Goal: Communication & Community: Answer question/provide support

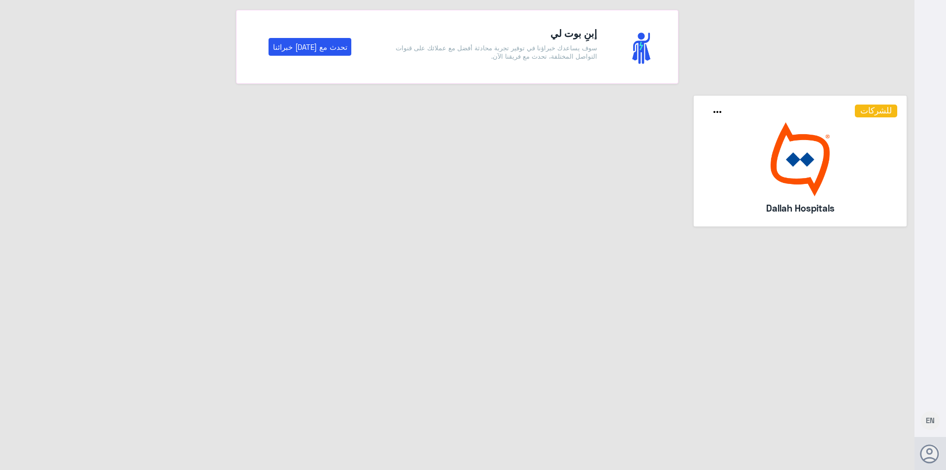
click at [812, 170] on img at bounding box center [800, 159] width 195 height 74
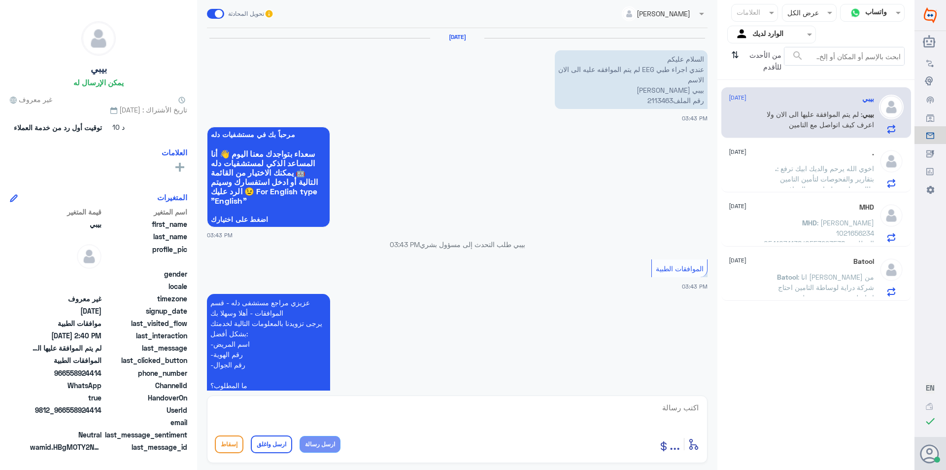
scroll to position [1076, 0]
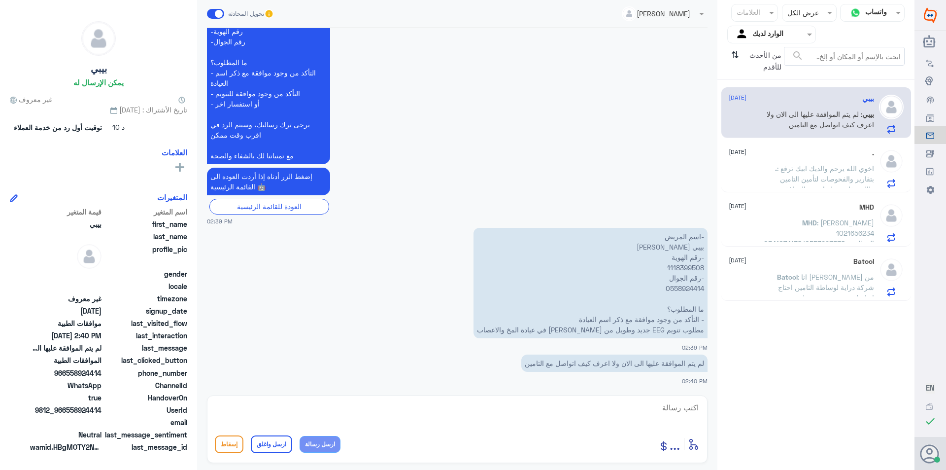
click at [685, 268] on p "-اسم المريض بيبي [PERSON_NAME] -رقم الهوية 1118399508 -رقم الجوال 0558924414 ما…" at bounding box center [591, 283] width 234 height 110
copy p "1118399508"
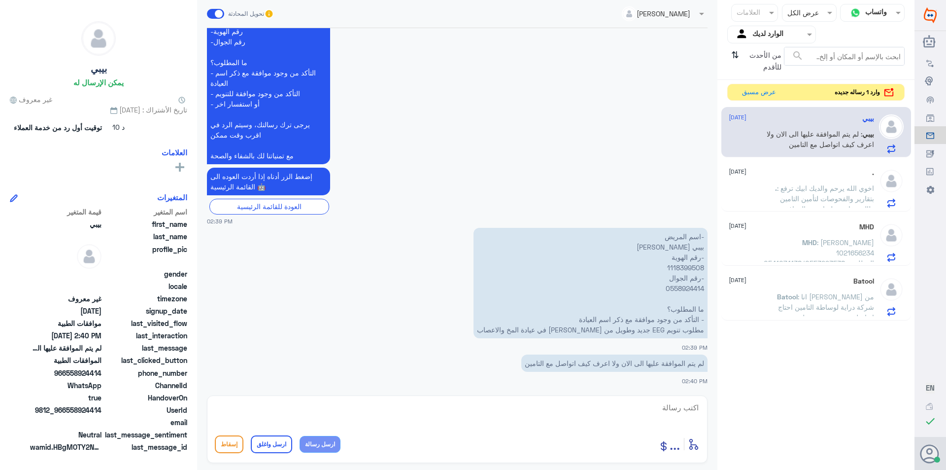
drag, startPoint x: 584, startPoint y: 397, endPoint x: 583, endPoint y: 407, distance: 9.9
click at [583, 401] on div "أدخل اسم مجموعة الرسائل ... إسقاط ارسل واغلق ارسل رسالة" at bounding box center [457, 429] width 501 height 68
click at [583, 408] on textarea at bounding box center [457, 413] width 485 height 24
type textarea "v"
type textarea "ع"
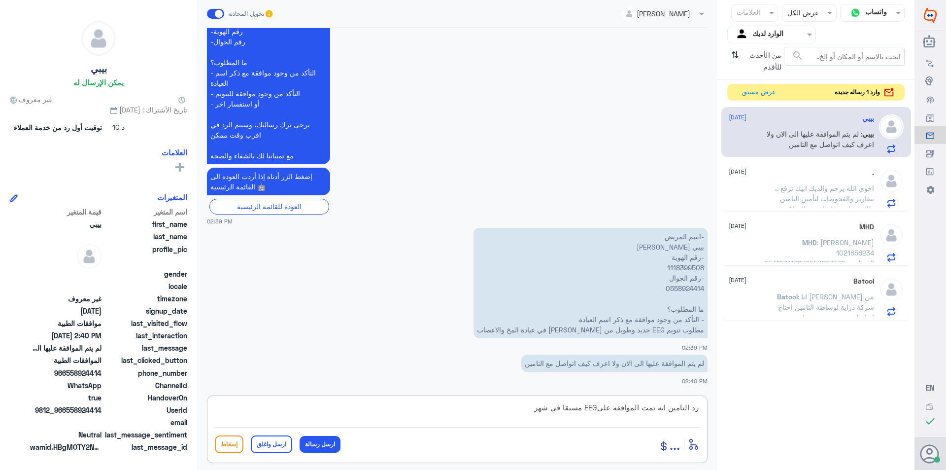
type textarea "رد التامين انه تمت الموافقه علىEEG مسبقا في شهر 7"
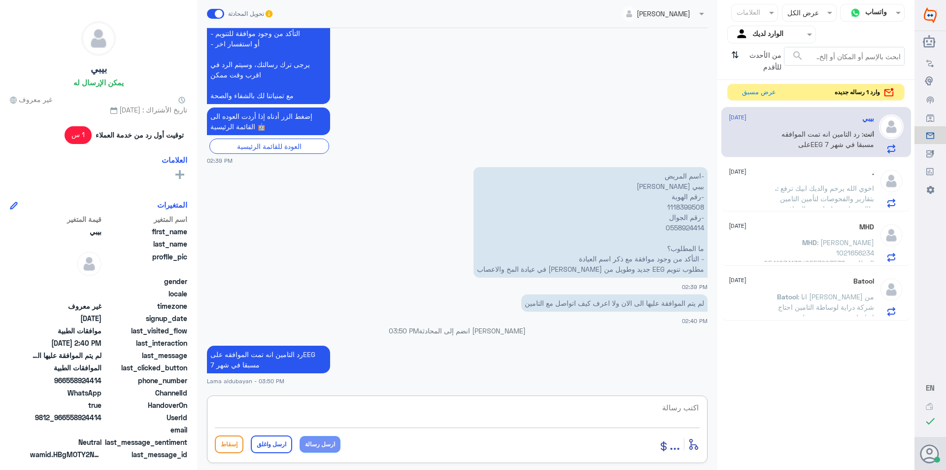
click at [802, 196] on span ": اخوي الله يرحم والديك ابيك ترفع بتقارير والفحوصات لتأمين التامين طالب تقارير …" at bounding box center [819, 214] width 109 height 60
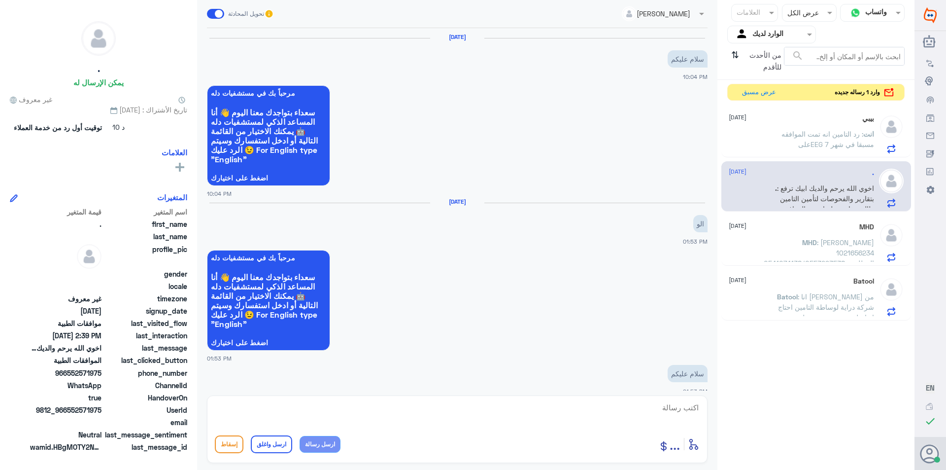
scroll to position [725, 0]
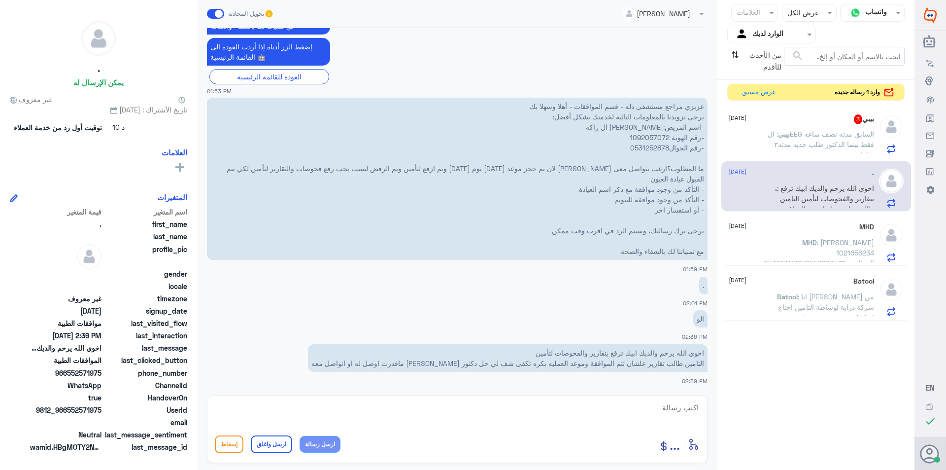
click at [838, 141] on span ": الEEG السابق مدته نصف ساعه فقط بينما الدكتور طلب جديد مدته٣ ساعات" at bounding box center [821, 144] width 106 height 29
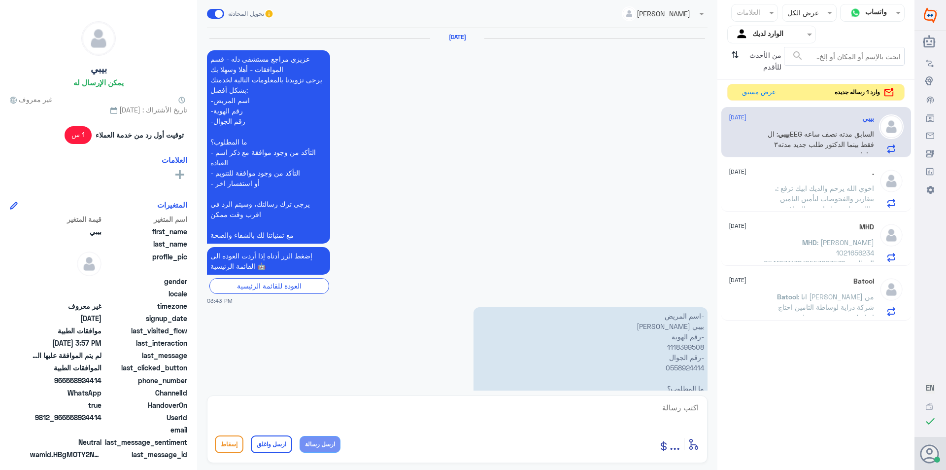
scroll to position [1005, 0]
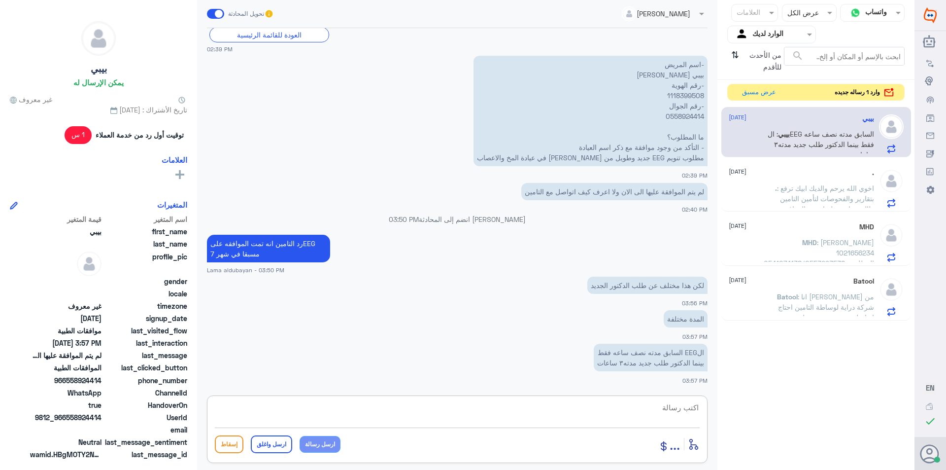
click at [679, 410] on textarea at bounding box center [457, 413] width 485 height 24
type textarea "هذا رد التامن يرجى التواصل مع شركة التامين الخاصه بكم للمزيد من الاستفسار"
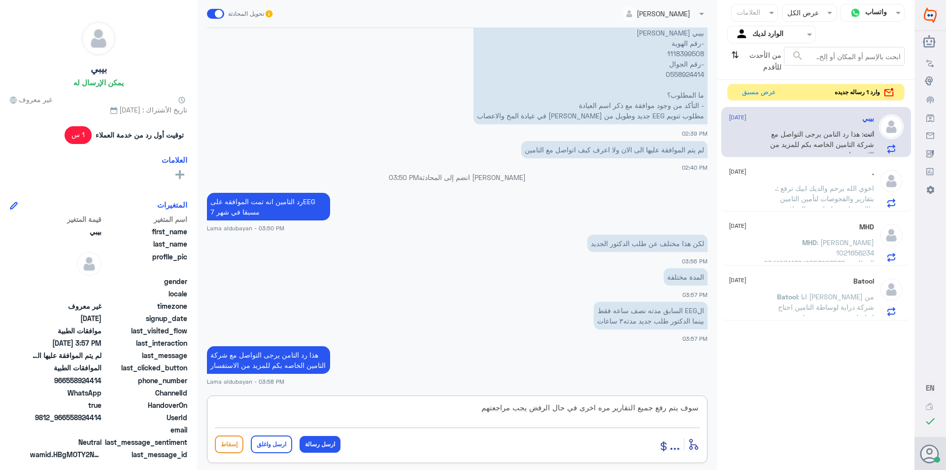
type textarea "سوف يتم رفع جميع التقارير مره اخرى في حال الرفض يجب مراجعتهم"
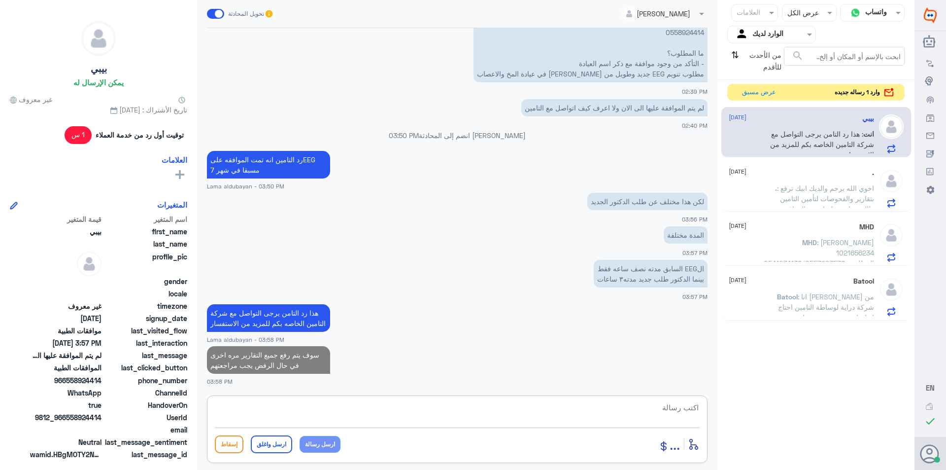
click at [783, 191] on span ": اخوي الله يرحم والديك ابيك ترفع بتقارير والفحوصات لتأمين التامين طالب تقارير …" at bounding box center [819, 214] width 109 height 60
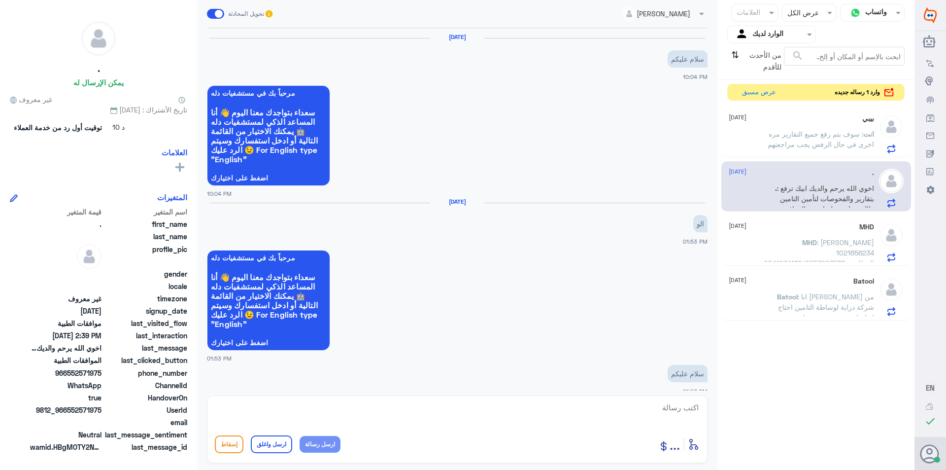
scroll to position [725, 0]
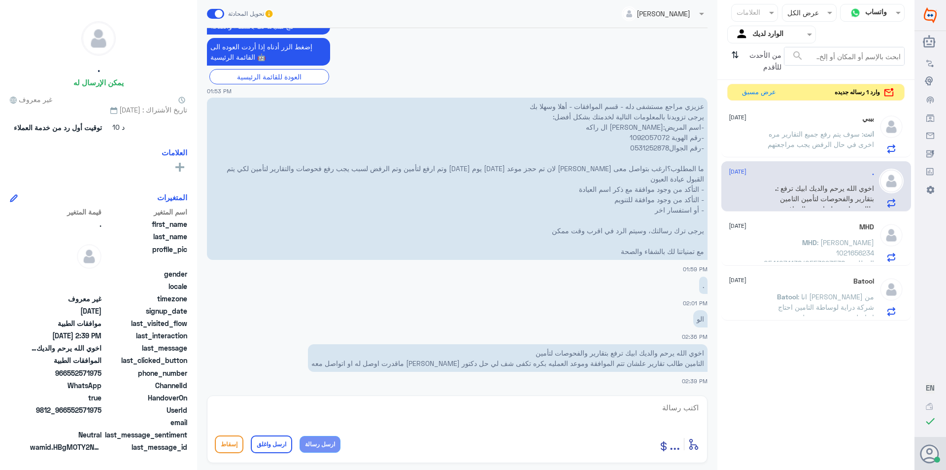
click at [653, 136] on p "عزيزي مراجع مستشفى دله - قسم الموافقات - أهلا وسهلا بك يرجى تزويدنا بالمعلومات …" at bounding box center [457, 179] width 501 height 162
copy p "1092057072"
click at [577, 424] on textarea at bounding box center [457, 413] width 485 height 24
paste textarea "Service is not covered under the member policy"
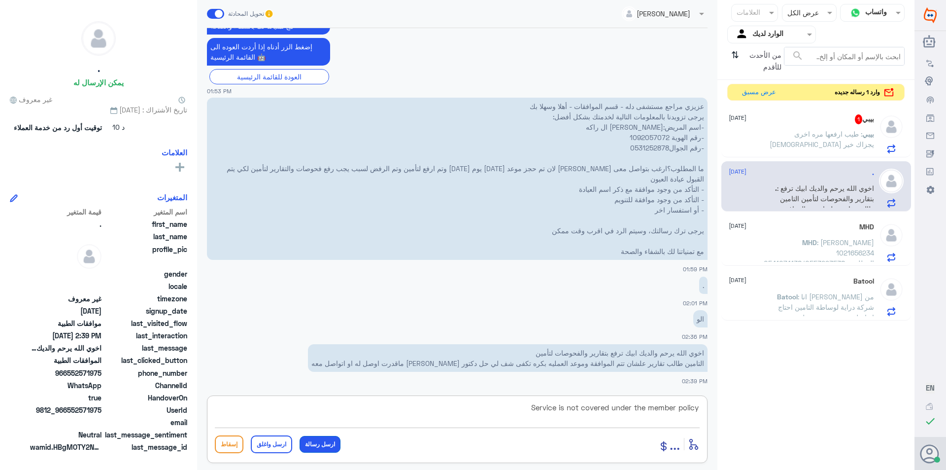
type textarea "Service is not covered under the member policy"
click at [329, 449] on button "ارسل رسالة" at bounding box center [320, 444] width 41 height 17
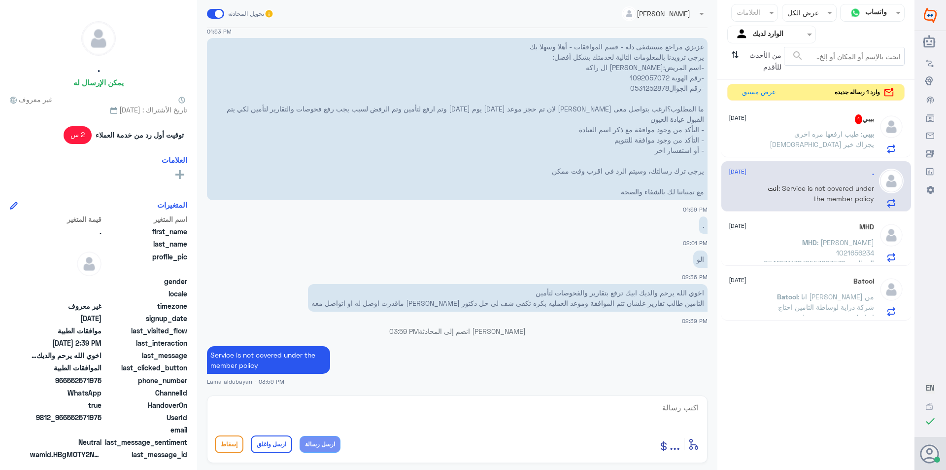
click at [455, 415] on textarea at bounding box center [457, 413] width 485 height 24
type textarea "هذا اخر رد ن التامين"
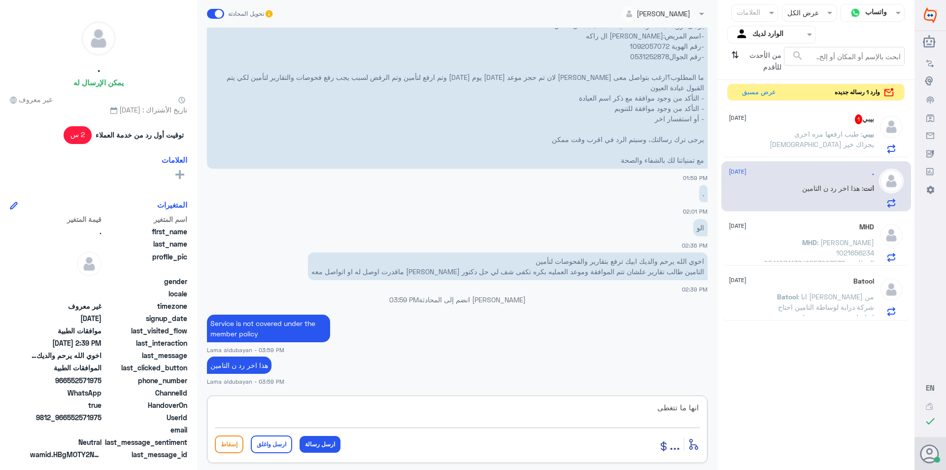
type textarea "انها ما تتغطى"
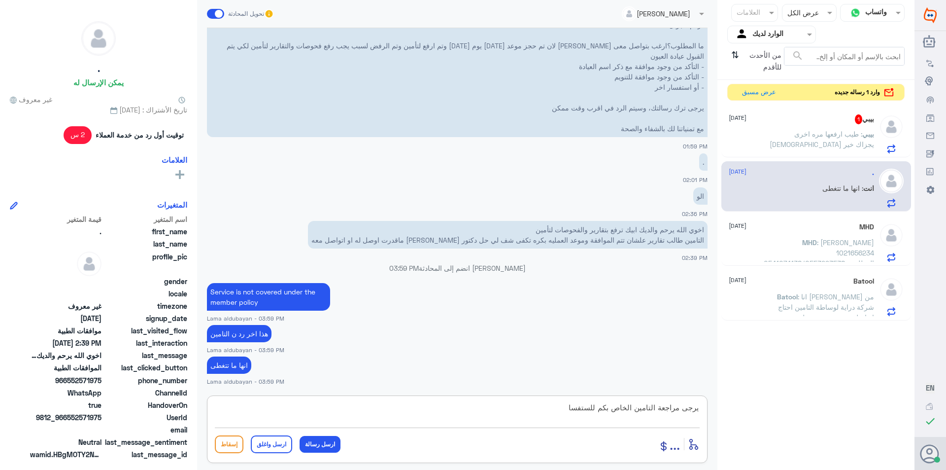
type textarea "يرجى مراجعة التامين الخاص بكم للستفسار"
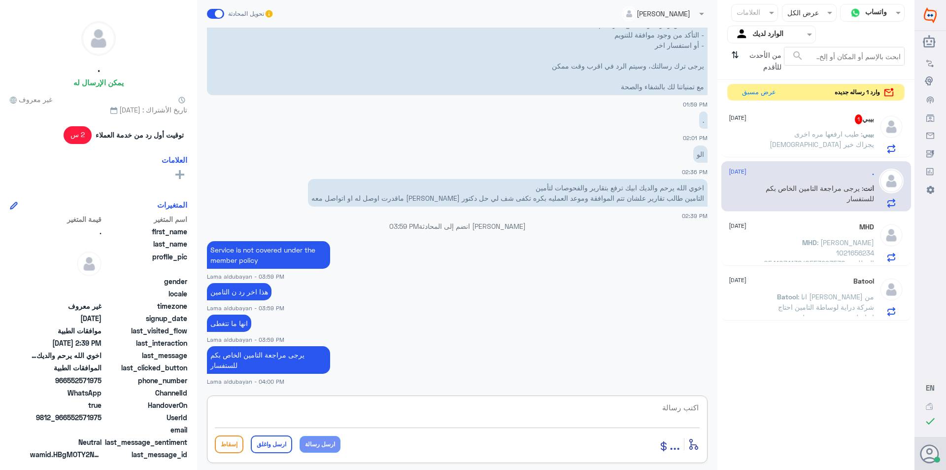
click at [831, 142] on p "بيبي : طيب ارفعها مره اخرى [DEMOGRAPHIC_DATA] يجزاك خير" at bounding box center [818, 141] width 111 height 25
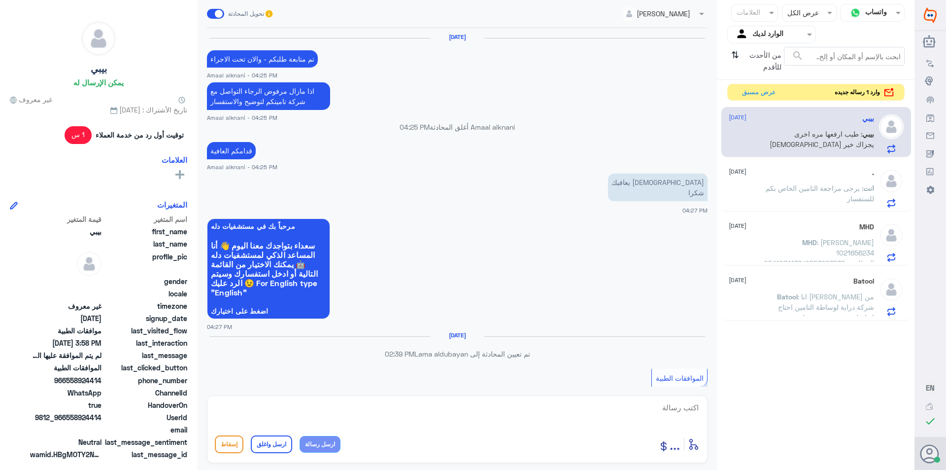
scroll to position [721, 0]
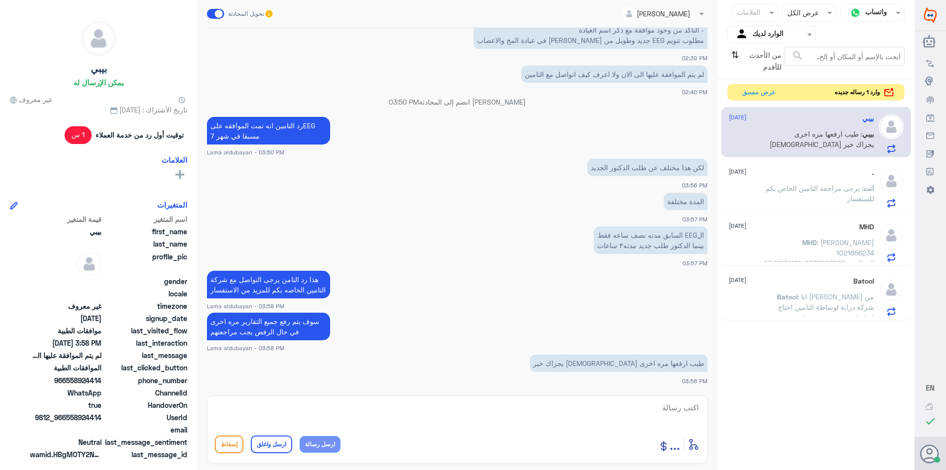
click at [679, 417] on textarea at bounding box center [457, 413] width 485 height 24
type textarea "ابشري برفعها الحين بس زي ما وضحت لك في حال الرفض لازم تراجعينهم"
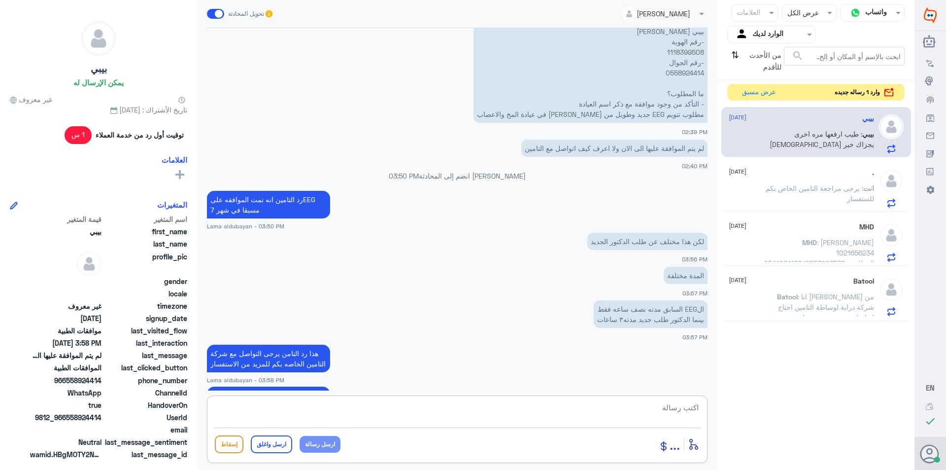
scroll to position [615, 0]
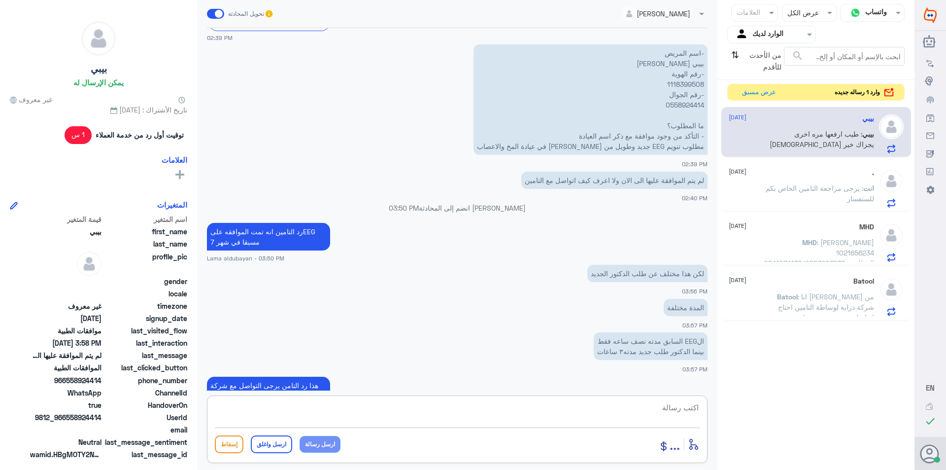
click at [683, 81] on p "-اسم المريض بيبي [PERSON_NAME] -رقم الهوية 1118399508 -رقم الجوال 0558924414 ما…" at bounding box center [591, 99] width 234 height 110
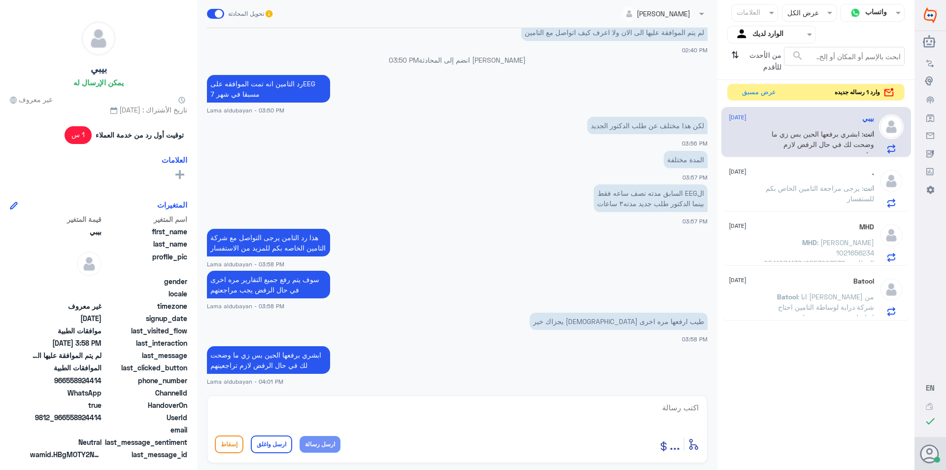
copy p "1118399508"
click at [427, 409] on textarea at bounding box center [457, 413] width 485 height 24
type textarea "اي خدمه اخرى"
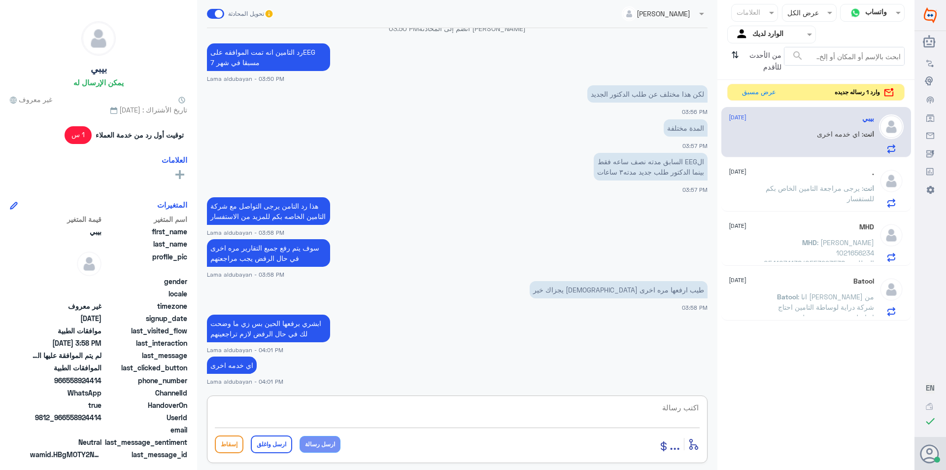
click at [830, 167] on div ". [DATE] انت : يرجى مراجعة التامين الخاص بكم للستفسار" at bounding box center [817, 186] width 190 height 51
click at [825, 200] on p "انت : يرجى مراجعة التامين الخاص بكم للستفسار" at bounding box center [818, 195] width 111 height 25
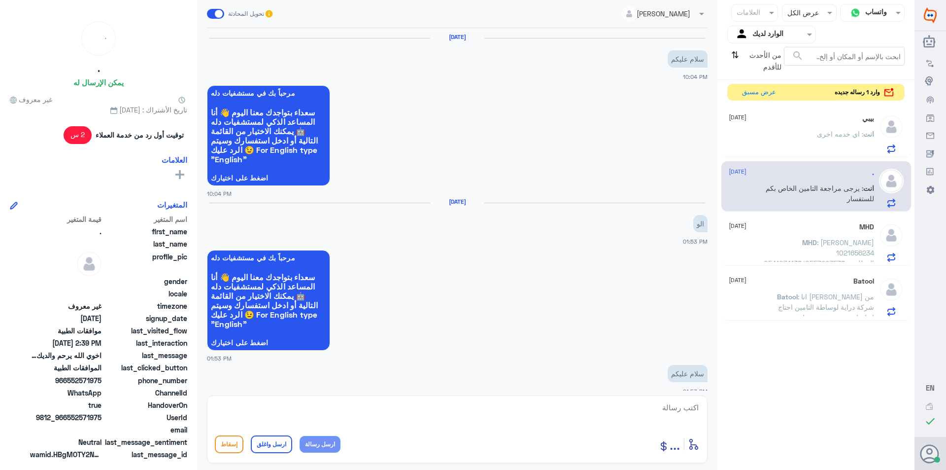
scroll to position [890, 0]
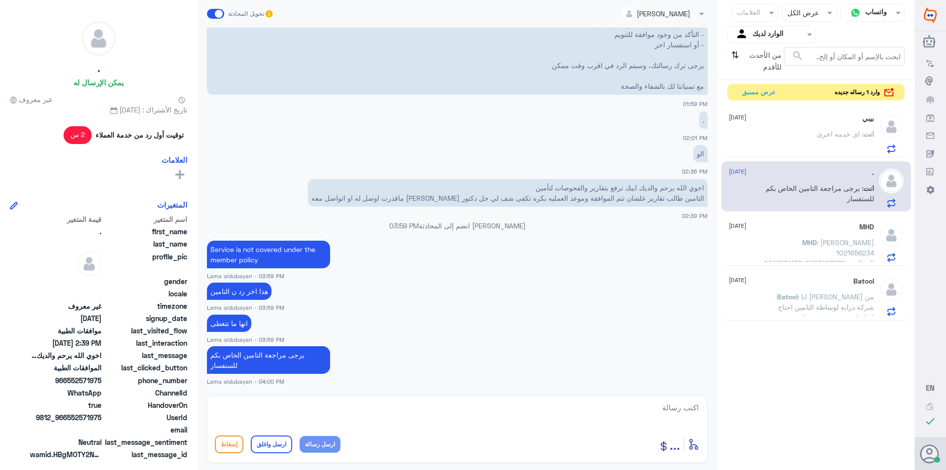
click at [821, 250] on span ": [PERSON_NAME] 1021656234 0541074138/0553293538 المطلوب: التقارير الطبية عن تر…" at bounding box center [819, 257] width 110 height 39
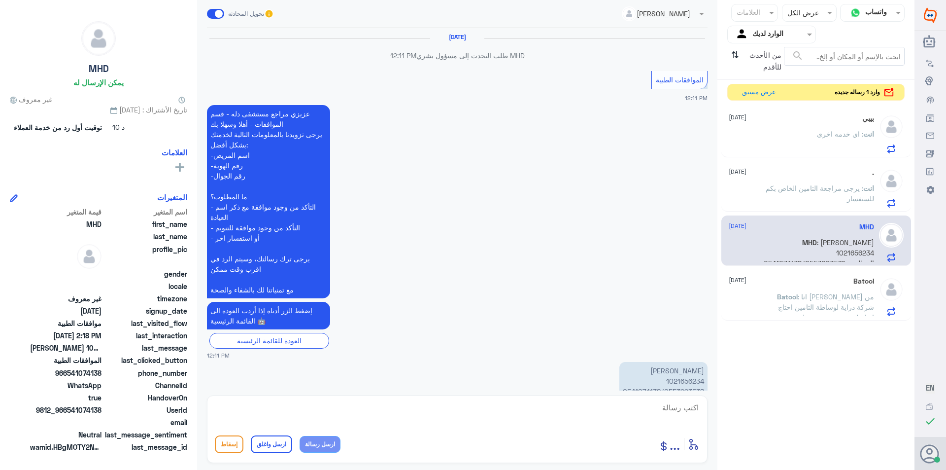
scroll to position [843, 0]
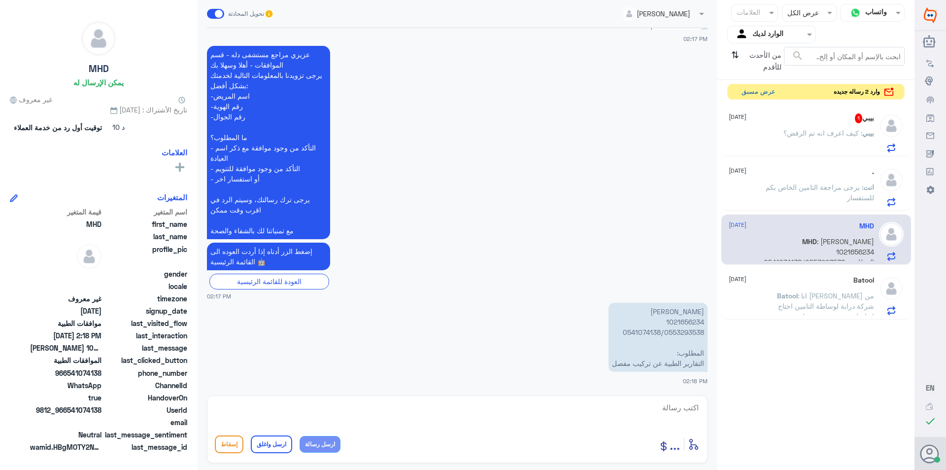
click at [763, 91] on button "عرض مسبق" at bounding box center [758, 91] width 41 height 15
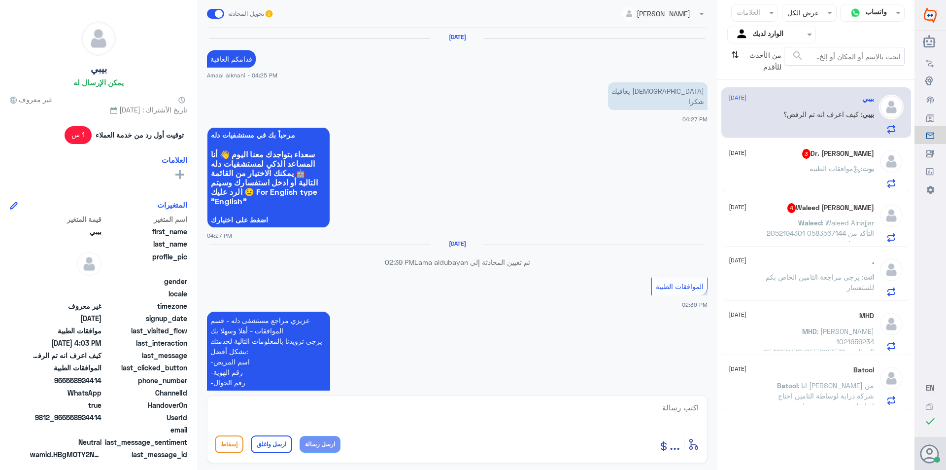
scroll to position [737, 0]
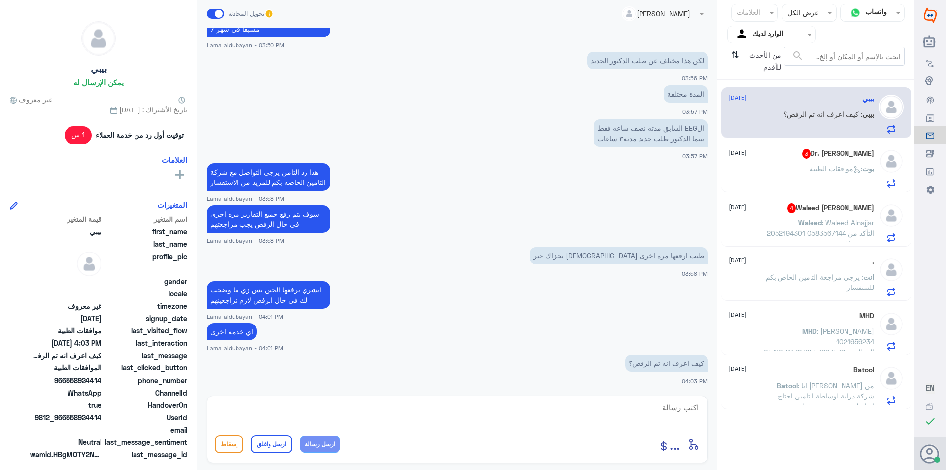
click at [809, 123] on p "بيبي : كيف اعرف انه تم الرفض؟" at bounding box center [829, 121] width 91 height 25
click at [674, 404] on textarea at bounding box center [457, 413] width 485 height 24
type textarea "بتجي رساله لصاحب التامين او تواصلي معهم"
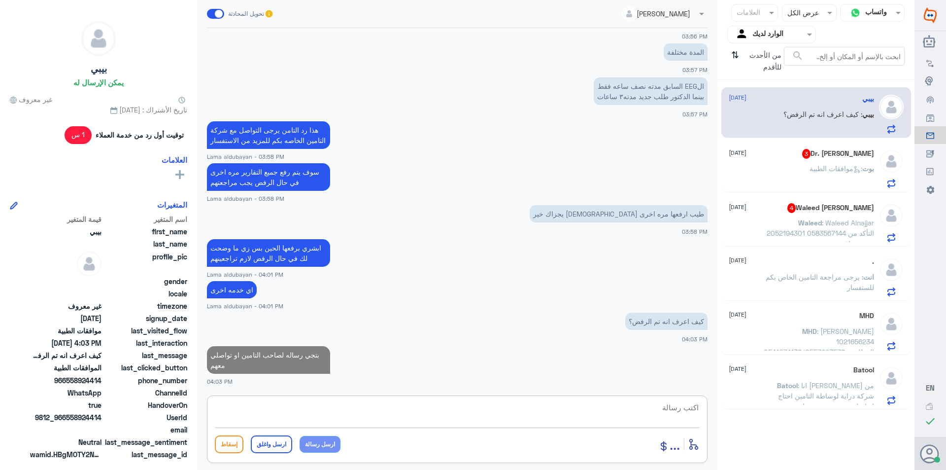
click at [794, 169] on div "بوت : موافقات الطبية" at bounding box center [801, 177] width 145 height 22
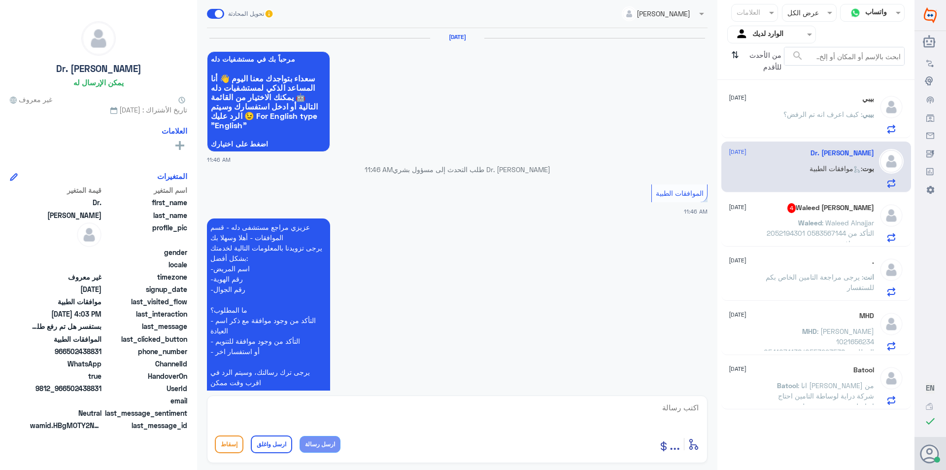
scroll to position [1031, 0]
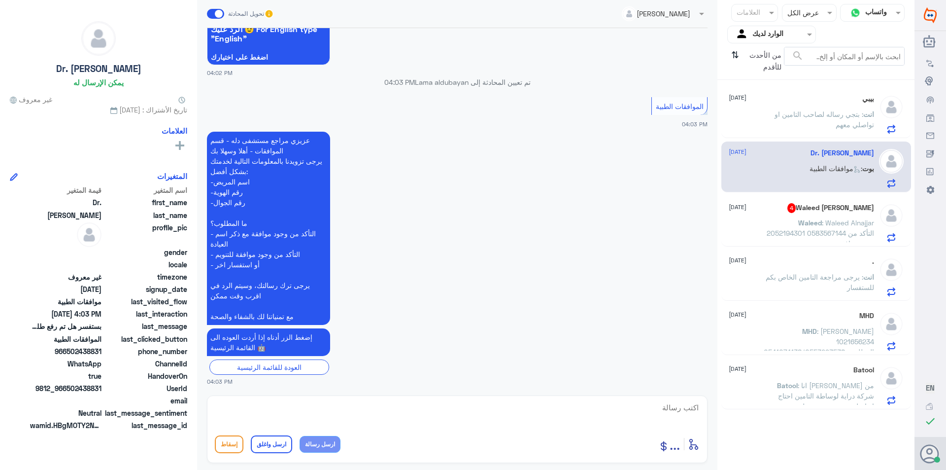
click at [839, 224] on span ": Waleed Alnajjar 2052194301 0583567144 التأكد من وجود موافقه" at bounding box center [820, 232] width 107 height 29
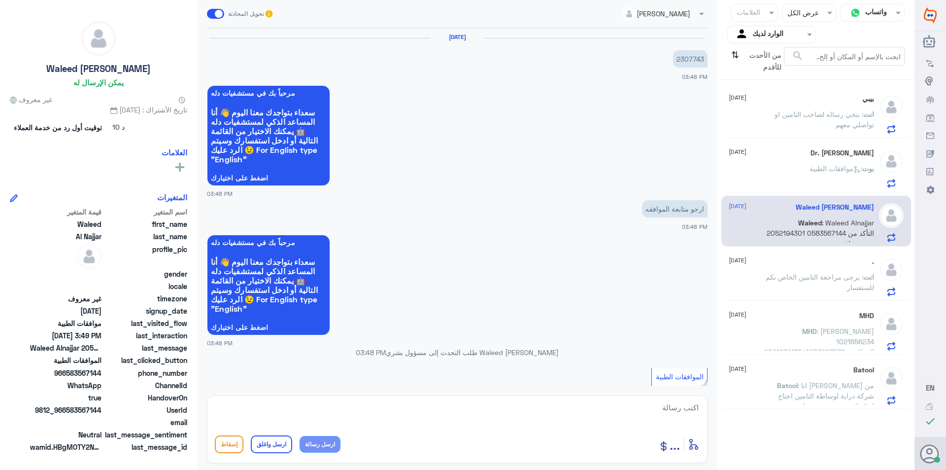
scroll to position [345, 0]
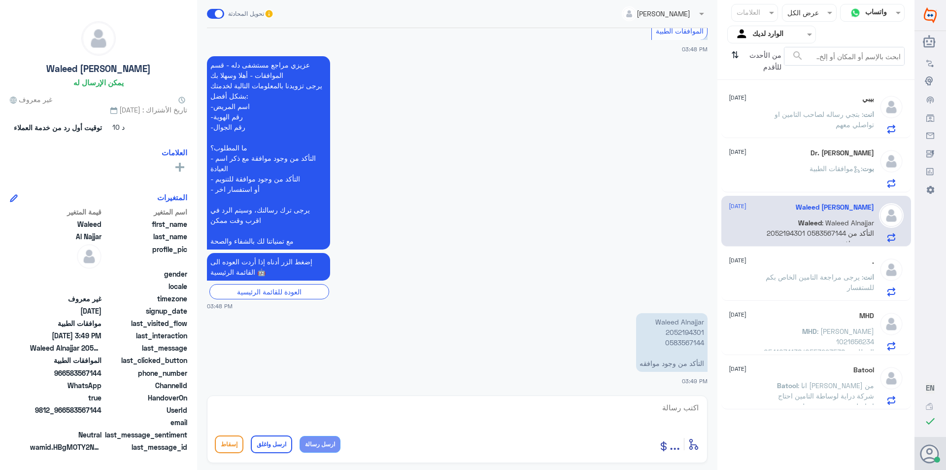
click at [690, 333] on p "Waleed Alnajjar 2052194301 0583567144 التأكد من وجود موافقه" at bounding box center [671, 342] width 71 height 59
copy p "2052194301"
click at [594, 415] on textarea at bounding box center [457, 413] width 485 height 24
type textarea "ن"
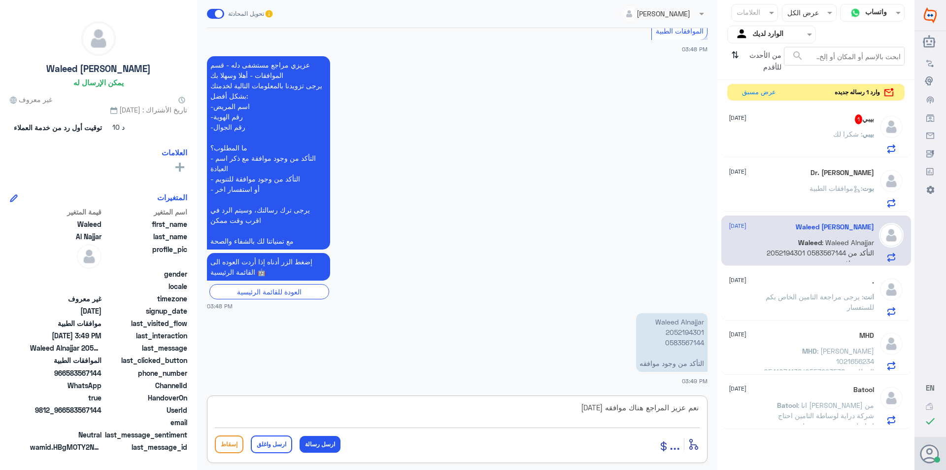
click at [672, 410] on textarea "نعم عزيز المراجع هناك موافقه [DATE]" at bounding box center [457, 413] width 485 height 24
type textarea "نعم عزيزي المراجع هناك موافقه [DATE]"
click at [326, 449] on button "ارسل رسالة" at bounding box center [320, 444] width 41 height 17
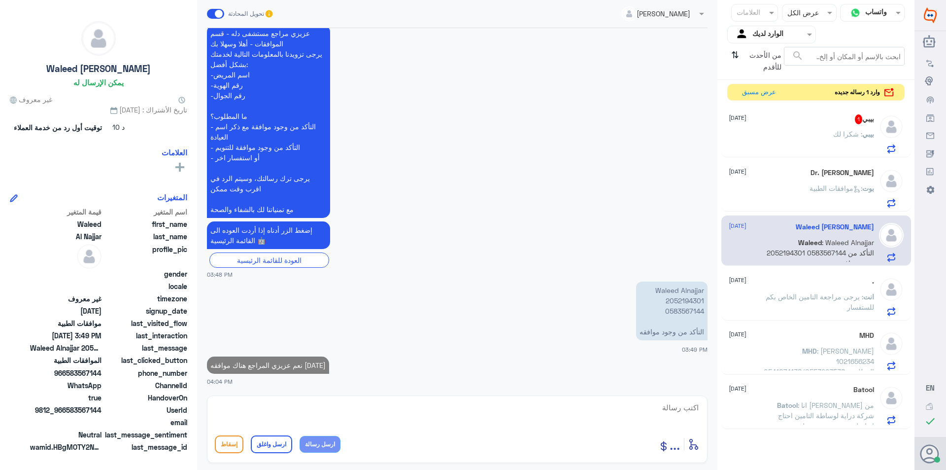
click at [300, 436] on button "ارسل رسالة" at bounding box center [320, 444] width 41 height 17
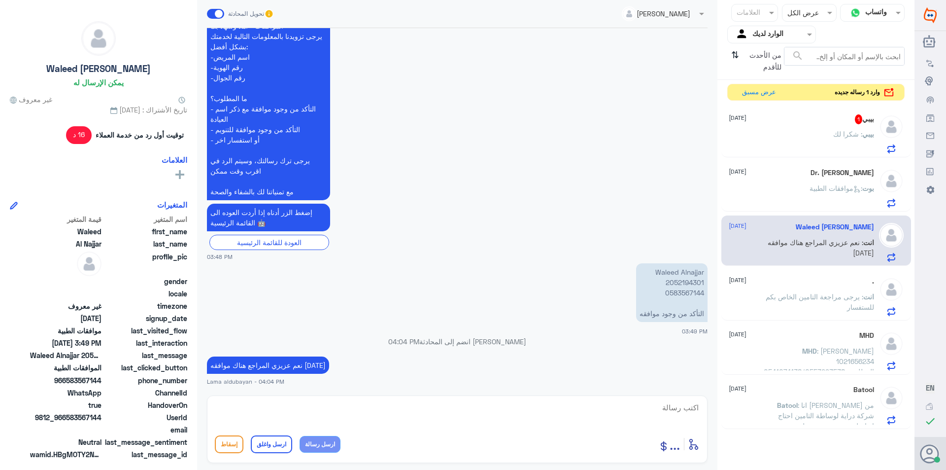
click at [300, 436] on button "ارسل رسالة" at bounding box center [320, 444] width 41 height 17
click at [810, 133] on div "بيبي : شكرا لك" at bounding box center [801, 142] width 145 height 22
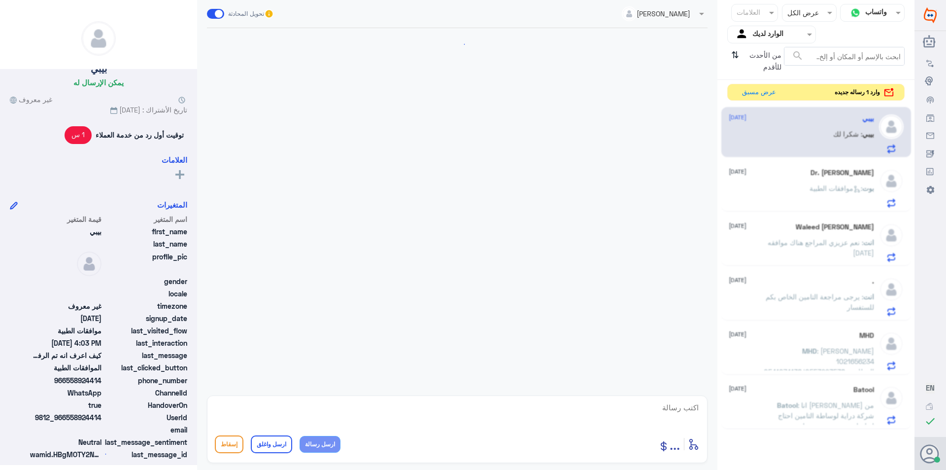
scroll to position [737, 0]
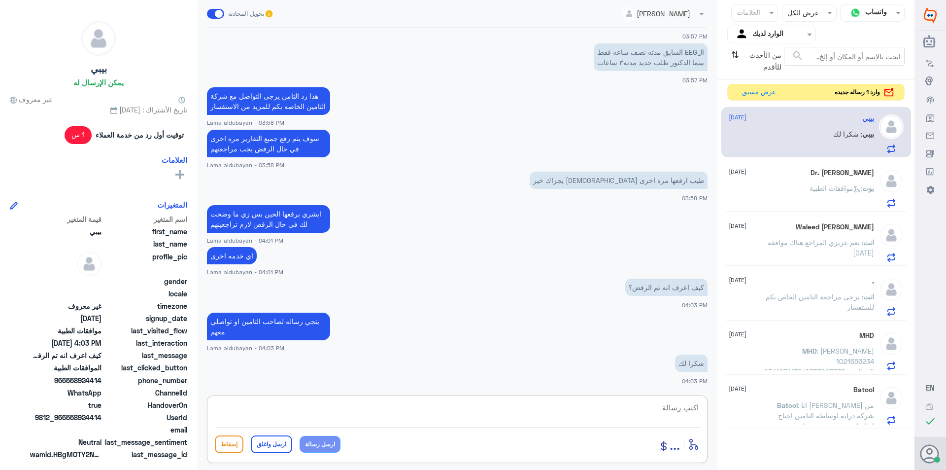
drag, startPoint x: 514, startPoint y: 401, endPoint x: 433, endPoint y: 468, distance: 104.6
click at [513, 402] on textarea at bounding box center [457, 413] width 485 height 24
paste textarea "نشكر تواصلك مع مستشفيات دلة"
type textarea "نشكر تواصلك مع مستشفيات دلة"
click at [280, 448] on button "ارسل واغلق" at bounding box center [271, 444] width 41 height 18
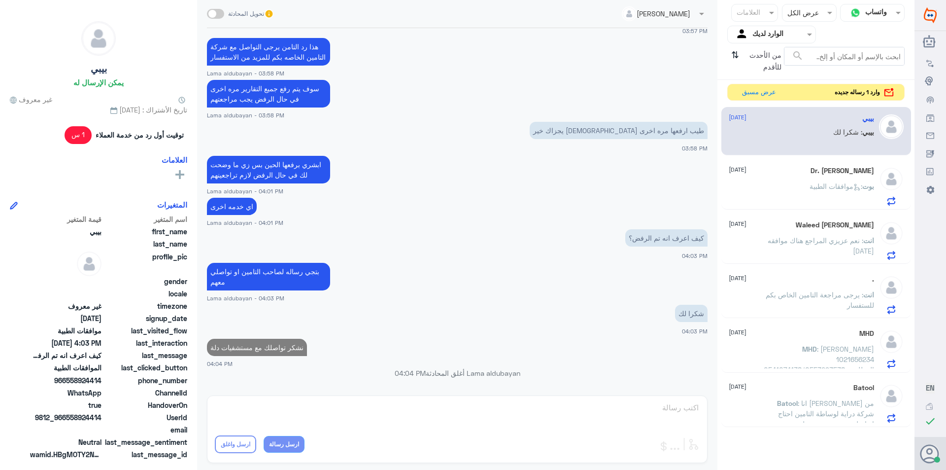
scroll to position [766, 0]
click at [844, 197] on p "بوت : موافقات الطبية" at bounding box center [842, 193] width 65 height 25
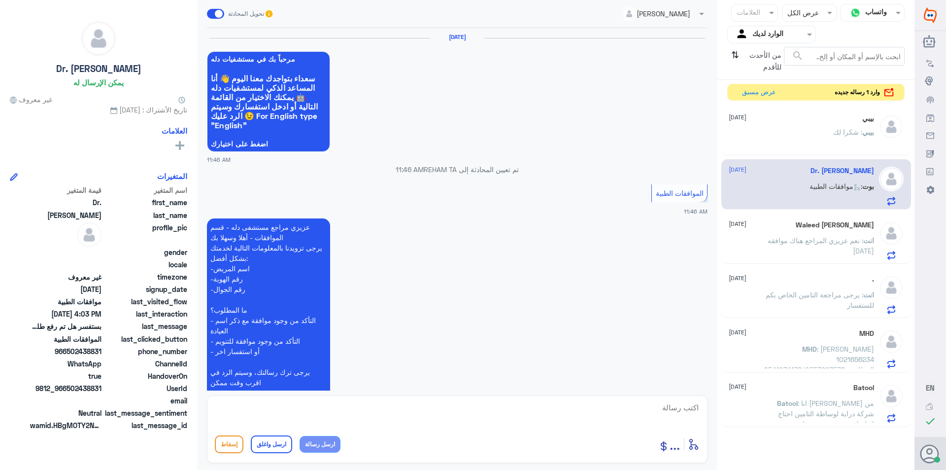
scroll to position [1031, 0]
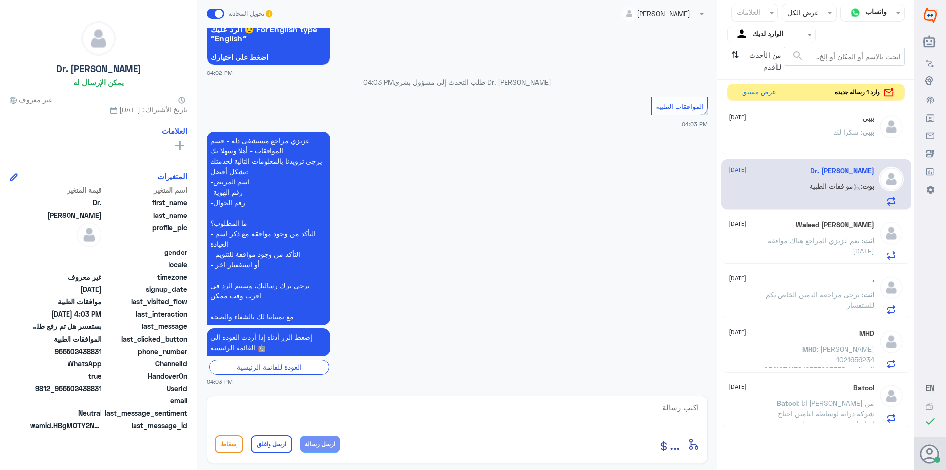
click at [800, 253] on p "انت : [PERSON_NAME] المراجع هناك موافقه [DATE]" at bounding box center [818, 247] width 111 height 25
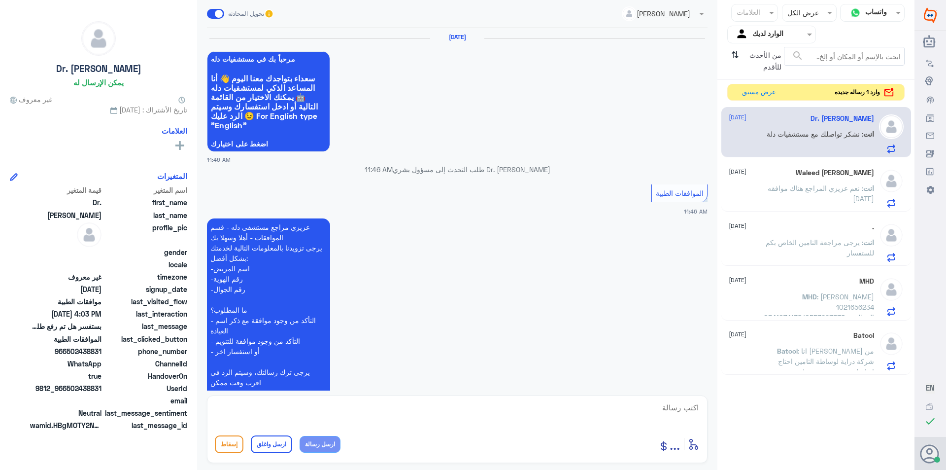
scroll to position [1031, 0]
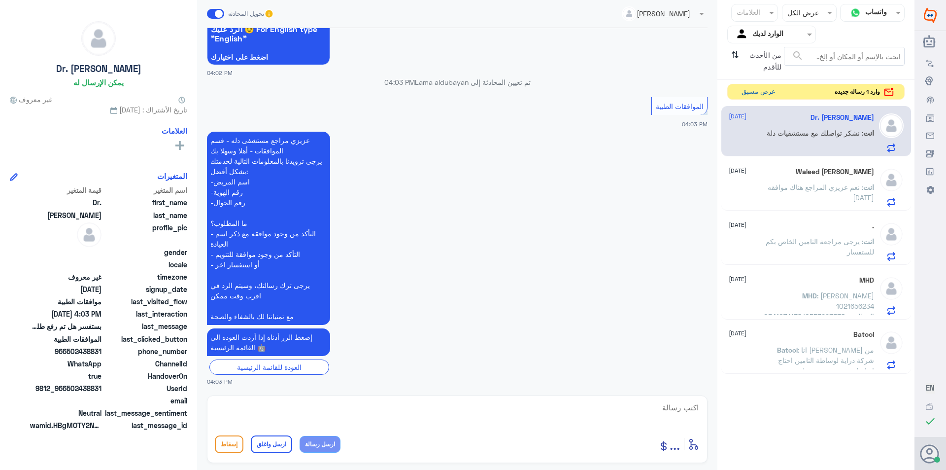
click at [748, 90] on button "عرض مسبق" at bounding box center [758, 91] width 41 height 15
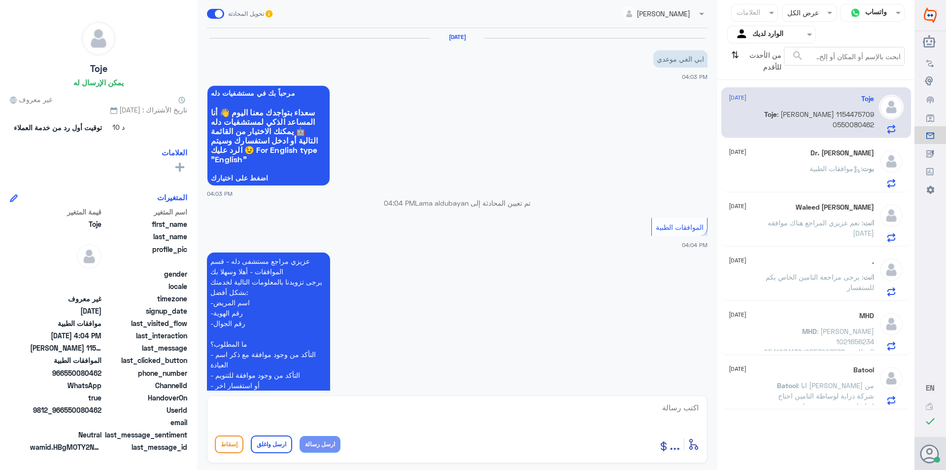
scroll to position [175, 0]
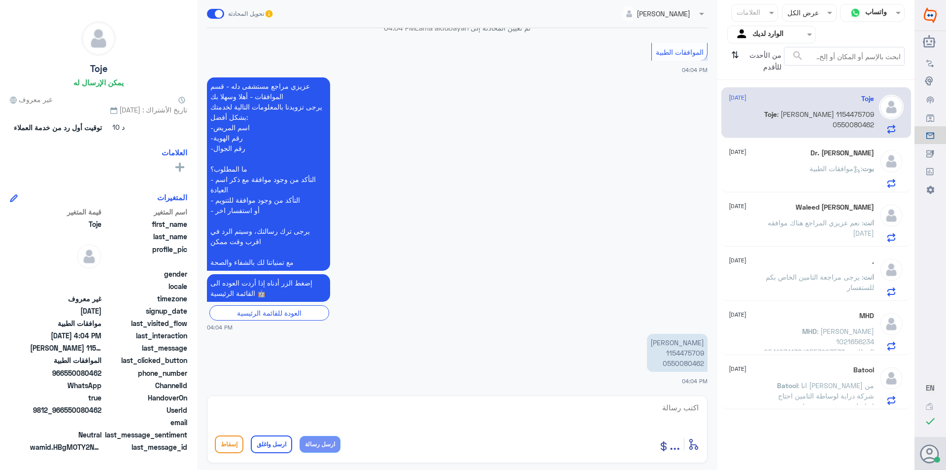
click at [807, 400] on span ": انا [PERSON_NAME] من شركة دراية لوساطة التامين احتاج اتواصل مع شخص مسؤول" at bounding box center [826, 395] width 96 height 29
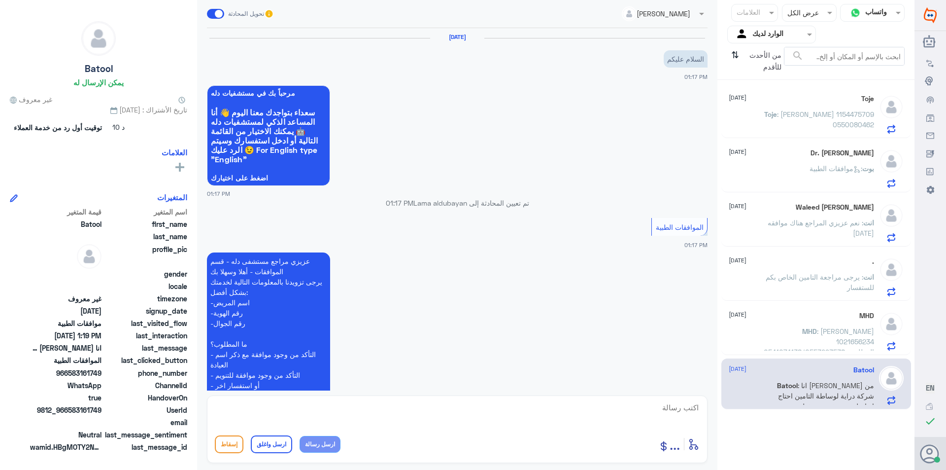
scroll to position [188, 0]
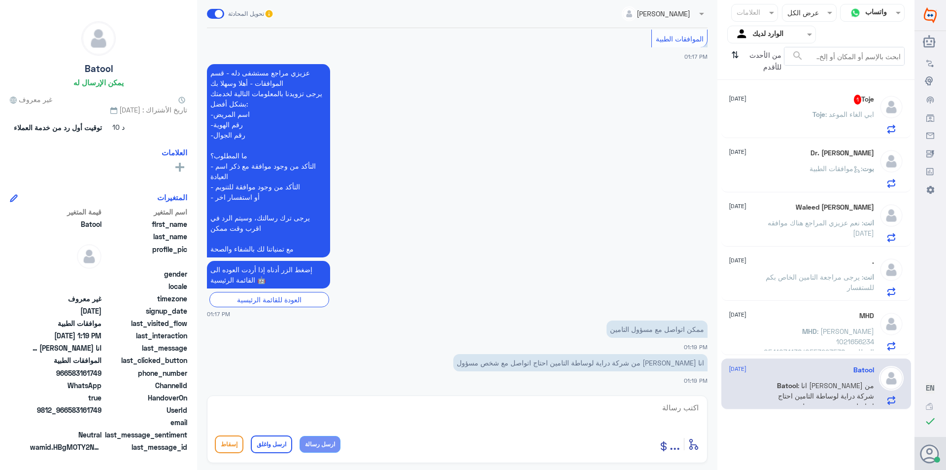
click at [813, 346] on p "MHD : [PERSON_NAME] 1021656234 0541074138/0553293538 المطلوب: التقارير الطبية ع…" at bounding box center [818, 338] width 111 height 25
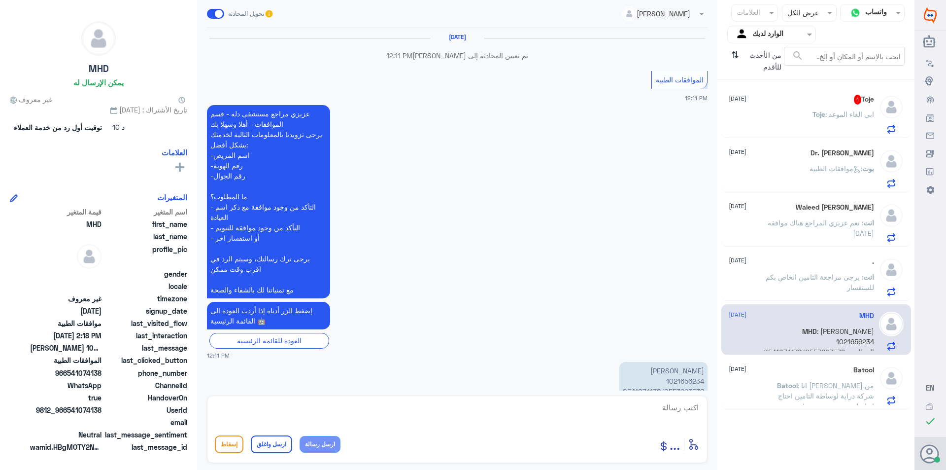
scroll to position [843, 0]
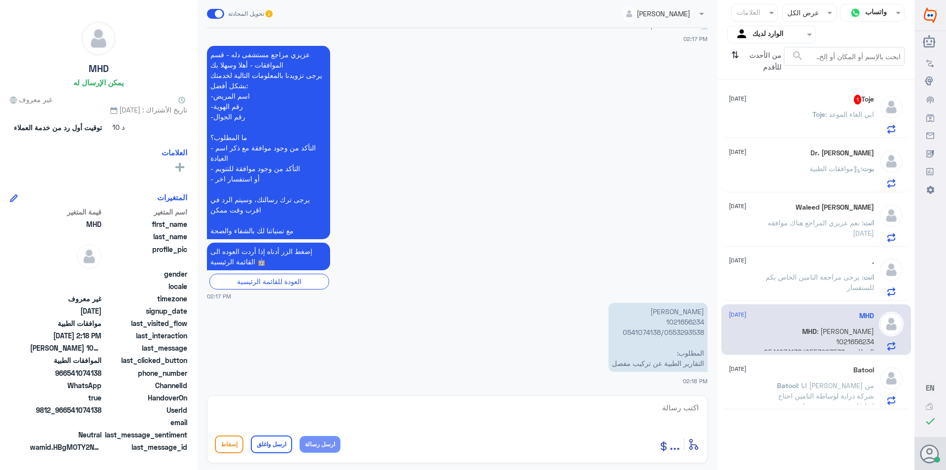
click at [803, 388] on span ": انا [PERSON_NAME] من شركة دراية لوساطة التامين احتاج اتواصل مع شخص مسؤول" at bounding box center [826, 395] width 96 height 29
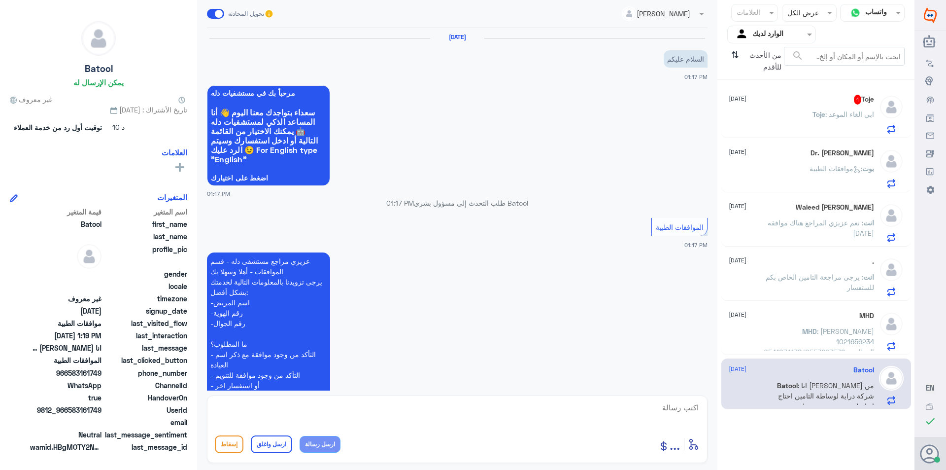
scroll to position [188, 0]
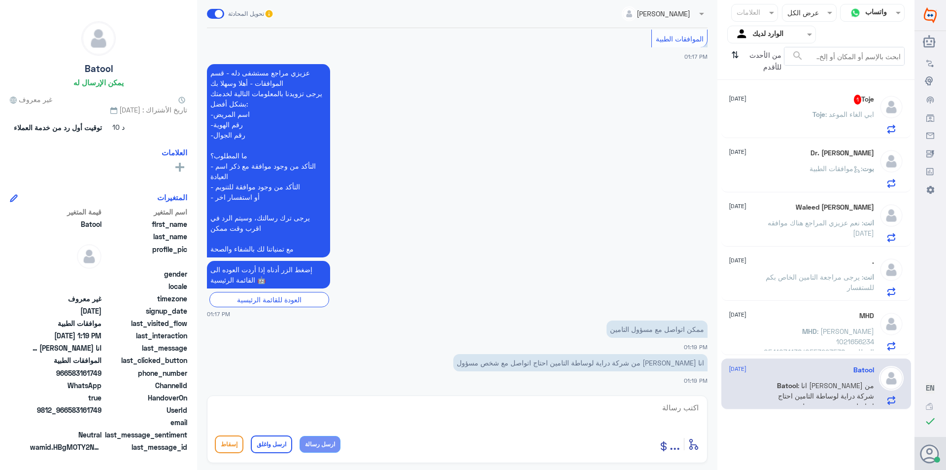
click at [698, 11] on span at bounding box center [701, 13] width 12 height 10
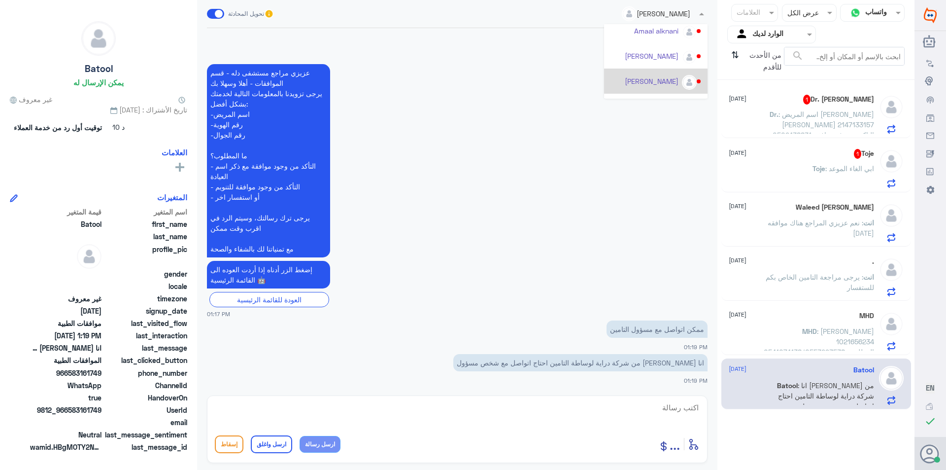
scroll to position [0, 0]
click at [790, 331] on span ": [PERSON_NAME] 1021656234 0541074138/0553293538 المطلوب: التقارير الطبية عن تر…" at bounding box center [819, 346] width 110 height 39
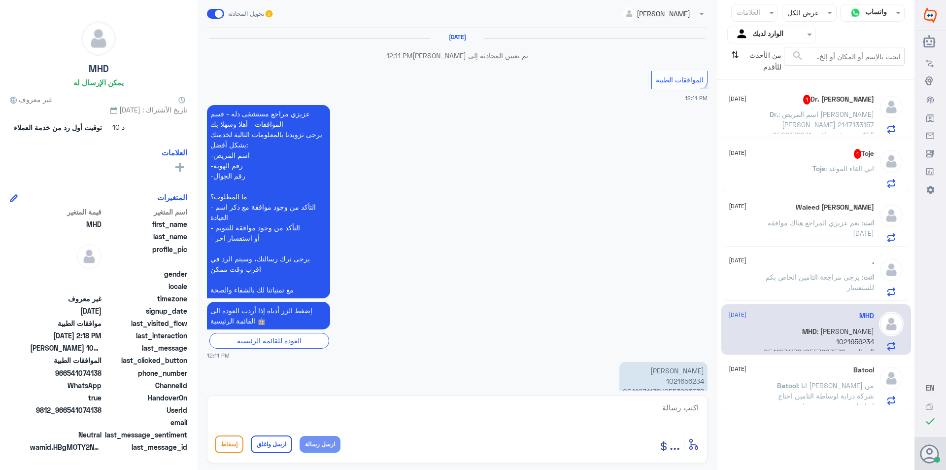
scroll to position [843, 0]
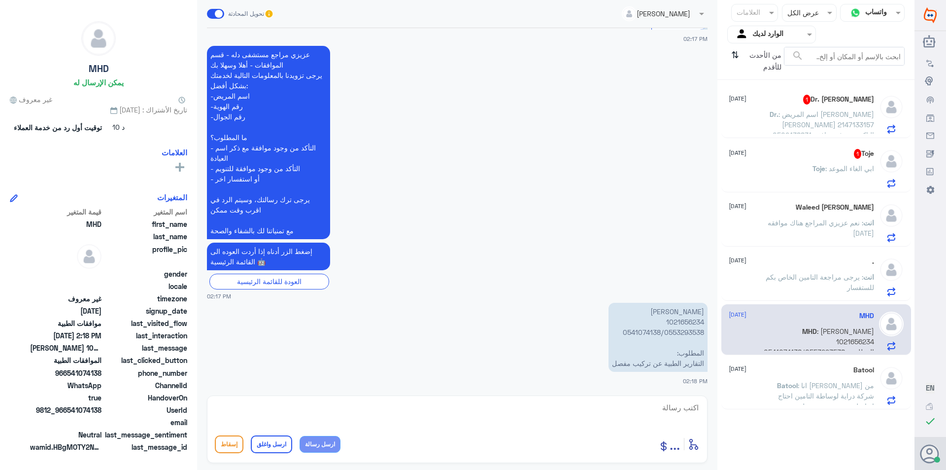
click at [656, 408] on textarea at bounding box center [457, 413] width 485 height 24
type textarea "تحتاج تقارير ؟"
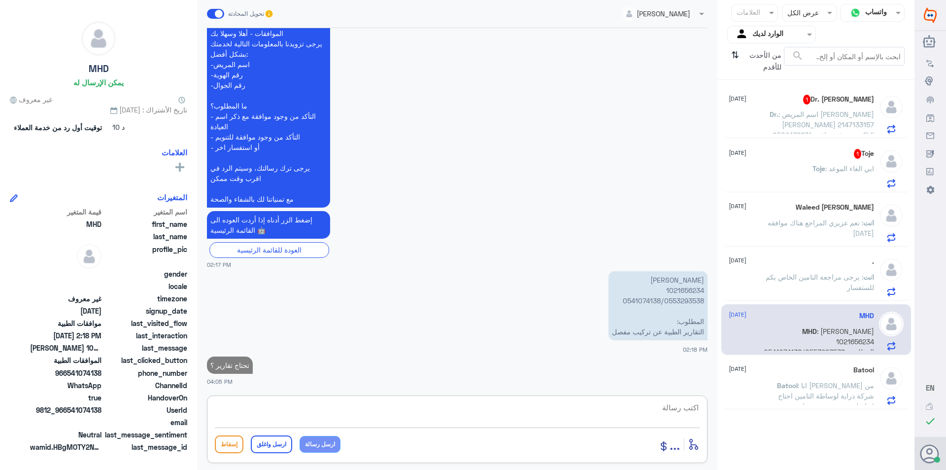
click at [833, 175] on p "Toje : ابي الغاء الموعد" at bounding box center [844, 175] width 62 height 25
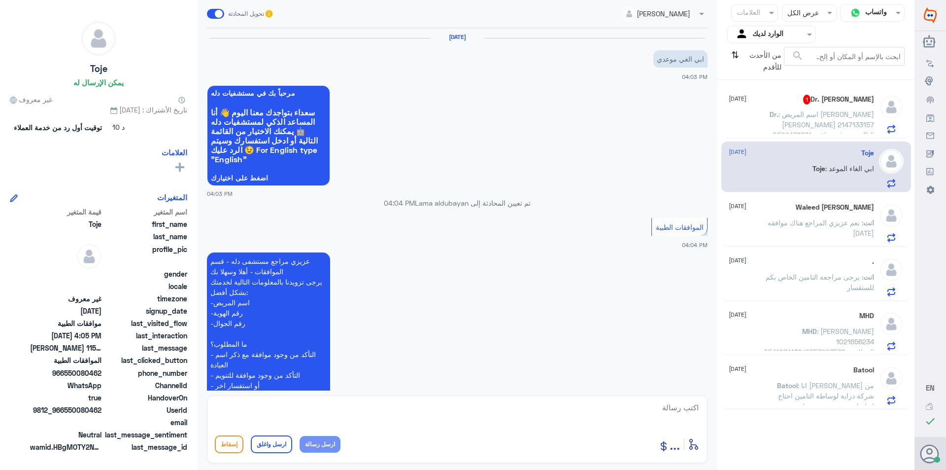
scroll to position [209, 0]
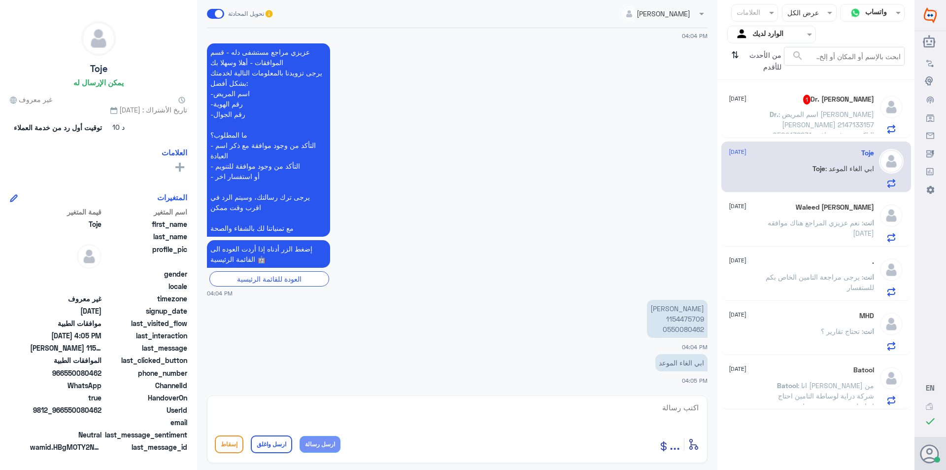
click at [476, 399] on div "أدخل اسم مجموعة الرسائل ... إسقاط ارسل واغلق ارسل رسالة" at bounding box center [457, 429] width 501 height 68
click at [441, 416] on textarea at bounding box center [457, 413] width 485 height 24
paste textarea "يرجى التواصل مع قسم المواعيد عن طريق الاتصال بشكل مباشر على الرقم 92001222"
type textarea "يرجى التواصل مع قسم المواعيد عن طريق الاتصال بشكل مباشر على الرقم 92001222"
click at [313, 448] on button "ارسل رسالة" at bounding box center [320, 444] width 41 height 17
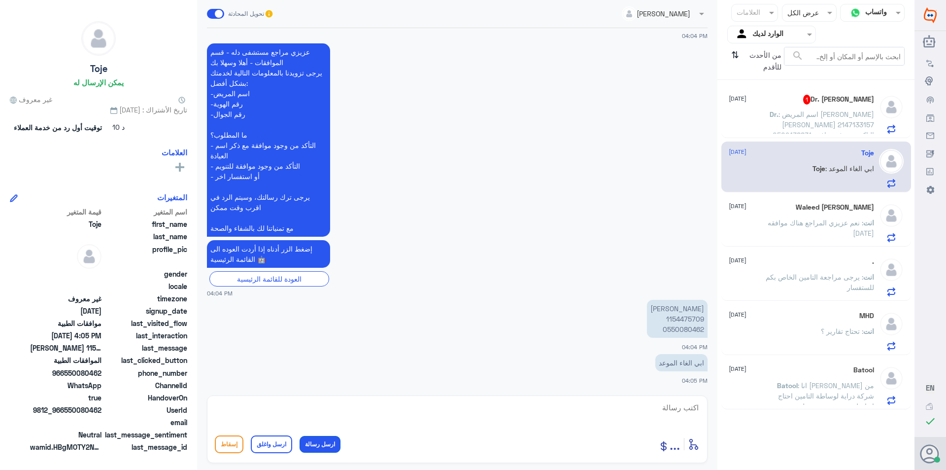
scroll to position [261, 0]
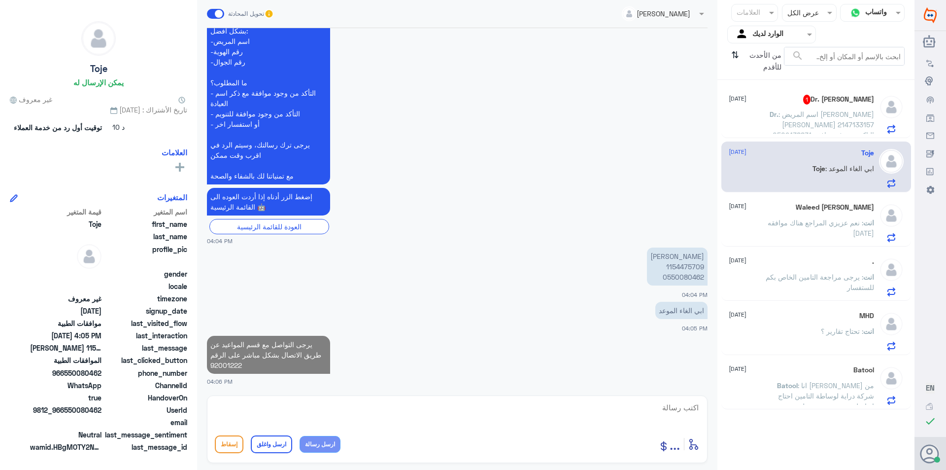
click at [379, 407] on textarea at bounding box center [457, 413] width 485 height 24
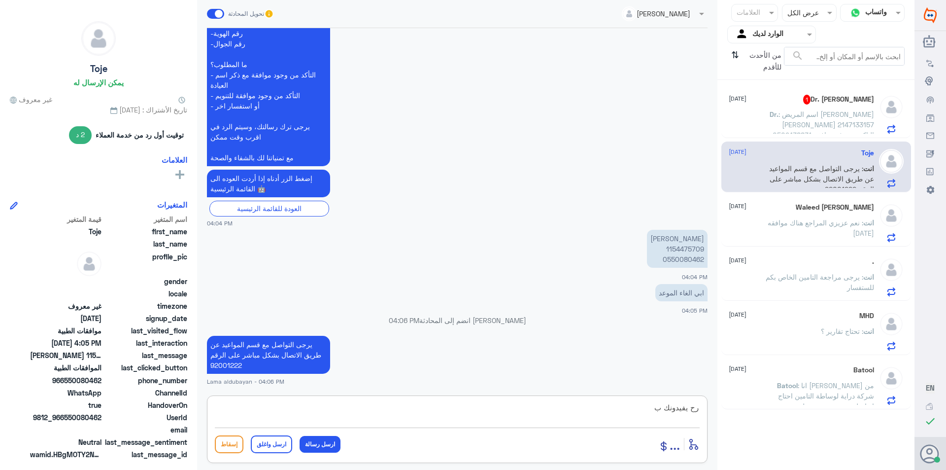
type textarea "رح يفيدونك"
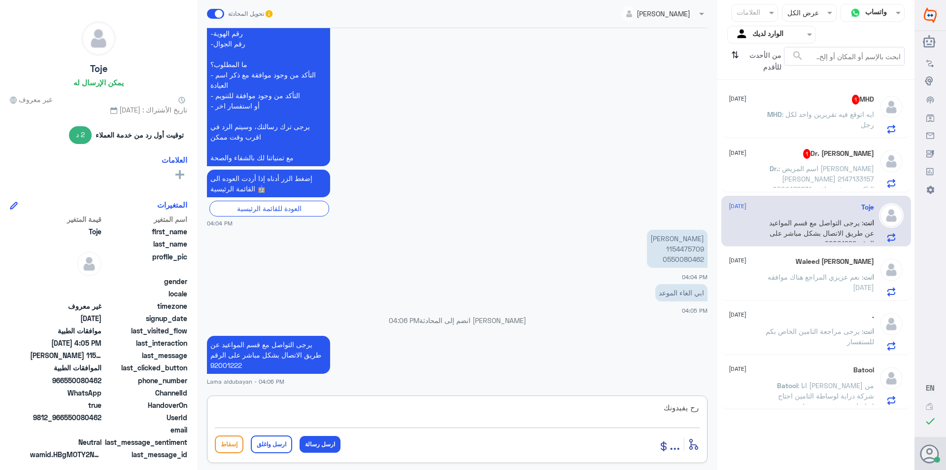
drag, startPoint x: 591, startPoint y: 407, endPoint x: 753, endPoint y: 391, distance: 162.4
click at [751, 391] on div "قناة واتساب Status × عرض الكل العلامات Agent Filter الوارد لديك search من الأحد…" at bounding box center [457, 236] width 915 height 473
type textarea "اي خدمه اخرى"
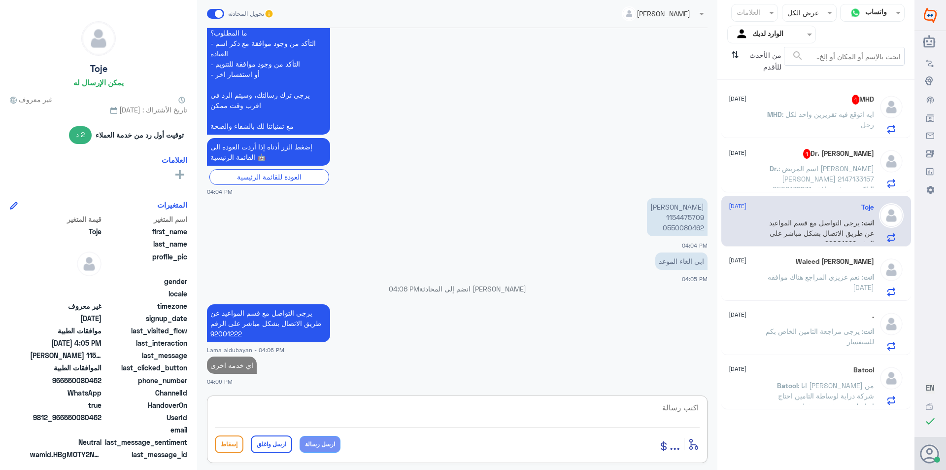
click at [820, 125] on p "MHD : ايه اتوقع فيه تقريرين واحد لكل رجل" at bounding box center [818, 121] width 111 height 25
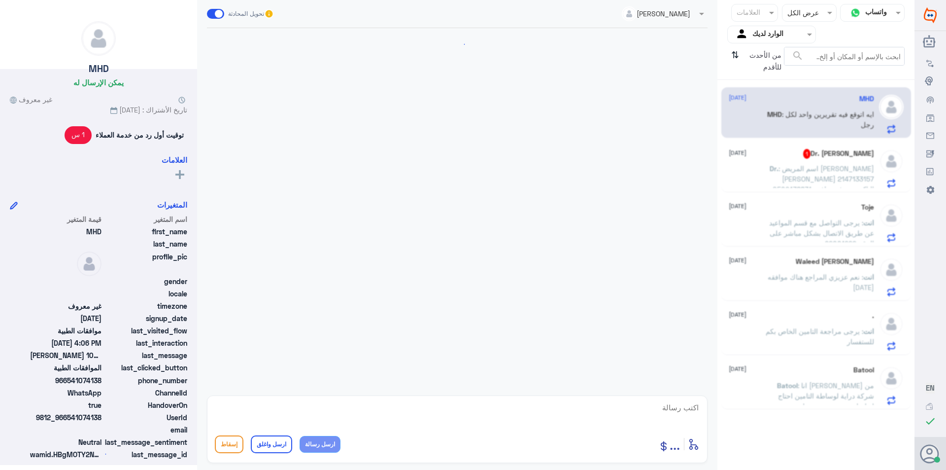
scroll to position [871, 0]
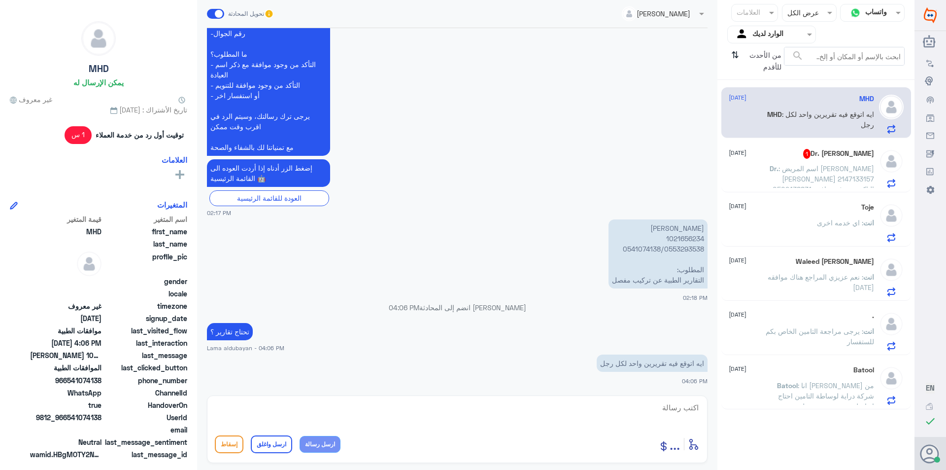
click at [469, 411] on textarea at bounding box center [457, 413] width 485 height 24
paste textarea "يرجى التواصل مع قسم التقارير عن طريق الاتصال بشكل مباشر على الرقم 966112994881"
type textarea "يرجى التواصل مع قسم التقارير عن طريق الاتصال بشكل مباشر على الرقم 966112994881"
click at [327, 447] on button "ارسل رسالة" at bounding box center [320, 444] width 41 height 17
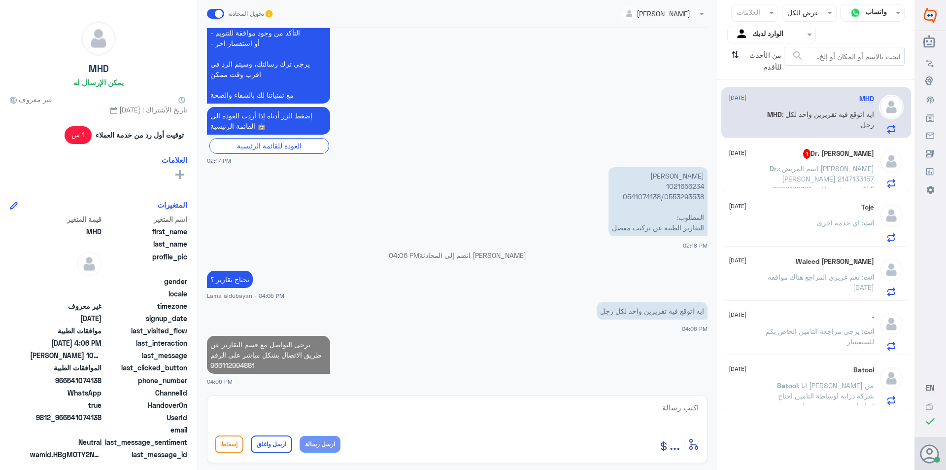
click at [300, 436] on button "ارسل رسالة" at bounding box center [320, 444] width 41 height 17
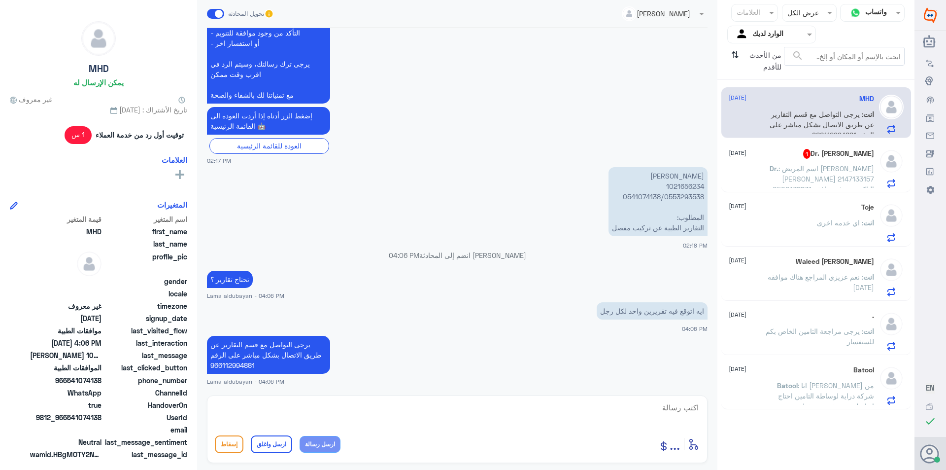
click at [300, 436] on button "ارسل رسالة" at bounding box center [320, 444] width 41 height 17
click at [400, 413] on textarea at bounding box center [457, 413] width 485 height 24
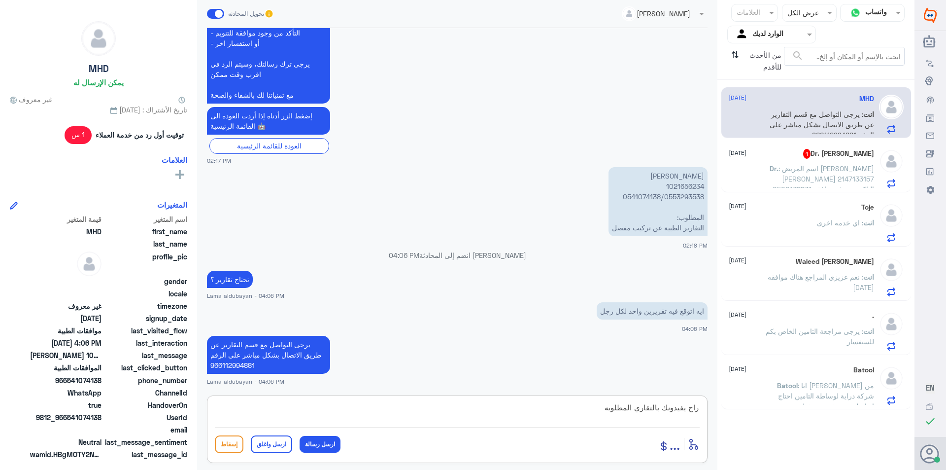
type textarea "راح يفيدونك بالتقاري المطلوبه"
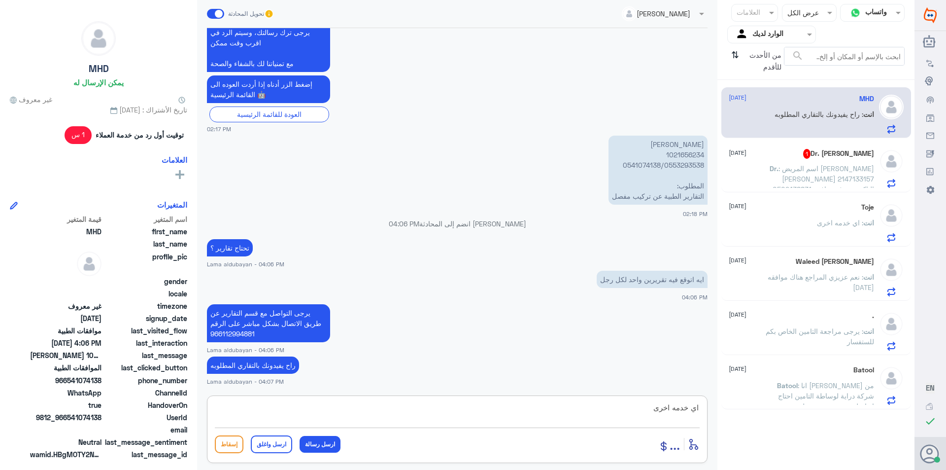
type textarea "اي خدمه اخرى"
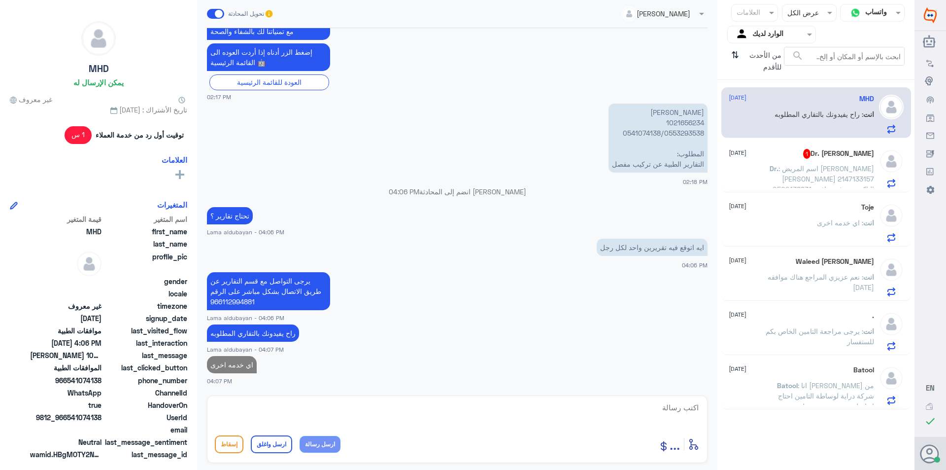
click at [823, 177] on span ": اسم المريض [PERSON_NAME] [PERSON_NAME] 2147133157 0502438831 التاكد من رفع مو…" at bounding box center [824, 189] width 102 height 50
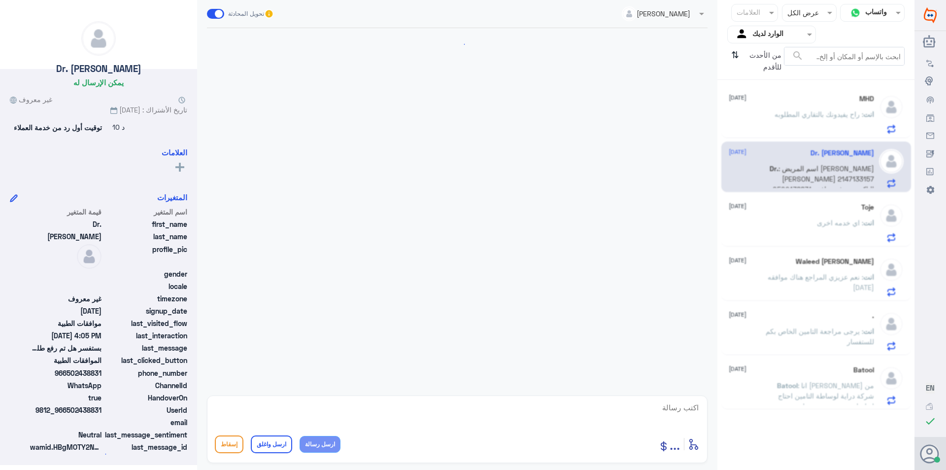
scroll to position [1003, 0]
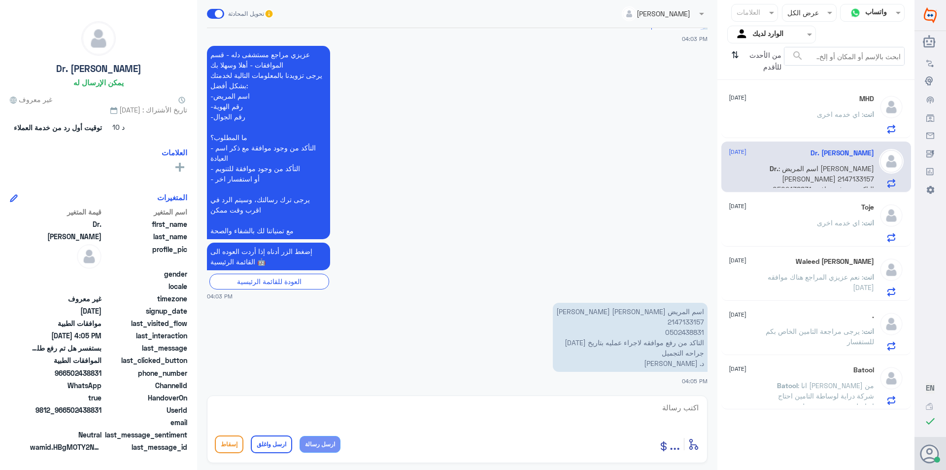
click at [687, 323] on p "اسم المريض [PERSON_NAME] [PERSON_NAME] 2147133157 0502438831 التاكد من رفع مواف…" at bounding box center [630, 337] width 155 height 69
copy p "2147133157"
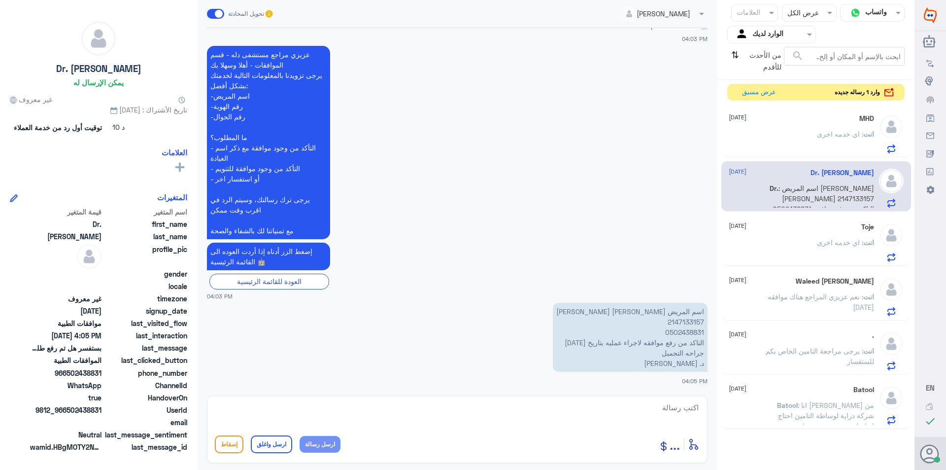
click at [563, 405] on textarea at bounding box center [457, 413] width 485 height 24
type textarea "يتم رفع العمليه من قبل الدكتور سيتم التواصل معك من قبل المنسقه"
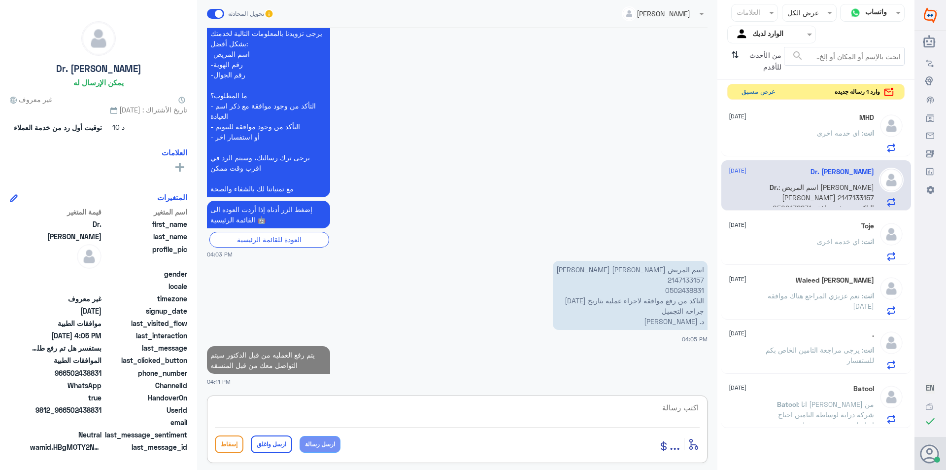
click at [758, 94] on button "عرض مسبق" at bounding box center [758, 91] width 41 height 15
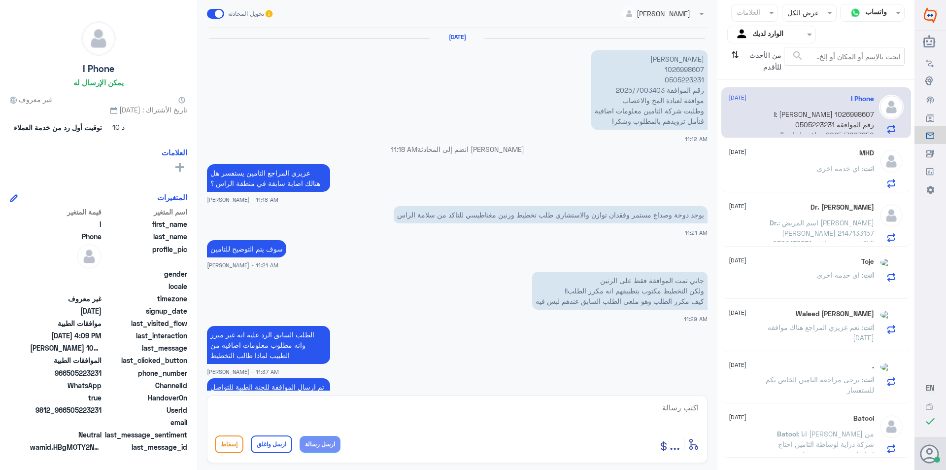
scroll to position [851, 0]
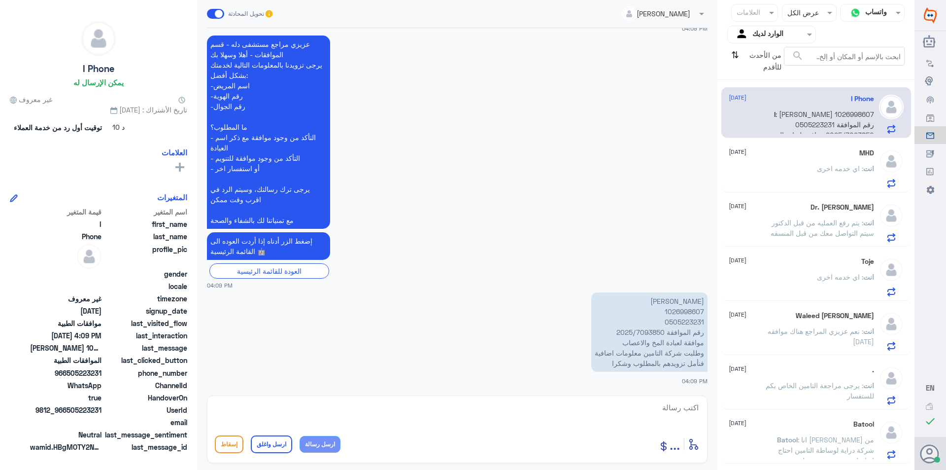
click at [660, 331] on p "[PERSON_NAME] 1026998607 0505223231 رقم الموافقة 2025/7093850 موافقة لعبادة الم…" at bounding box center [649, 331] width 116 height 79
drag, startPoint x: 661, startPoint y: 331, endPoint x: 613, endPoint y: 330, distance: 48.8
click at [613, 330] on p "[PERSON_NAME] 1026998607 0505223231 رقم الموافقة 2025/7093850 موافقة لعبادة الم…" at bounding box center [649, 331] width 116 height 79
copy p "2025/7093850"
click at [689, 312] on p "[PERSON_NAME] 1026998607 0505223231 رقم الموافقة 2025/7093850 موافقة لعبادة الم…" at bounding box center [649, 331] width 116 height 79
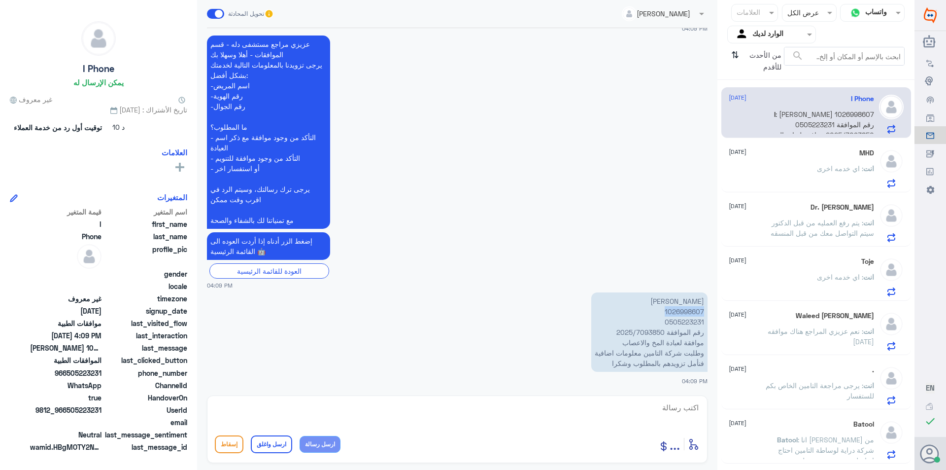
click at [689, 312] on p "[PERSON_NAME] 1026998607 0505223231 رقم الموافقة 2025/7093850 موافقة لعبادة الم…" at bounding box center [649, 331] width 116 height 79
copy p "1026998607"
drag, startPoint x: 541, startPoint y: 406, endPoint x: 541, endPoint y: 411, distance: 5.4
click at [541, 409] on textarea at bounding box center [457, 413] width 485 height 24
type textarea "تم تزويدهم بتقرير الدكتور والاشعه بنتظار رد التامين"
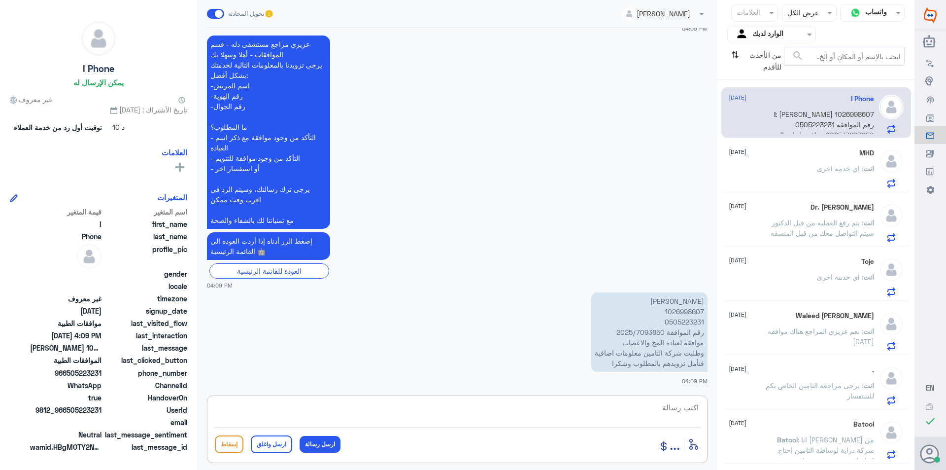
scroll to position [893, 0]
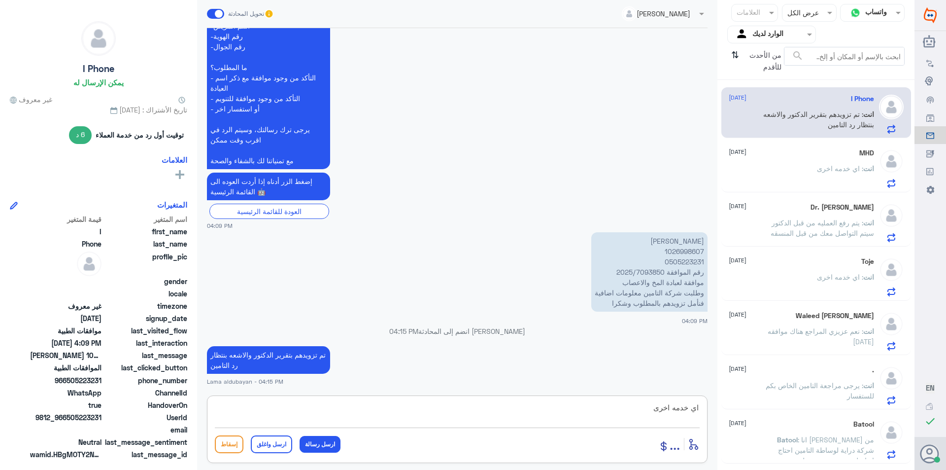
type textarea "اي خدمه اخرى"
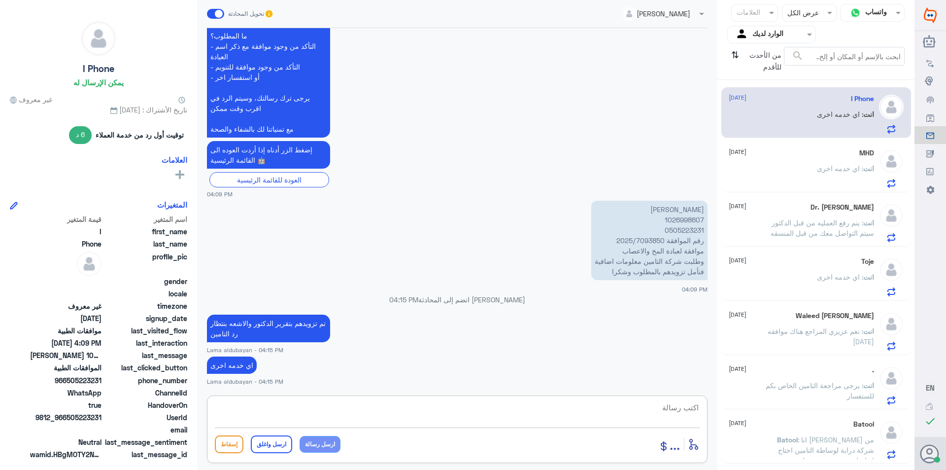
click at [826, 176] on p "انت : اي خدمه اخرى" at bounding box center [845, 175] width 57 height 25
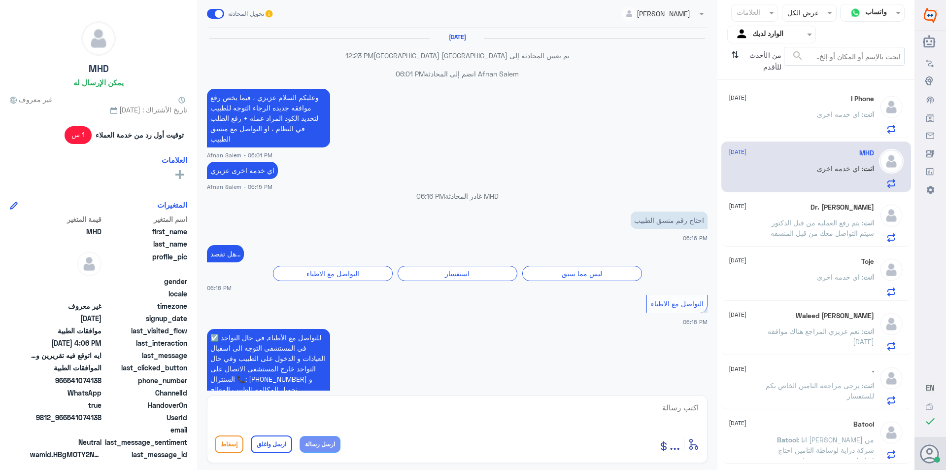
scroll to position [634, 0]
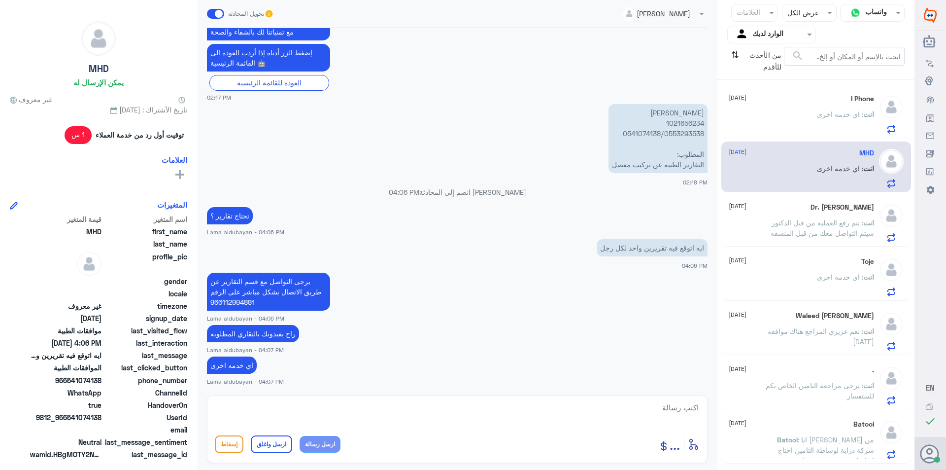
click at [814, 223] on span ": يتم رفع العمليه من قبل الدكتور سيتم التواصل معك من قبل المنسقه" at bounding box center [823, 227] width 104 height 19
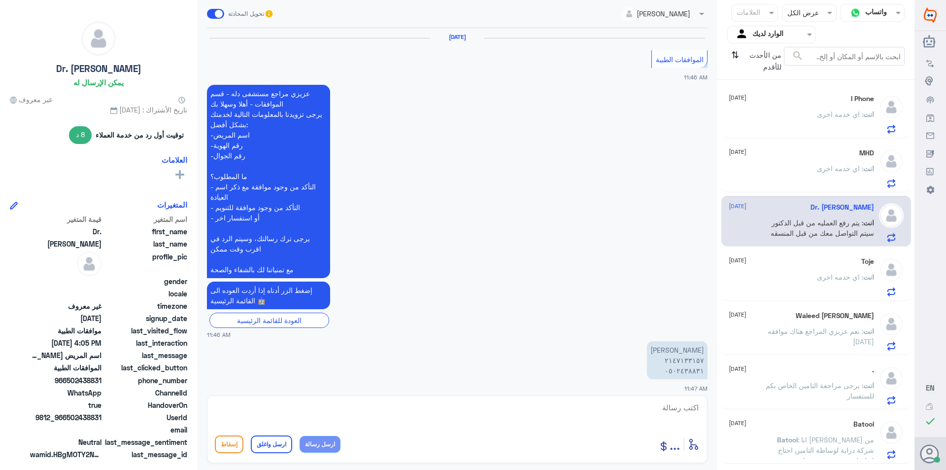
scroll to position [1042, 0]
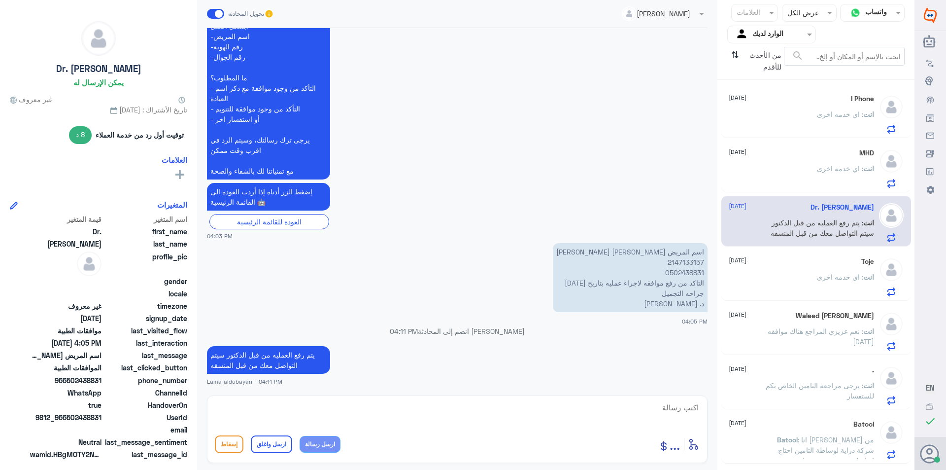
click at [788, 287] on div "انت : اي خدمه اخرى" at bounding box center [801, 285] width 145 height 22
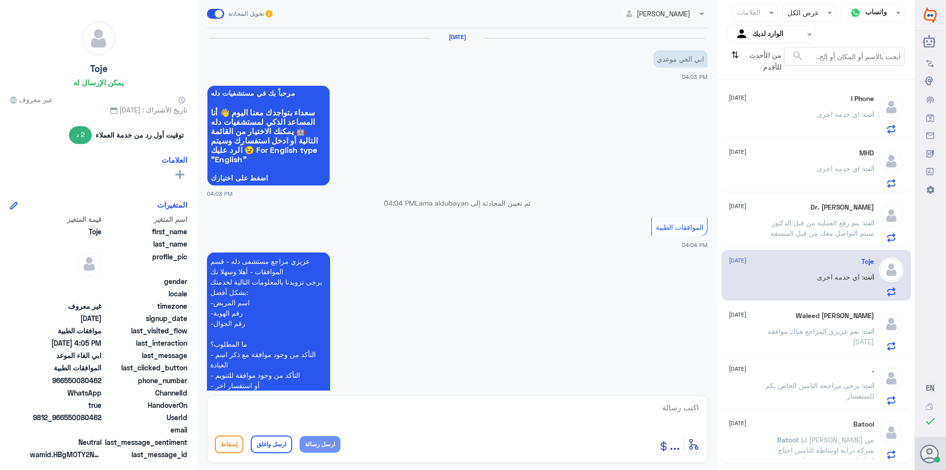
scroll to position [311, 0]
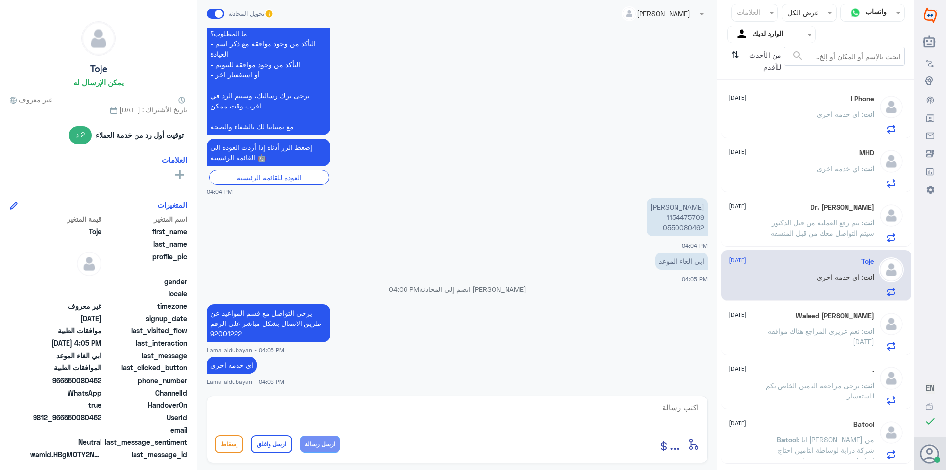
click at [803, 354] on div "Waleed Al Najjar [DATE] انت : نعم عزيزي المراجع هناك موافقه [DATE]" at bounding box center [817, 329] width 190 height 51
click at [801, 343] on p "انت : [PERSON_NAME] المراجع هناك موافقه [DATE]" at bounding box center [818, 338] width 111 height 25
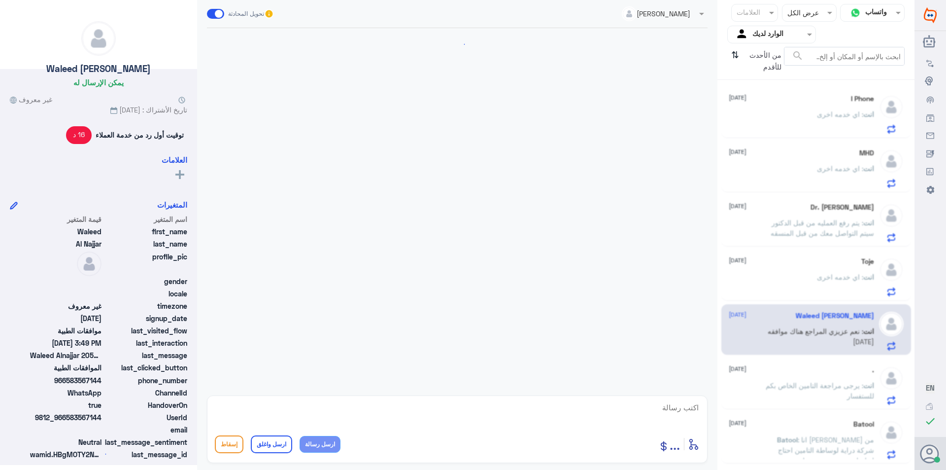
scroll to position [395, 0]
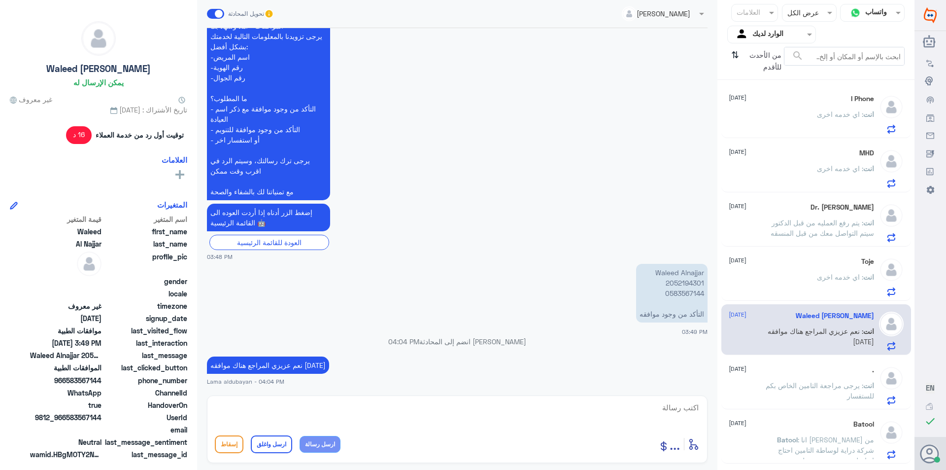
click at [787, 451] on span ": انا [PERSON_NAME] من شركة دراية لوساطة التامين احتاج اتواصل مع شخص مسؤول" at bounding box center [826, 449] width 96 height 29
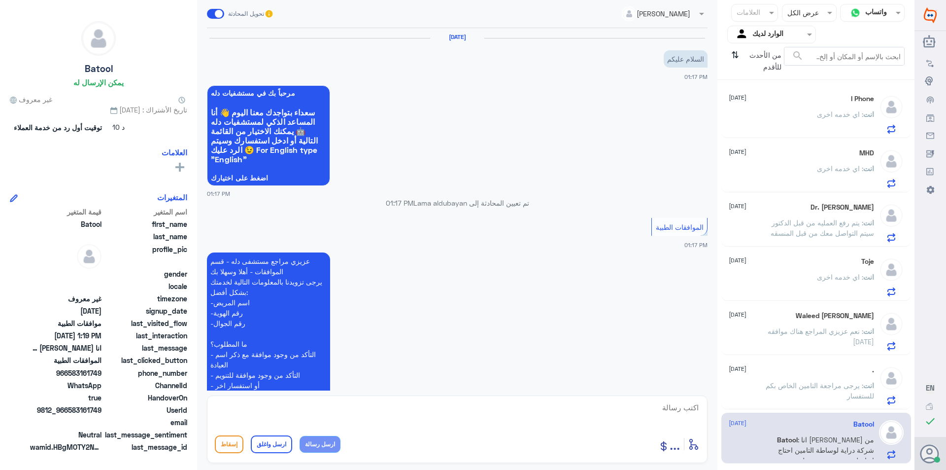
scroll to position [188, 0]
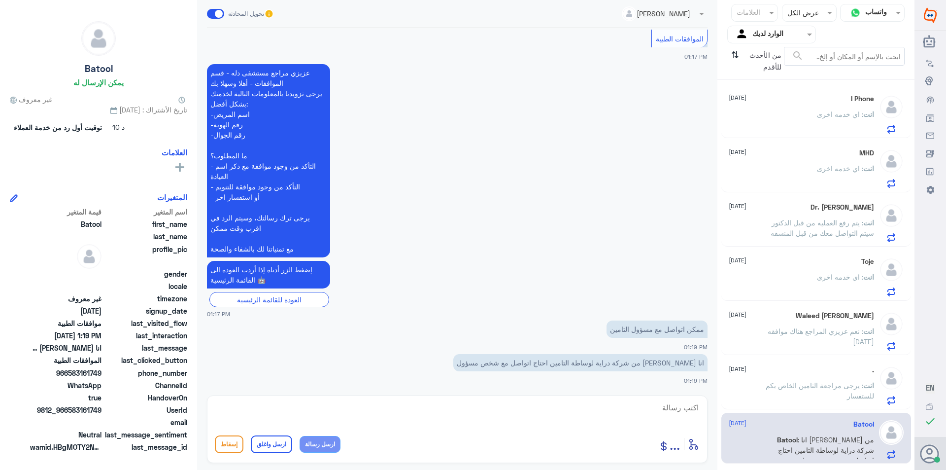
click at [819, 272] on p "انت : اي خدمه اخرى" at bounding box center [845, 284] width 57 height 25
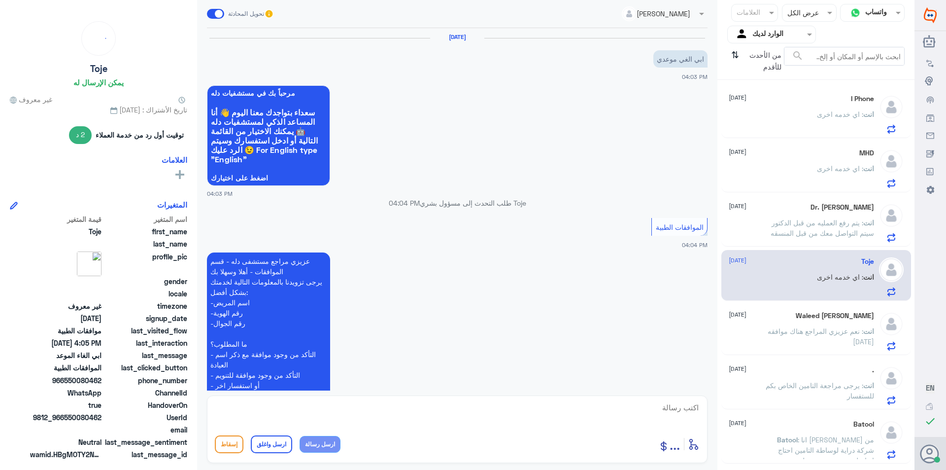
scroll to position [311, 0]
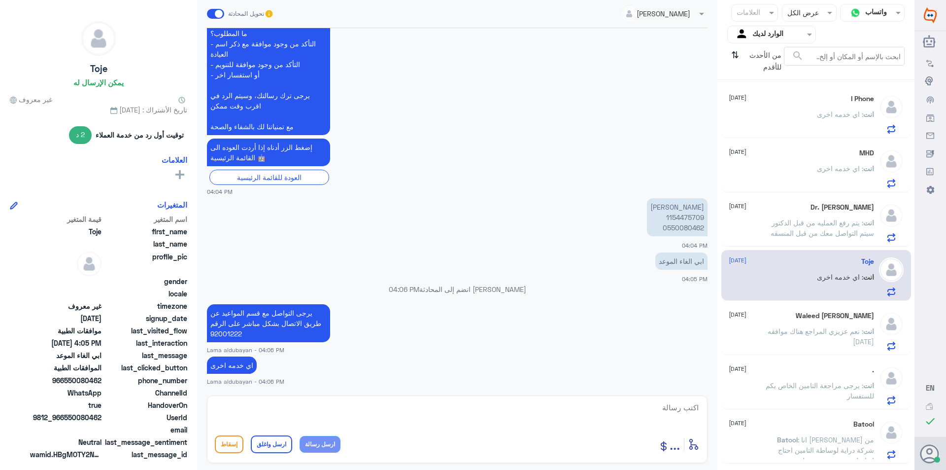
drag, startPoint x: 380, startPoint y: 406, endPoint x: 372, endPoint y: 414, distance: 10.5
click at [380, 408] on textarea at bounding box center [457, 413] width 485 height 24
paste textarea "نشكر تواصلك مع مستشفيات دلة"
type textarea "نشكر تواصلك مع مستشفيات دلة"
click at [270, 447] on button "ارسل واغلق" at bounding box center [271, 444] width 41 height 18
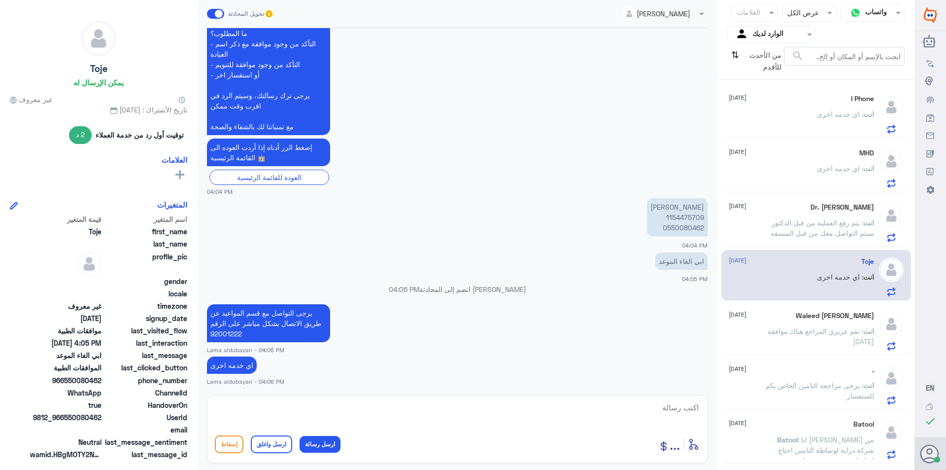
scroll to position [343, 0]
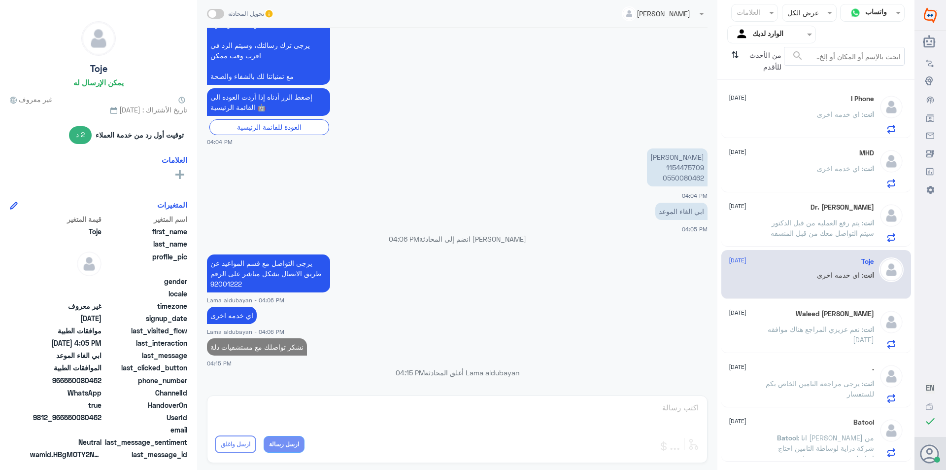
drag, startPoint x: 809, startPoint y: 329, endPoint x: 794, endPoint y: 345, distance: 21.6
click at [809, 330] on span ": نعم عزيزي المراجع هناك موافقه [DATE]" at bounding box center [821, 334] width 106 height 19
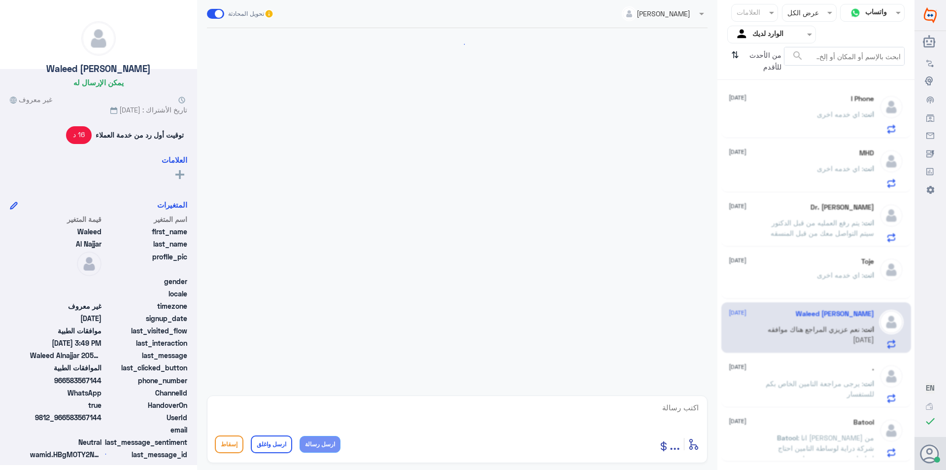
scroll to position [395, 0]
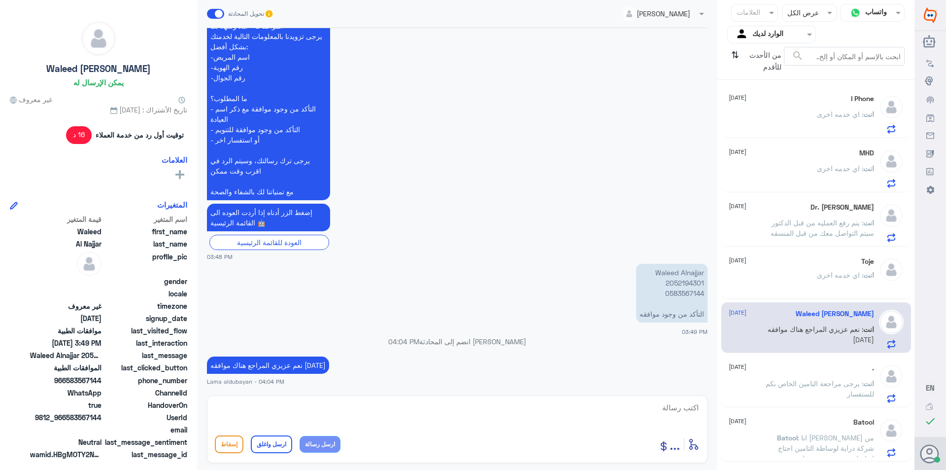
click at [557, 409] on textarea at bounding box center [457, 413] width 485 height 24
paste textarea "نشكر تواصلك مع مستشفيات دلة"
type textarea "نشكر تواصلك مع مستشفيات دلة"
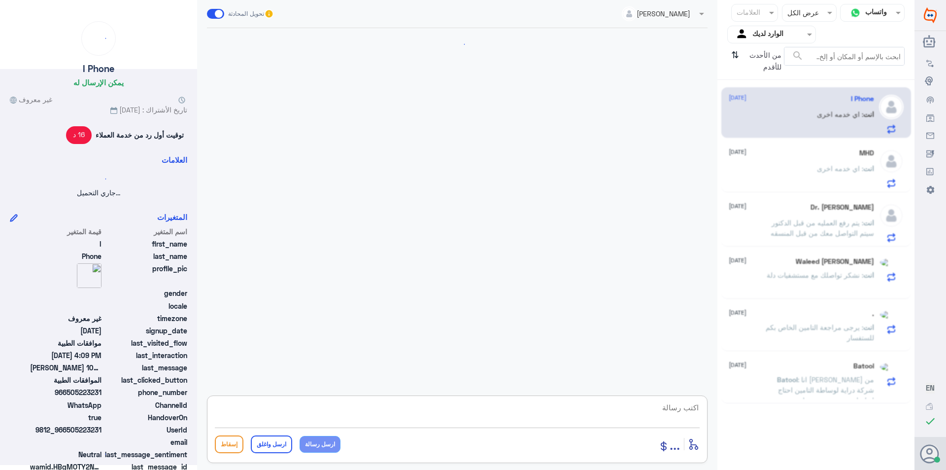
scroll to position [0, 0]
click at [276, 444] on button "ارسل واغلق" at bounding box center [271, 444] width 41 height 18
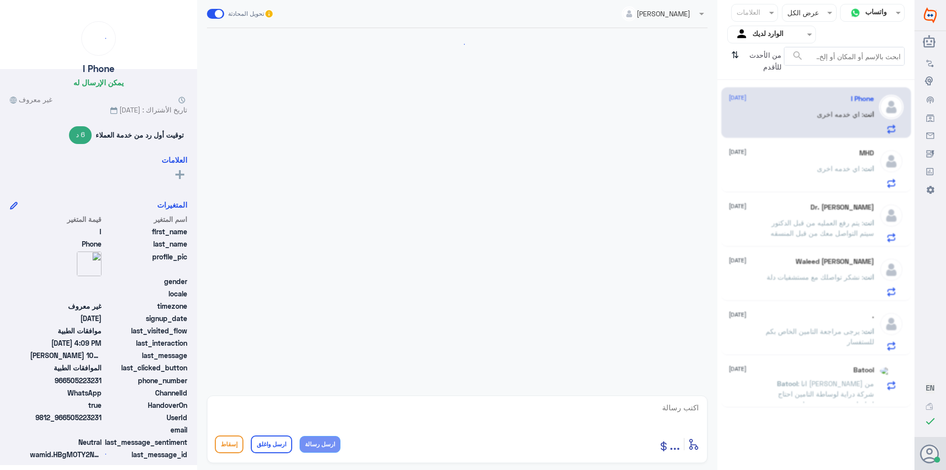
scroll to position [787, 0]
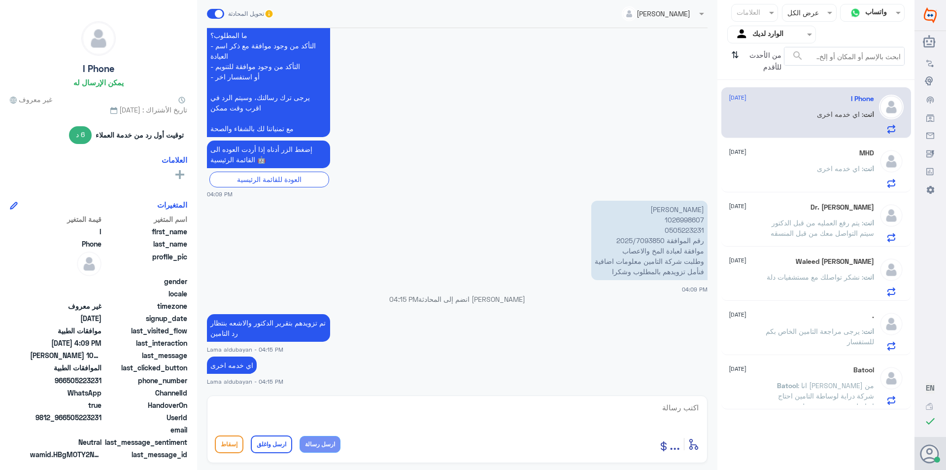
click at [547, 410] on textarea at bounding box center [457, 413] width 485 height 24
paste textarea "نشكر تواصلك مع مستشفيات دلة"
type textarea "نشكر تواصلك مع مستشفيات دلة"
click at [260, 439] on button "ارسل واغلق" at bounding box center [271, 444] width 41 height 18
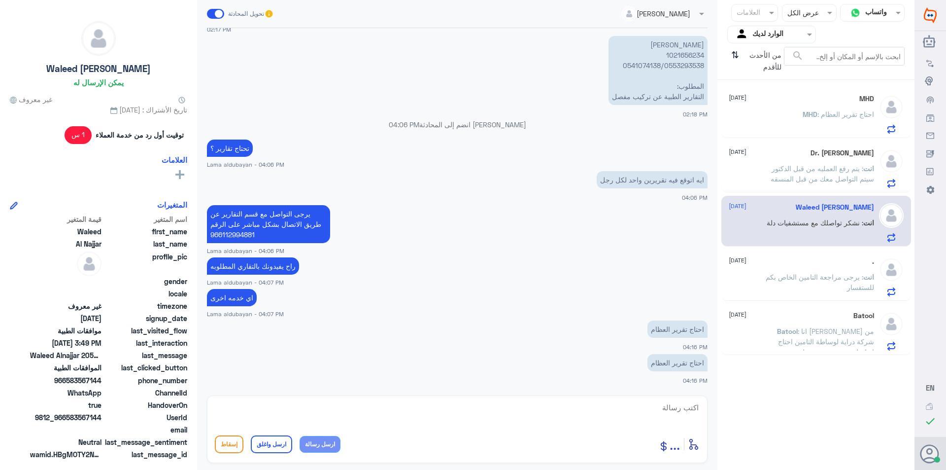
scroll to position [718, 0]
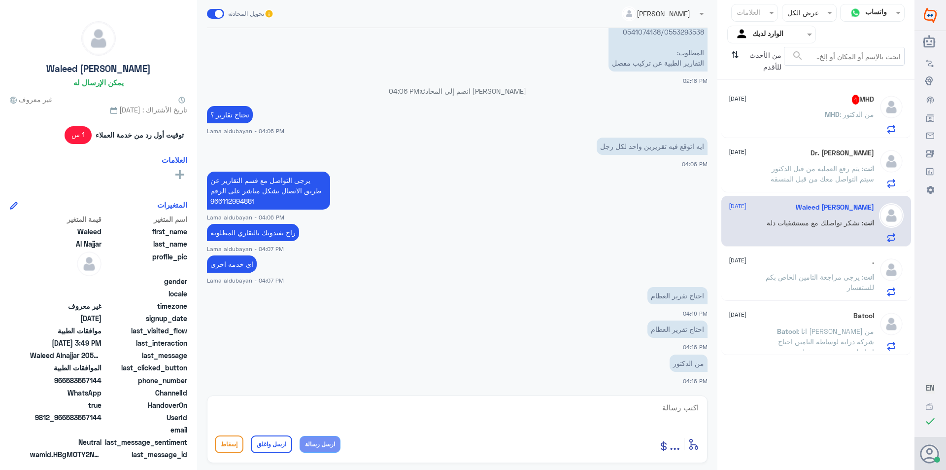
click at [656, 415] on textarea at bounding box center [457, 413] width 485 height 24
type textarea "من قسم التقارير هنا فقط الموافقات الطبيه"
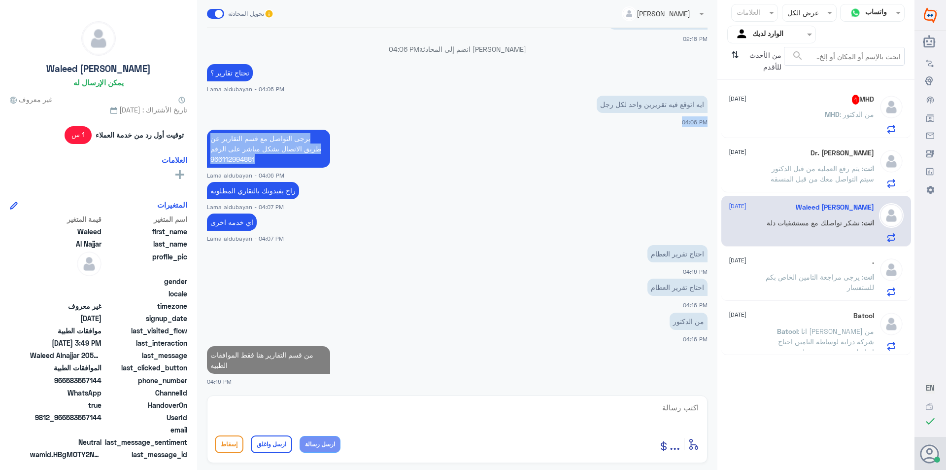
drag, startPoint x: 266, startPoint y: 158, endPoint x: 208, endPoint y: 110, distance: 74.8
click at [208, 110] on div "[DATE] [PERSON_NAME] انضم إلى المحادثة 06:01 PM وعليكم السلام عزيزي ، فيما يخص …" at bounding box center [457, 209] width 511 height 362
click at [265, 161] on p "يرجى التواصل مع قسم التقارير عن طريق الاتصال بشكل مباشر على الرقم 966112994881" at bounding box center [268, 149] width 123 height 38
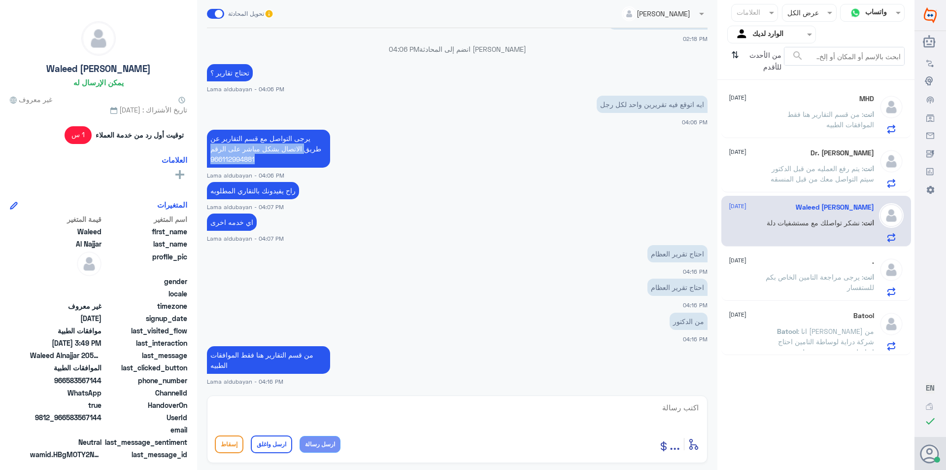
drag, startPoint x: 263, startPoint y: 158, endPoint x: 331, endPoint y: 140, distance: 69.9
click at [330, 140] on p "يرجى التواصل مع قسم التقارير عن طريق الاتصال بشكل مباشر على الرقم 966112994881" at bounding box center [268, 149] width 123 height 38
click at [312, 138] on p "يرجى التواصل مع قسم التقارير عن طريق الاتصال بشكل مباشر على الرقم 966112994881" at bounding box center [268, 149] width 123 height 38
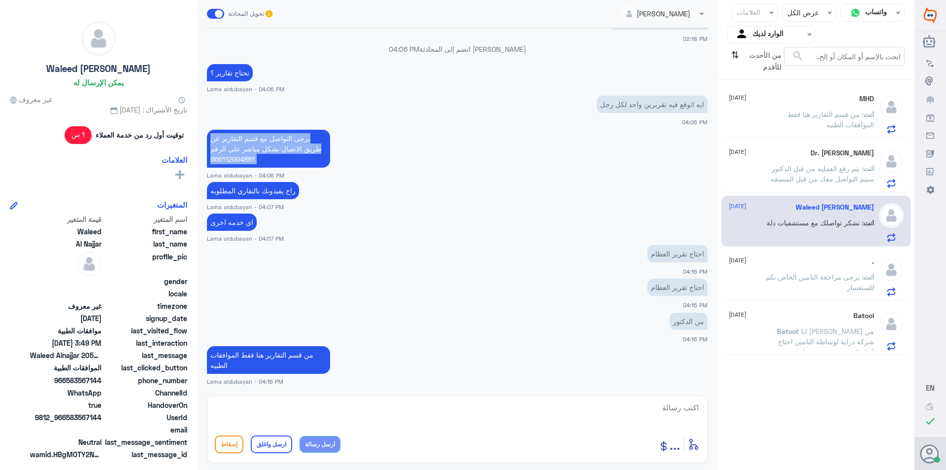
copy div "يرجى التواصل مع قسم التقارير عن طريق الاتصال بشكل مباشر على الرقم 966112994881"
click at [321, 411] on textarea at bounding box center [457, 413] width 485 height 24
paste textarea "يرجى التواصل مع قسم التقارير عن طريق الاتصال بشكل مباشر على الرقم 966112994881"
type textarea "يرجى التواصل مع قسم التقارير عن طريق الاتصال بشكل مباشر على الرقم 966112994881"
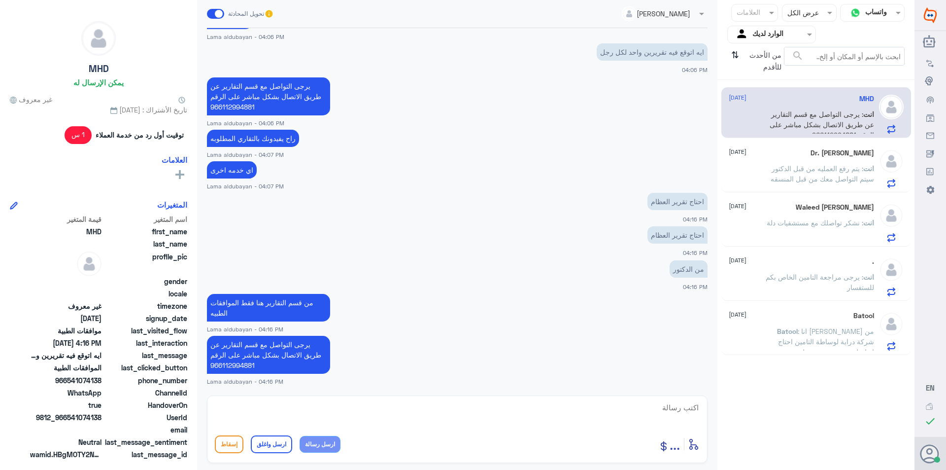
click at [813, 185] on p "انت : يتم رفع العمليه من قبل الدكتور سيتم التواصل معك من قبل المنسقه" at bounding box center [818, 175] width 111 height 25
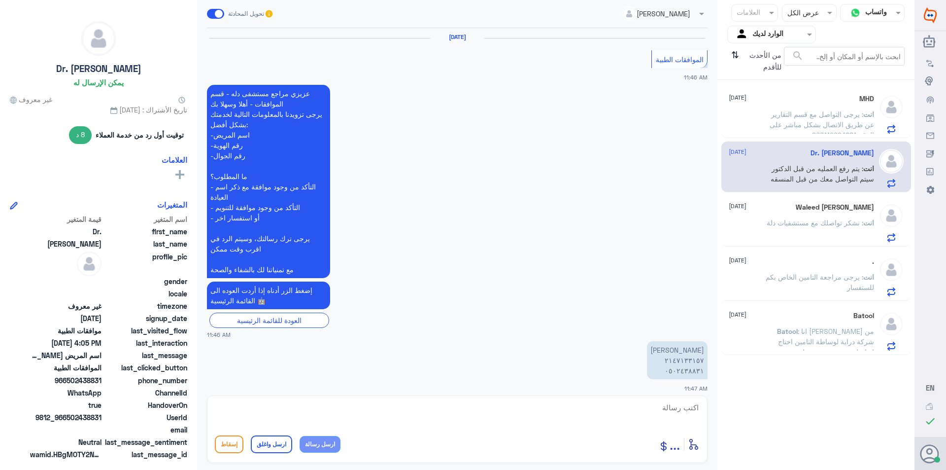
scroll to position [1042, 0]
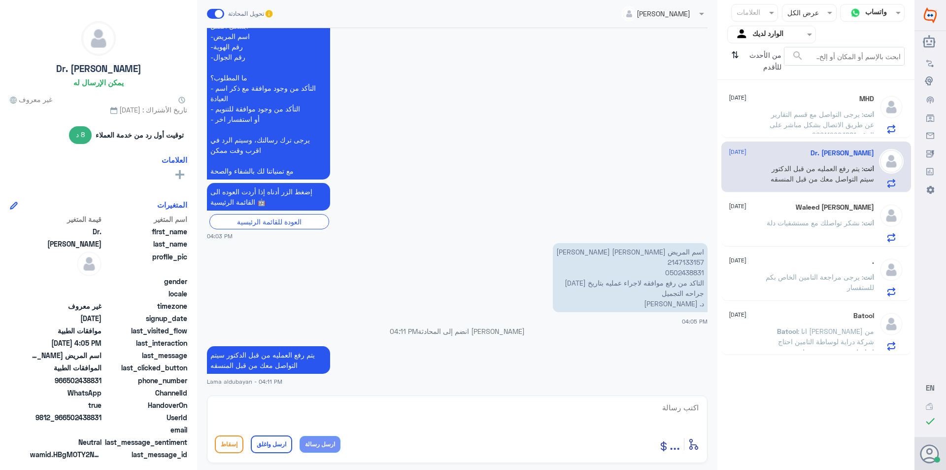
click at [846, 202] on div "Waleed Al Najjar [DATE] انت : نشكر تواصلك مع مستشفيات دلة" at bounding box center [817, 221] width 190 height 51
click at [822, 226] on span ": نشكر تواصلك مع مستشفيات دلة" at bounding box center [815, 222] width 97 height 8
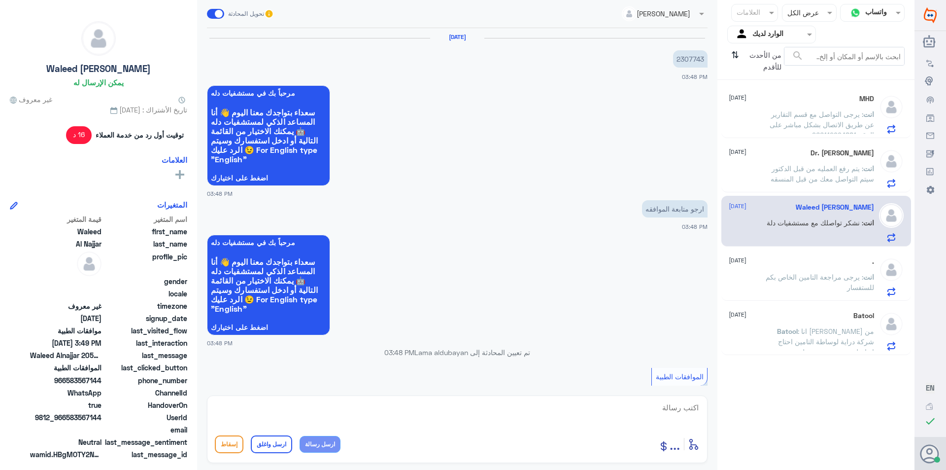
scroll to position [395, 0]
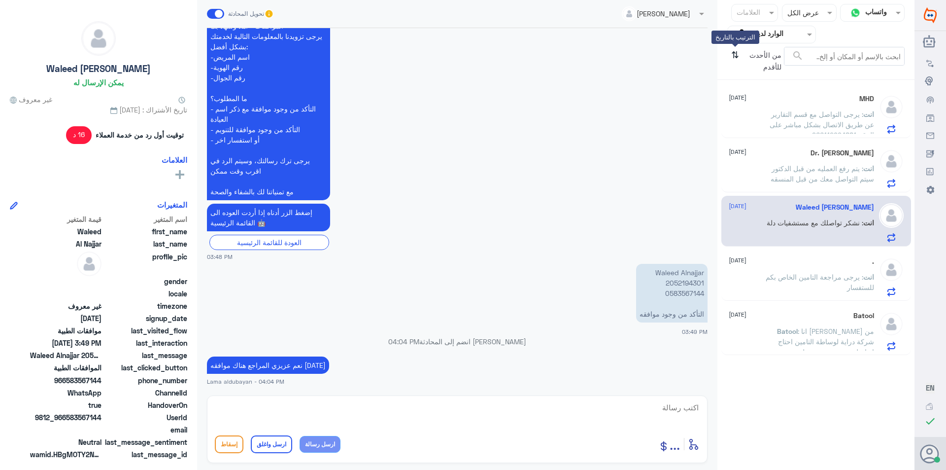
click at [738, 55] on icon "⇅" at bounding box center [735, 59] width 8 height 25
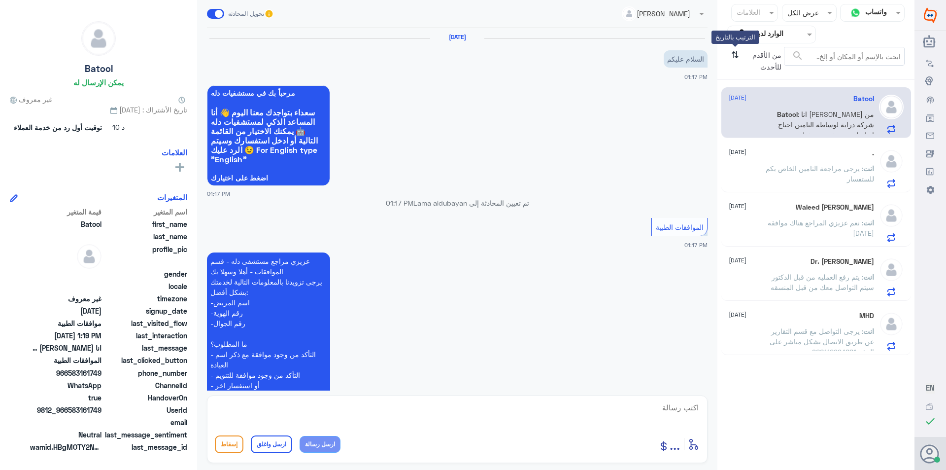
scroll to position [188, 0]
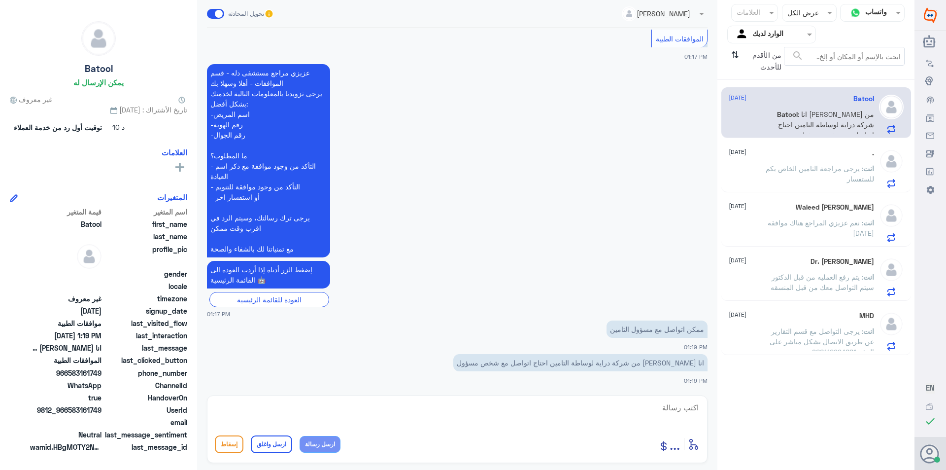
drag, startPoint x: 769, startPoint y: 232, endPoint x: 771, endPoint y: 241, distance: 9.2
click at [769, 236] on p "انت : [PERSON_NAME] المراجع هناك موافقه [DATE]" at bounding box center [818, 229] width 111 height 25
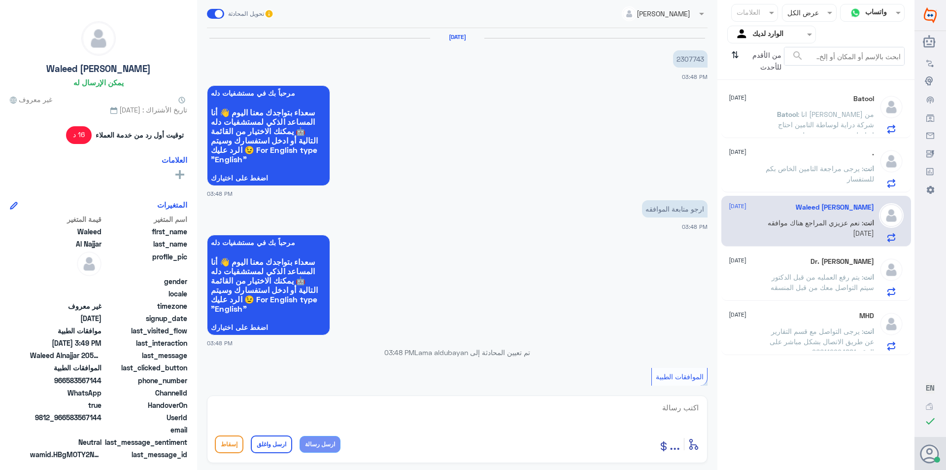
scroll to position [395, 0]
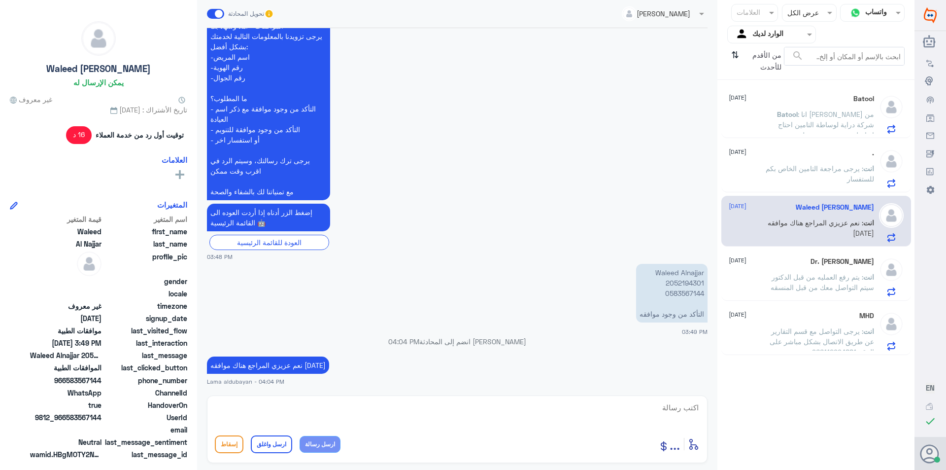
click at [580, 411] on textarea at bounding box center [457, 413] width 485 height 24
click at [572, 420] on textarea at bounding box center [457, 413] width 485 height 24
paste textarea "يرجى التواصل مع قسم التقارير عن طريق الاتصال بشكل مباشر على الرقم 966112994881"
type textarea "نشكيرجى التواصل مع قسم التقارير عن طريق الاتصال بشكل مباشر على الرقم 9661129948…"
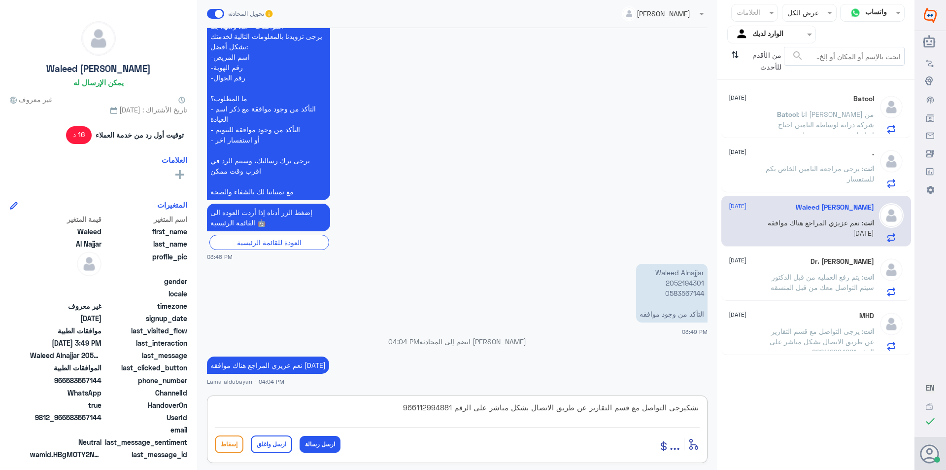
scroll to position [0, 0]
drag, startPoint x: 388, startPoint y: 408, endPoint x: 720, endPoint y: 394, distance: 331.5
click at [719, 394] on div "قناة واتساب Status × عرض الكل العلامات Agent Filter الوارد لديك search من الأقد…" at bounding box center [457, 236] width 915 height 473
paste textarea "نشكر تواصلك مع مستشفيات دلة"
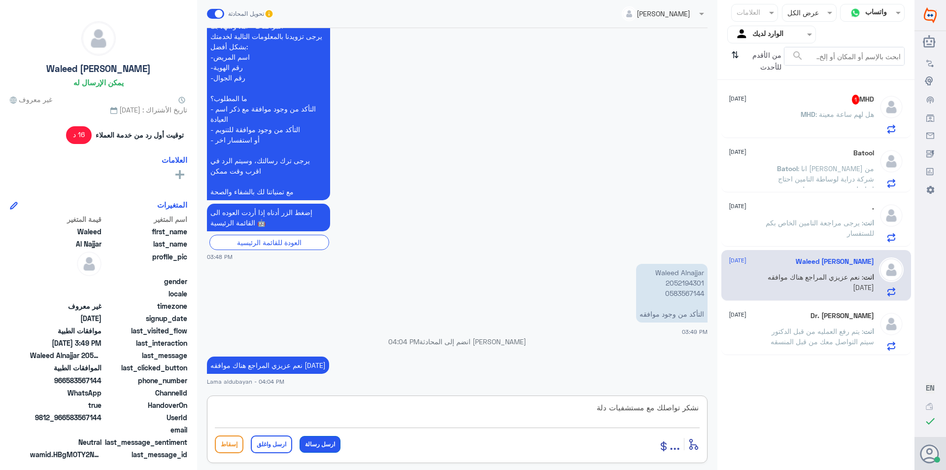
type textarea "نشكر تواصلك مع مستشفيات دلة"
click at [326, 446] on button "ارسل رسالة" at bounding box center [320, 444] width 41 height 17
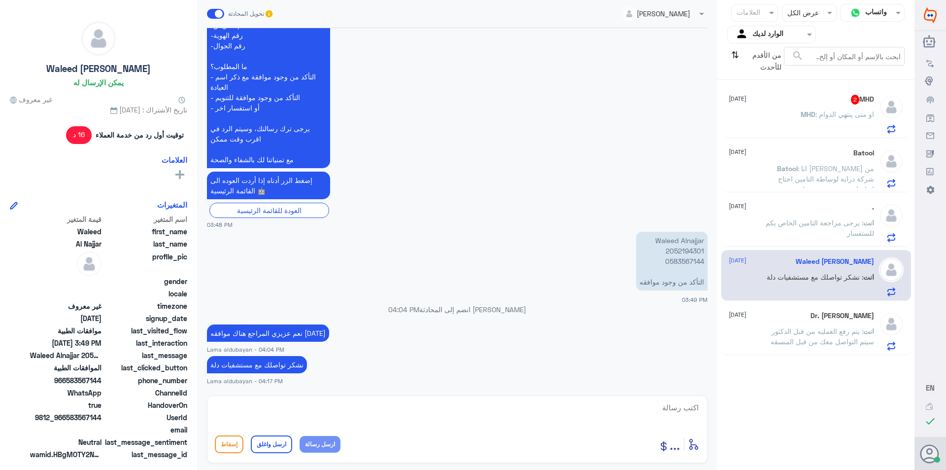
click at [212, 14] on span at bounding box center [215, 14] width 17 height 10
click at [0, 0] on input "checkbox" at bounding box center [0, 0] width 0 height 0
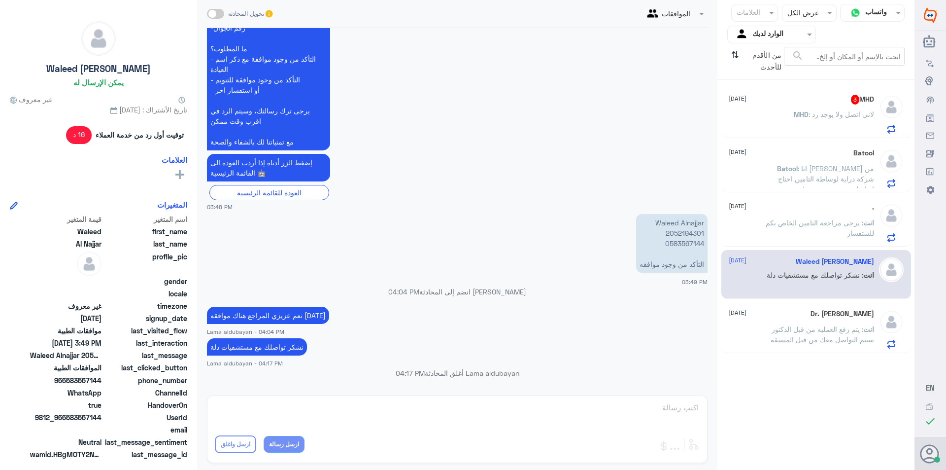
click at [837, 120] on p "MHD : لاني اتصل ولا يوجد رد" at bounding box center [834, 121] width 80 height 25
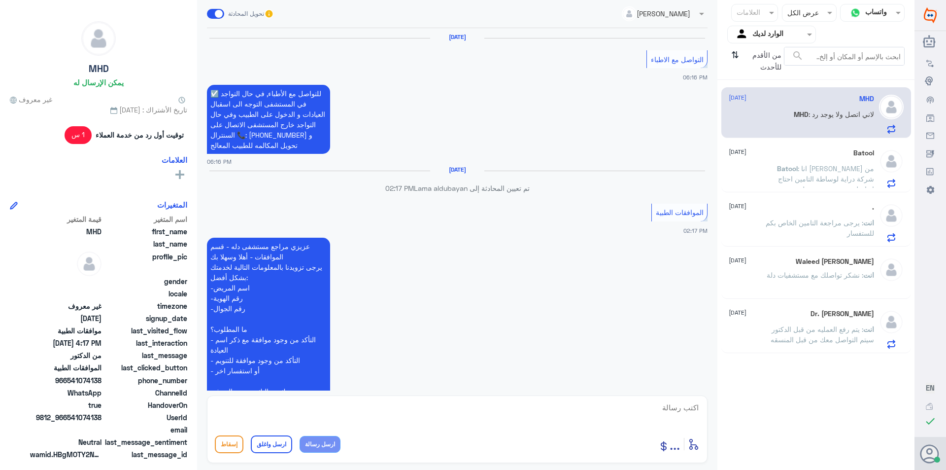
scroll to position [653, 0]
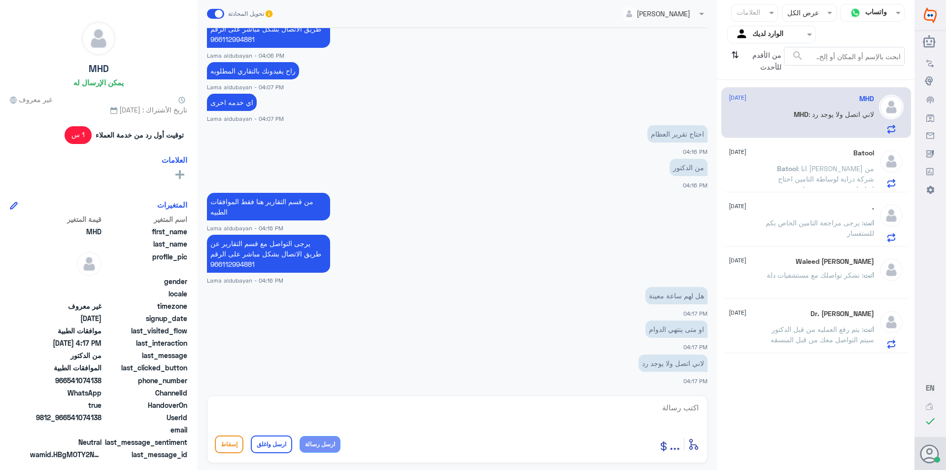
click at [636, 414] on textarea at bounding box center [457, 413] width 485 height 24
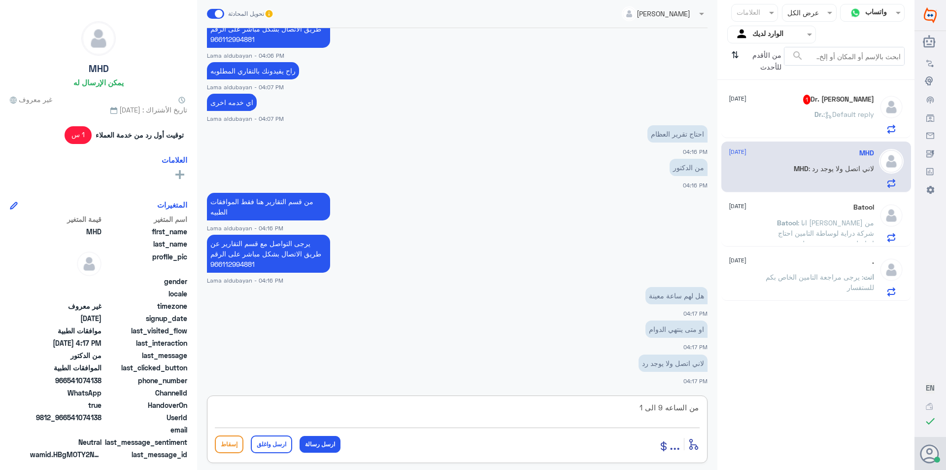
type textarea "من الساعه 9 الى 11"
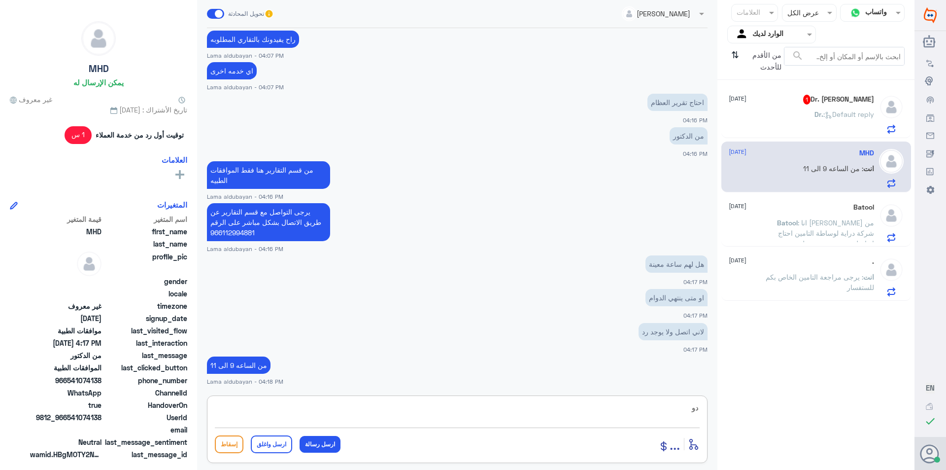
type textarea "د"
click at [824, 128] on p "Dr. : Default reply" at bounding box center [845, 121] width 60 height 25
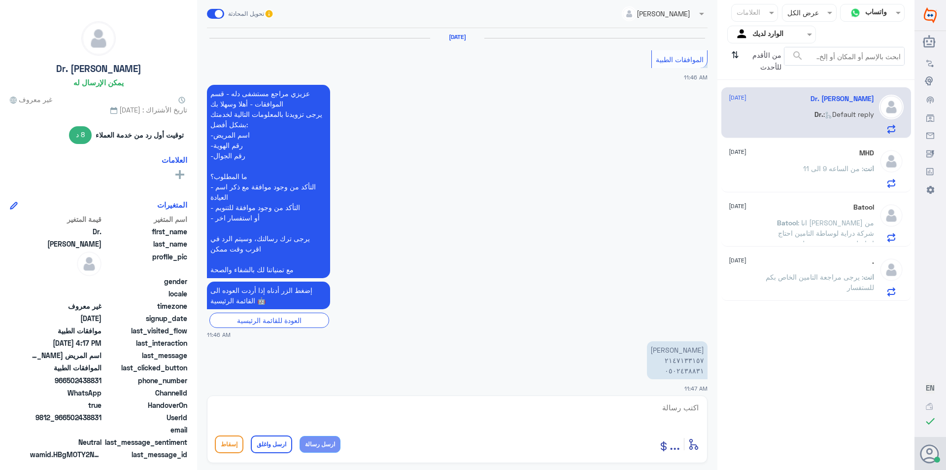
scroll to position [1042, 0]
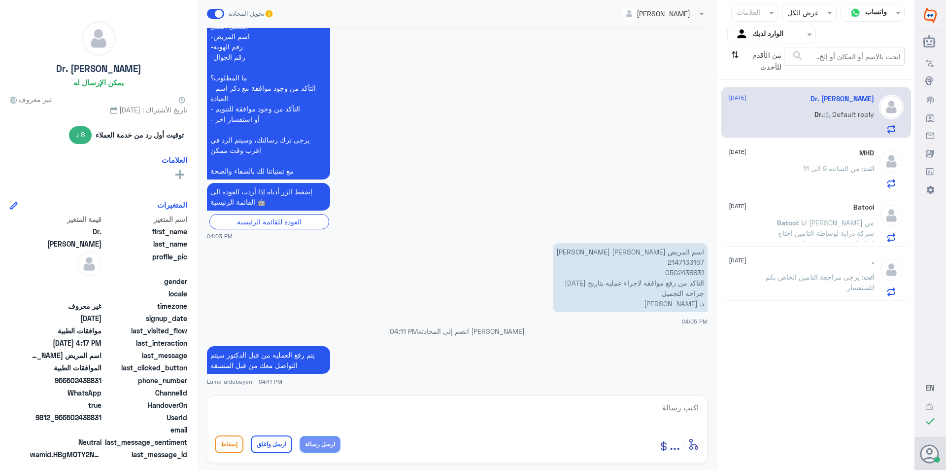
click at [806, 153] on div "MHD [DATE]" at bounding box center [801, 153] width 145 height 8
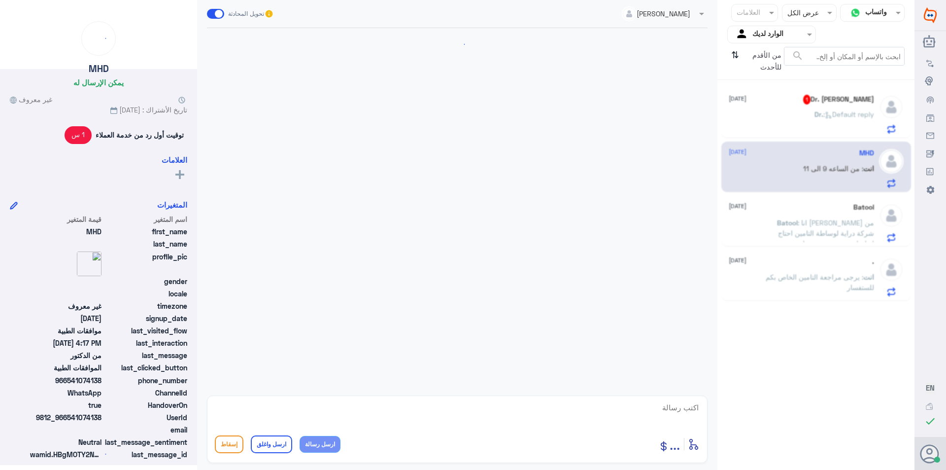
scroll to position [651, 0]
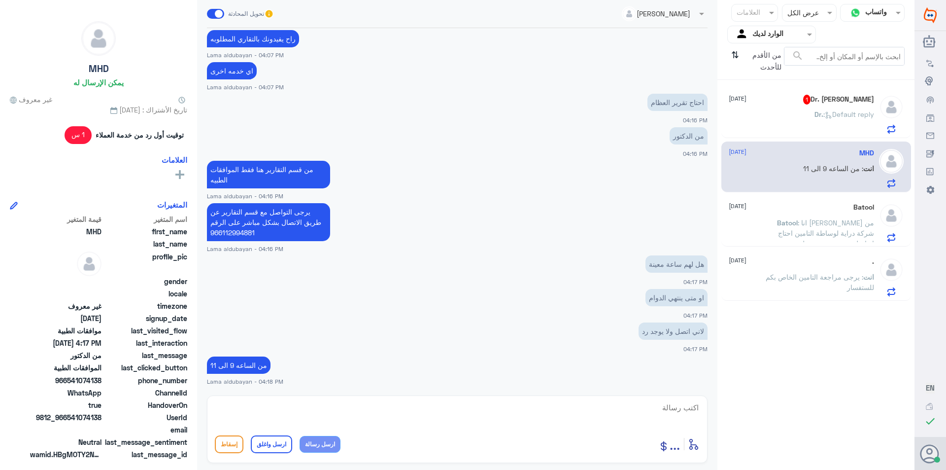
click at [805, 274] on span ": يرجى مراجعة التامين الخاص بكم للستفسار" at bounding box center [820, 282] width 108 height 19
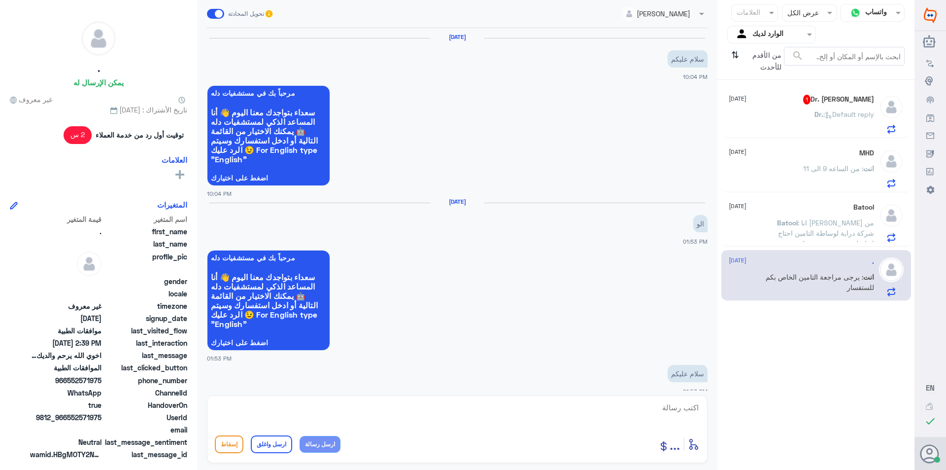
scroll to position [890, 0]
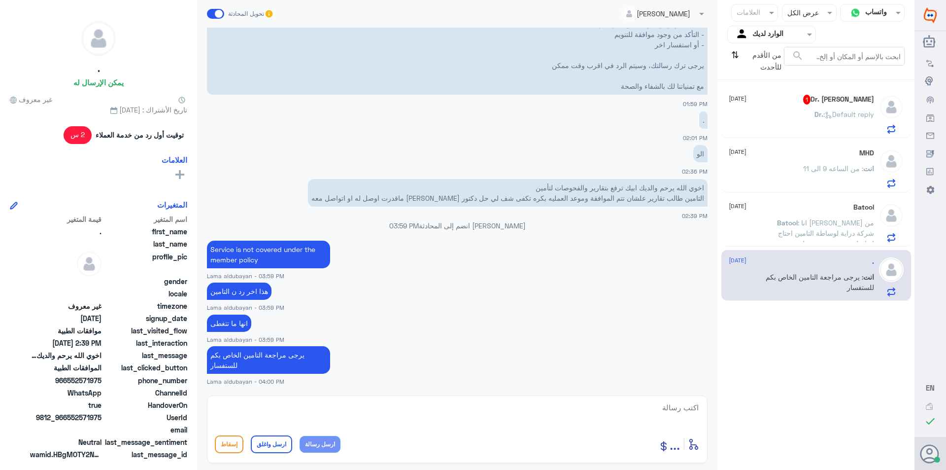
click at [797, 118] on div "Dr. : Default reply" at bounding box center [801, 122] width 145 height 22
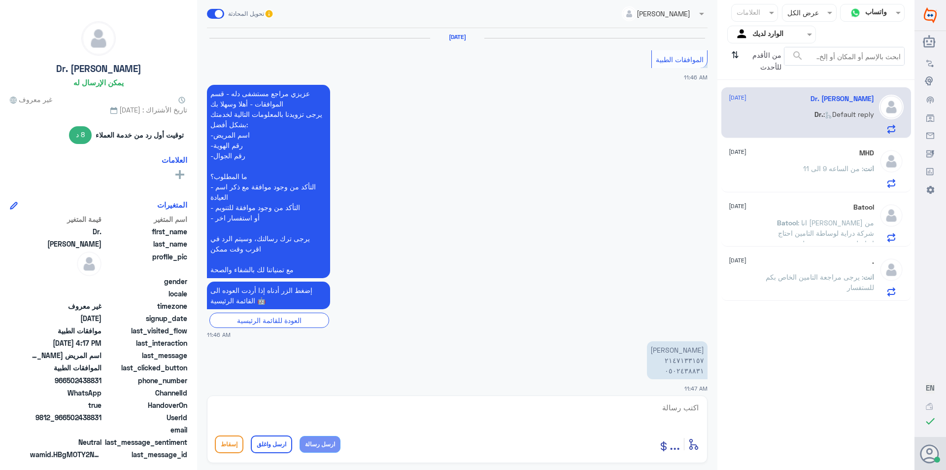
scroll to position [1042, 0]
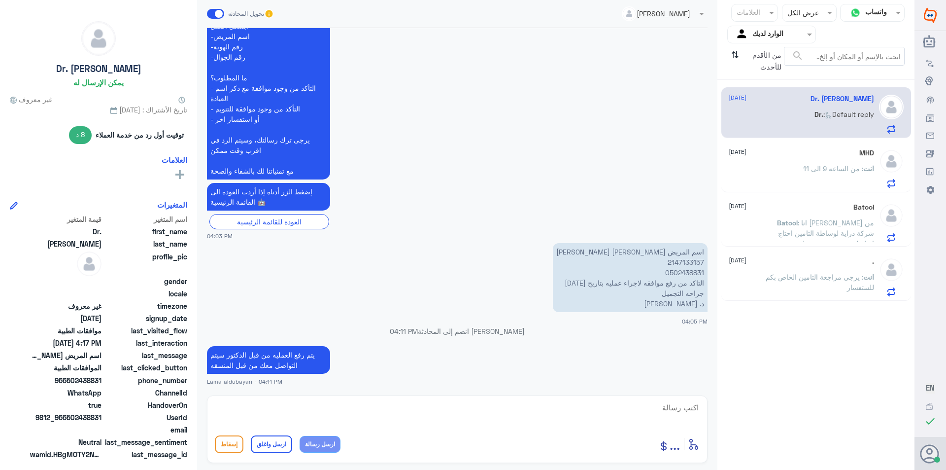
click at [790, 168] on div "انت : من الساعه 9 الى 11" at bounding box center [801, 177] width 145 height 22
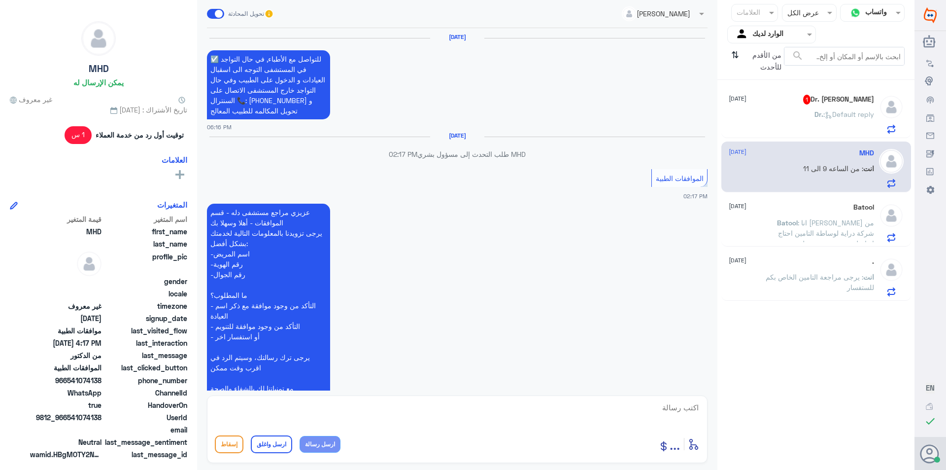
scroll to position [651, 0]
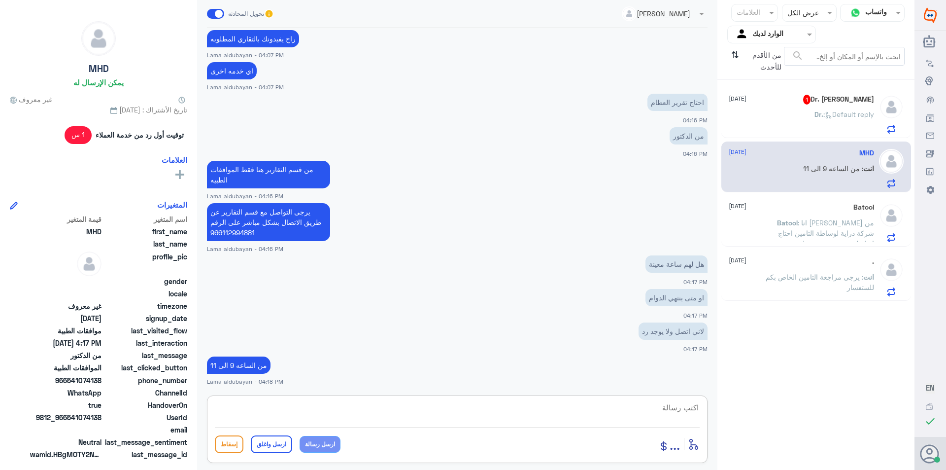
click at [552, 419] on textarea at bounding box center [457, 413] width 485 height 24
type textarea "اي خدمه اخرى"
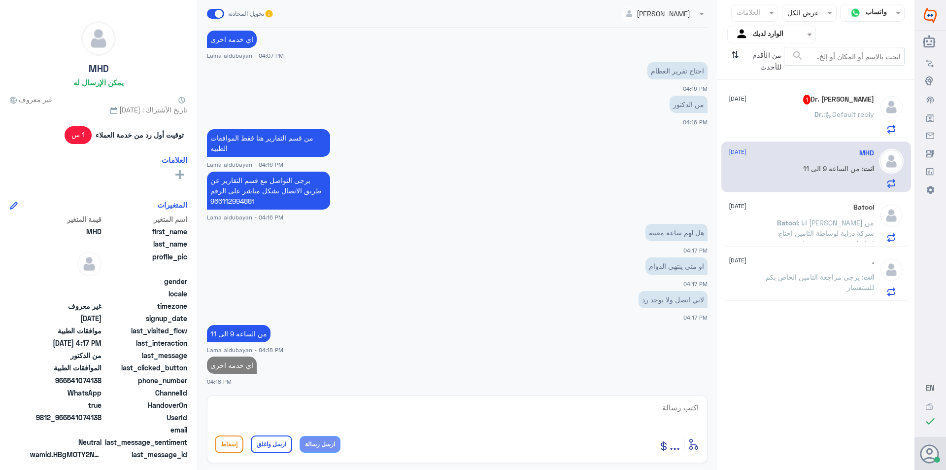
click at [857, 132] on p "Dr. : Default reply" at bounding box center [845, 121] width 60 height 25
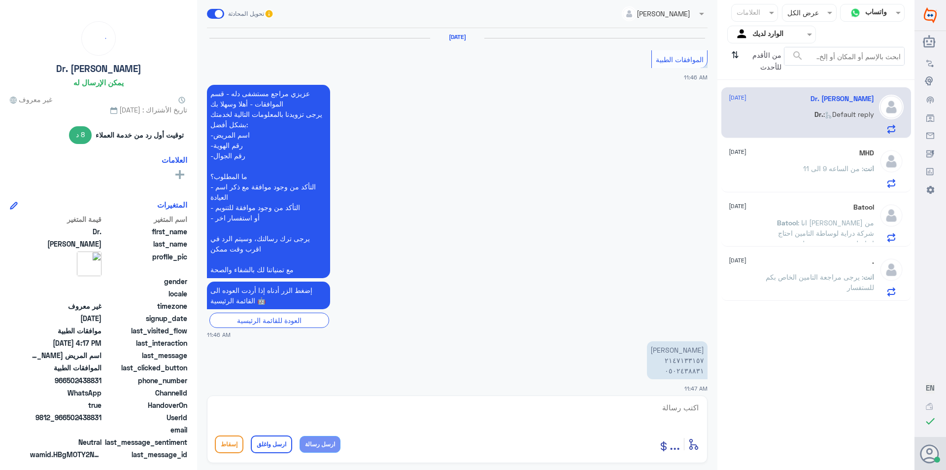
scroll to position [1042, 0]
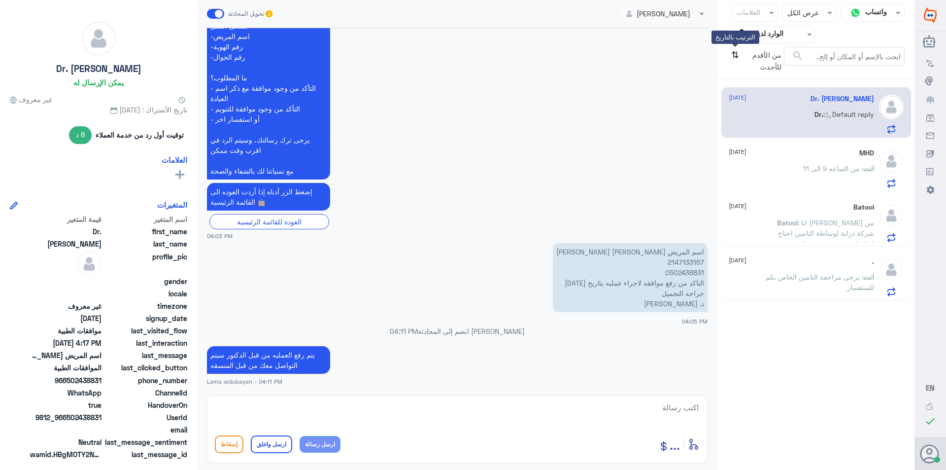
click at [740, 54] on div "من الأقدم للأحدث ⇅ الترتيب بالتاريخ" at bounding box center [755, 61] width 57 height 29
click at [734, 55] on icon "⇅" at bounding box center [735, 59] width 8 height 25
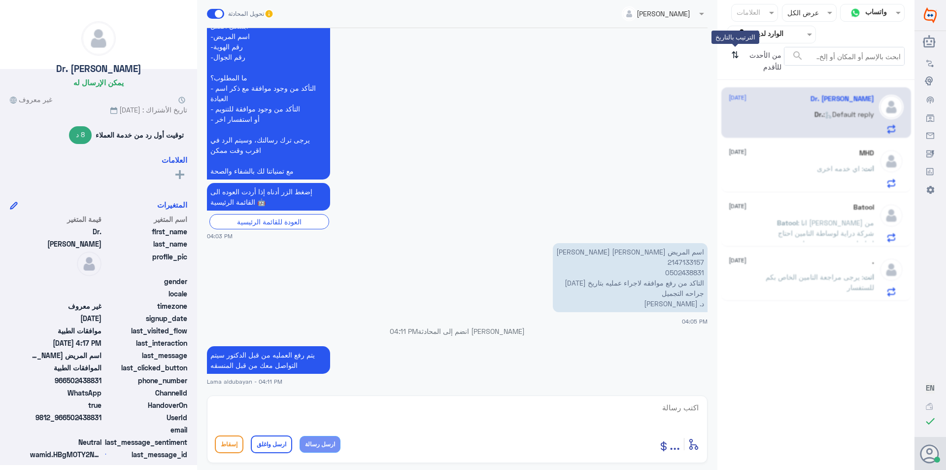
scroll to position [0, 0]
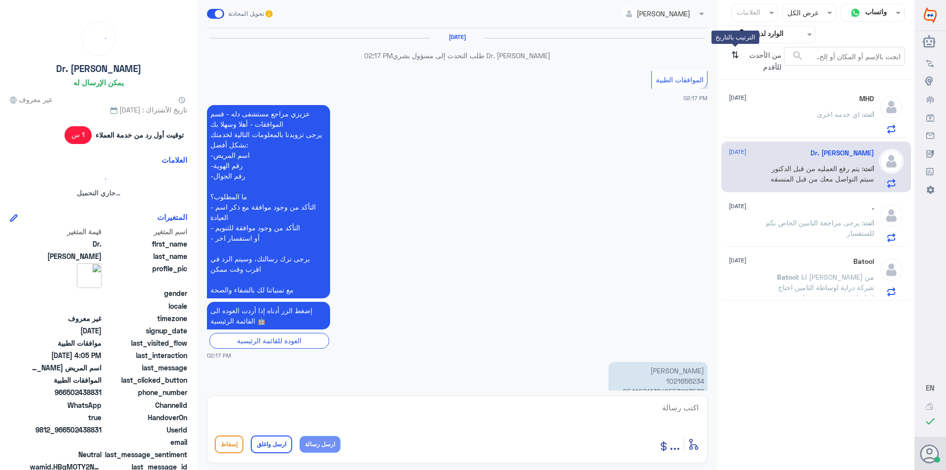
click at [734, 55] on icon "⇅" at bounding box center [735, 59] width 8 height 25
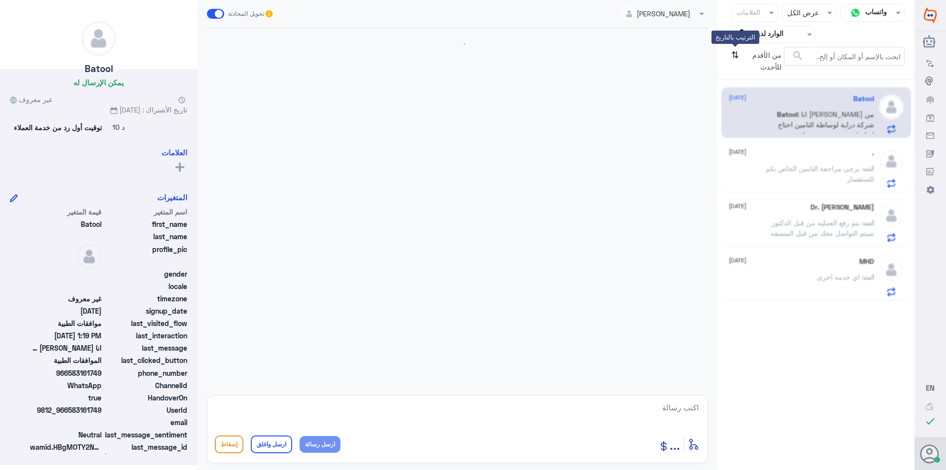
scroll to position [188, 0]
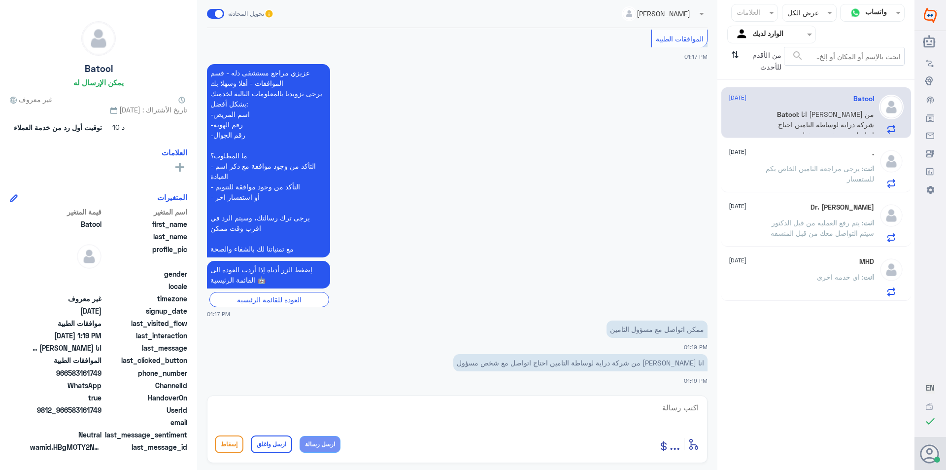
click at [788, 283] on div "انت : اي خدمه اخرى" at bounding box center [801, 285] width 145 height 22
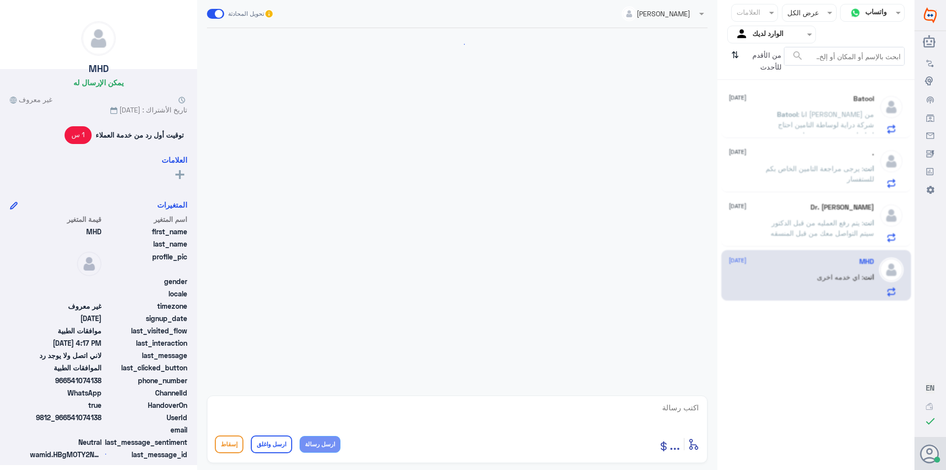
scroll to position [584, 0]
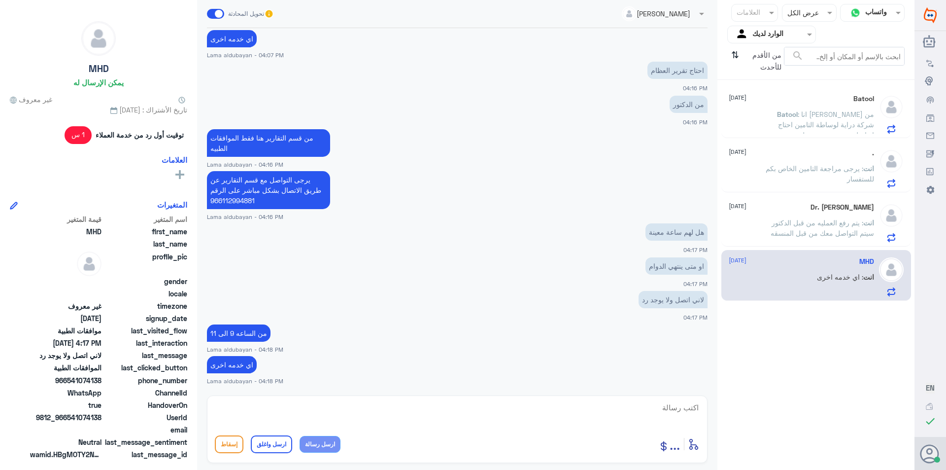
click at [784, 39] on input "text" at bounding box center [780, 34] width 54 height 11
click at [770, 119] on div "فريقك" at bounding box center [771, 123] width 89 height 23
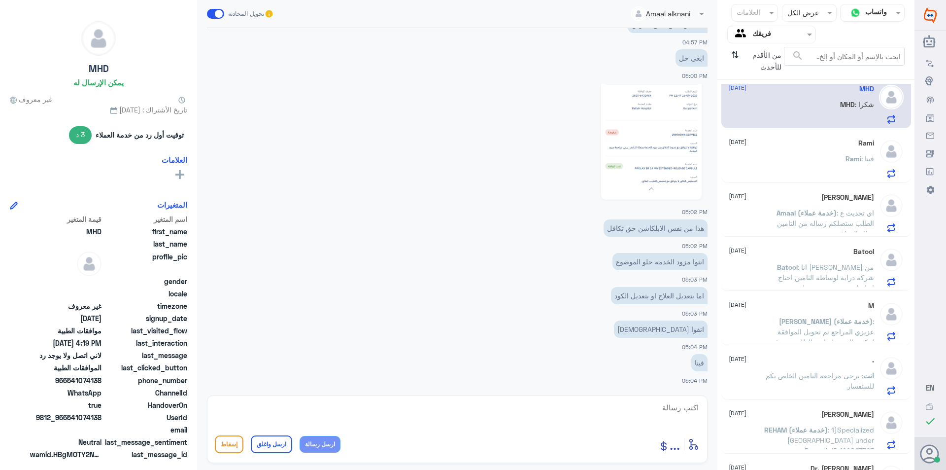
scroll to position [0, 0]
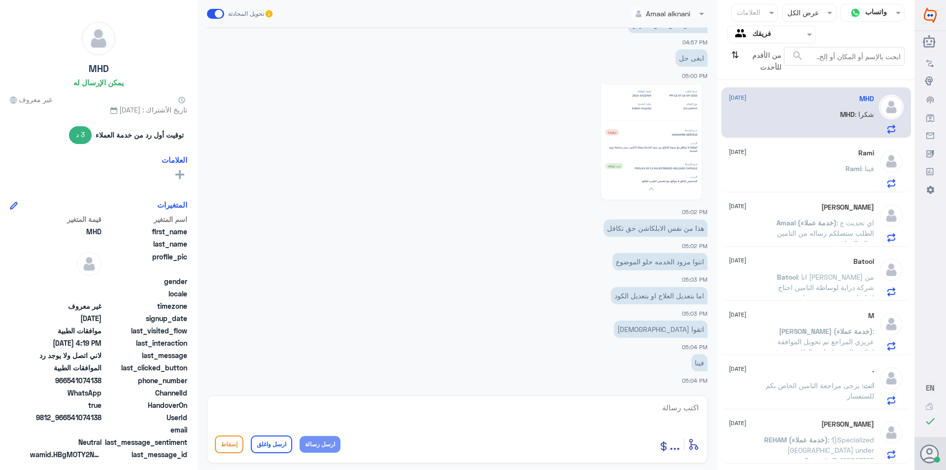
click at [841, 129] on p "MHD : شكرا" at bounding box center [857, 121] width 34 height 25
click at [826, 115] on div "MHD : شكرا" at bounding box center [801, 122] width 145 height 22
click at [859, 108] on div "MHD [DATE] MHD : شكرا" at bounding box center [801, 114] width 145 height 39
click at [815, 114] on span "MHD" at bounding box center [814, 114] width 15 height 8
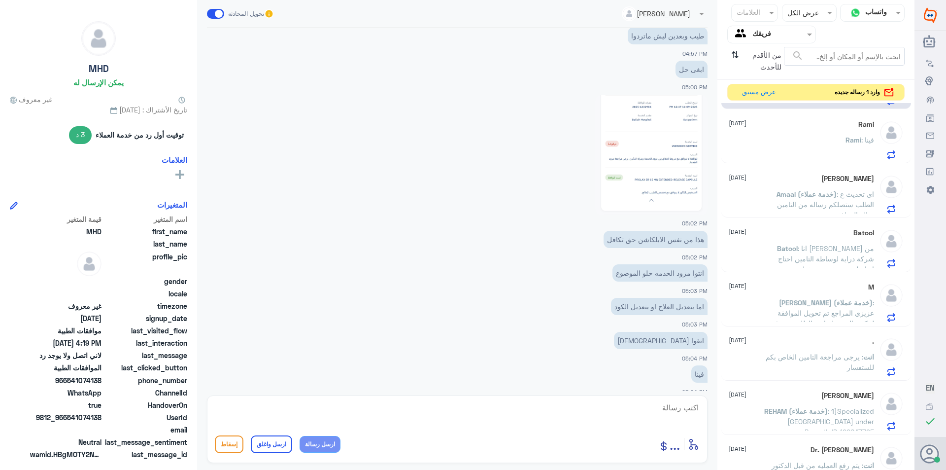
scroll to position [1453, 0]
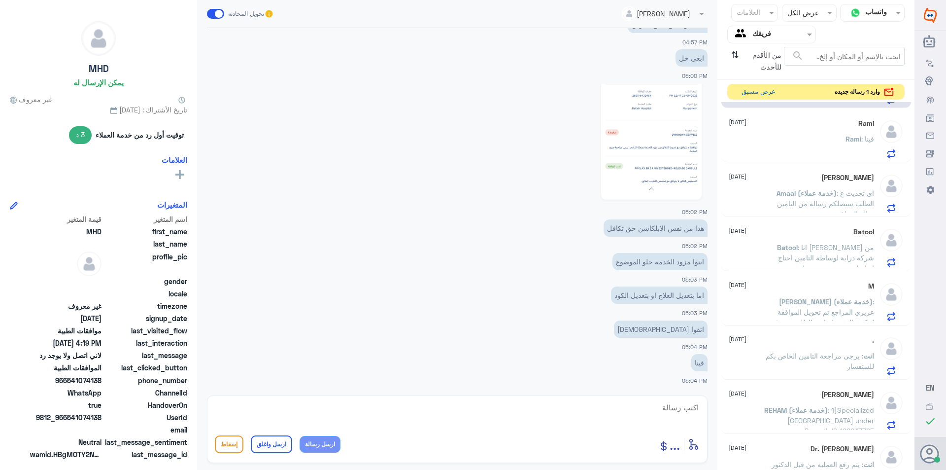
click at [766, 98] on button "عرض مسبق" at bounding box center [758, 91] width 41 height 15
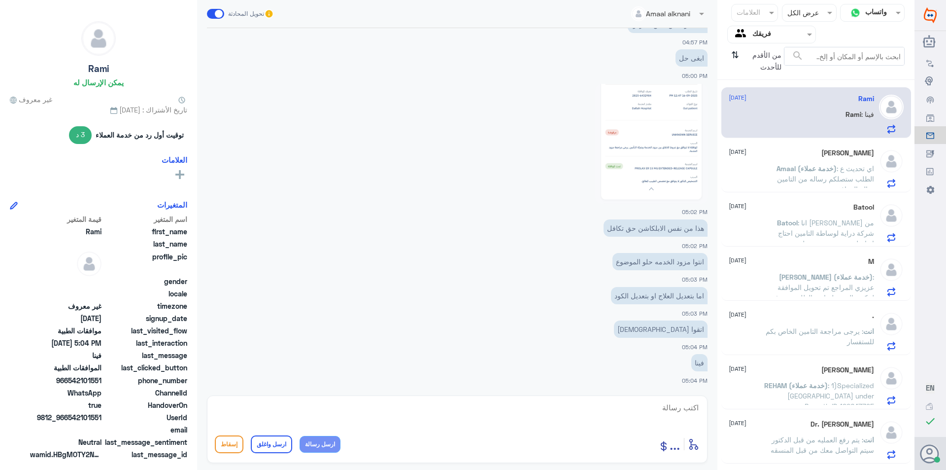
click at [818, 175] on span ": اي تحديث ع الطلب ستصلكم رساله من التامين بحالة الموافقة" at bounding box center [825, 178] width 97 height 29
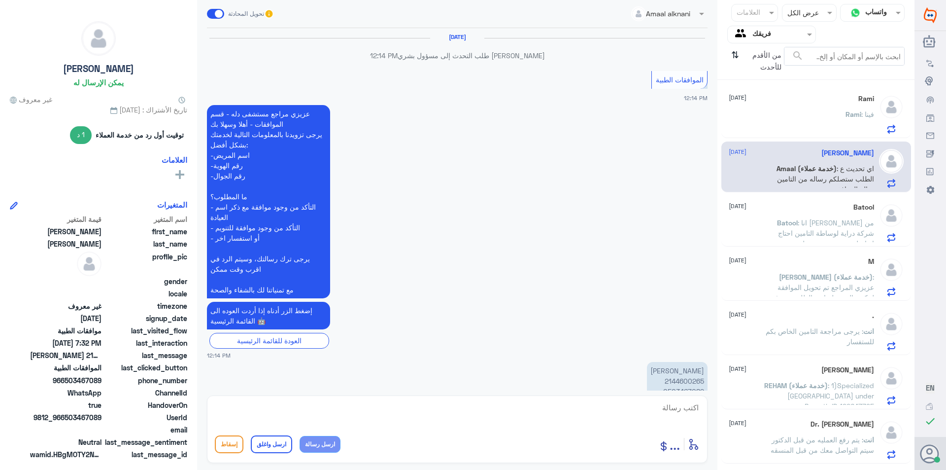
scroll to position [940, 0]
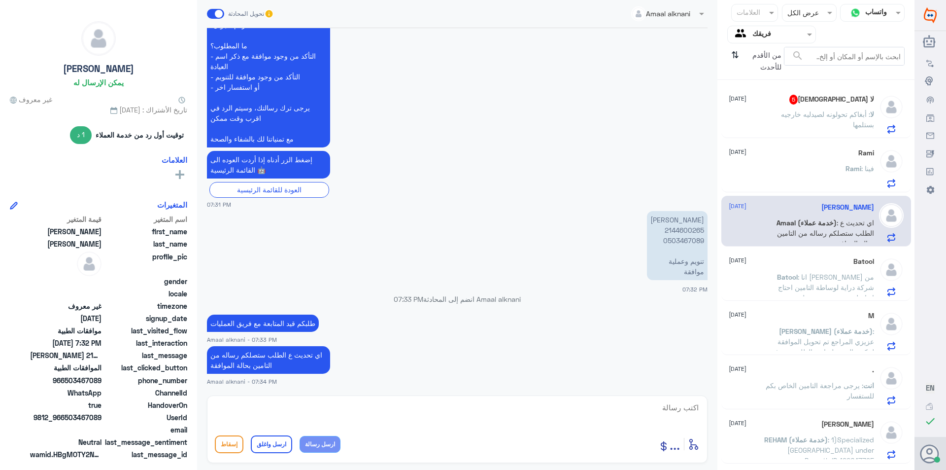
click at [838, 124] on p "لا : أبغاكم تحولونه لصيدليه خارجيه بستلمها" at bounding box center [818, 121] width 111 height 25
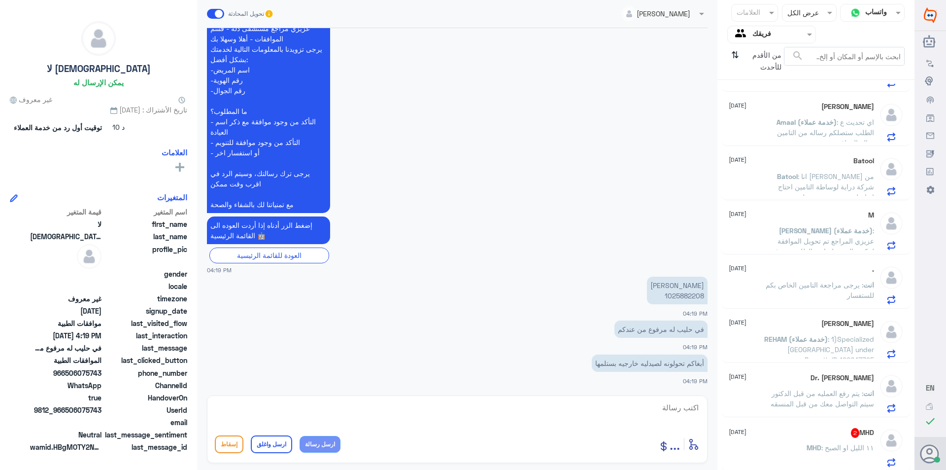
scroll to position [103, 0]
click at [823, 439] on div "MHD 2 [DATE] MHD : ١١ الليل او الصبح" at bounding box center [801, 445] width 145 height 39
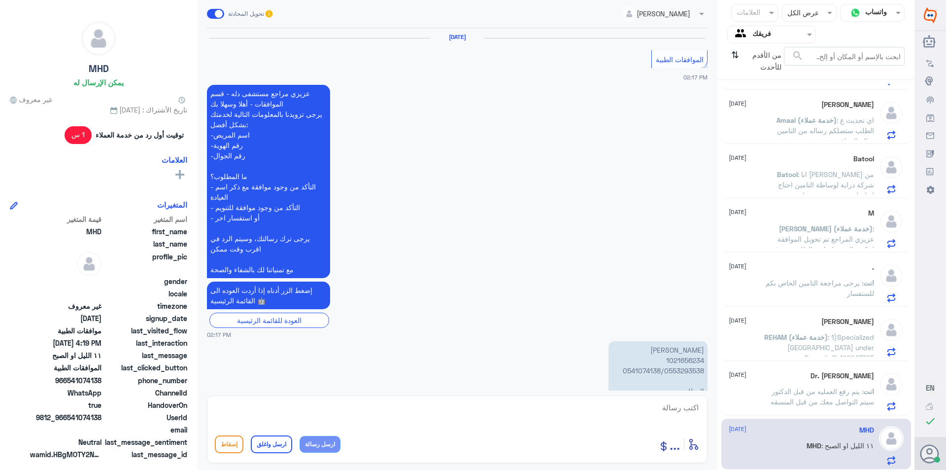
scroll to position [631, 0]
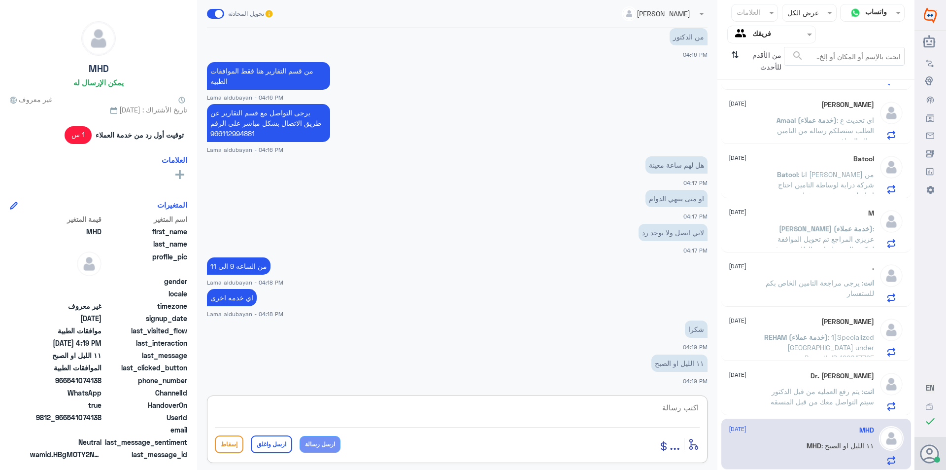
click at [650, 409] on textarea at bounding box center [457, 413] width 485 height 24
type textarea "م"
click at [377, 417] on textarea at bounding box center [457, 413] width 485 height 24
paste textarea "920012222"
type textarea "يمكنك ايضا التواصل مع خدمة العملاء للتاكد بشكر اكبر 920012222"
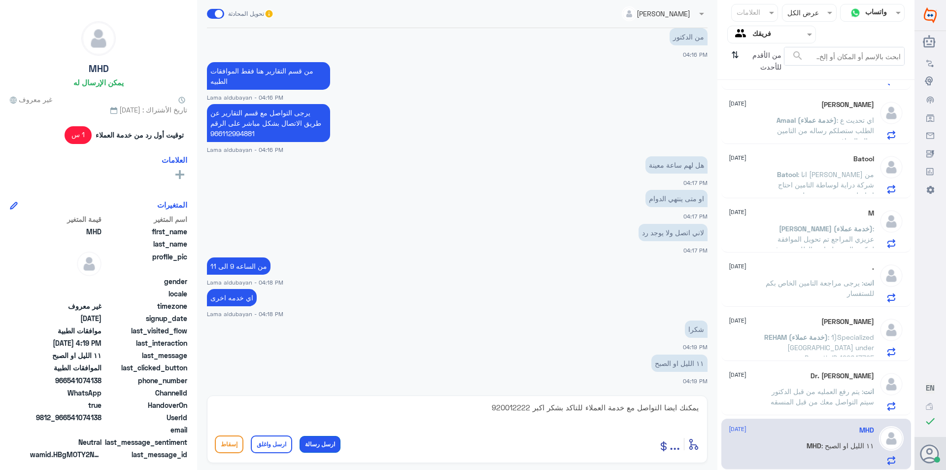
click at [330, 446] on button "ارسل رسالة" at bounding box center [320, 444] width 41 height 17
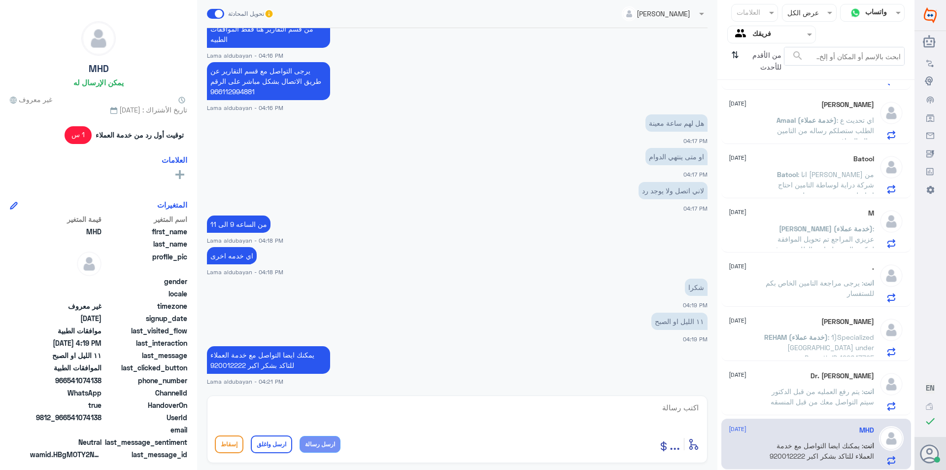
click at [807, 385] on div "Dr. [PERSON_NAME] [DATE] انت : يتم رفع العمليه من قبل الدكتور سيتم التواصل معك …" at bounding box center [801, 391] width 145 height 39
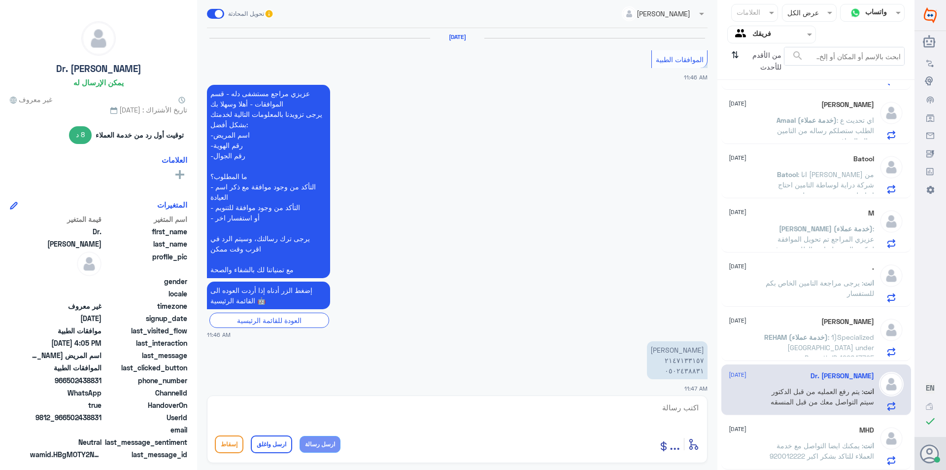
scroll to position [1042, 0]
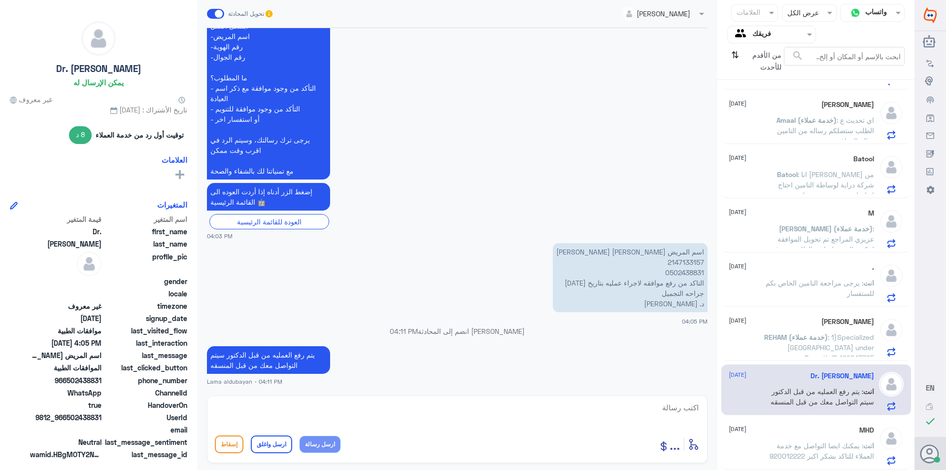
click at [798, 426] on div "MHD [DATE] انت : يمكنك ايضا التواصل مع خدمة العملاء للتاكد بشكر اكبر 920012222" at bounding box center [817, 443] width 190 height 51
click at [794, 444] on span ": يمكنك ايضا التواصل مع خدمة العملاء للتاكد بشكر اكبر 920012222" at bounding box center [822, 450] width 104 height 19
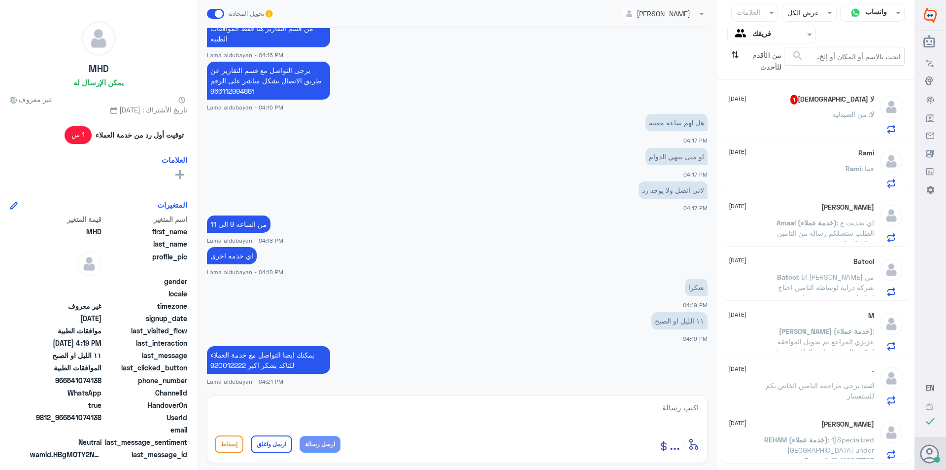
click at [812, 99] on div "لا [DEMOGRAPHIC_DATA] 1 [DATE]" at bounding box center [801, 100] width 145 height 10
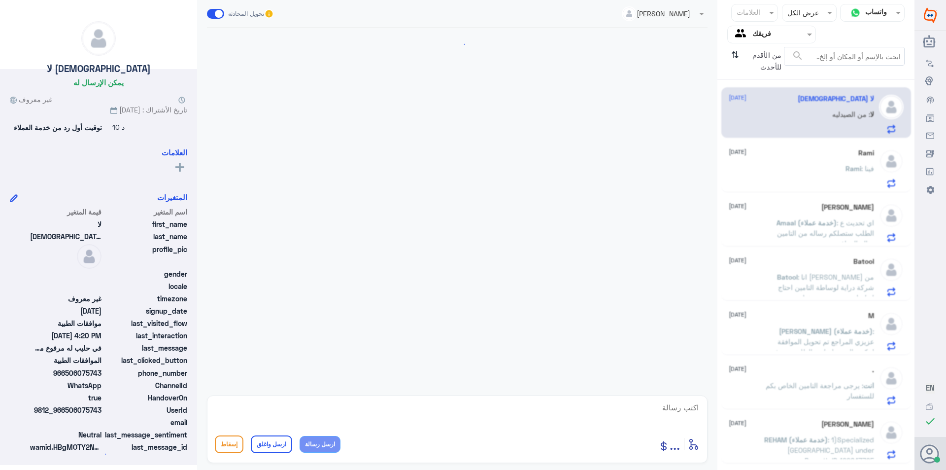
scroll to position [617, 0]
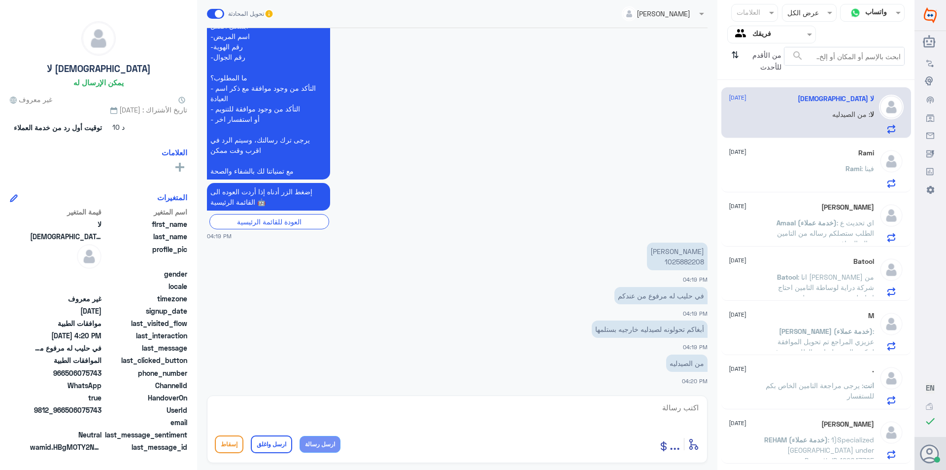
click at [699, 258] on p "[PERSON_NAME] 1025882208" at bounding box center [677, 256] width 61 height 28
copy p "1025882208"
click at [764, 40] on div "فريقك" at bounding box center [752, 34] width 38 height 15
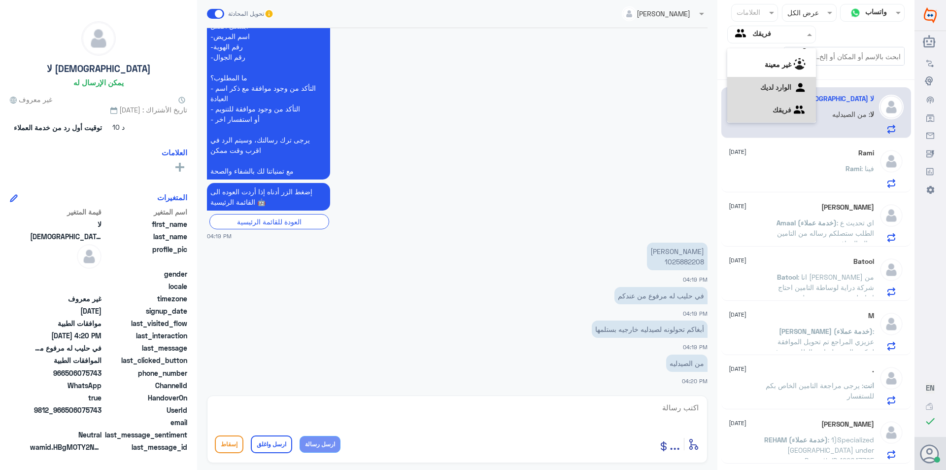
click at [767, 87] on لديك "الوارد لديك" at bounding box center [775, 87] width 31 height 8
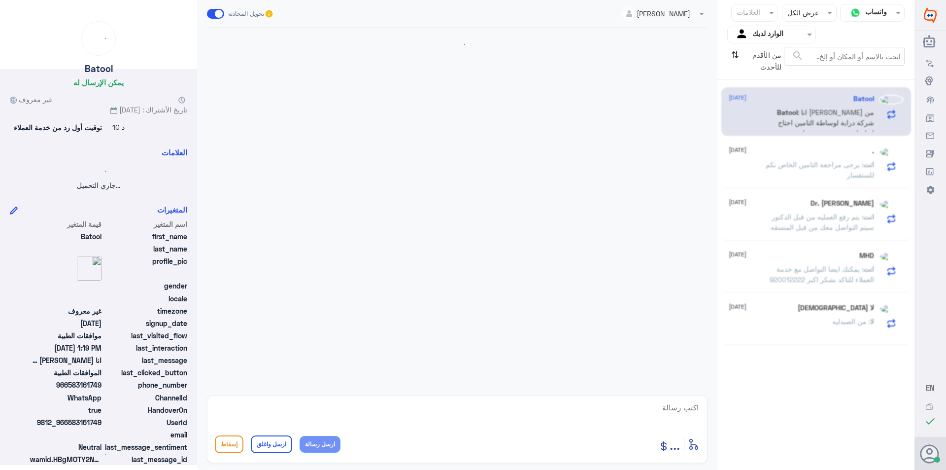
scroll to position [0, 0]
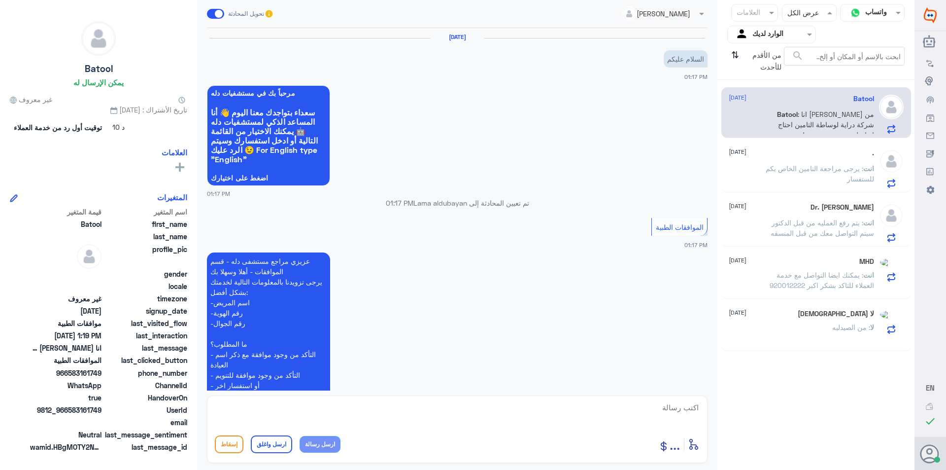
click at [829, 16] on span at bounding box center [830, 12] width 12 height 10
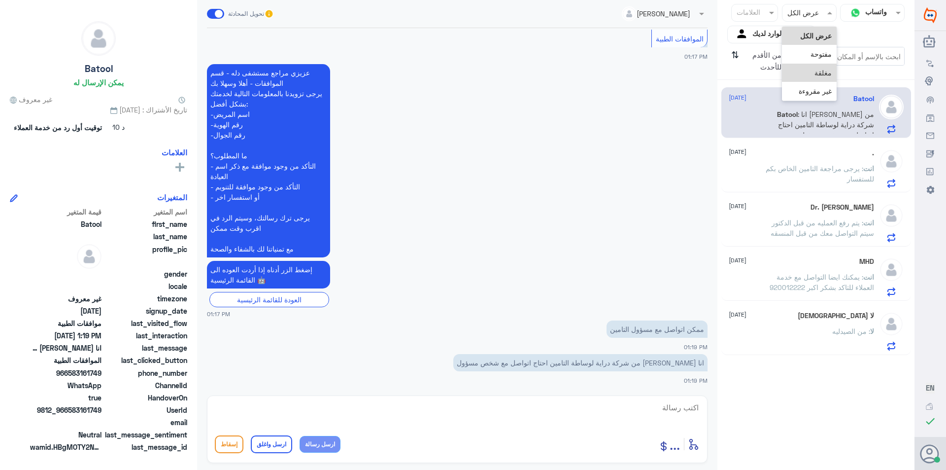
click at [820, 75] on span "مغلقة" at bounding box center [823, 73] width 17 height 8
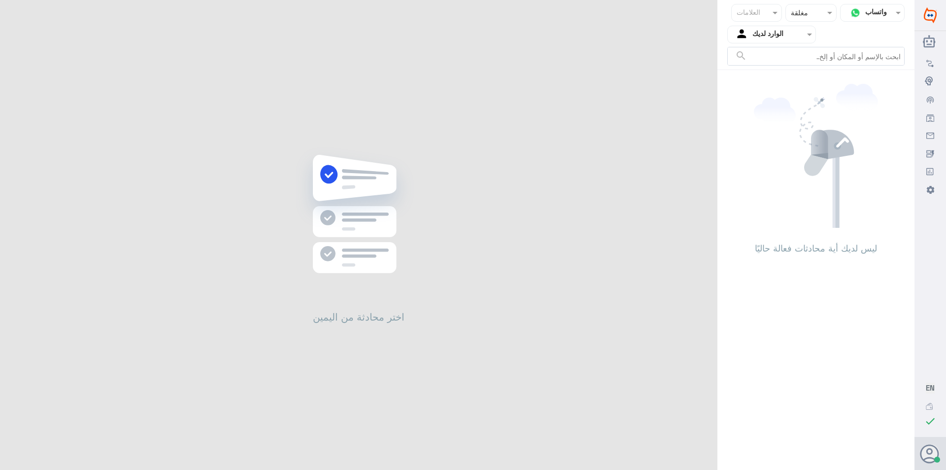
click at [826, 18] on div "Status × مغلقة" at bounding box center [811, 13] width 51 height 18
click at [823, 54] on span "مفتوحة" at bounding box center [821, 54] width 21 height 8
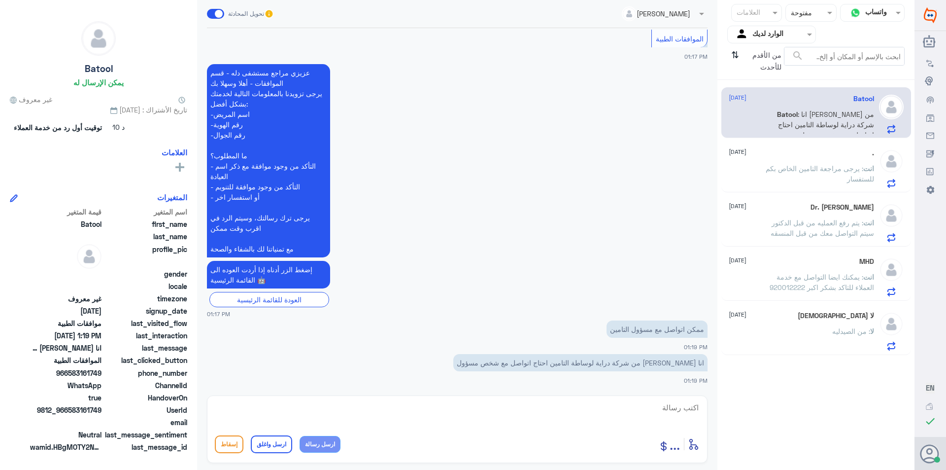
click at [820, 294] on p "انت : يمكنك ايضا التواصل مع خدمة العملاء للتاكد بشكر اكبر 920012222" at bounding box center [818, 284] width 111 height 25
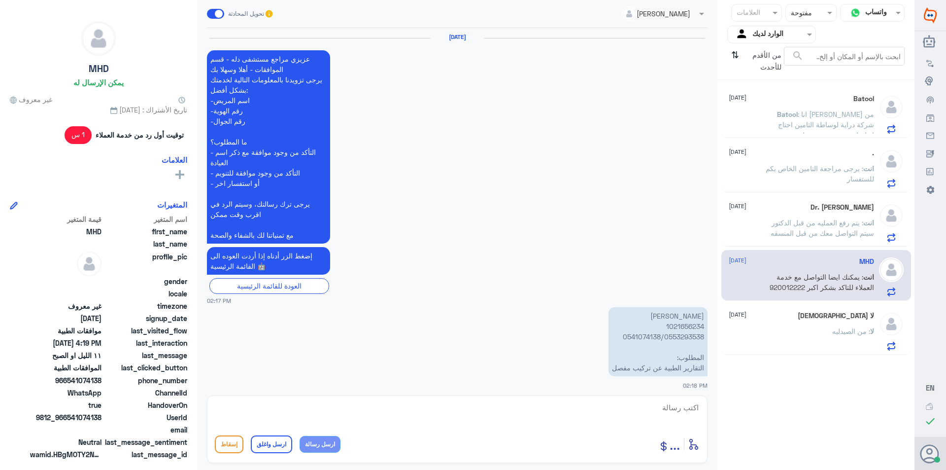
scroll to position [639, 0]
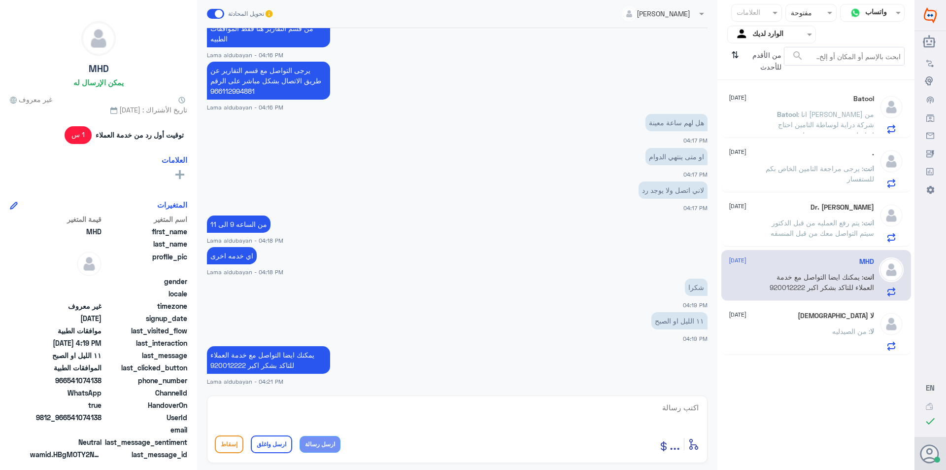
click at [826, 316] on div "لا [DEMOGRAPHIC_DATA] [DATE]" at bounding box center [801, 315] width 145 height 8
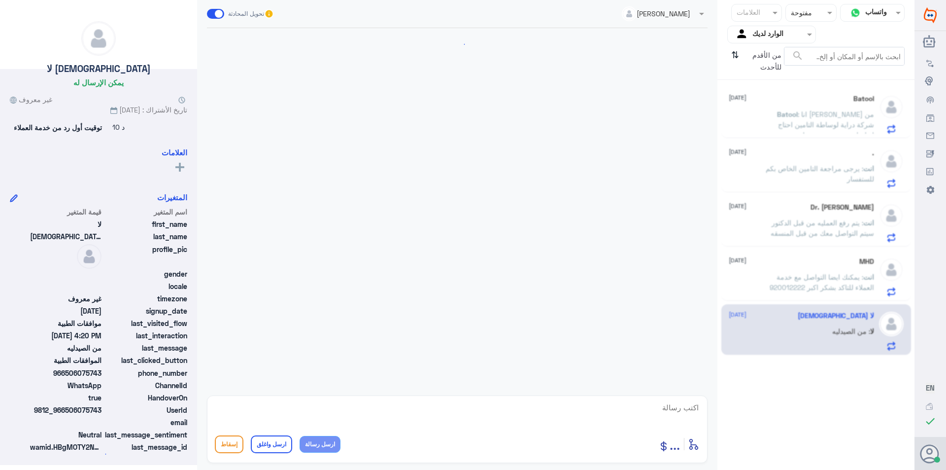
scroll to position [617, 0]
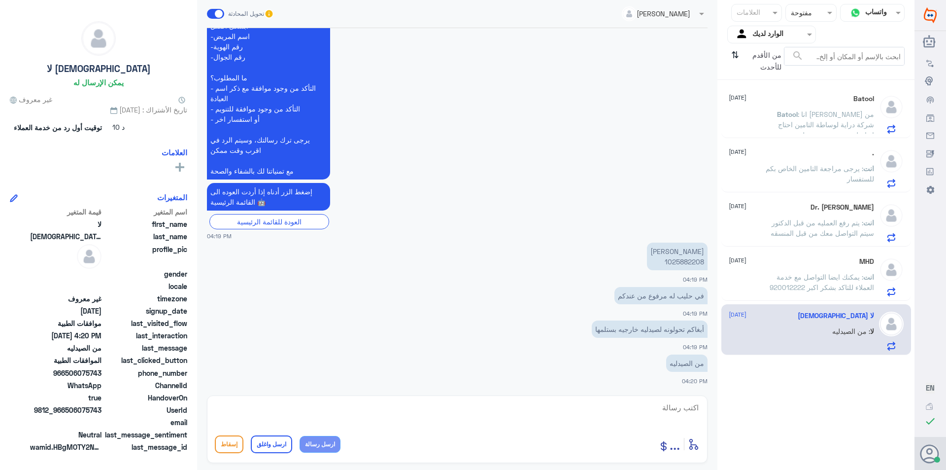
click at [809, 119] on p "Batool : انا [PERSON_NAME] من شركة دراية لوساطة التامين احتاج اتواصل مع شخص مسؤ…" at bounding box center [818, 121] width 111 height 25
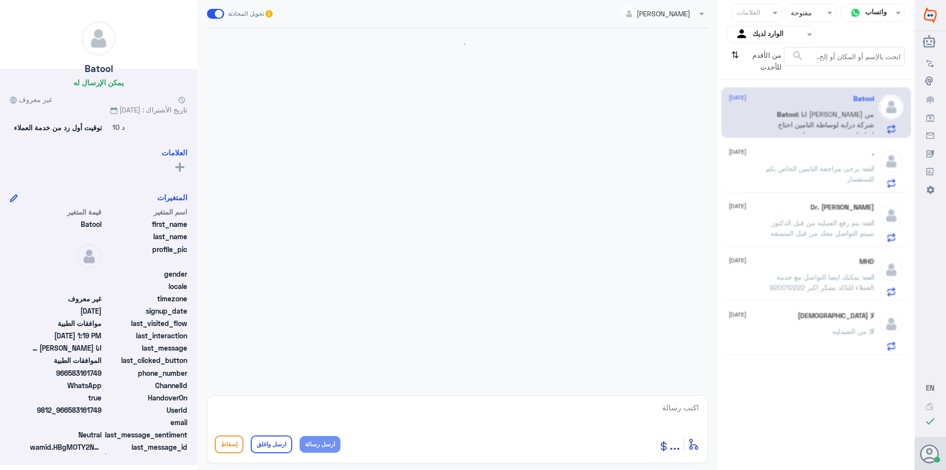
scroll to position [188, 0]
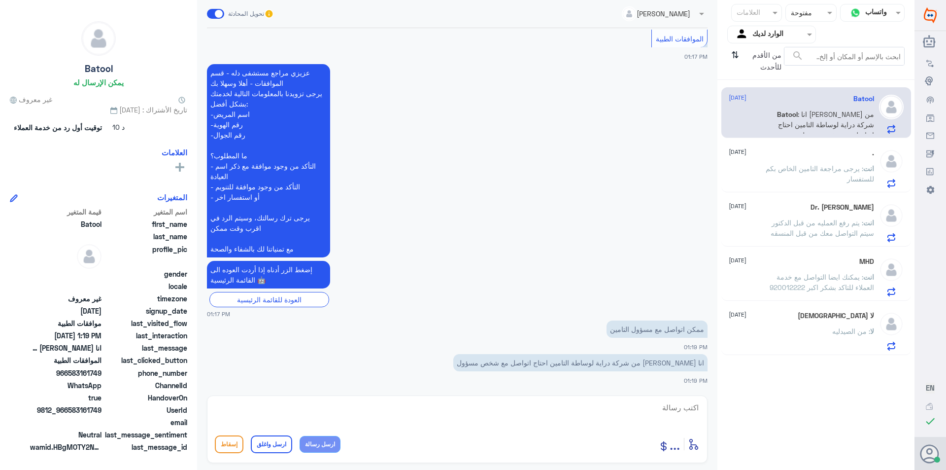
click at [832, 171] on span ": يرجى مراجعة التامين الخاص بكم للستفسار" at bounding box center [820, 173] width 108 height 19
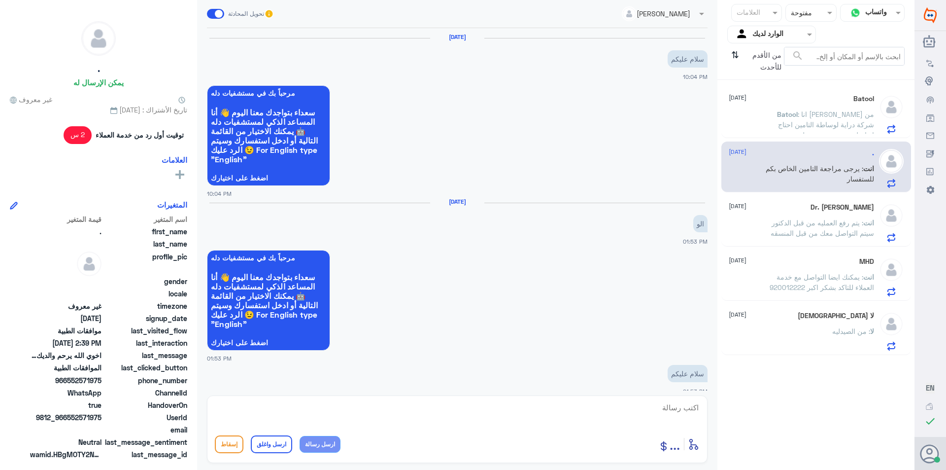
scroll to position [890, 0]
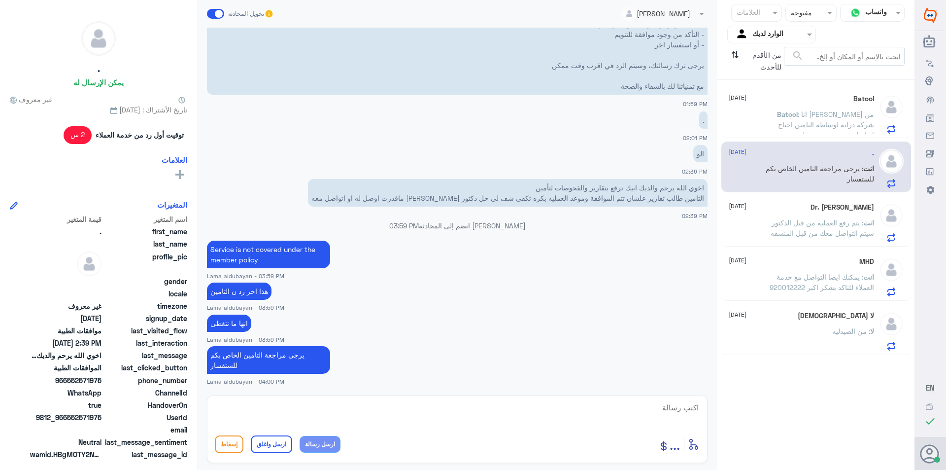
click at [813, 327] on div "لا [DEMOGRAPHIC_DATA] [DATE] لا : من الصيدليه" at bounding box center [801, 330] width 145 height 39
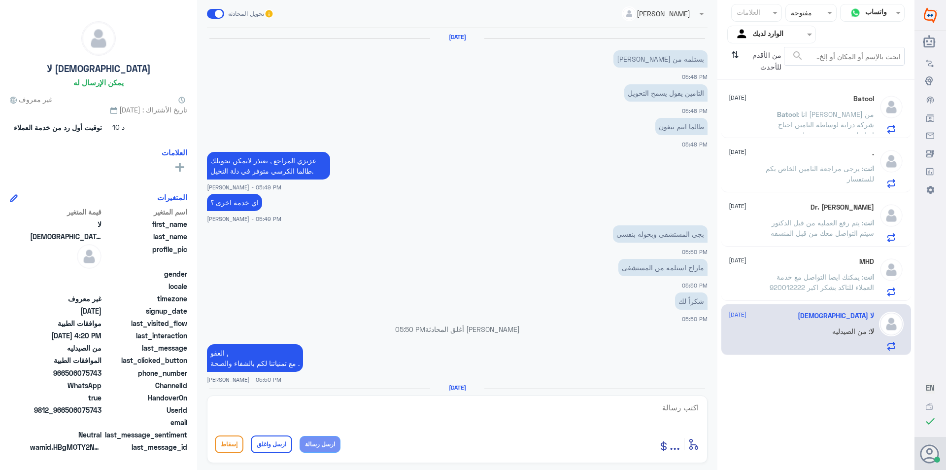
scroll to position [617, 0]
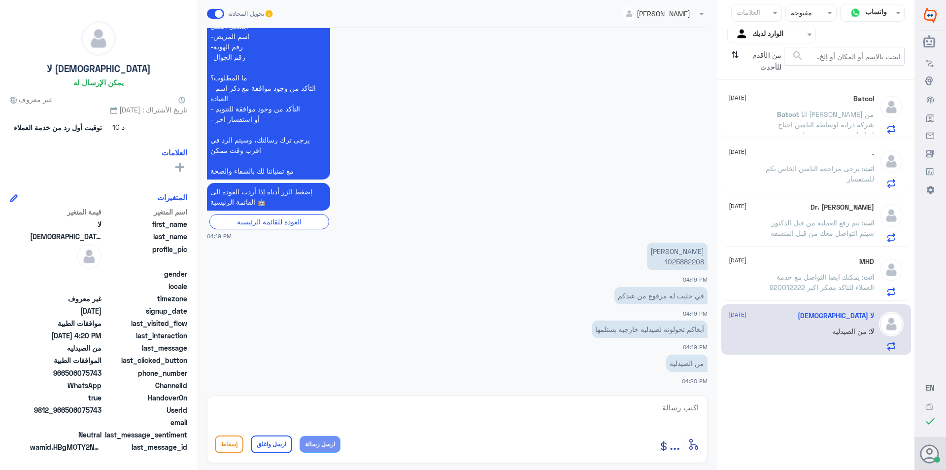
click at [689, 264] on p "[PERSON_NAME] 1025882208" at bounding box center [677, 256] width 61 height 28
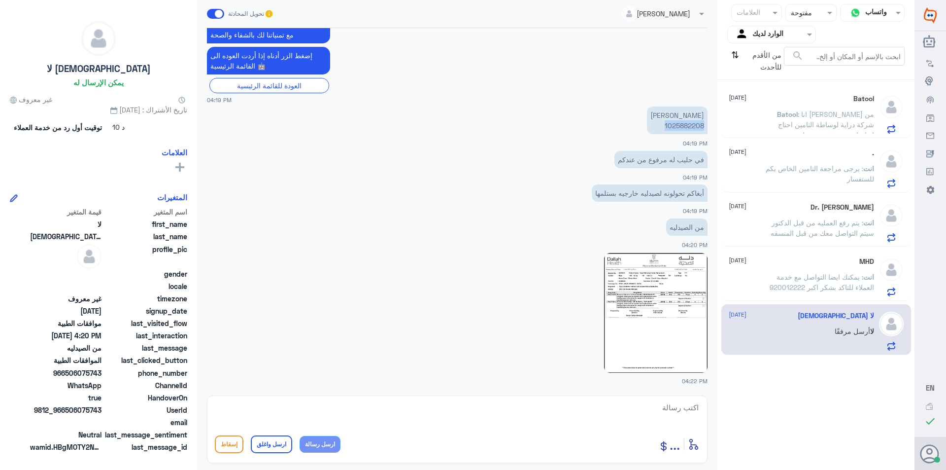
copy p "1025882208"
click at [630, 302] on img at bounding box center [656, 313] width 104 height 120
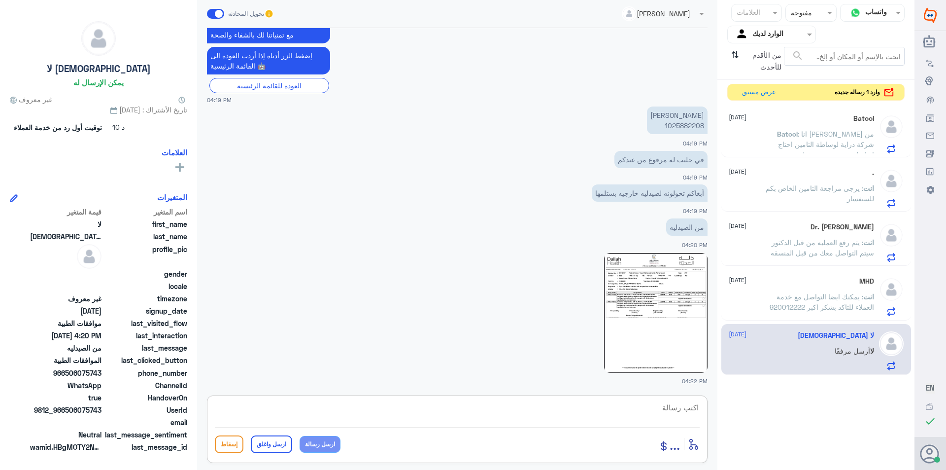
click at [395, 409] on textarea at bounding box center [457, 413] width 485 height 24
type textarea "لا يمكن تحويل اذا كان متوفر لدى صيدلية دله"
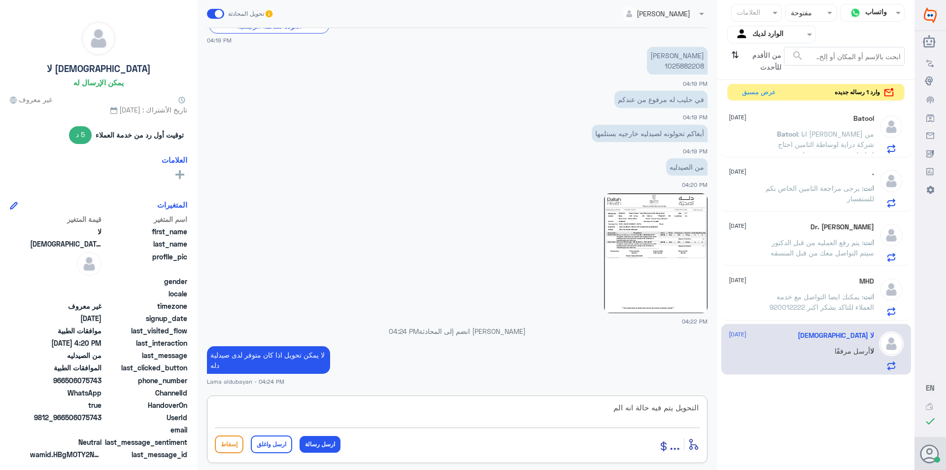
scroll to position [829, 0]
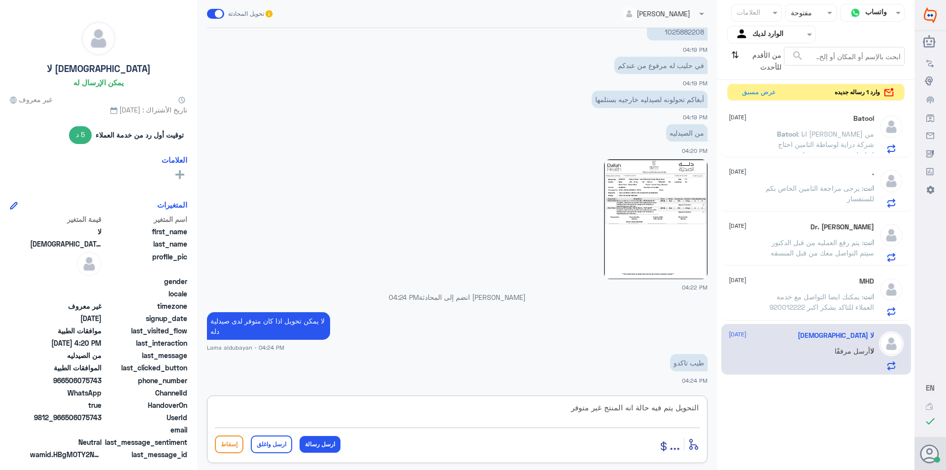
type textarea "التحويل يتم فيه حالة انه المنتج غير متوفر"
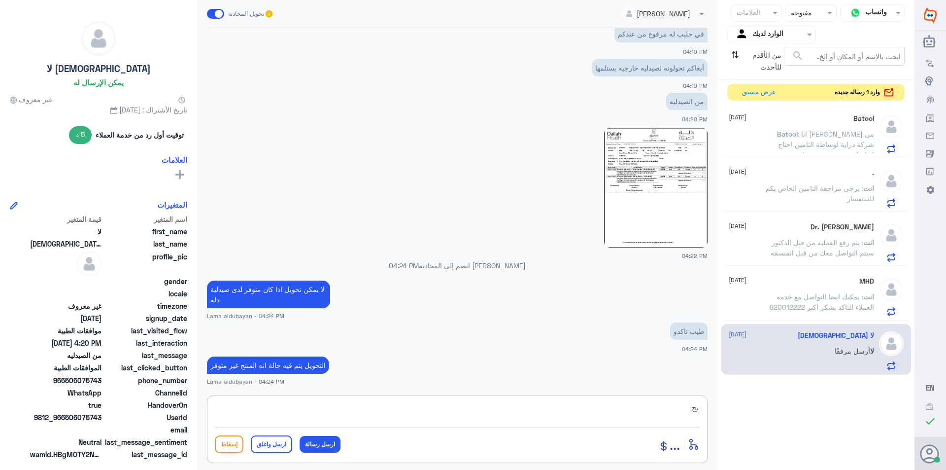
type textarea "ي"
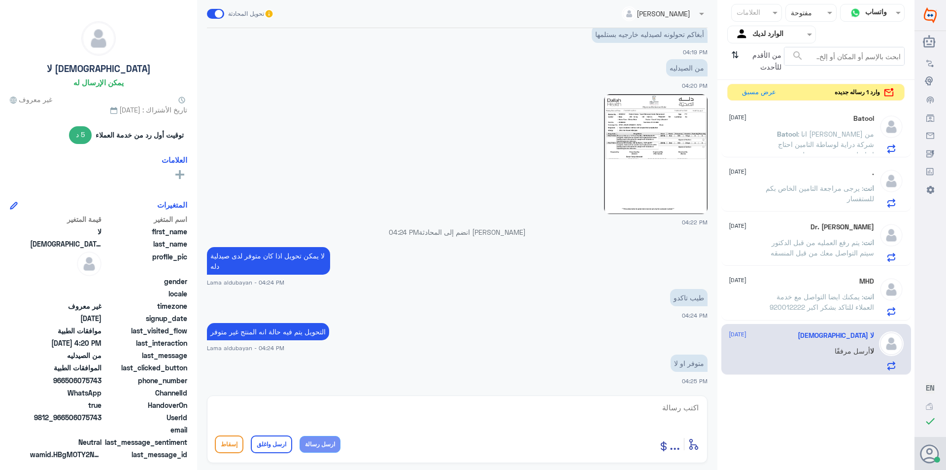
click at [659, 175] on img at bounding box center [656, 154] width 104 height 120
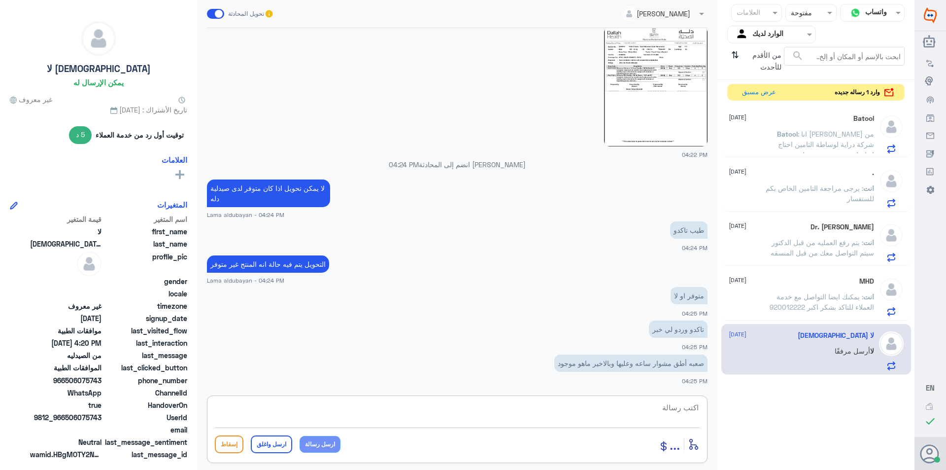
click at [657, 412] on textarea at bounding box center [457, 413] width 485 height 24
type textarea "متوفر لدينا النوعين"
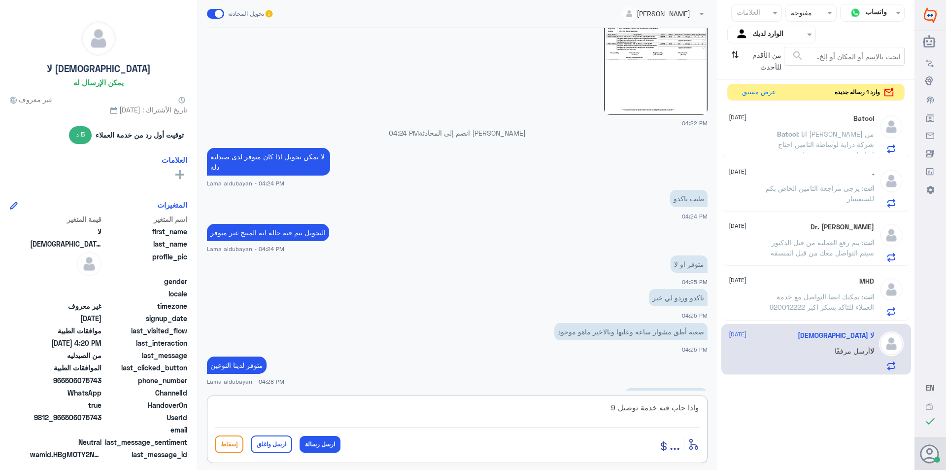
scroll to position [1027, 0]
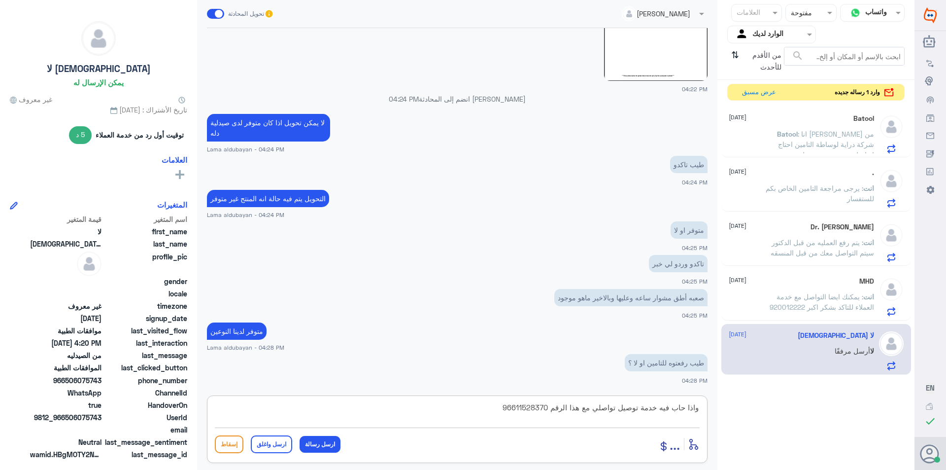
type textarea "واذا حاب فيه خدمة توصيل تواصلي مع هذا الرقم 966115283703"
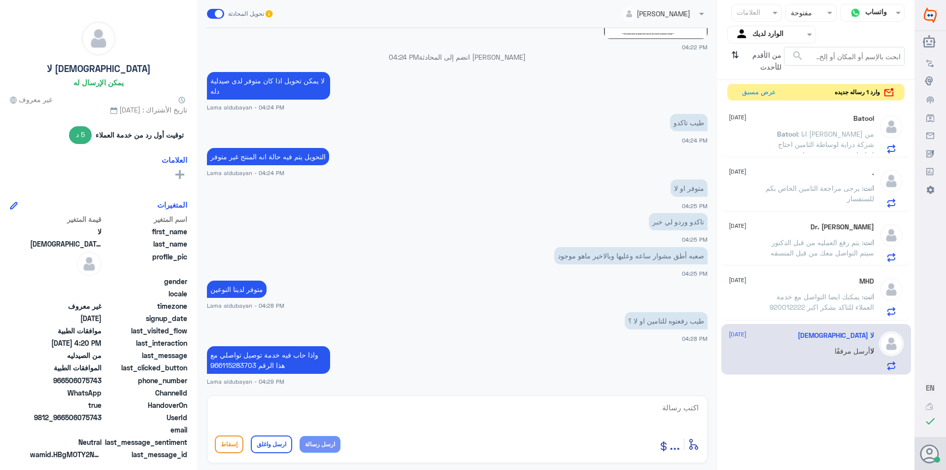
click at [828, 301] on p "انت : يمكنك ايضا التواصل مع خدمة العملاء للتاكد بشكر اكبر 920012222" at bounding box center [818, 303] width 111 height 25
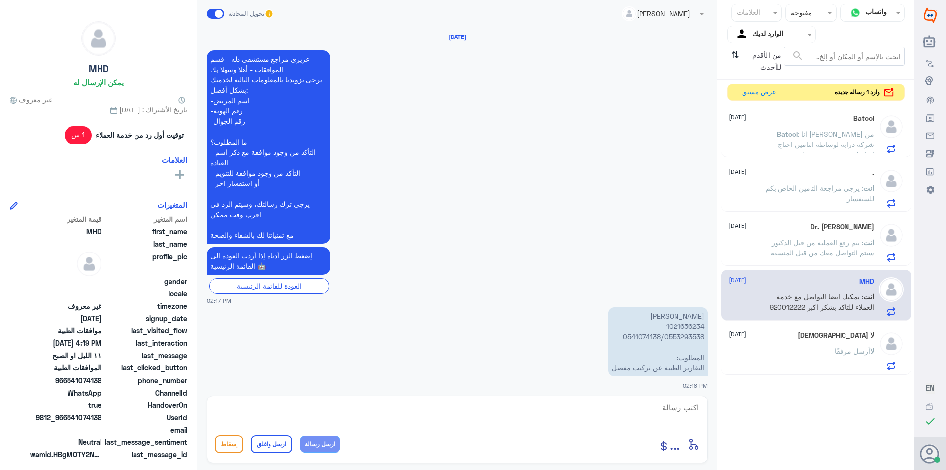
scroll to position [639, 0]
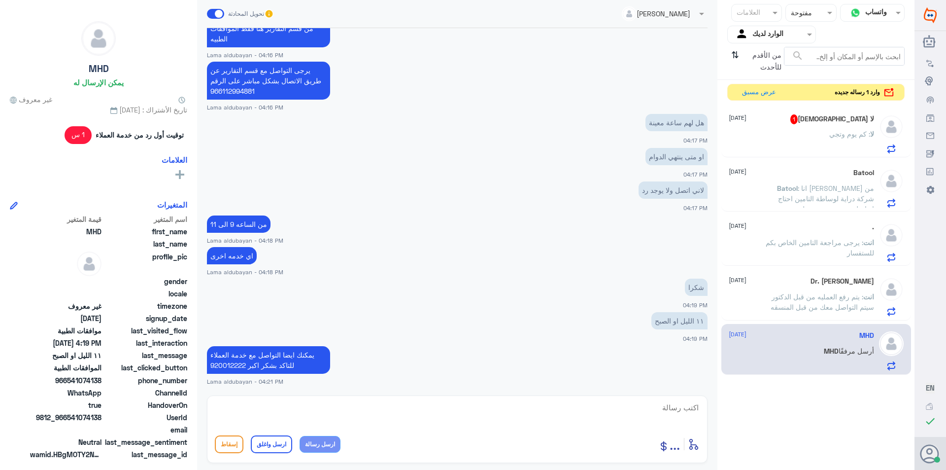
click at [820, 135] on div "لا : كم يوم وتجي" at bounding box center [801, 142] width 145 height 22
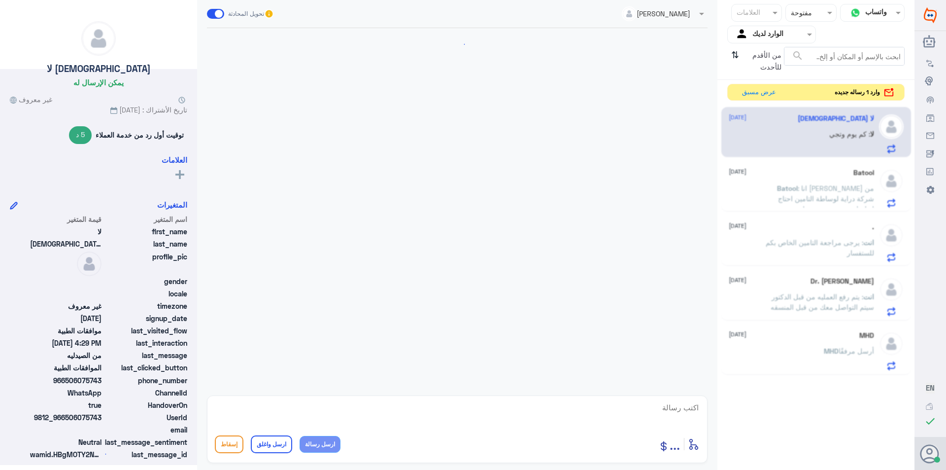
scroll to position [622, 0]
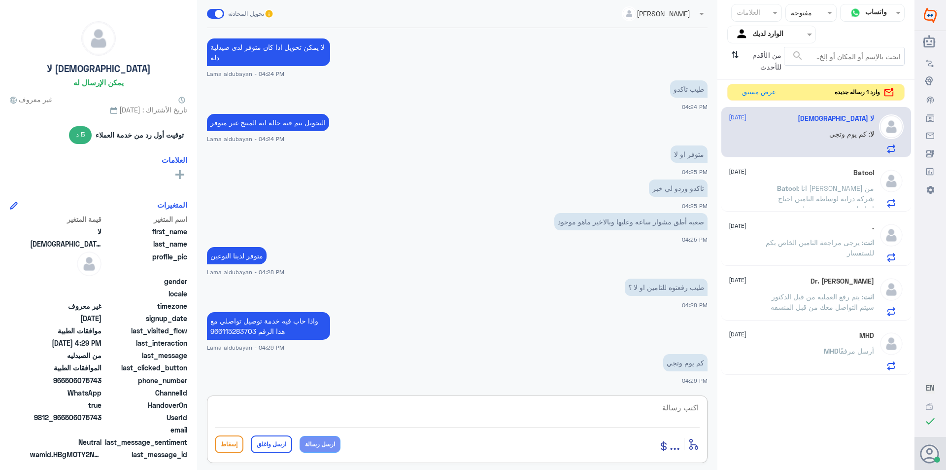
click at [636, 411] on textarea at bounding box center [457, 413] width 485 height 24
type textarea "ما عندي خلفيه ممكن تتواصيلن معهم يعلمونك بالتفاصيل"
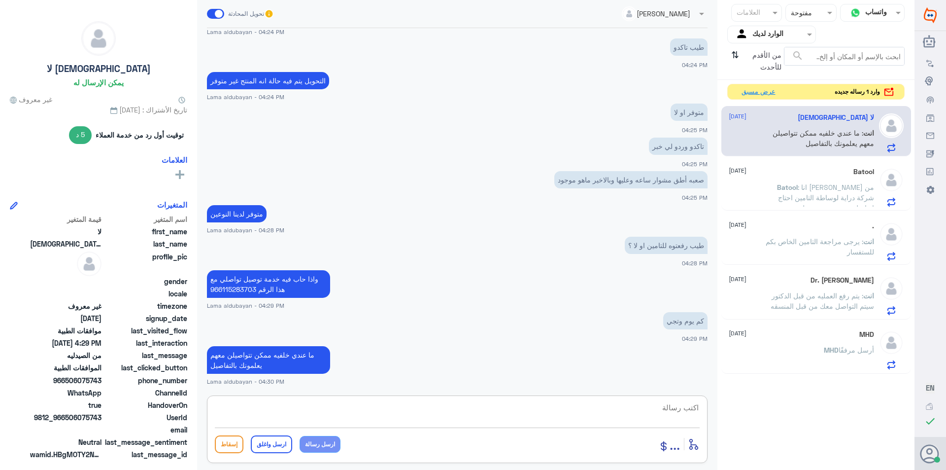
drag, startPoint x: 753, startPoint y: 94, endPoint x: 770, endPoint y: 106, distance: 21.5
click at [753, 96] on button "عرض مسبق" at bounding box center [758, 91] width 41 height 15
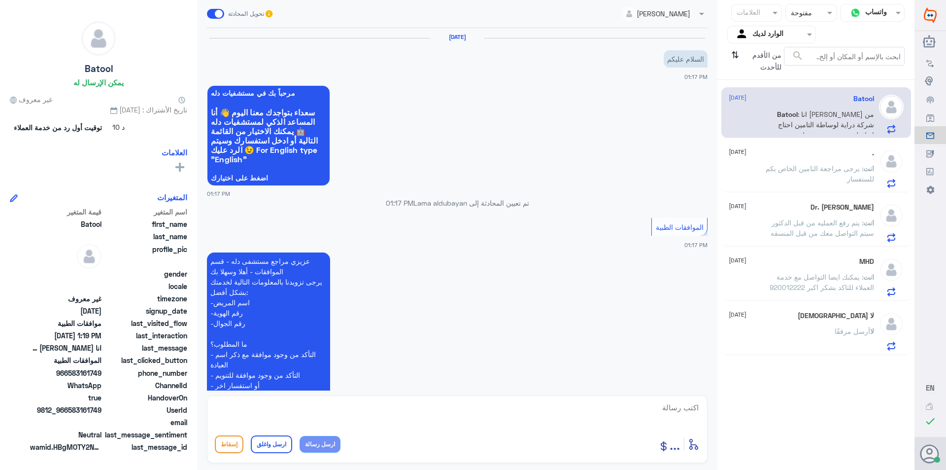
scroll to position [188, 0]
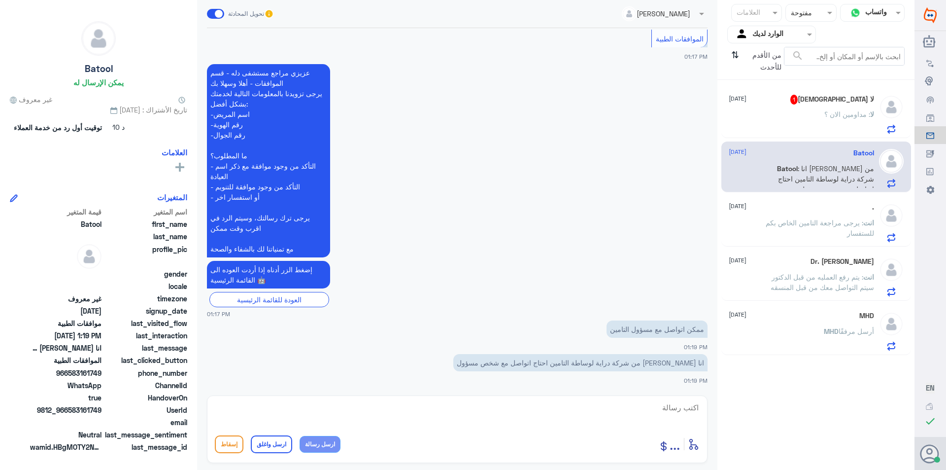
click at [817, 126] on div "لا : مداومين الان ؟" at bounding box center [801, 122] width 145 height 22
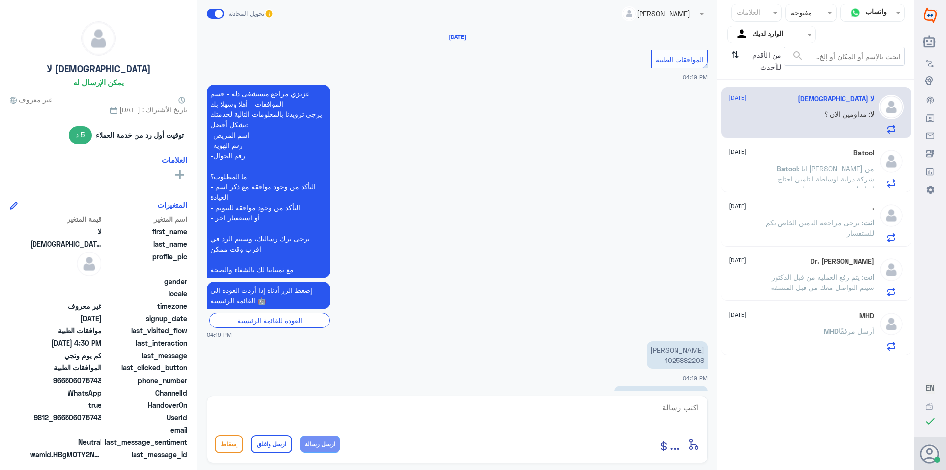
scroll to position [678, 0]
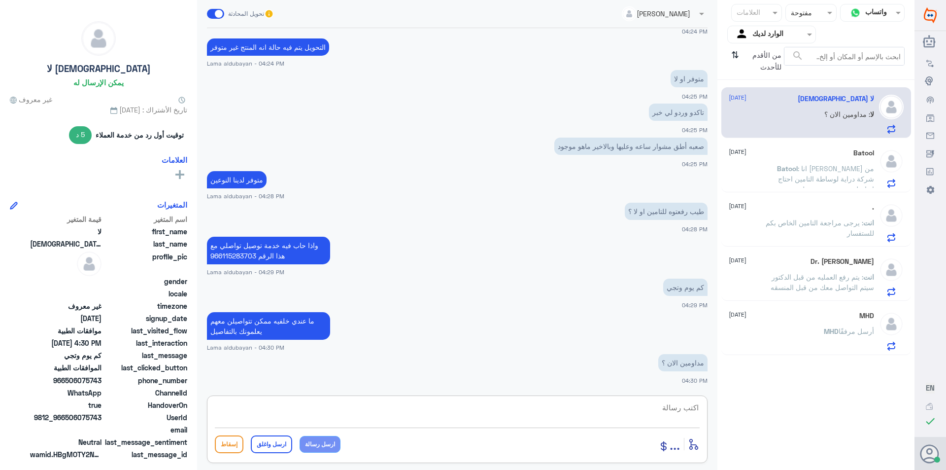
click at [652, 408] on textarea at bounding box center [457, 413] width 485 height 24
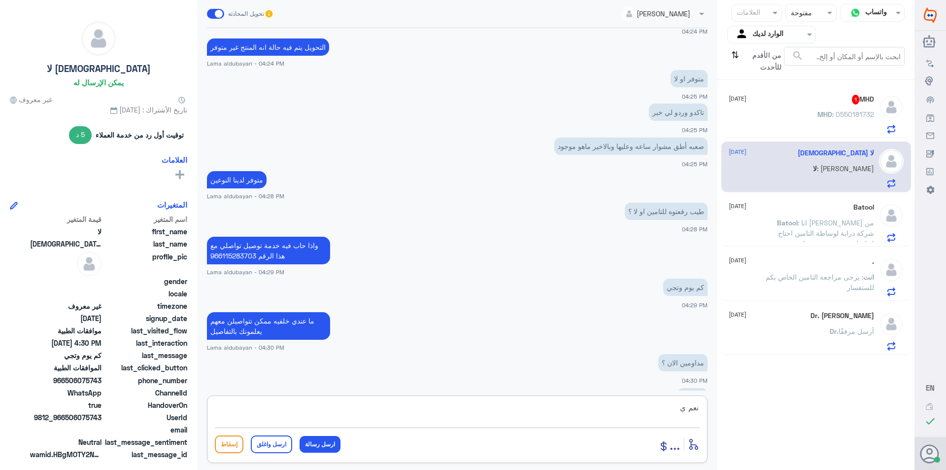
scroll to position [711, 0]
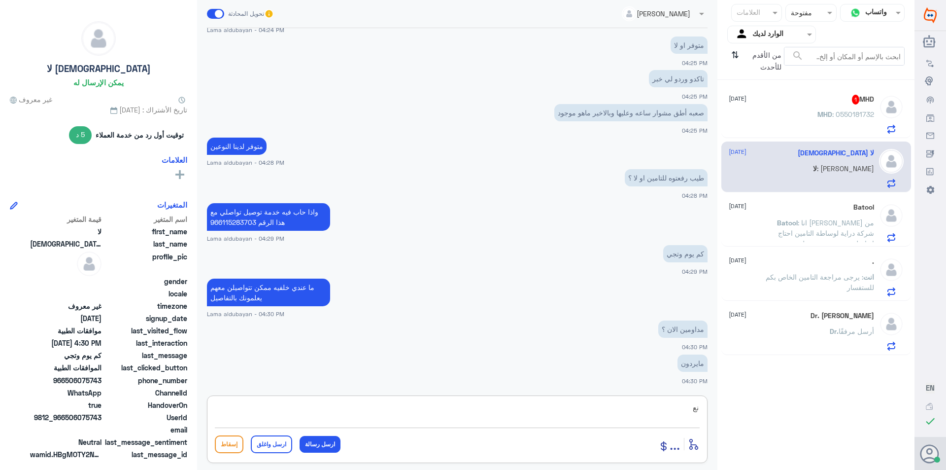
type textarea "ن"
type textarea "س"
click at [834, 109] on p "MHD : 0550181732" at bounding box center [846, 121] width 57 height 25
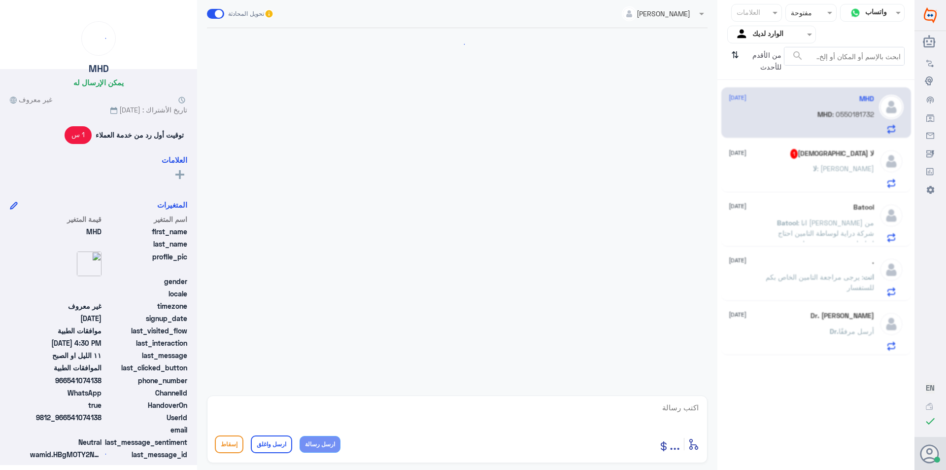
scroll to position [416, 0]
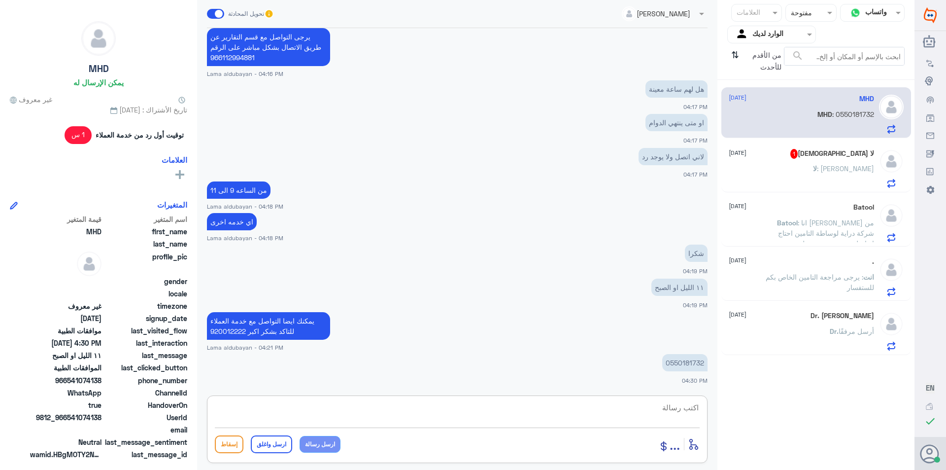
click at [638, 410] on textarea at bounding box center [457, 413] width 485 height 24
type textarea "اي خدمه اخرى"
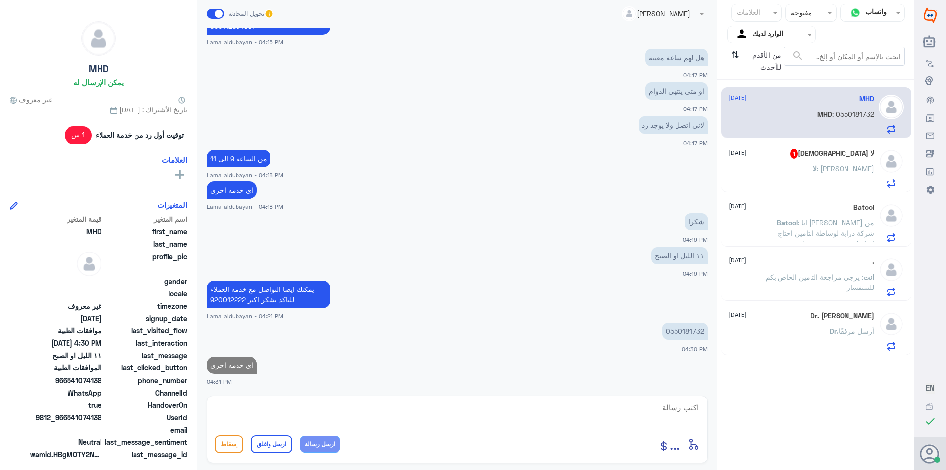
click at [850, 181] on p "لا : مايردون" at bounding box center [843, 175] width 61 height 25
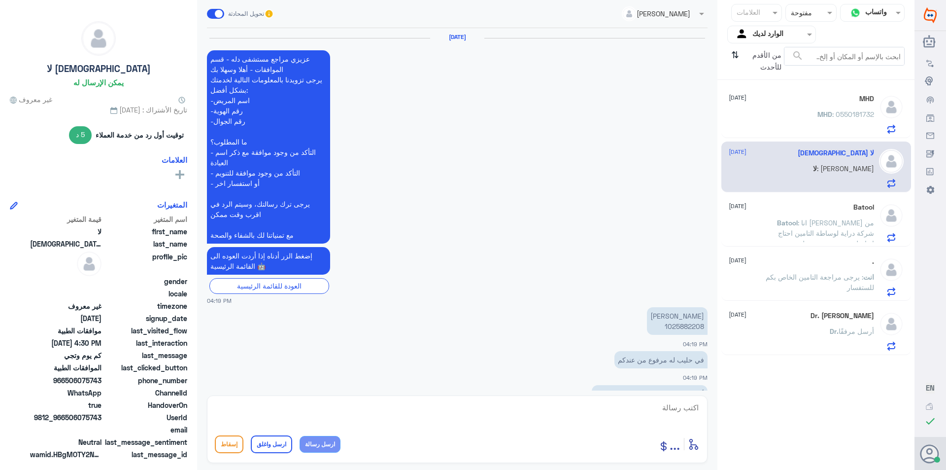
scroll to position [677, 0]
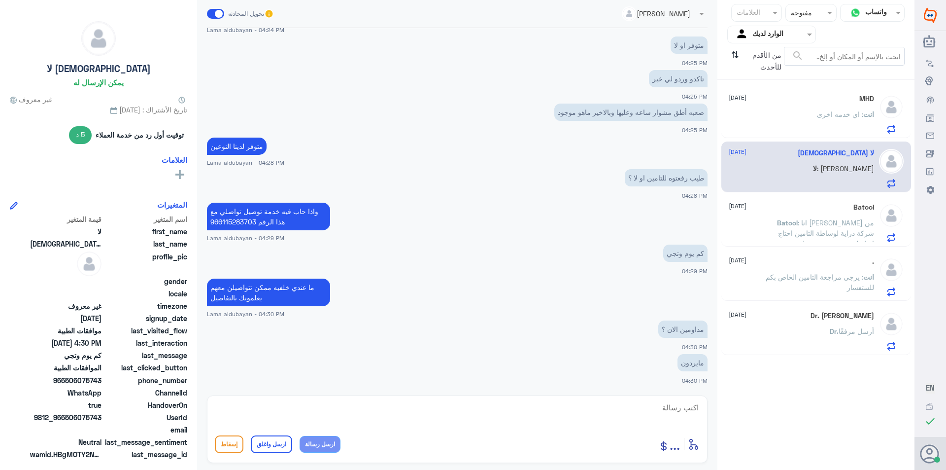
click at [833, 223] on span ": انا [PERSON_NAME] من شركة دراية لوساطة التامين احتاج اتواصل مع شخص مسؤول" at bounding box center [826, 232] width 96 height 29
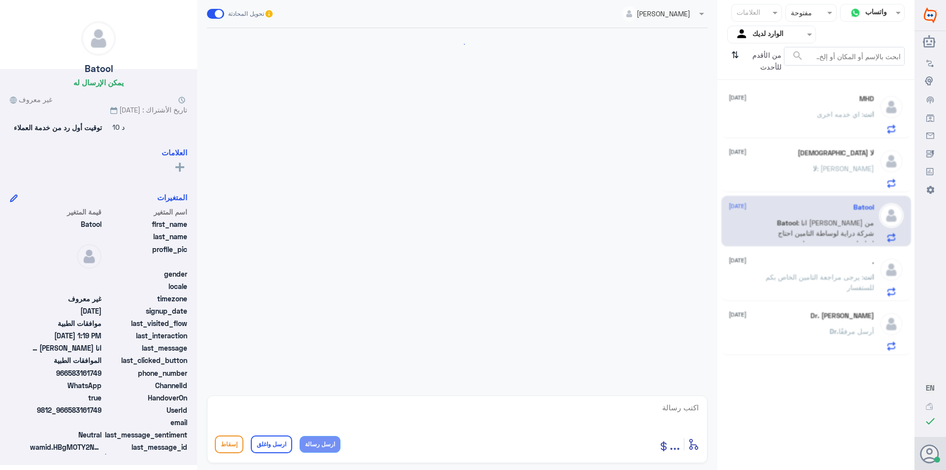
scroll to position [188, 0]
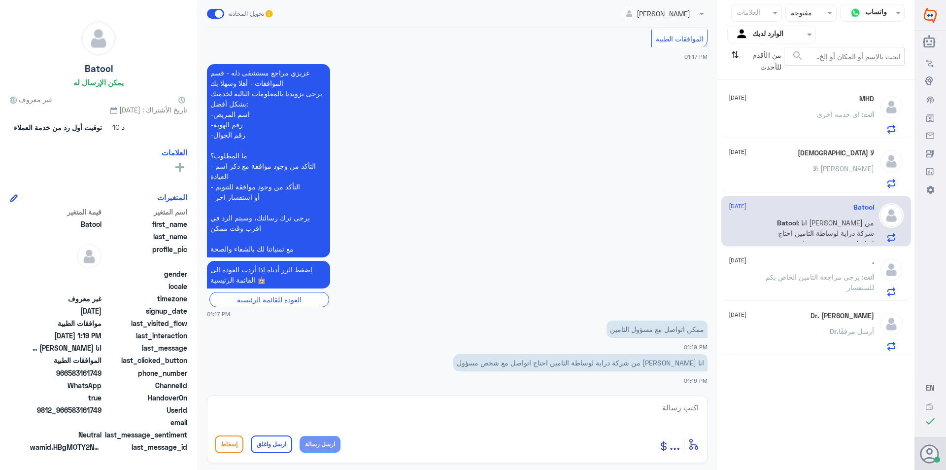
click at [811, 287] on p "انت : يرجى مراجعة التامين الخاص بكم للستفسار" at bounding box center [818, 284] width 111 height 25
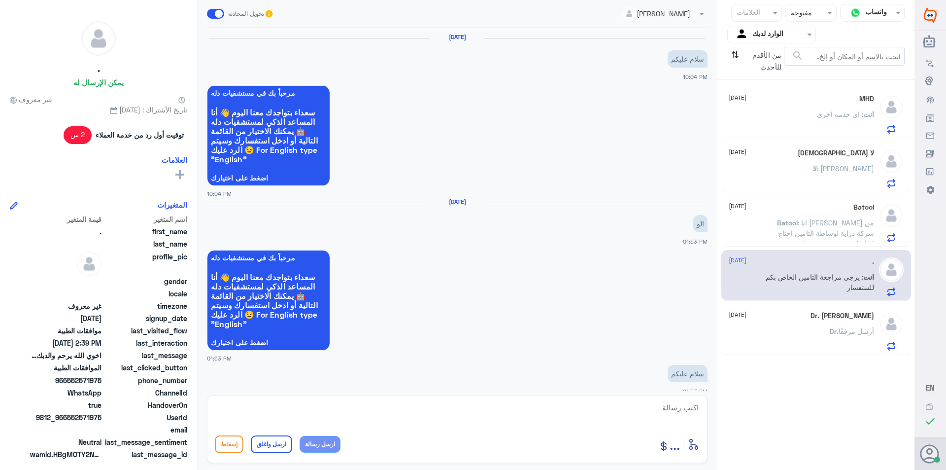
scroll to position [890, 0]
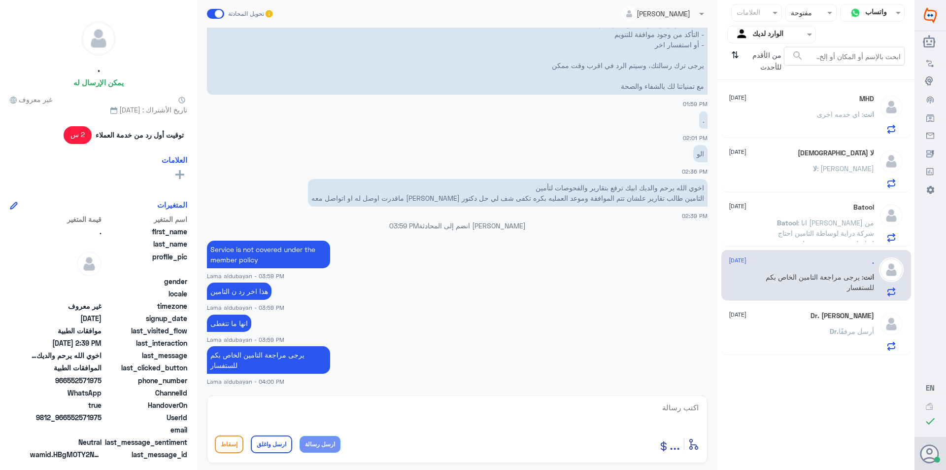
click at [795, 324] on div "Dr. [PERSON_NAME] [DATE] Dr. أرسل مرفقًا" at bounding box center [801, 330] width 145 height 39
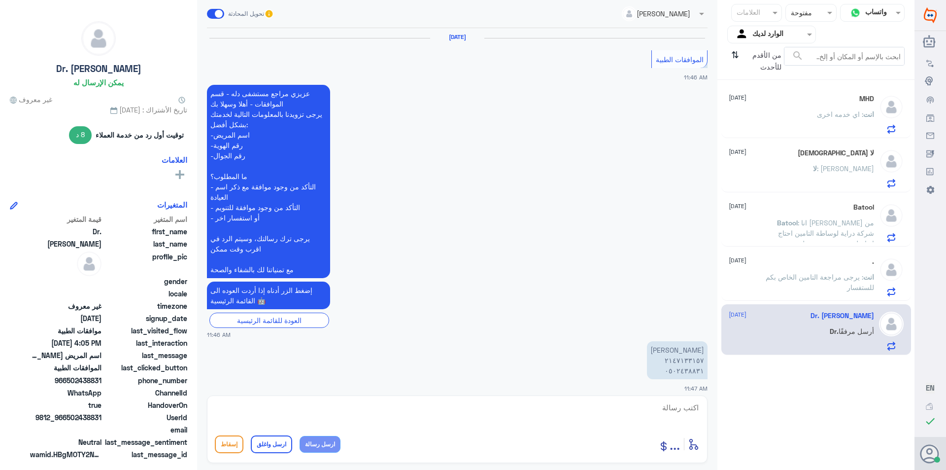
scroll to position [1042, 0]
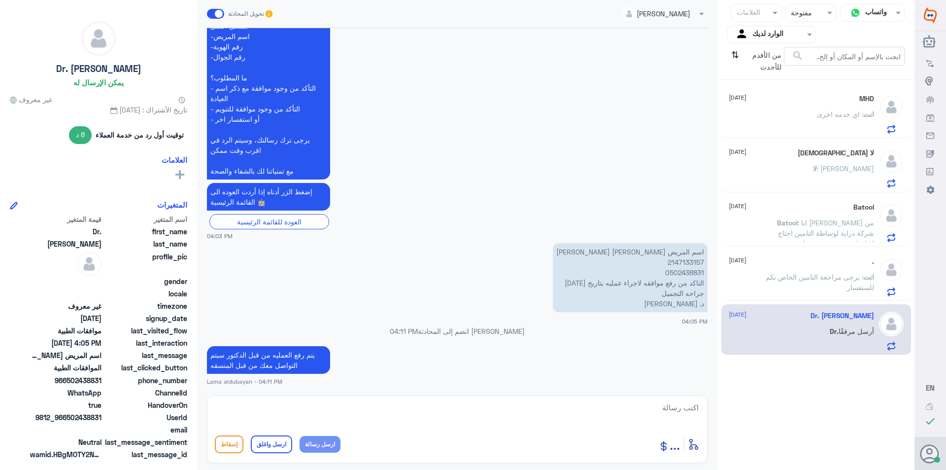
click at [855, 182] on p "لا : مايردون" at bounding box center [843, 175] width 61 height 25
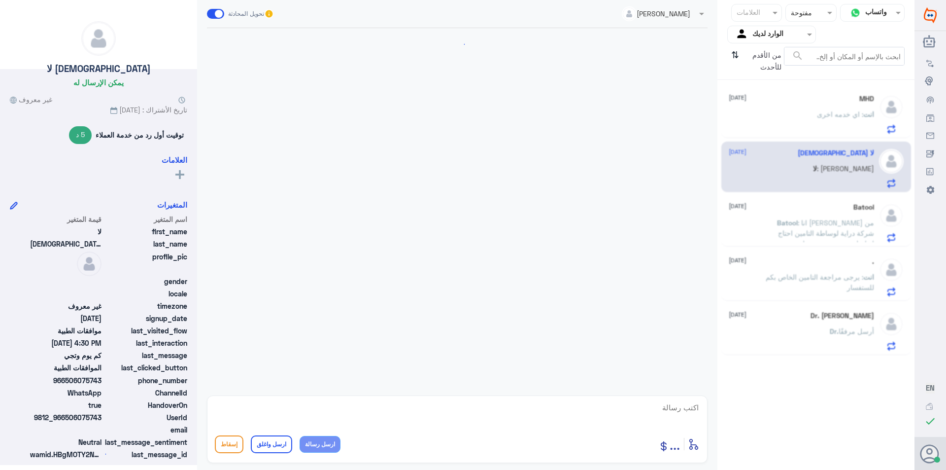
scroll to position [677, 0]
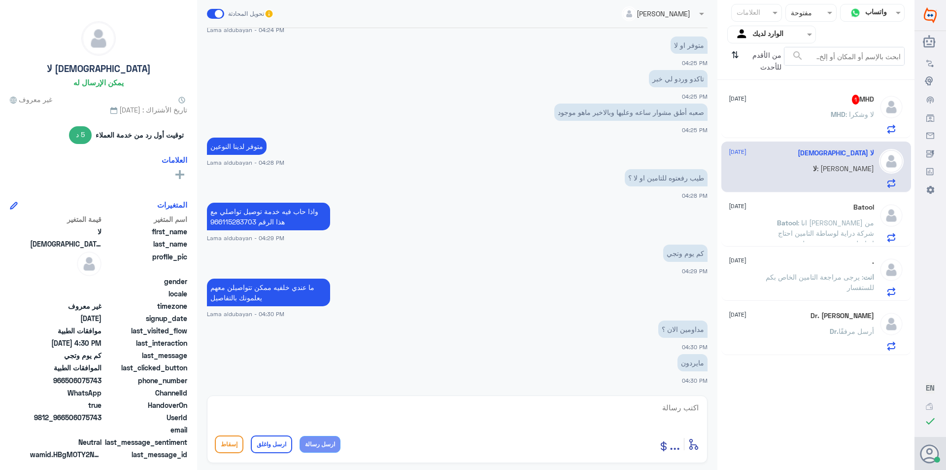
click at [614, 412] on textarea at bounding box center [457, 413] width 485 height 24
click at [621, 409] on textarea "تواصلي معهم واتساب رحا يردون [PERSON_NAME]" at bounding box center [457, 413] width 485 height 24
type textarea "تواصلي معهم واتساب [PERSON_NAME]"
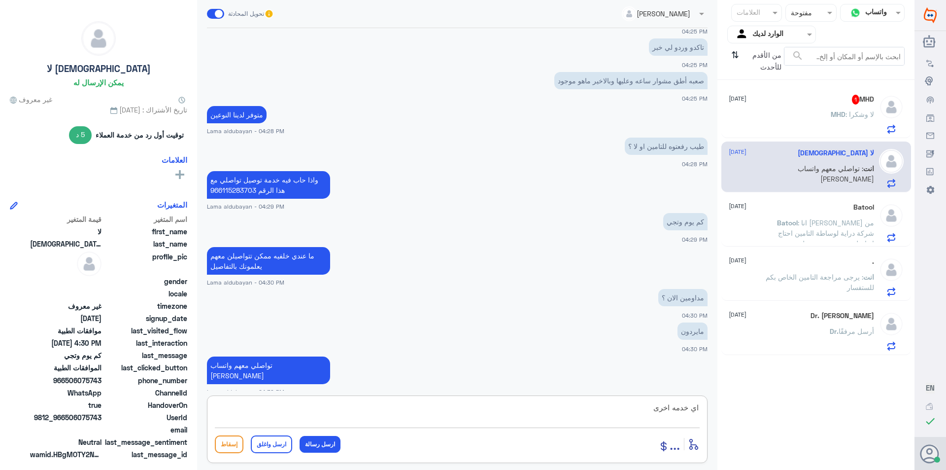
type textarea "اي خدمه اخرى ؟"
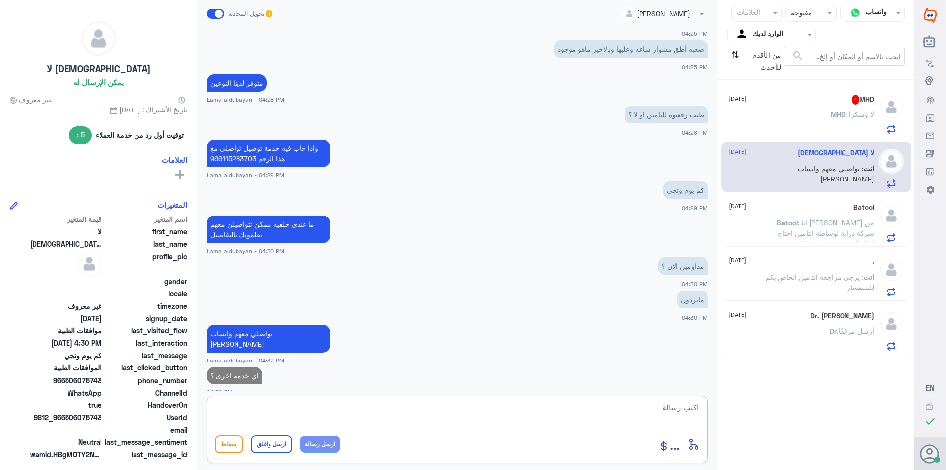
click at [827, 112] on div "MHD : لا وشكرا" at bounding box center [801, 122] width 145 height 22
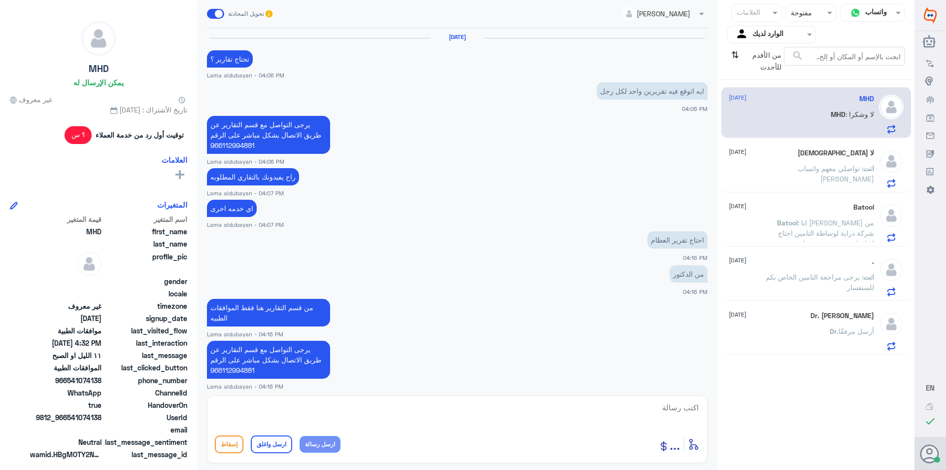
scroll to position [378, 0]
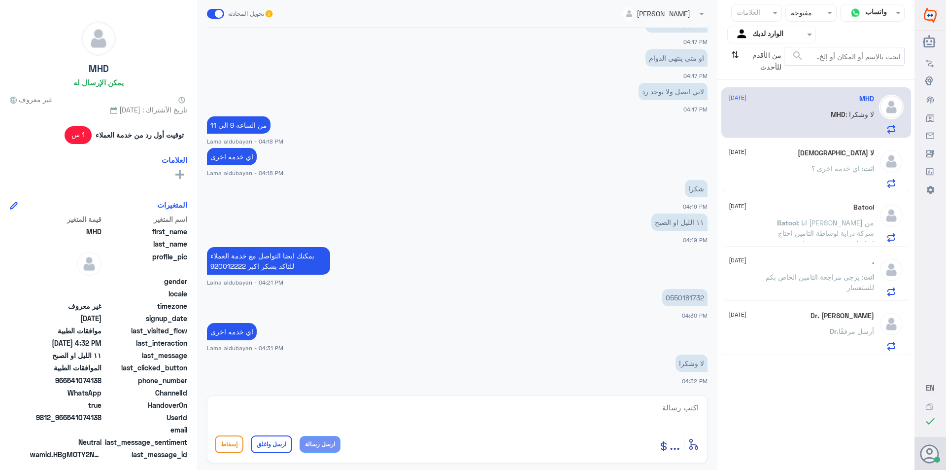
click at [597, 407] on textarea at bounding box center [457, 413] width 485 height 24
paste textarea "نشكر تواصلك مع مستشفيات دلة"
type textarea "نشكر تواصلك مع مستشفيات دلة"
drag, startPoint x: 282, startPoint y: 446, endPoint x: 361, endPoint y: 443, distance: 79.4
click at [282, 446] on button "ارسل واغلق" at bounding box center [271, 444] width 41 height 18
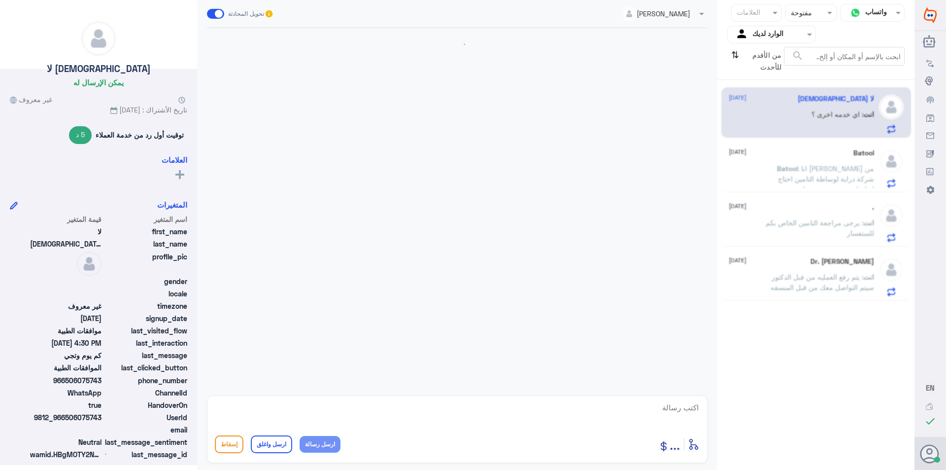
scroll to position [440, 0]
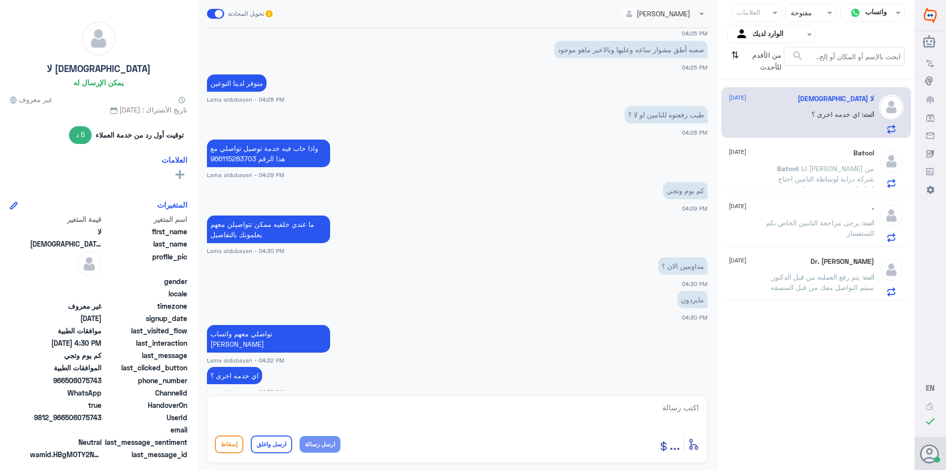
click at [847, 281] on p "انت : يتم رفع العمليه من قبل الدكتور سيتم التواصل معك من قبل المنسقه" at bounding box center [818, 284] width 111 height 25
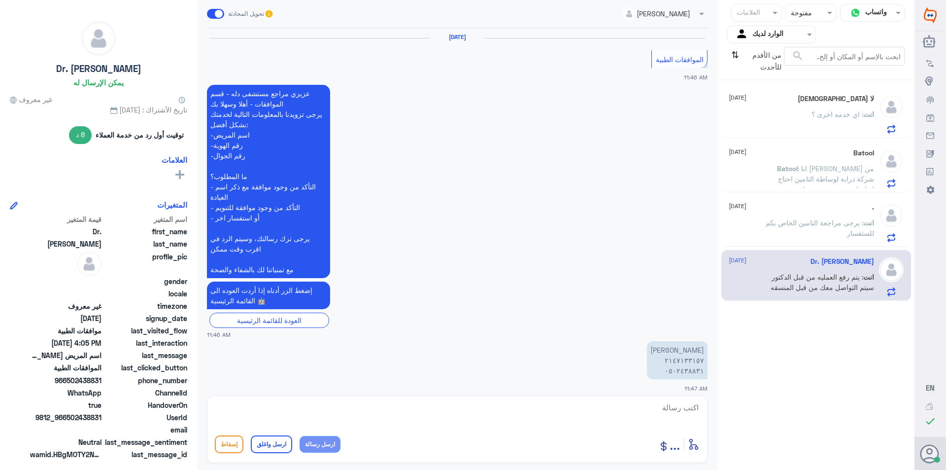
scroll to position [1042, 0]
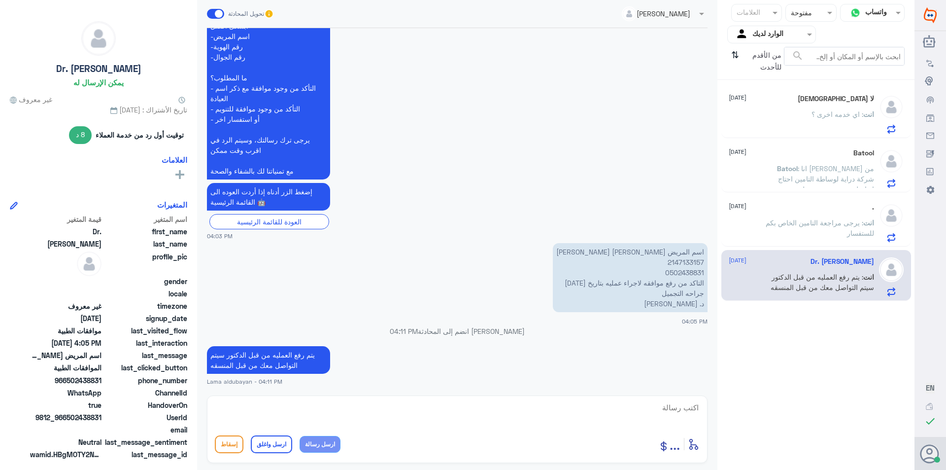
click at [604, 414] on textarea at bounding box center [457, 413] width 485 height 24
paste textarea "نشكر تواصلك مع مستشفيات دلة"
type textarea "نشكر تواصلك مع مستشفيات دلة"
click at [268, 443] on button "ارسل واغلق" at bounding box center [271, 444] width 41 height 18
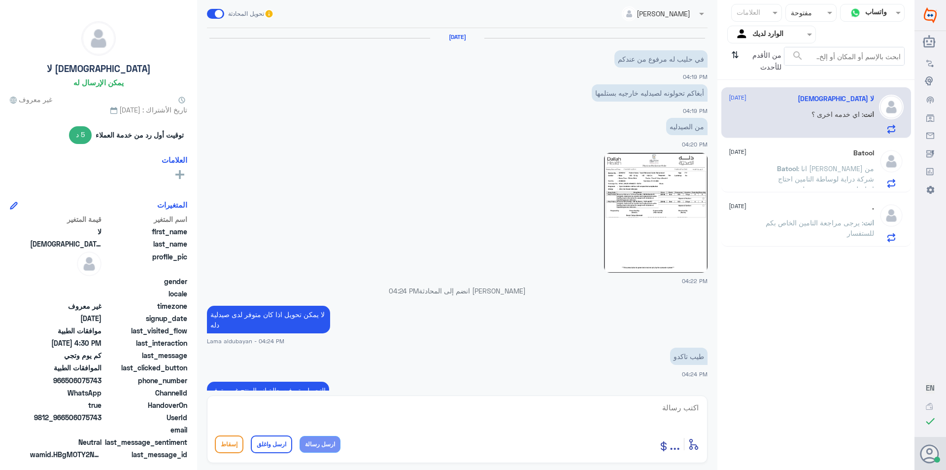
scroll to position [440, 0]
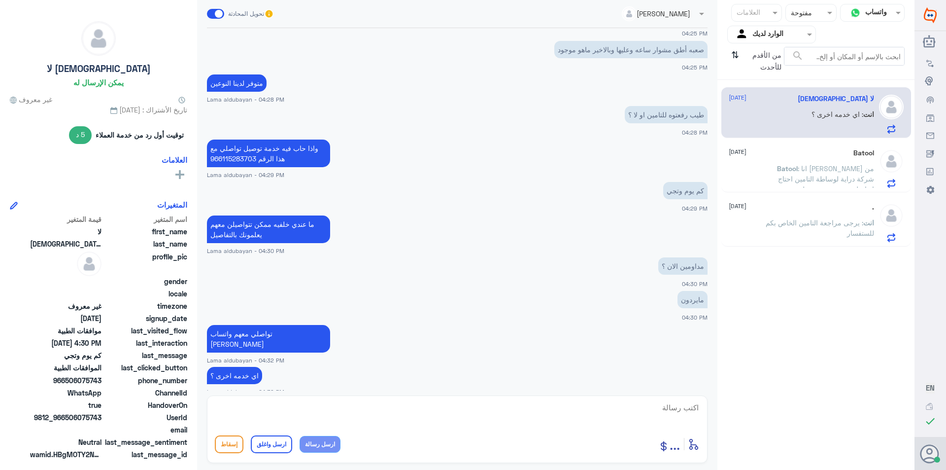
click at [853, 222] on span ": يرجى مراجعة التامين الخاص بكم للستفسار" at bounding box center [820, 227] width 108 height 19
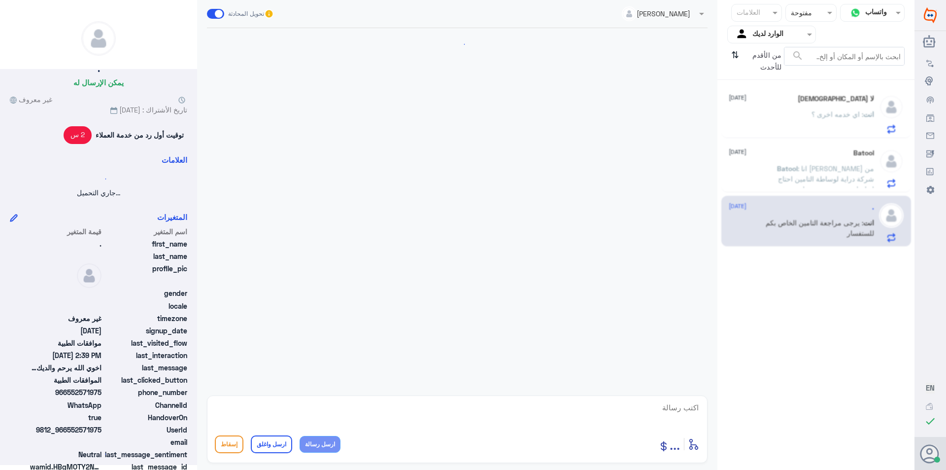
scroll to position [890, 0]
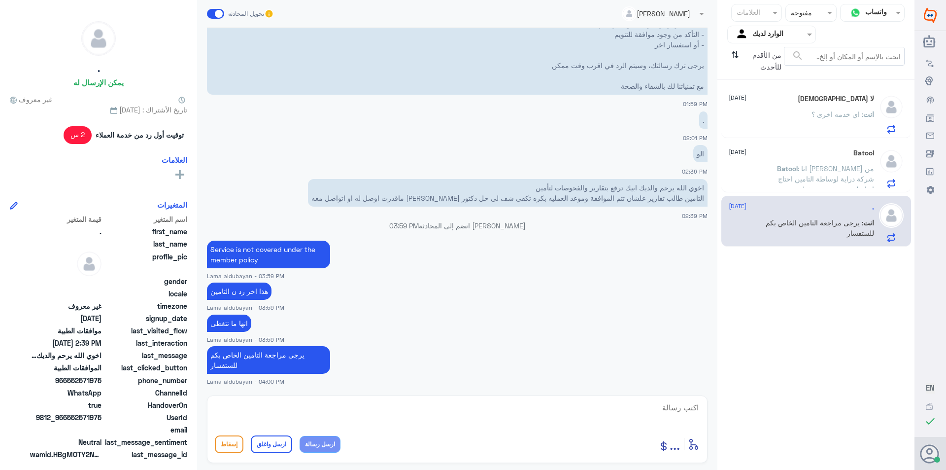
click at [267, 415] on textarea at bounding box center [457, 413] width 485 height 24
paste textarea "نشكر تواصلك مع مستشفيات دلة"
type textarea "نشكر تواصلك مع مستشفيات دلة"
drag, startPoint x: 265, startPoint y: 447, endPoint x: 272, endPoint y: 444, distance: 7.1
click at [266, 446] on button "ارسل واغلق" at bounding box center [271, 444] width 41 height 18
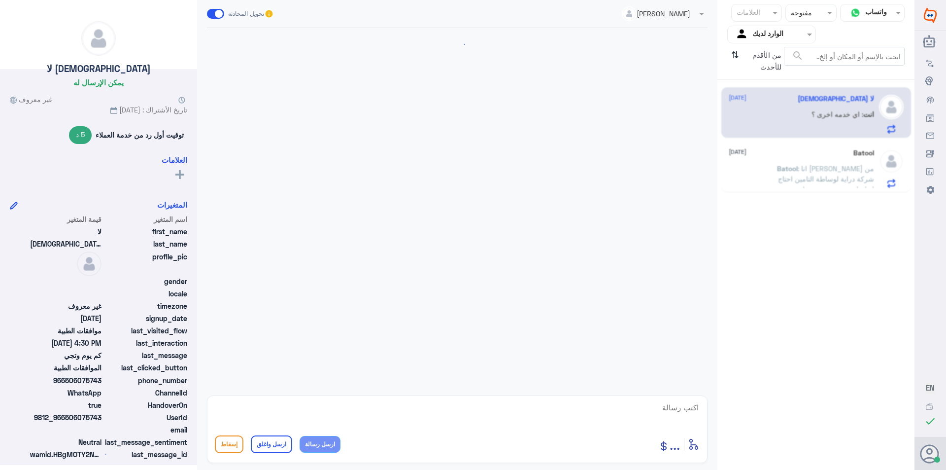
scroll to position [440, 0]
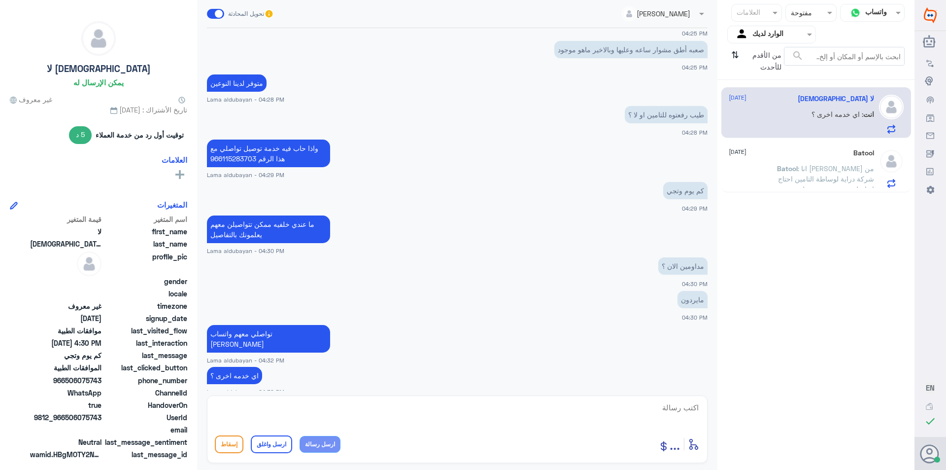
click at [831, 174] on span ": انا [PERSON_NAME] من شركة دراية لوساطة التامين احتاج اتواصل مع شخص مسؤول" at bounding box center [826, 178] width 96 height 29
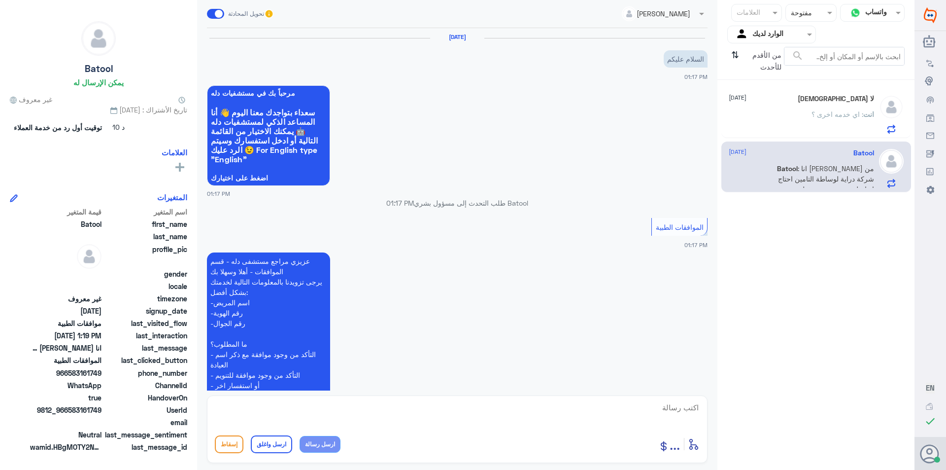
scroll to position [188, 0]
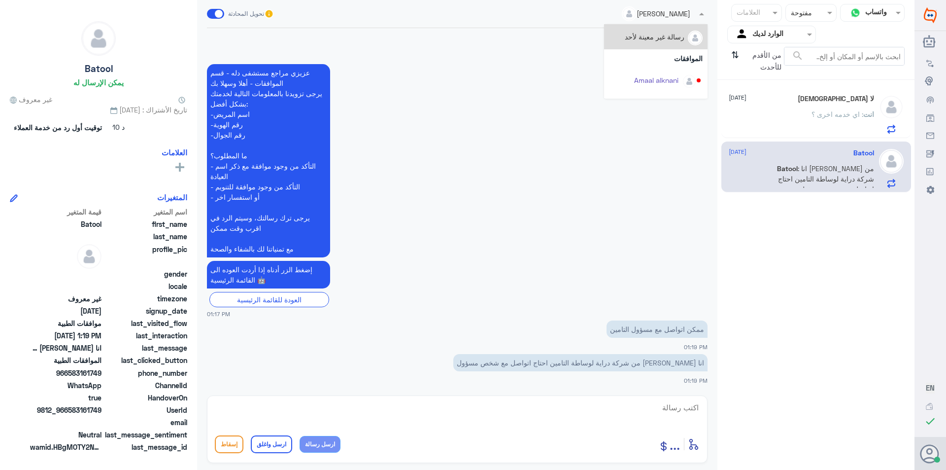
click at [696, 12] on span at bounding box center [701, 13] width 12 height 10
click at [675, 62] on div "Afnan Salem" at bounding box center [659, 56] width 88 height 17
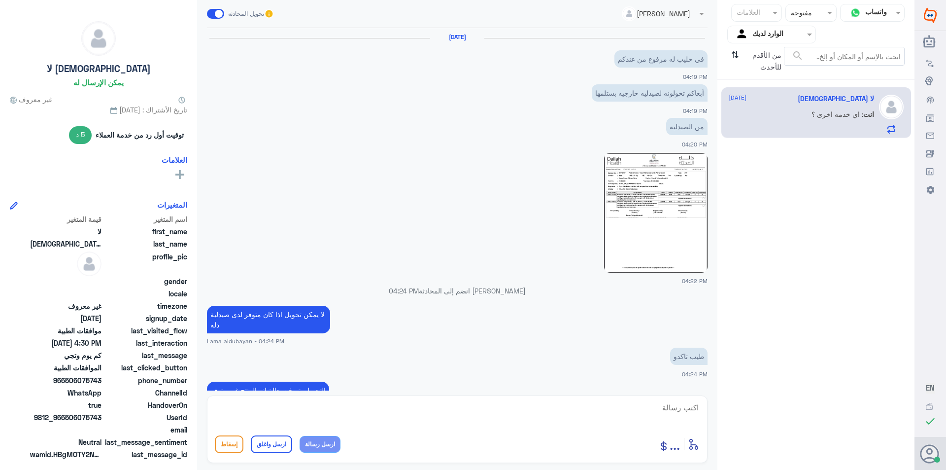
scroll to position [440, 0]
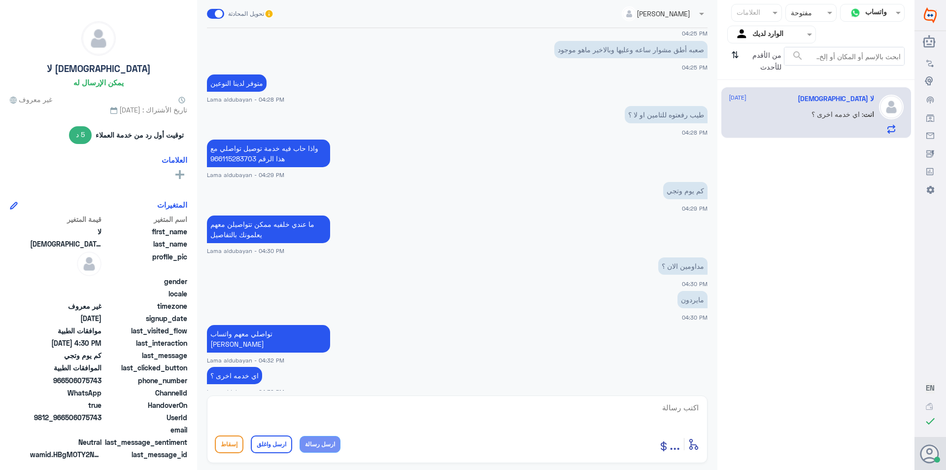
click at [726, 50] on nav "قناة واتساب Status × مفتوحة العلامات Agent Filter الوارد لديك search من الأقدم …" at bounding box center [816, 42] width 197 height 76
click at [735, 56] on icon "⇅" at bounding box center [735, 59] width 8 height 25
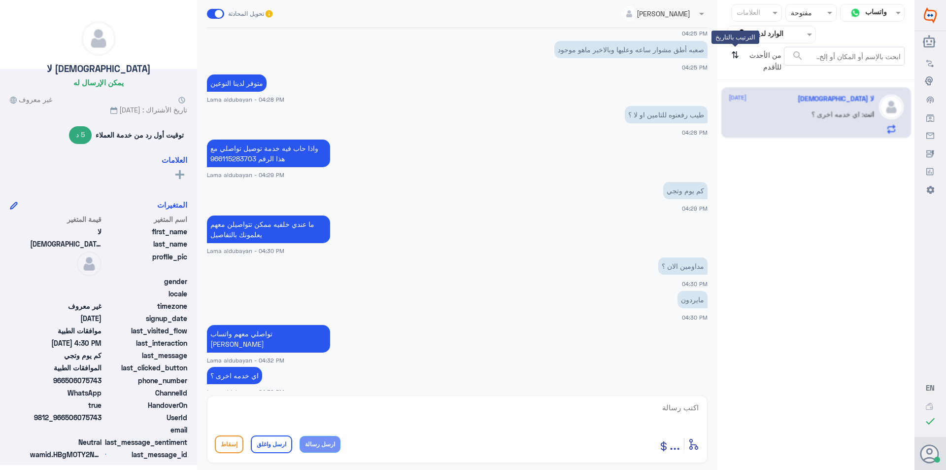
scroll to position [0, 0]
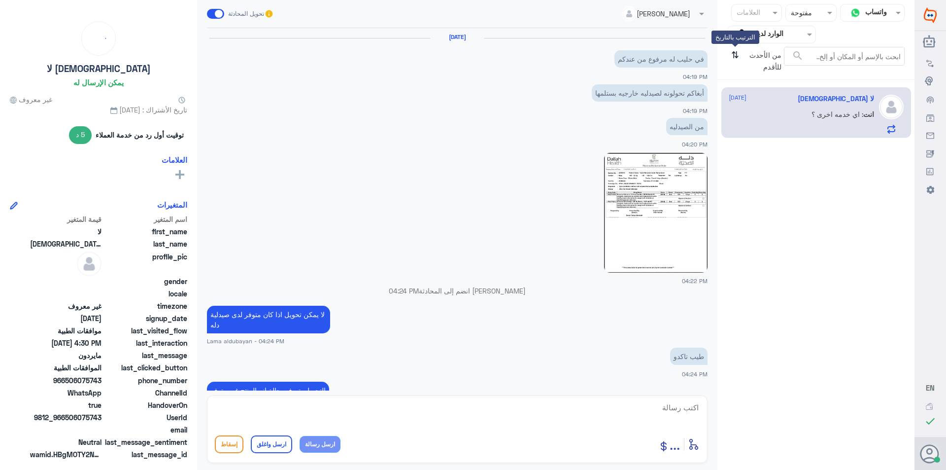
click at [735, 56] on icon "⇅" at bounding box center [735, 59] width 8 height 25
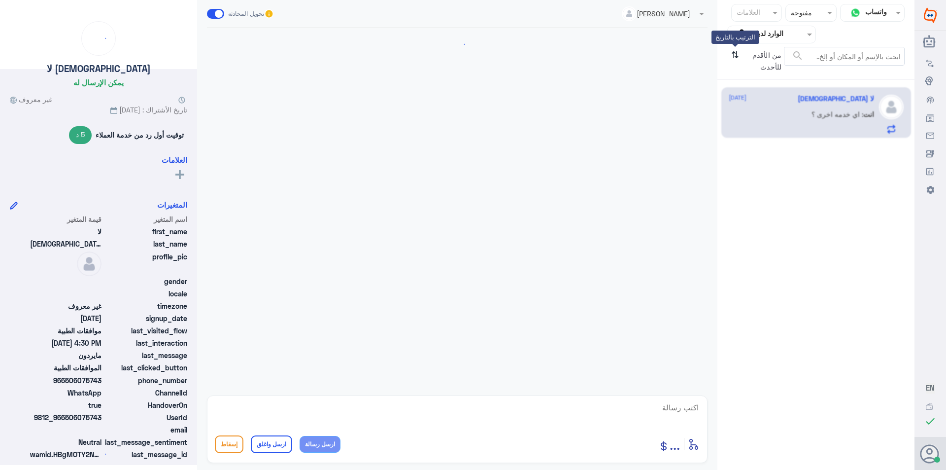
scroll to position [440, 0]
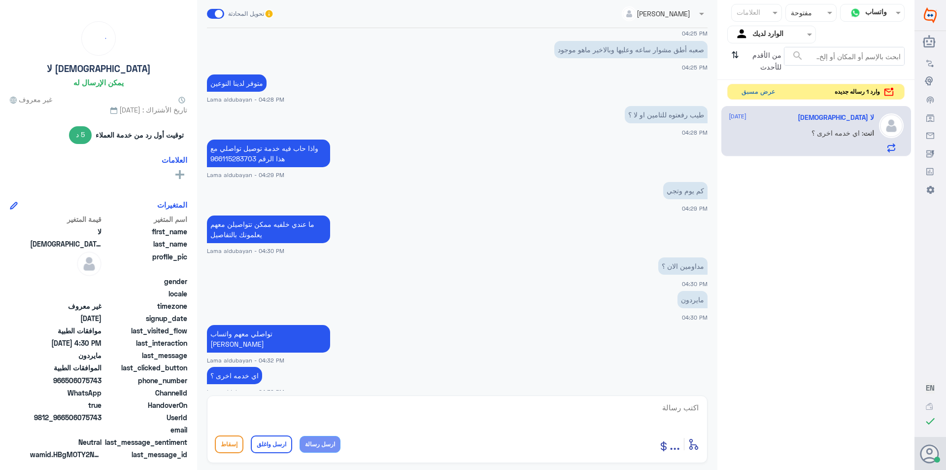
click at [769, 95] on button "عرض مسبق" at bounding box center [758, 91] width 41 height 15
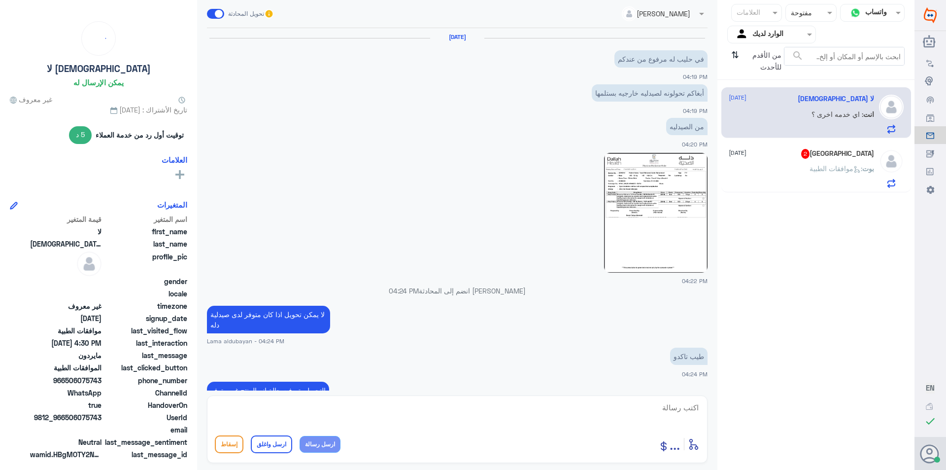
scroll to position [440, 0]
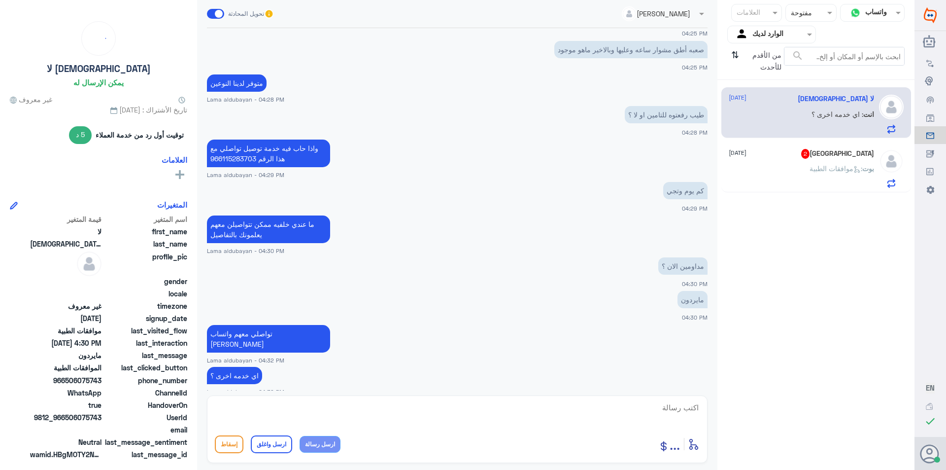
click at [798, 157] on div "Turki 2 [DATE]" at bounding box center [801, 154] width 145 height 10
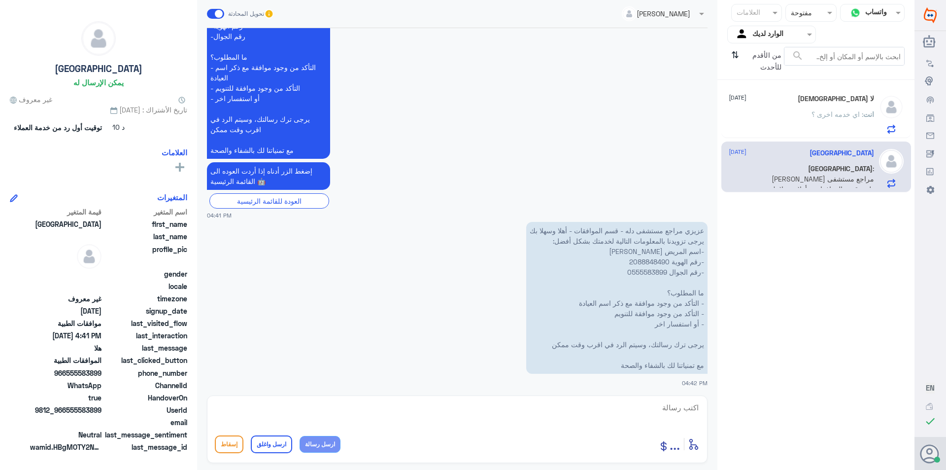
scroll to position [289, 0]
click at [637, 260] on p "عزيزي مراجع مستشفى دله - قسم الموافقات - أهلا وسهلا بك يرجى تزويدنا بالمعلومات …" at bounding box center [616, 296] width 181 height 152
click at [636, 262] on p "عزيزي مراجع مستشفى دله - قسم الموافقات - أهلا وسهلا بك يرجى تزويدنا بالمعلومات …" at bounding box center [616, 296] width 181 height 152
click at [647, 263] on p "عزيزي مراجع مستشفى دله - قسم الموافقات - أهلا وسهلا بك يرجى تزويدنا بالمعلومات …" at bounding box center [616, 296] width 181 height 152
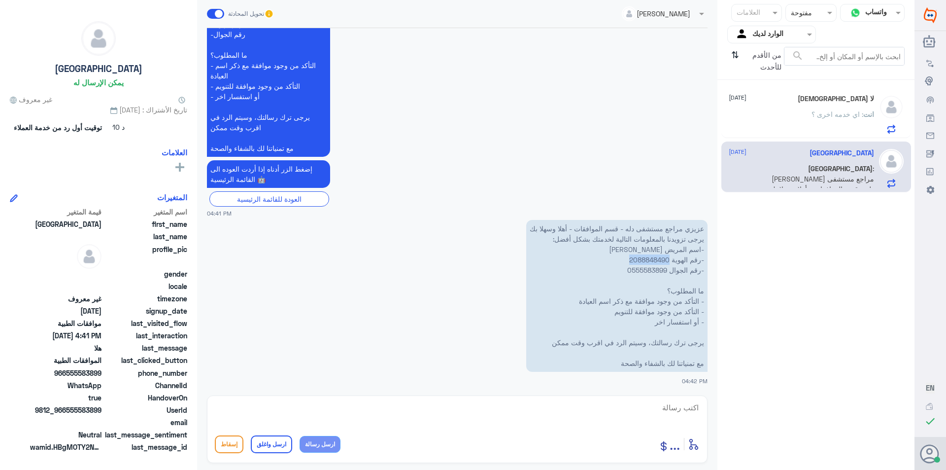
click at [647, 263] on p "عزيزي مراجع مستشفى دله - قسم الموافقات - أهلا وسهلا بك يرجى تزويدنا بالمعلومات …" at bounding box center [616, 296] width 181 height 152
drag, startPoint x: 485, startPoint y: 413, endPoint x: 497, endPoint y: 418, distance: 13.0
click at [485, 413] on textarea at bounding box center [457, 413] width 485 height 24
type textarea "ه"
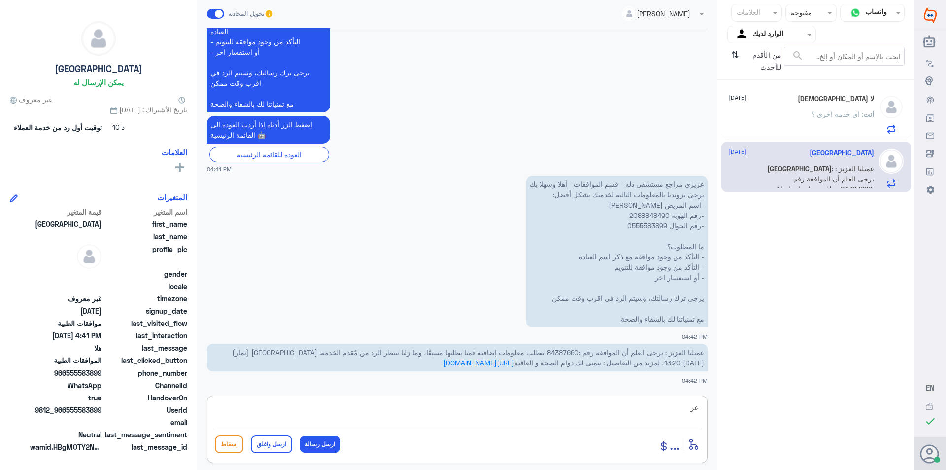
type textarea "ع"
click at [516, 410] on textarea at bounding box center [457, 413] width 485 height 24
paste textarea "ا( 0112995140 , 0546022896 )"
type textarea "يرجى التواصل مع دله نمار على هذي الارقام ا( 0112995140 , 0546022896 )"
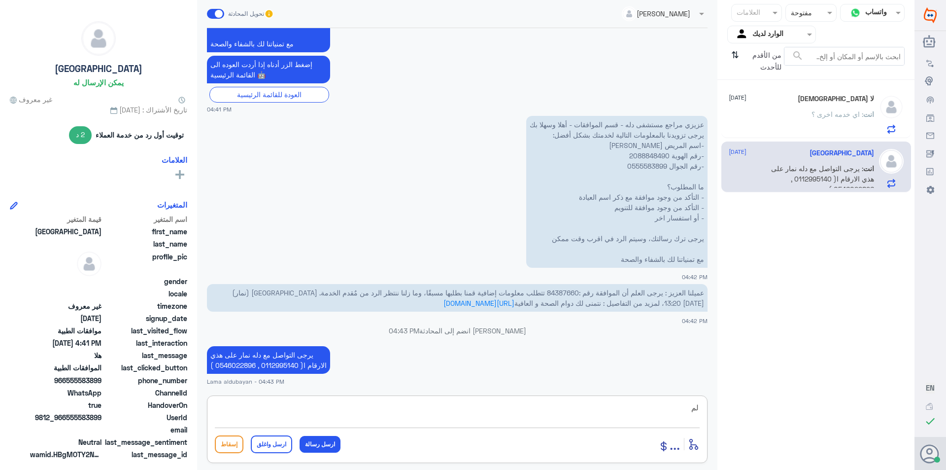
type textarea "ل"
type textarea "ه"
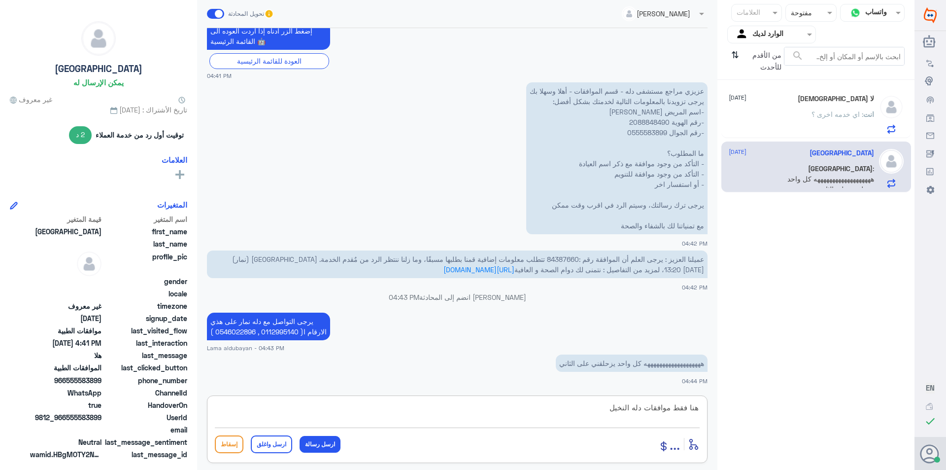
type textarea "هنا فقط موافقات دله النخيل"
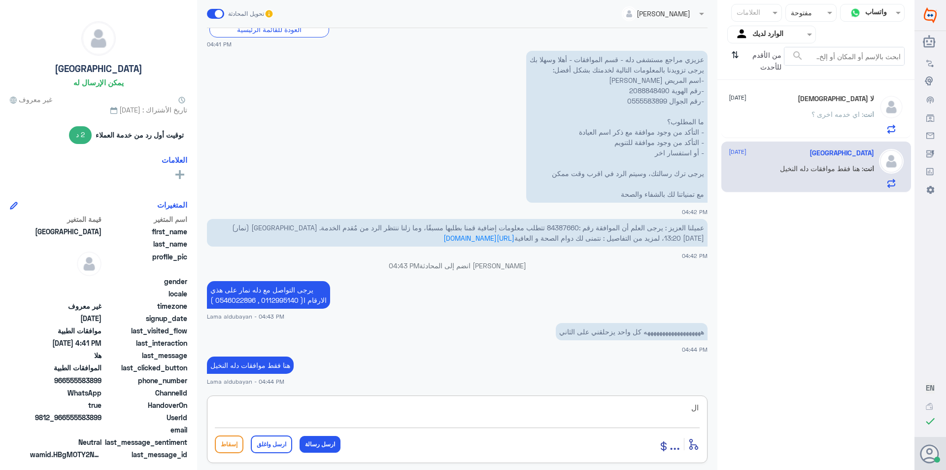
type textarea "ا"
type textarea "اي خدمه اخرى"
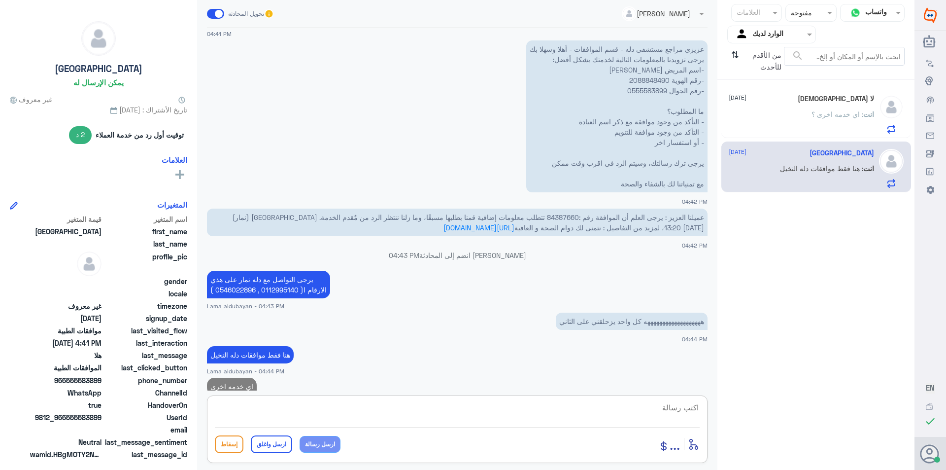
scroll to position [483, 0]
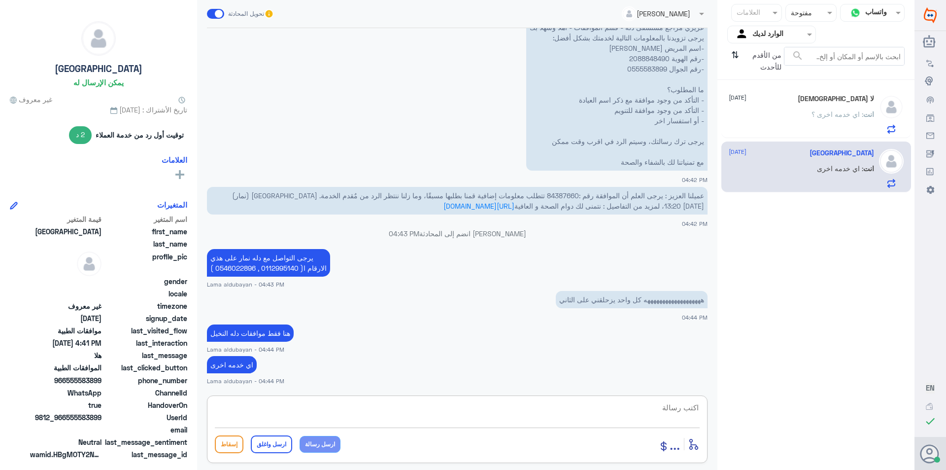
click at [790, 118] on div "انت : اي خدمه اخرى ؟" at bounding box center [801, 122] width 145 height 22
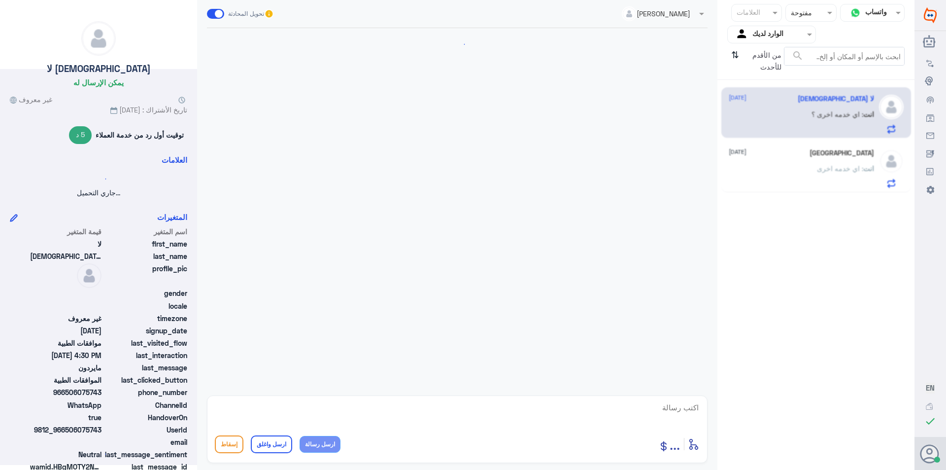
scroll to position [440, 0]
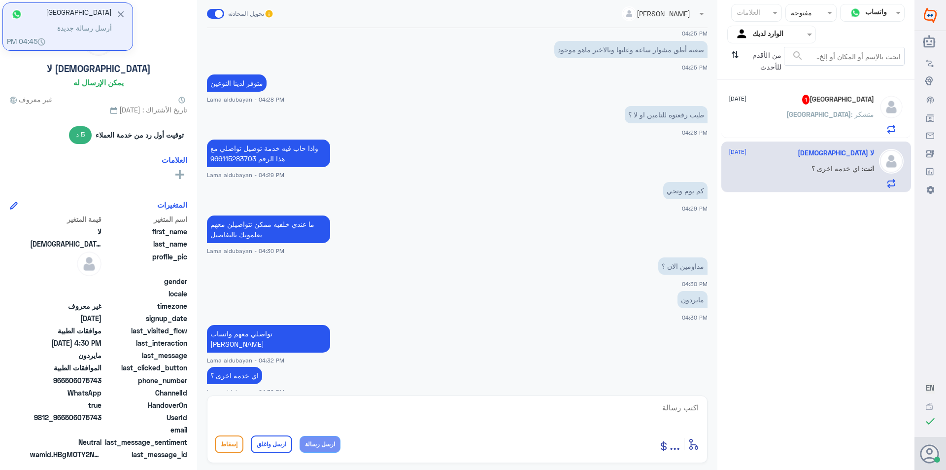
click at [828, 124] on div "Turki : متشكر" at bounding box center [801, 122] width 145 height 22
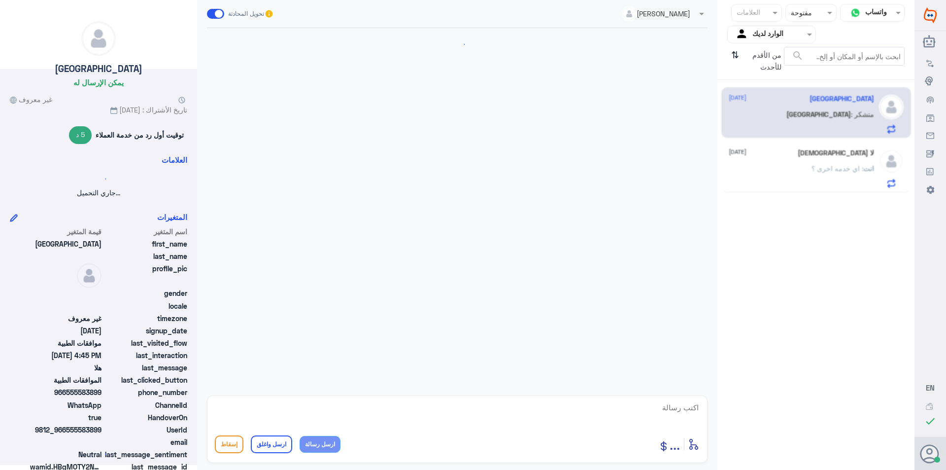
click at [596, 406] on textarea at bounding box center [457, 413] width 485 height 24
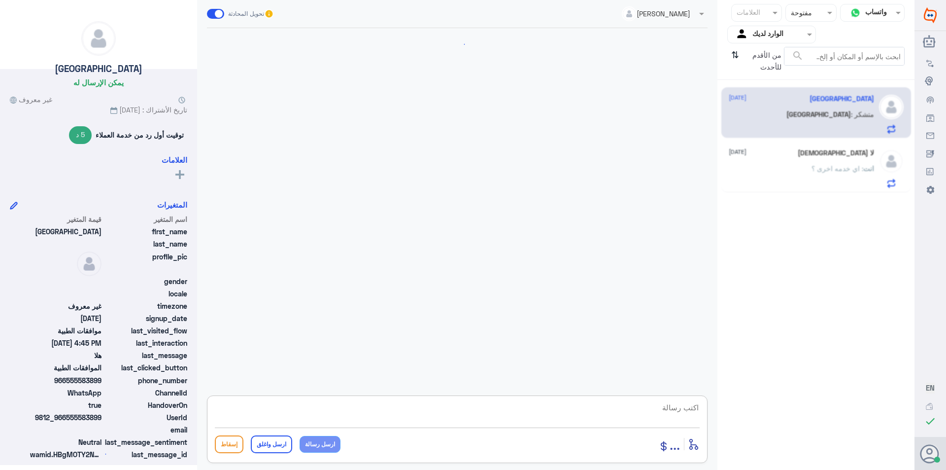
paste textarea "نشكر تواصلك مع مستشفيات دلة"
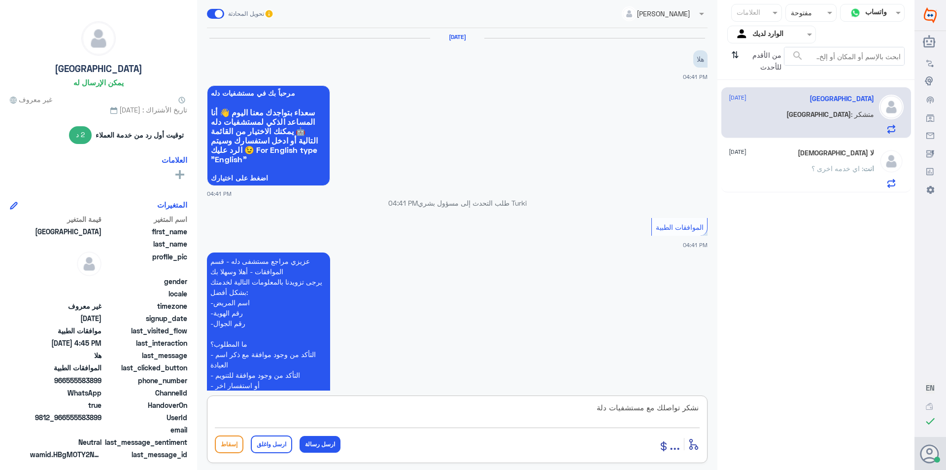
scroll to position [534, 0]
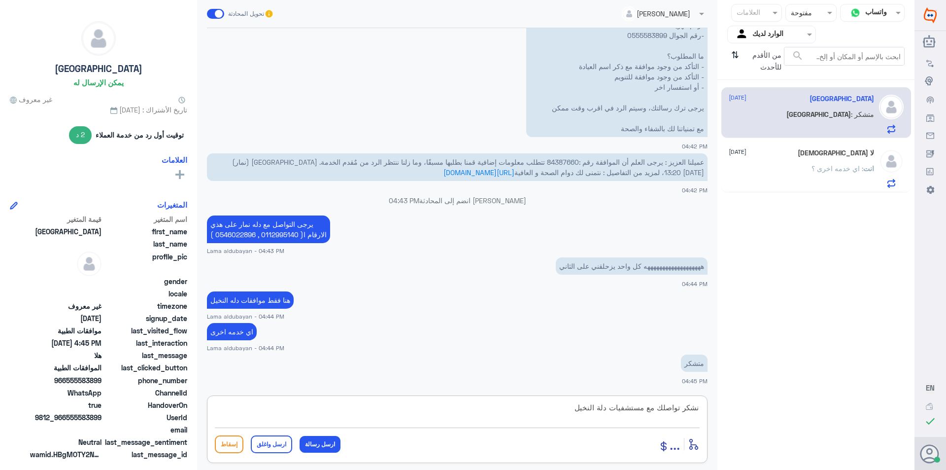
type textarea "نشكر تواصلك مع مستشفيات دلة النخيل"
click at [277, 445] on button "ارسل واغلق" at bounding box center [271, 444] width 41 height 18
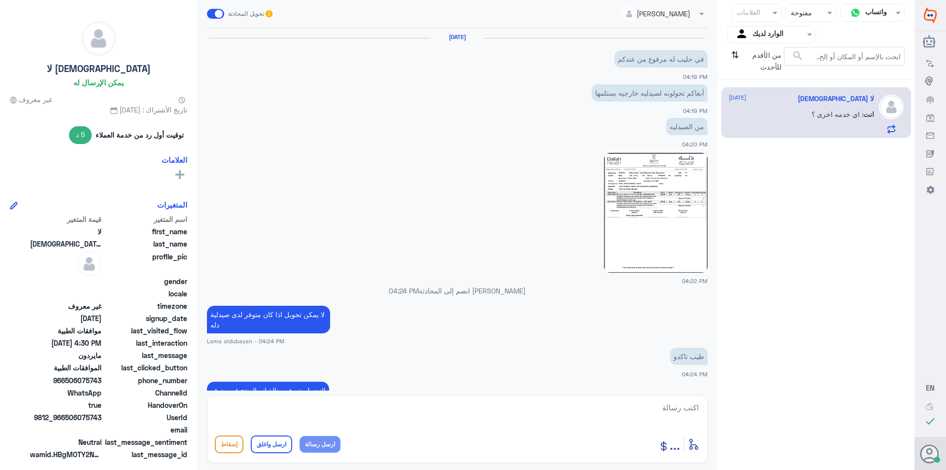
scroll to position [440, 0]
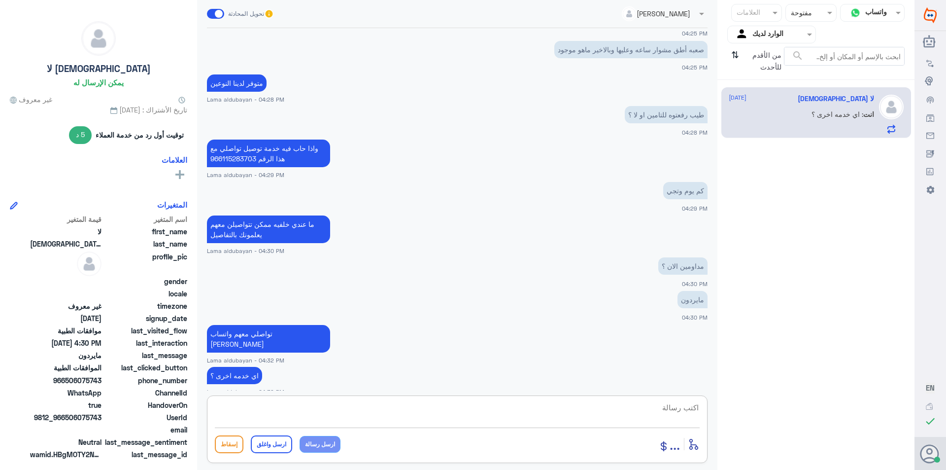
click at [468, 413] on textarea at bounding box center [457, 413] width 485 height 24
paste textarea "نشكر تواصلك مع مستشفيات دلة"
type textarea "نشكر تواصلك مع مستشفيات دلة"
drag, startPoint x: 269, startPoint y: 442, endPoint x: 268, endPoint y: 428, distance: 13.3
click at [269, 441] on button "ارسل واغلق" at bounding box center [271, 444] width 41 height 18
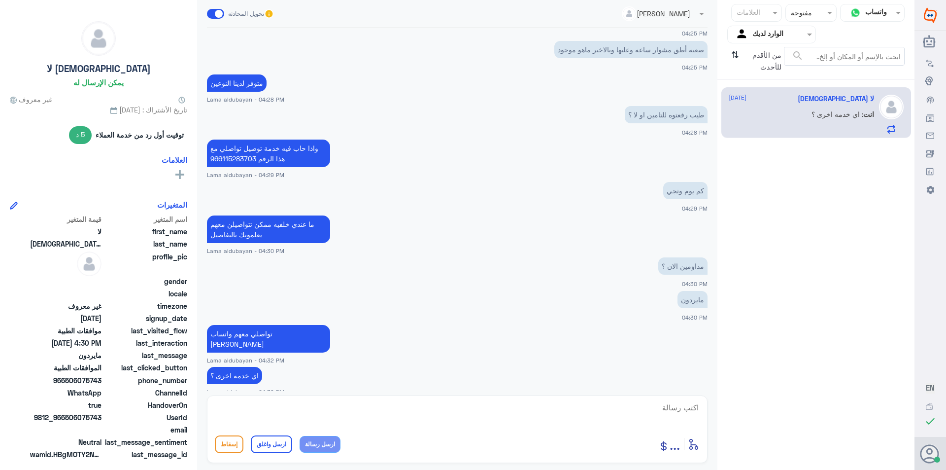
scroll to position [471, 0]
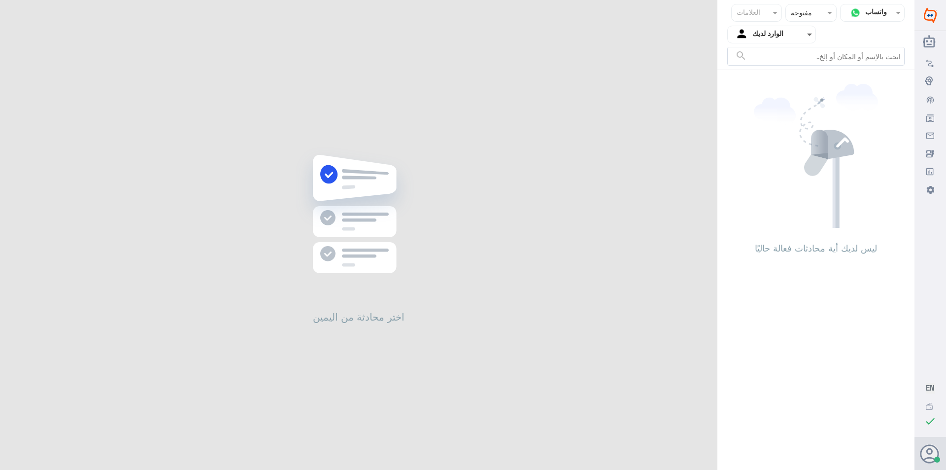
click at [810, 35] on span at bounding box center [809, 35] width 5 height 3
click at [806, 111] on img at bounding box center [801, 111] width 15 height 15
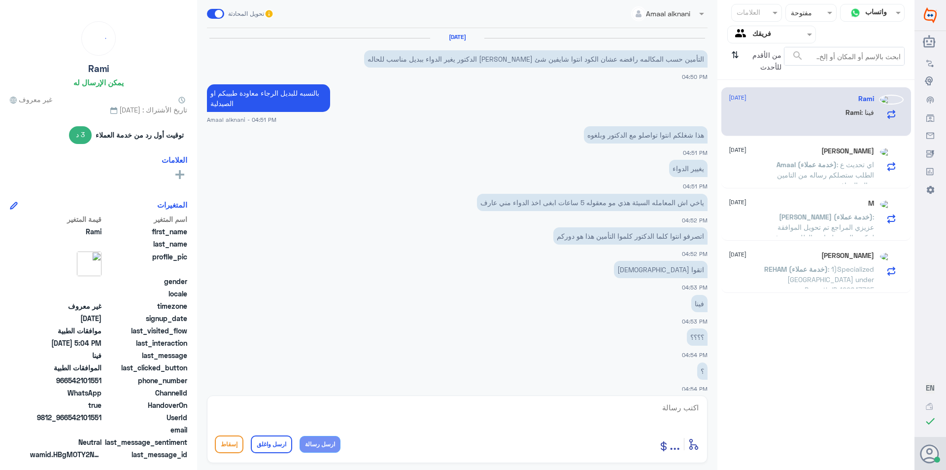
scroll to position [448, 0]
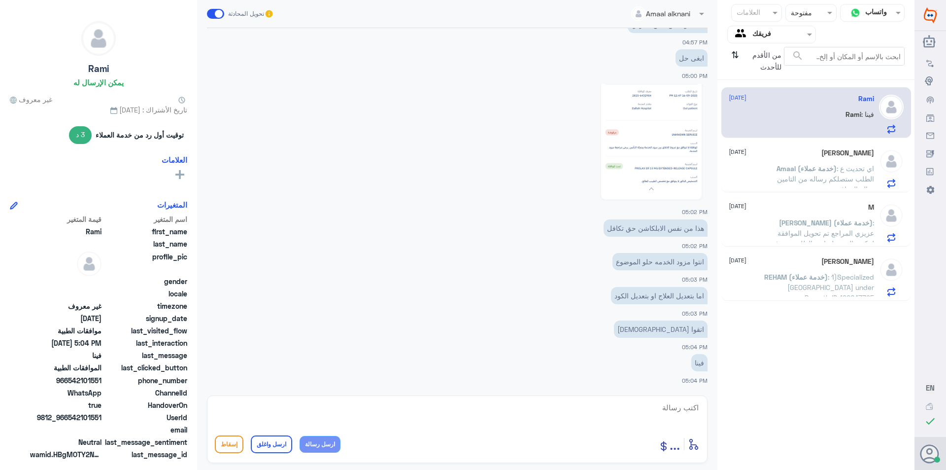
click at [697, 16] on span at bounding box center [701, 13] width 12 height 10
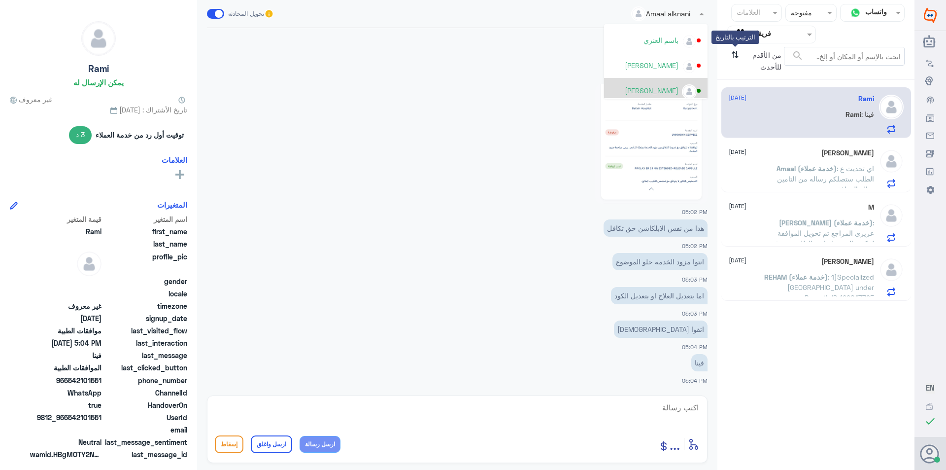
click at [738, 56] on icon "⇅" at bounding box center [735, 59] width 8 height 25
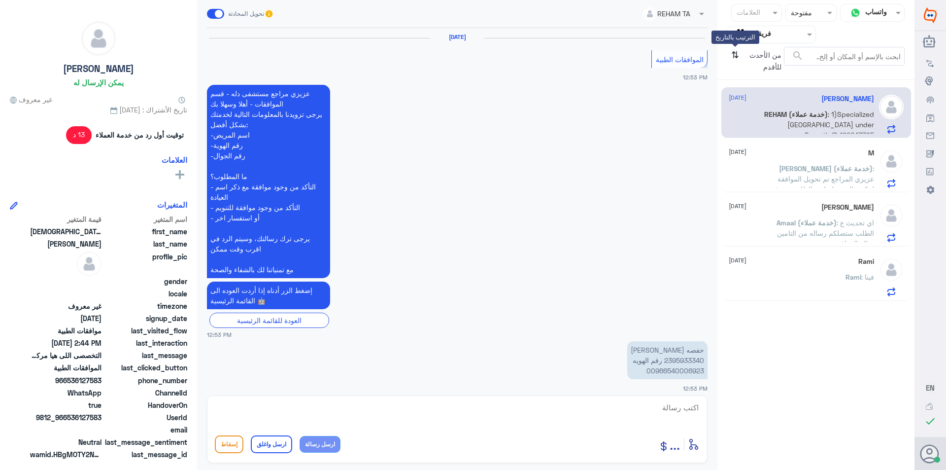
scroll to position [672, 0]
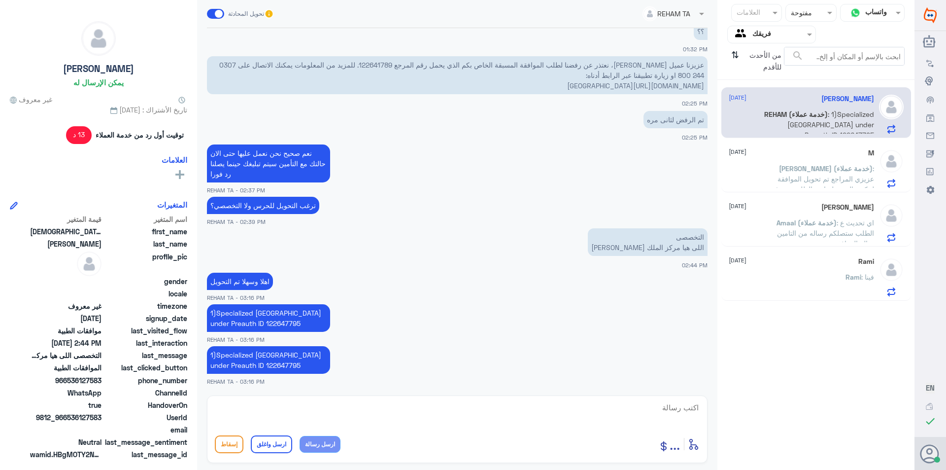
click at [765, 36] on input "text" at bounding box center [780, 34] width 54 height 11
click at [774, 91] on لديك "الوارد لديك" at bounding box center [775, 87] width 31 height 8
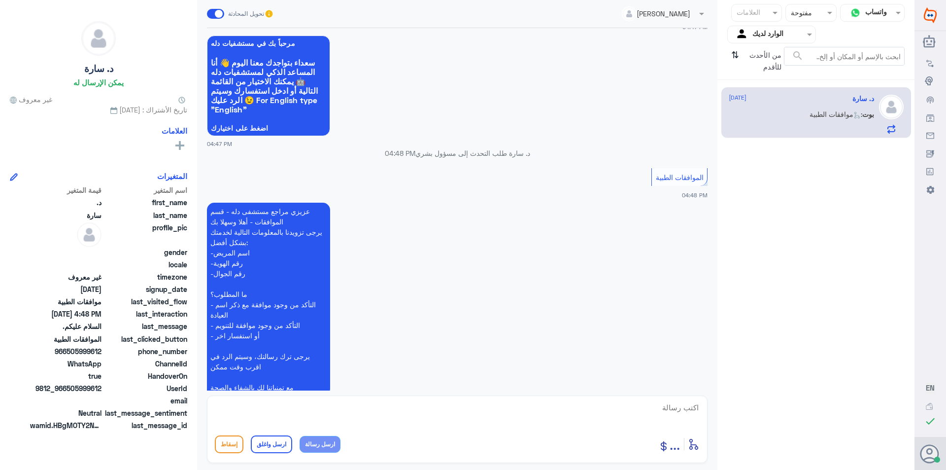
scroll to position [121, 0]
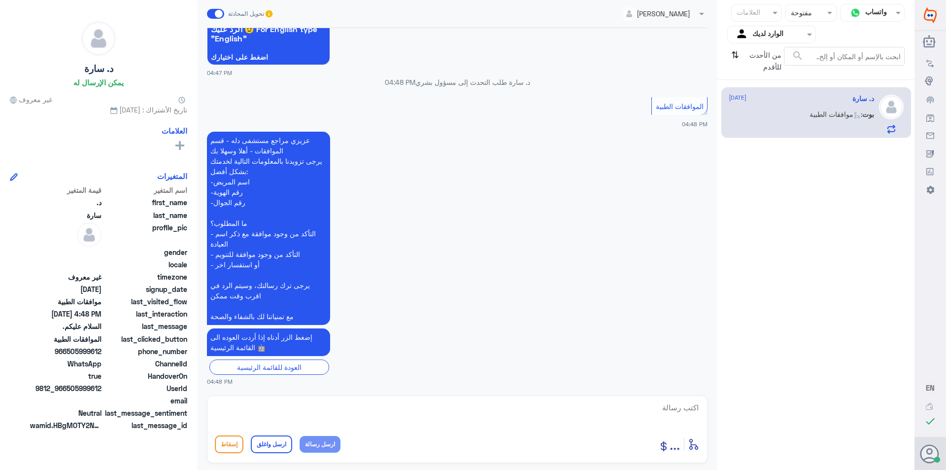
click at [649, 409] on textarea at bounding box center [457, 413] width 485 height 24
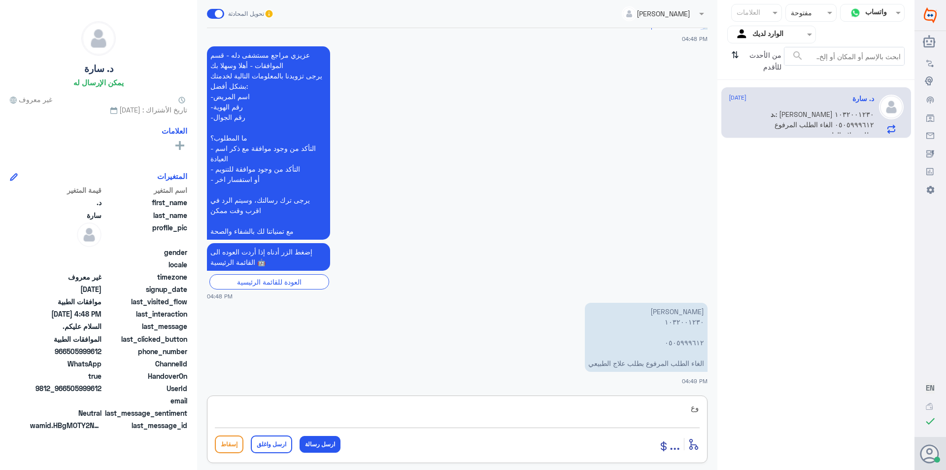
type textarea "و"
type textarea "1032001230"
drag, startPoint x: 614, startPoint y: 411, endPoint x: 773, endPoint y: 414, distance: 159.2
click at [773, 414] on div "قناة واتساب Status × مفتوحة العلامات Agent Filter الوارد لديك search من الأحدث …" at bounding box center [457, 236] width 915 height 473
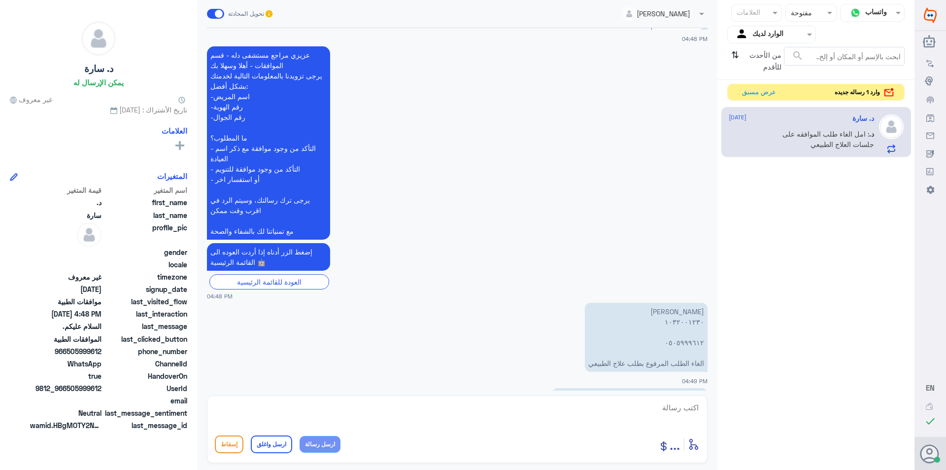
scroll to position [240, 0]
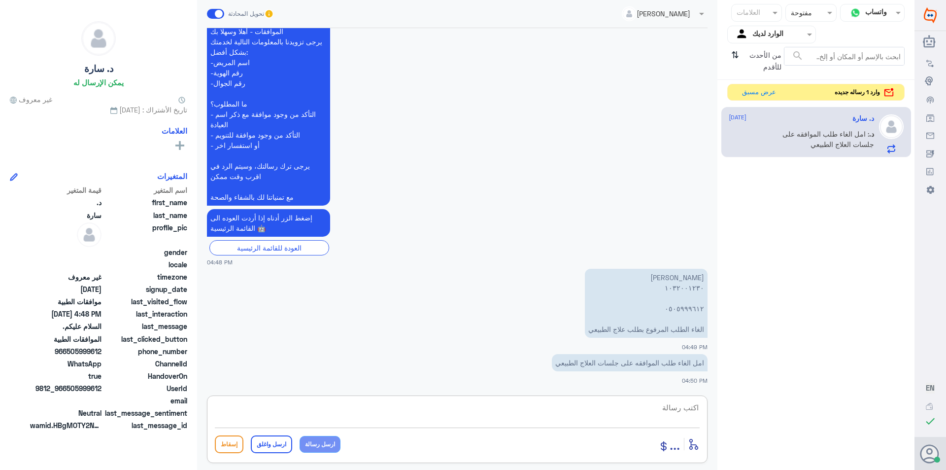
click at [559, 418] on textarea at bounding box center [457, 413] width 485 height 24
type textarea "ممكن تزوديني بسبب الالغاء"
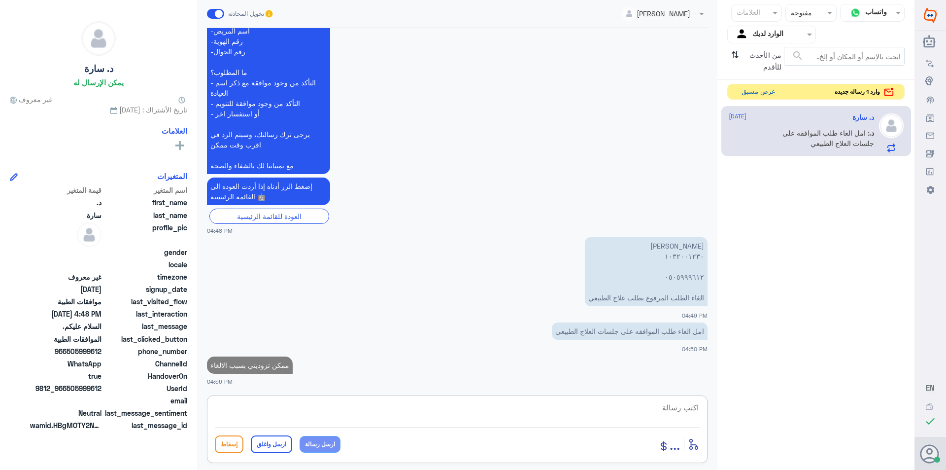
click at [751, 92] on button "عرض مسبق" at bounding box center [758, 91] width 41 height 15
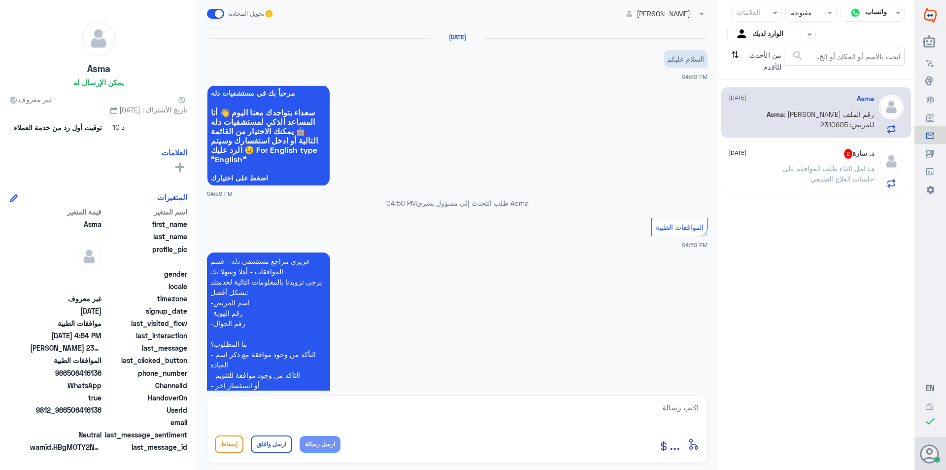
scroll to position [441, 0]
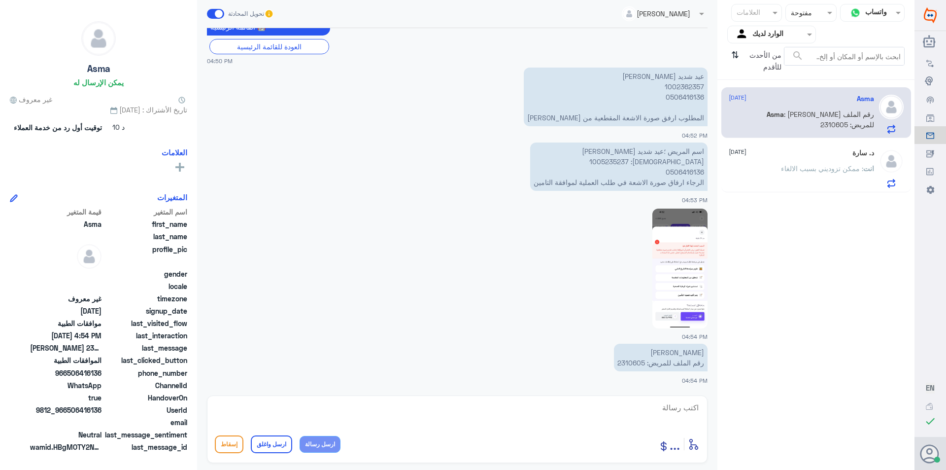
click at [627, 364] on p "[PERSON_NAME] رقم الملف للمريض: 2310605" at bounding box center [661, 358] width 94 height 28
click at [812, 145] on div "د. سارة [DATE] انت : ممكن تزوديني بسبب الالغاء" at bounding box center [817, 166] width 190 height 51
drag, startPoint x: 823, startPoint y: 171, endPoint x: 827, endPoint y: 154, distance: 17.3
click at [823, 169] on span ": ممكن تزوديني بسبب الالغاء" at bounding box center [822, 168] width 82 height 8
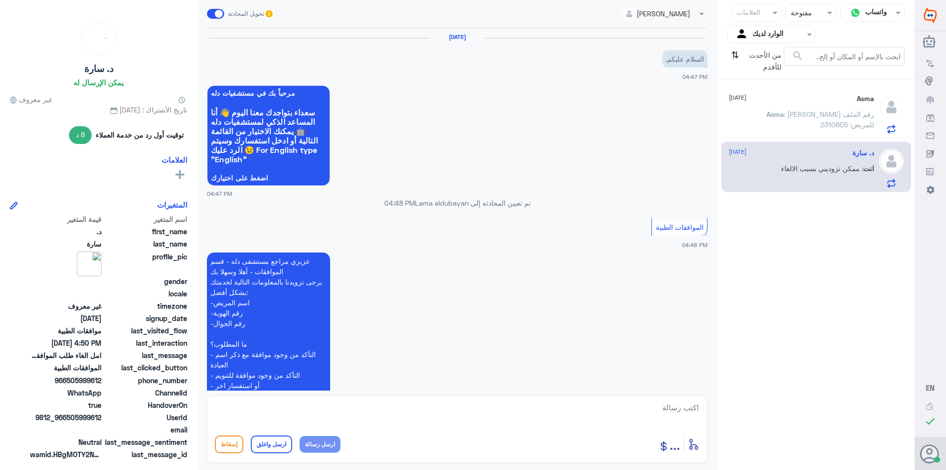
scroll to position [289, 0]
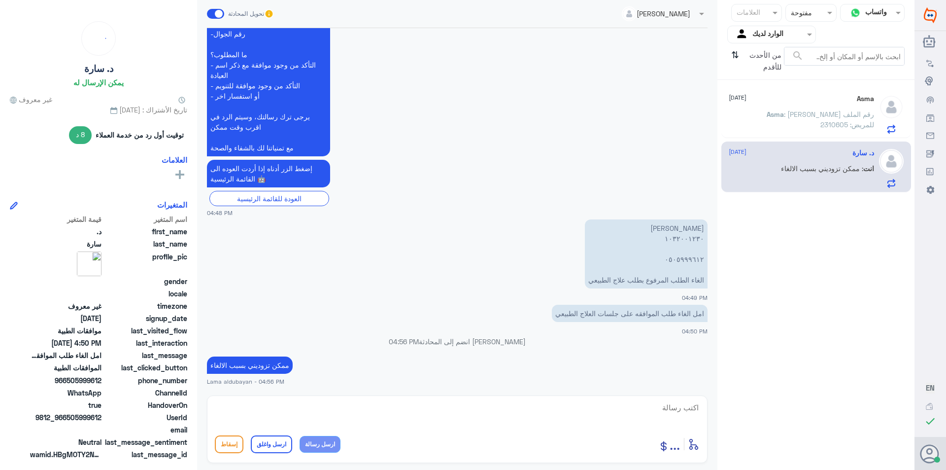
click at [827, 132] on p "Asma : [PERSON_NAME] رقم الملف للمريض: 2310605" at bounding box center [818, 121] width 111 height 25
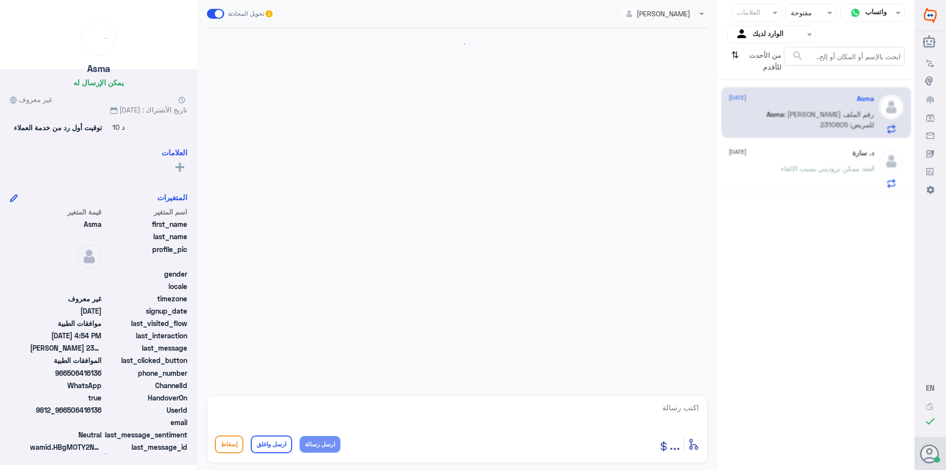
scroll to position [441, 0]
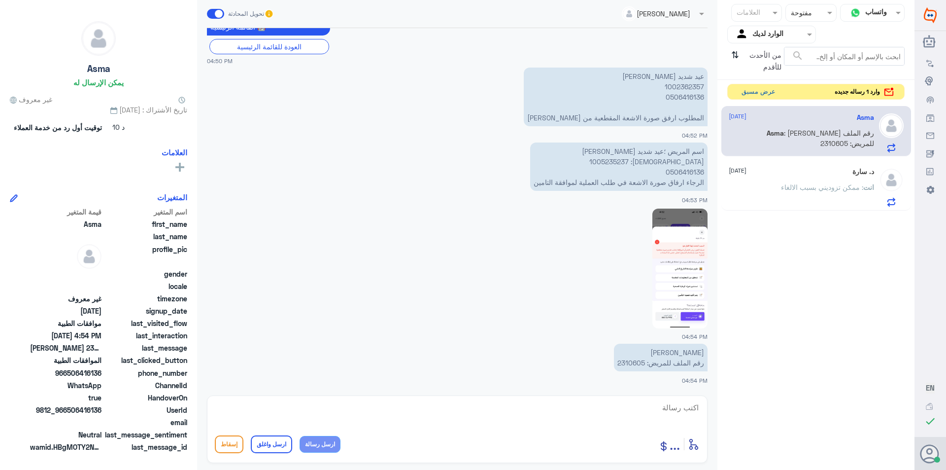
click at [758, 94] on button "عرض مسبق" at bounding box center [758, 91] width 41 height 15
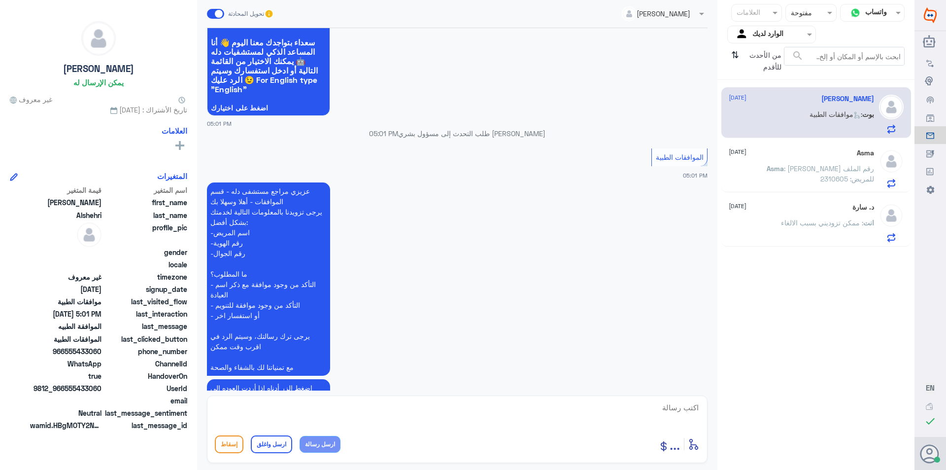
scroll to position [1067, 0]
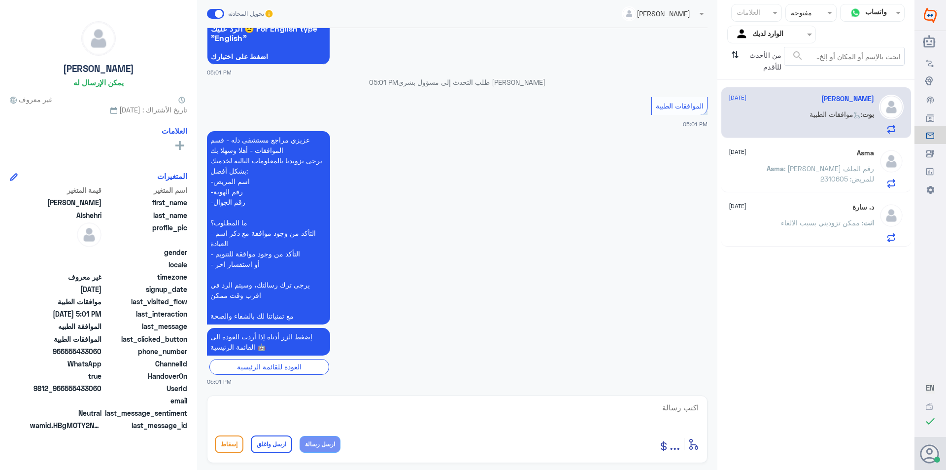
click at [811, 160] on div "Asma [DATE] Asma : [PERSON_NAME] رقم الملف للمريض: 2310605" at bounding box center [801, 168] width 145 height 39
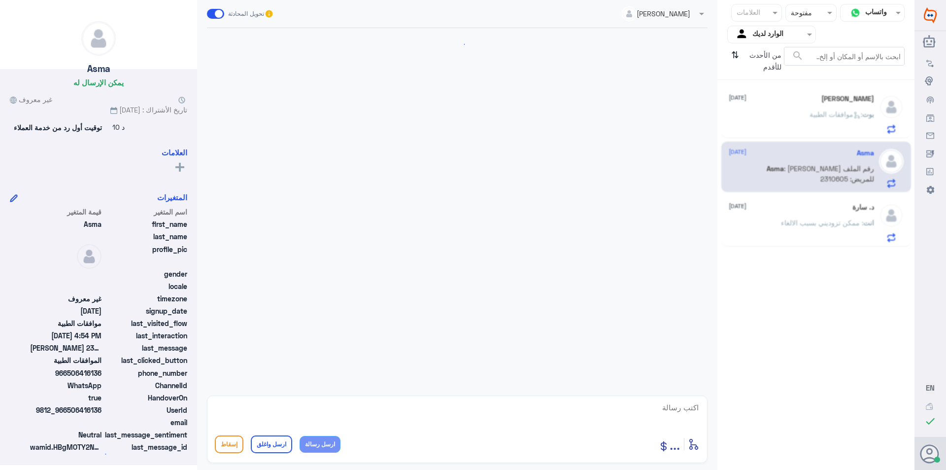
scroll to position [441, 0]
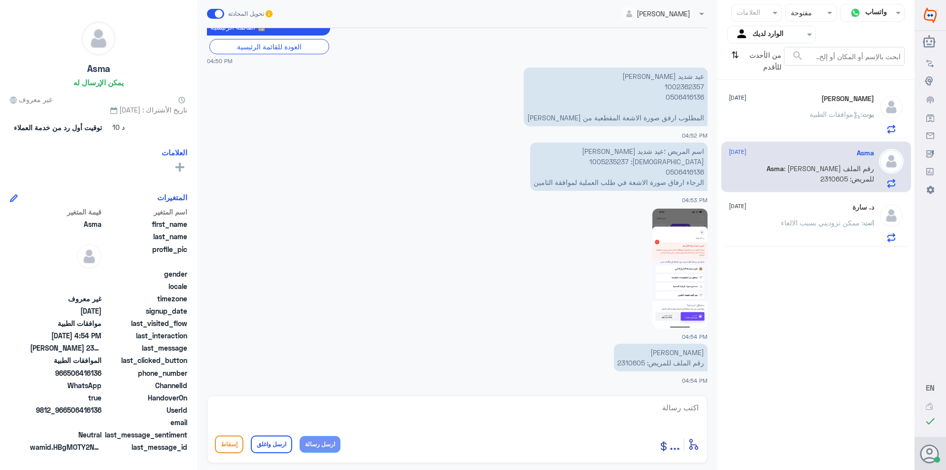
click at [816, 122] on p "بوت : موافقات الطبية" at bounding box center [842, 121] width 65 height 25
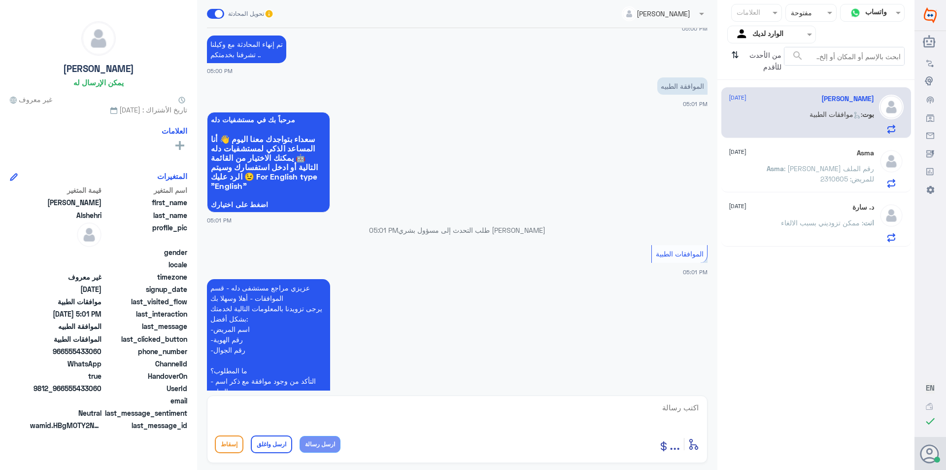
scroll to position [1121, 0]
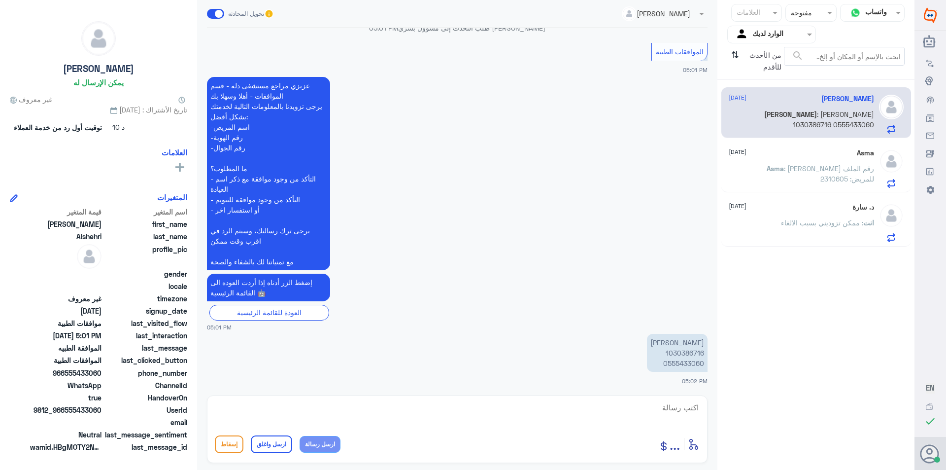
click at [696, 353] on p "[PERSON_NAME] 1030386716 0555433060" at bounding box center [677, 353] width 61 height 38
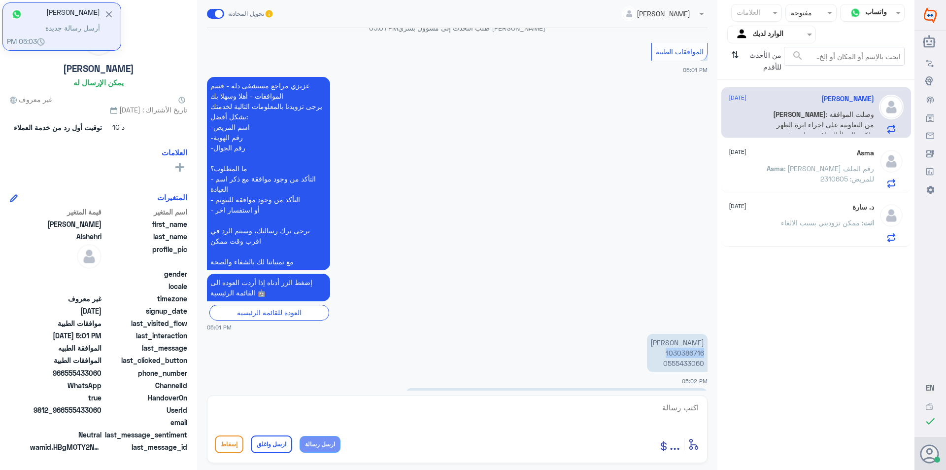
scroll to position [1155, 0]
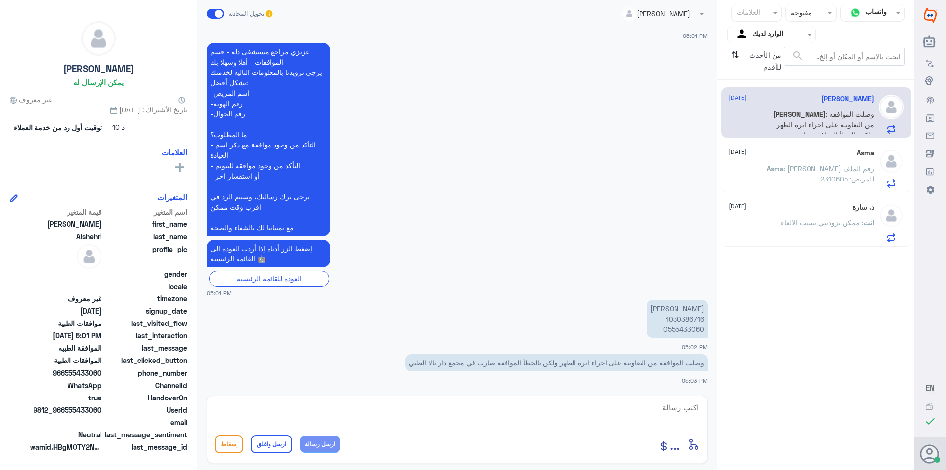
click at [574, 413] on textarea at bounding box center [457, 413] width 485 height 24
type textarea "D"
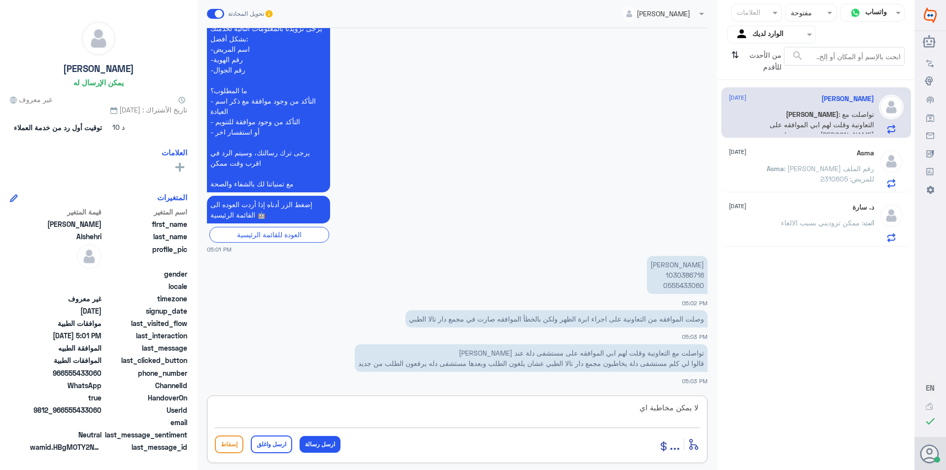
scroll to position [1232, 0]
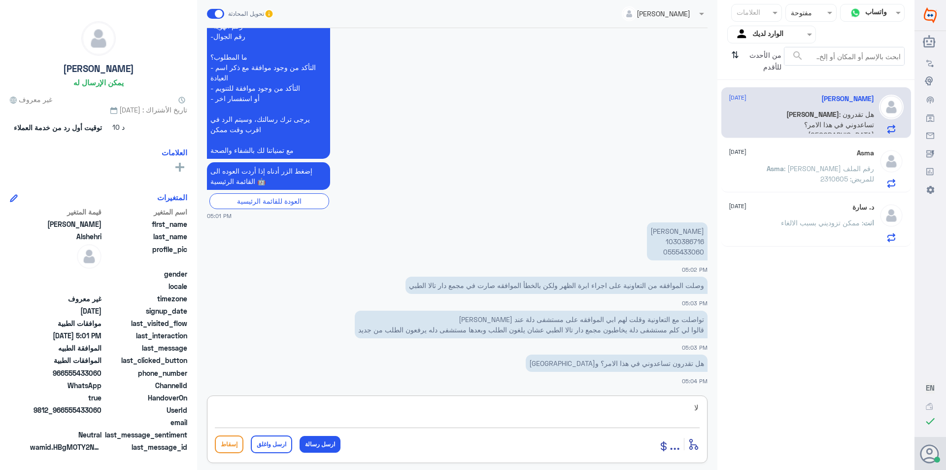
type textarea "ل"
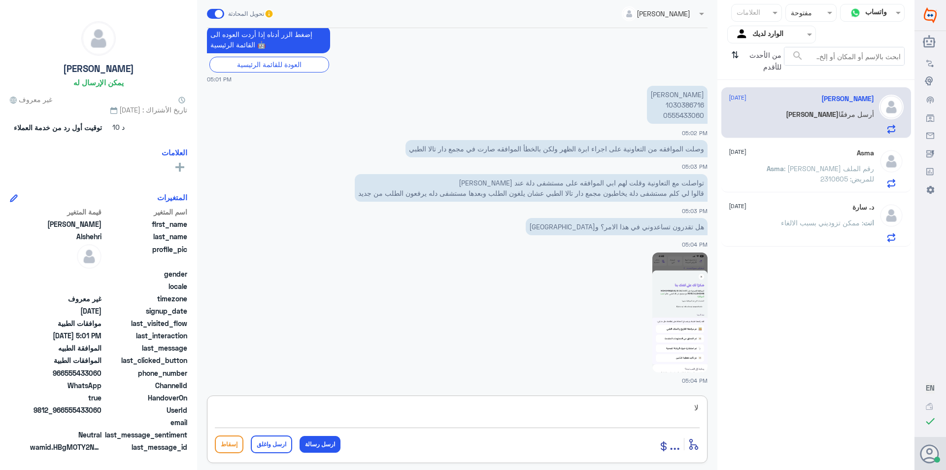
type textarea "ل"
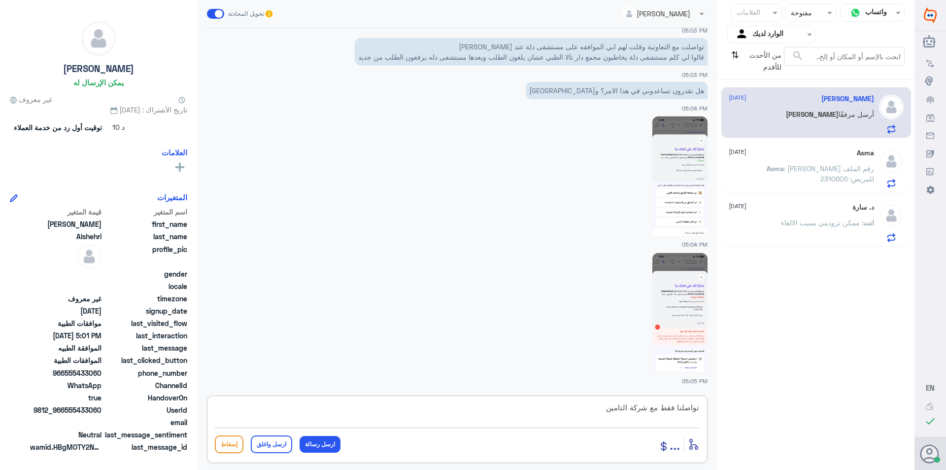
type textarea "تواصلنا فقط مع شركة التامين"
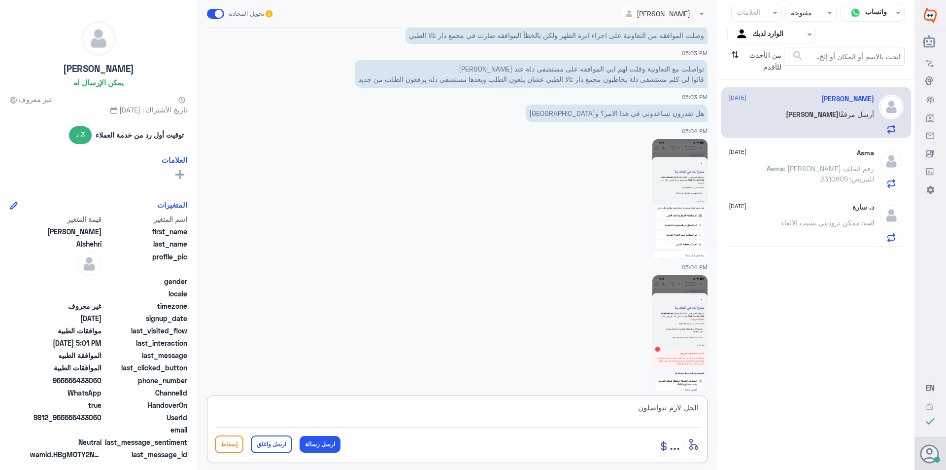
scroll to position [1438, 0]
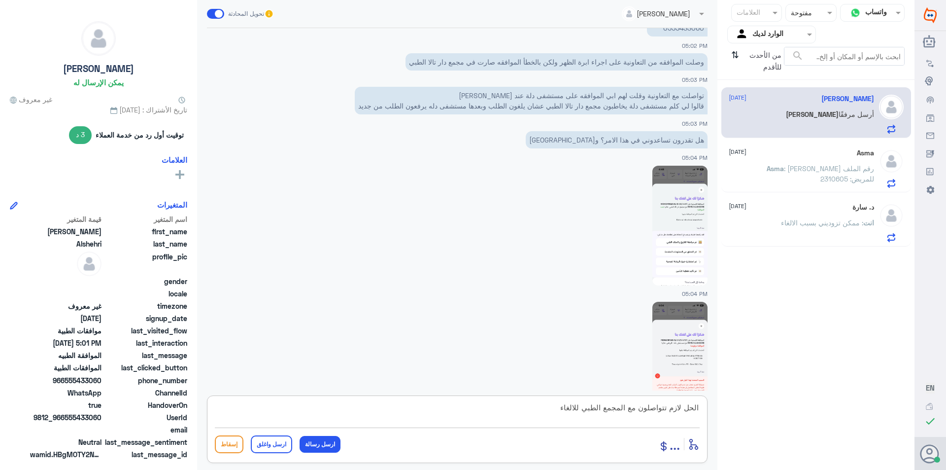
type textarea "الحل لازم تتواصلون مع المجمع الطبي للالغاء"
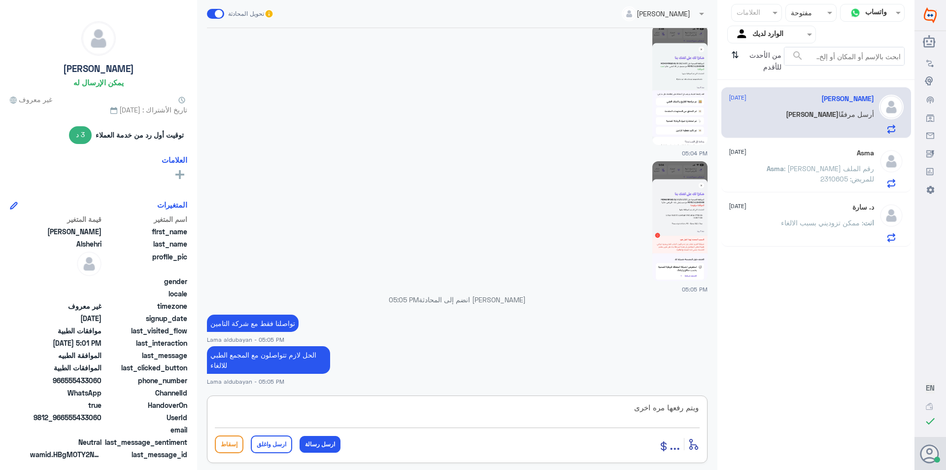
type textarea "ويتم رفعها مره اخرى"
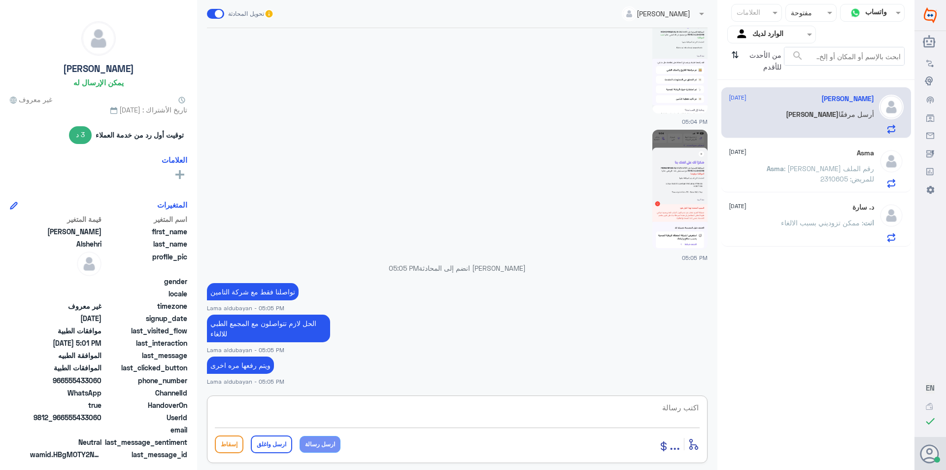
click at [796, 160] on div "Asma [DATE] Asma : [PERSON_NAME] رقم الملف للمريض: 2310605" at bounding box center [801, 168] width 145 height 39
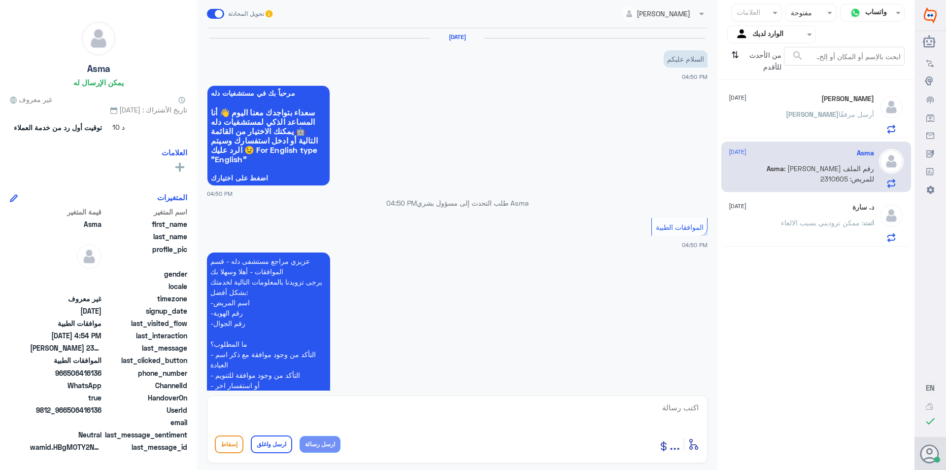
scroll to position [441, 0]
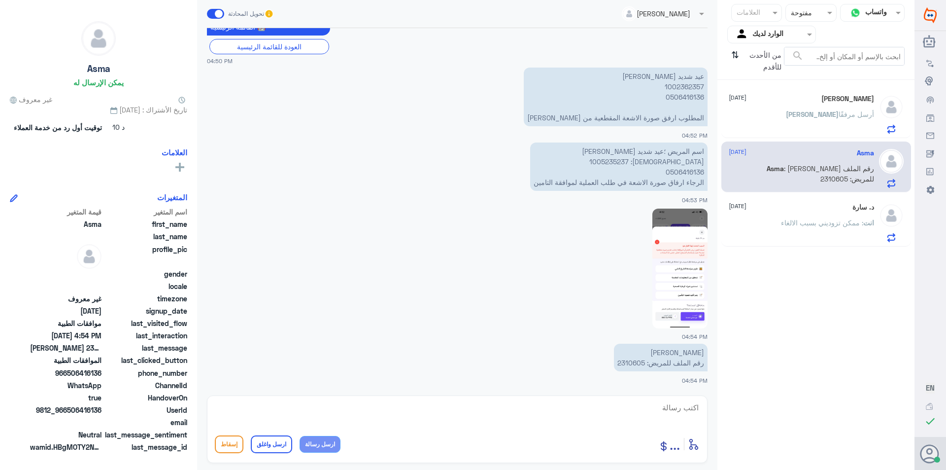
click at [809, 126] on p "[PERSON_NAME] أرسل مرفقًا" at bounding box center [830, 121] width 88 height 25
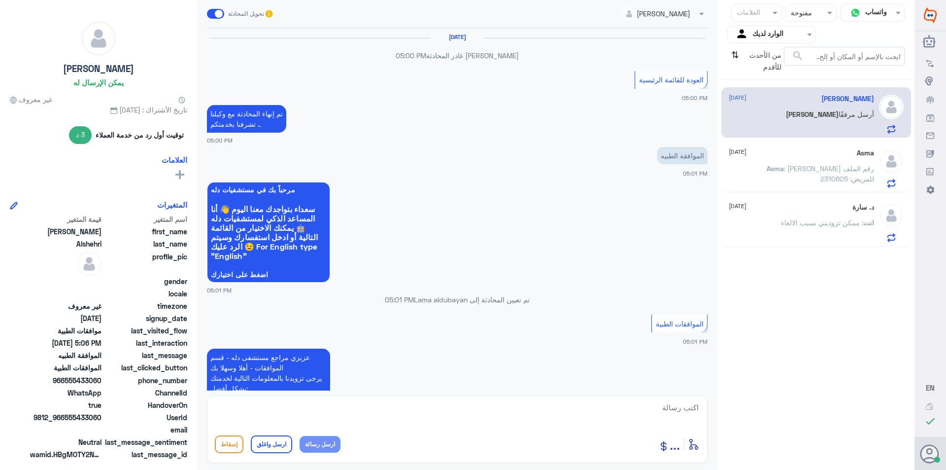
scroll to position [812, 0]
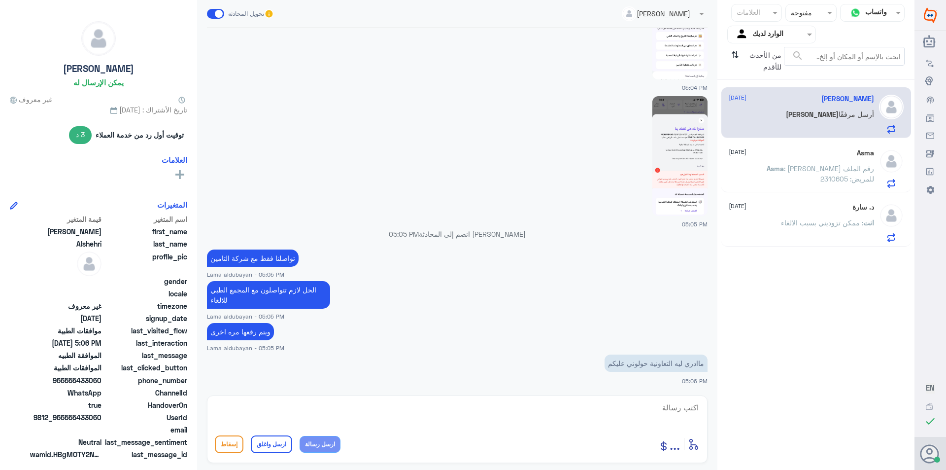
click at [571, 417] on textarea at bounding box center [457, 413] width 485 height 24
type textarea "ل"
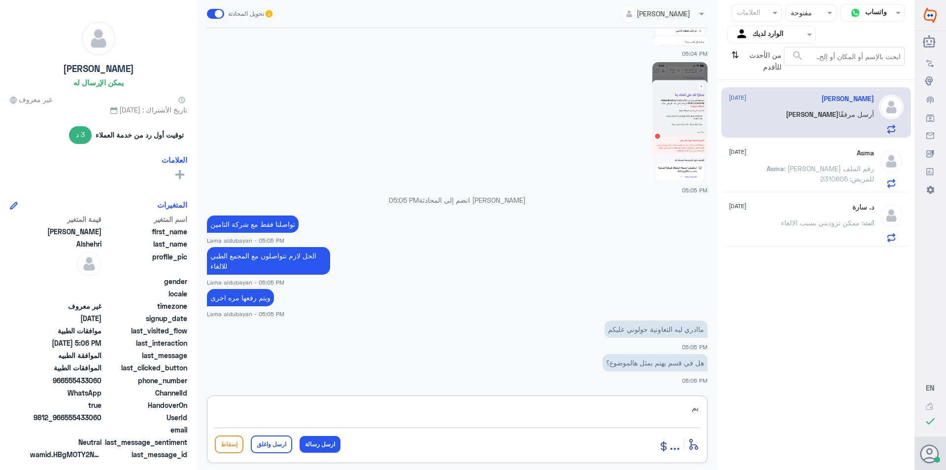
type textarea "ي"
type textarea "م"
type textarea "مافيه الا هذا لقسم للموافقات الطبيه"
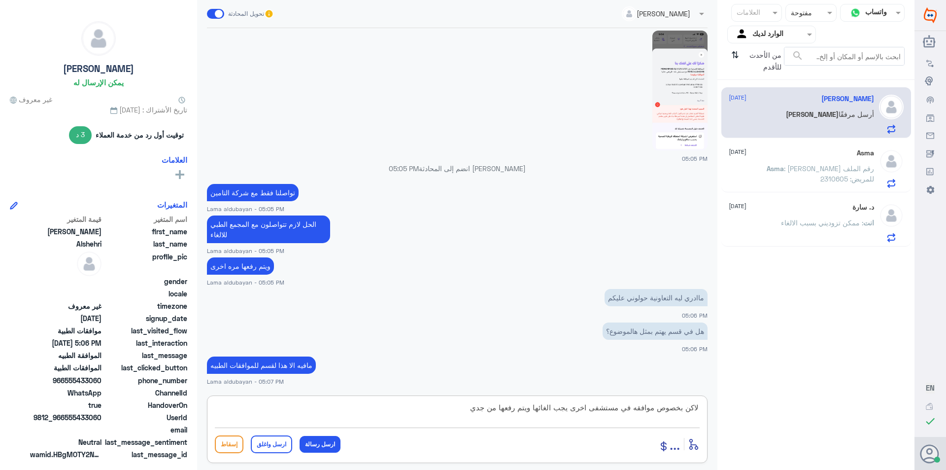
type textarea "لاكن بخصوص موافقه في مستشفى اخرى يجب الغائها ويتم رفعها من جديد"
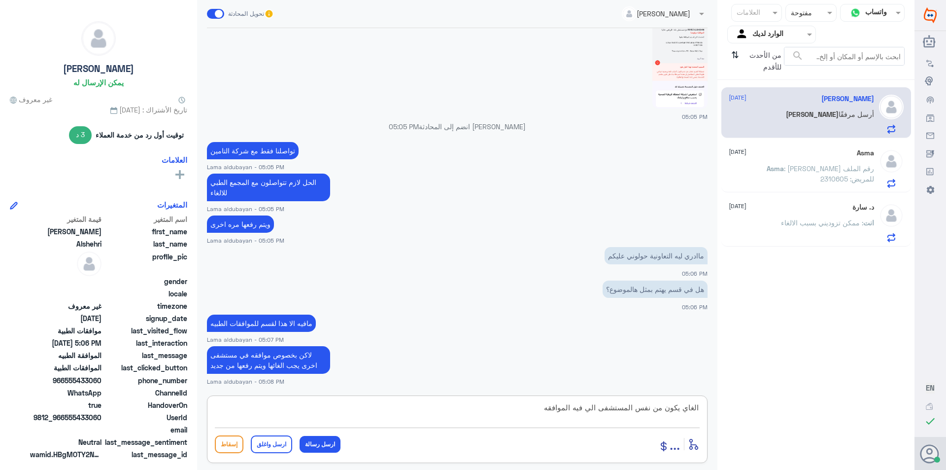
type textarea "الغاي يكون من نفس المستشفى الي فيه الموافقه"
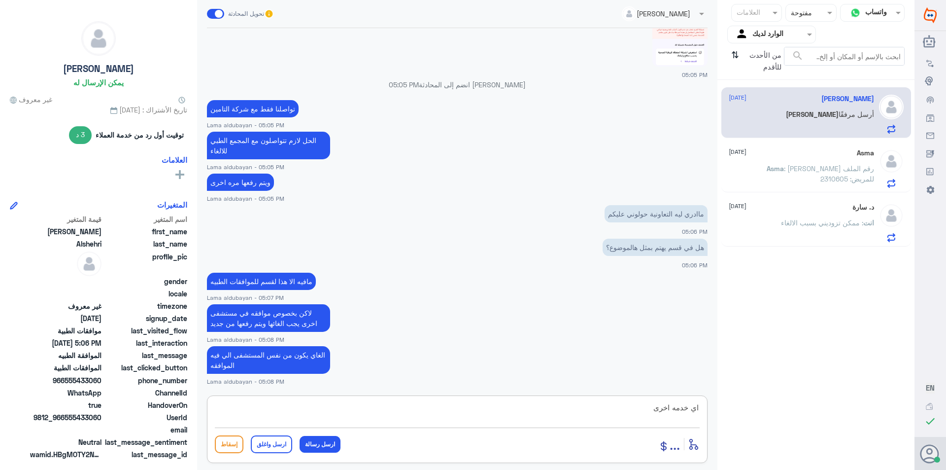
type textarea "اي خدمه اخرى"
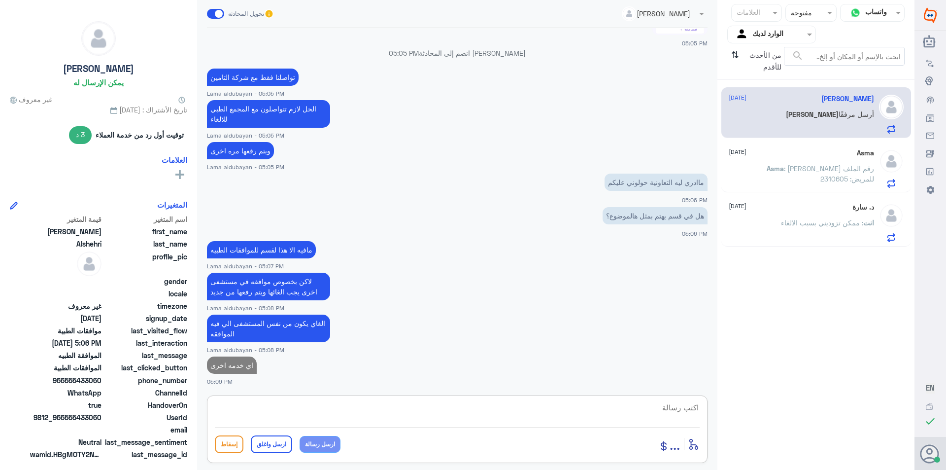
drag, startPoint x: 881, startPoint y: 186, endPoint x: 882, endPoint y: 193, distance: 7.0
click at [880, 186] on div at bounding box center [891, 168] width 25 height 39
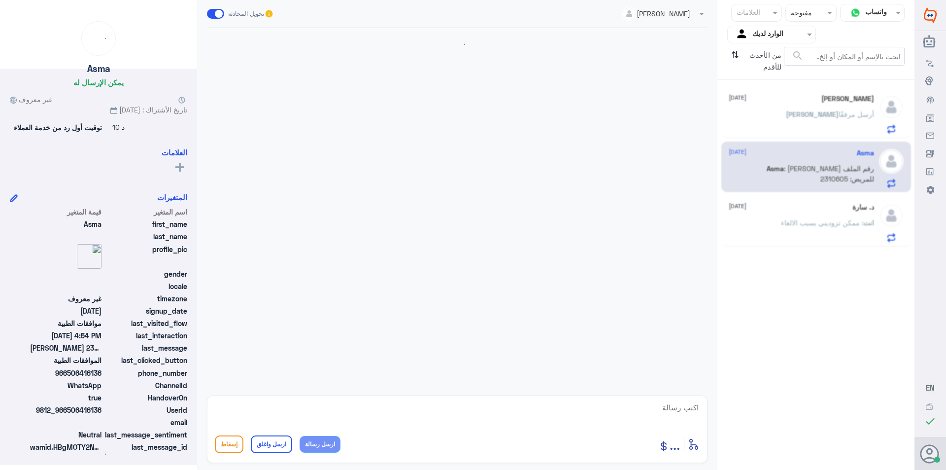
scroll to position [441, 0]
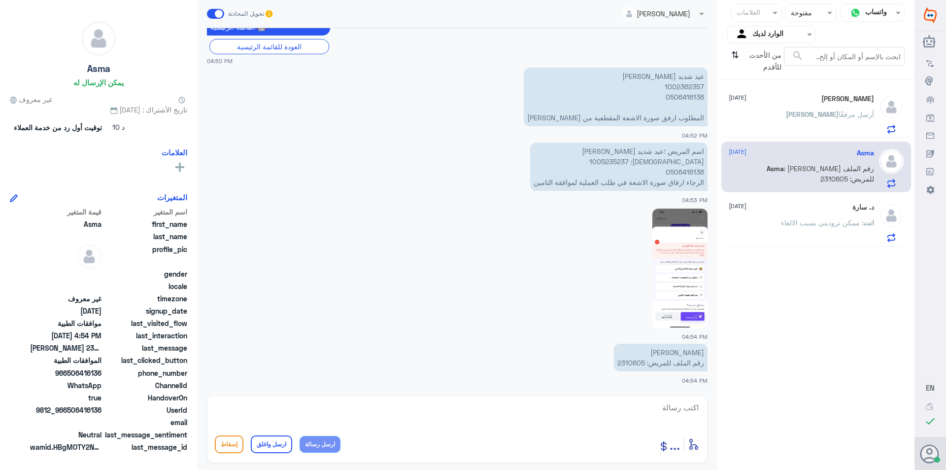
click at [848, 228] on p "انت : ممكن تزوديني بسبب الالغاء" at bounding box center [827, 229] width 93 height 25
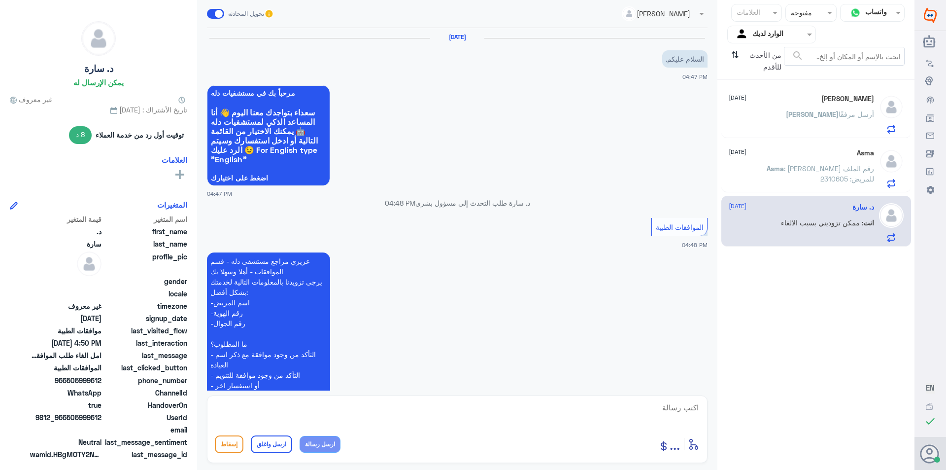
scroll to position [289, 0]
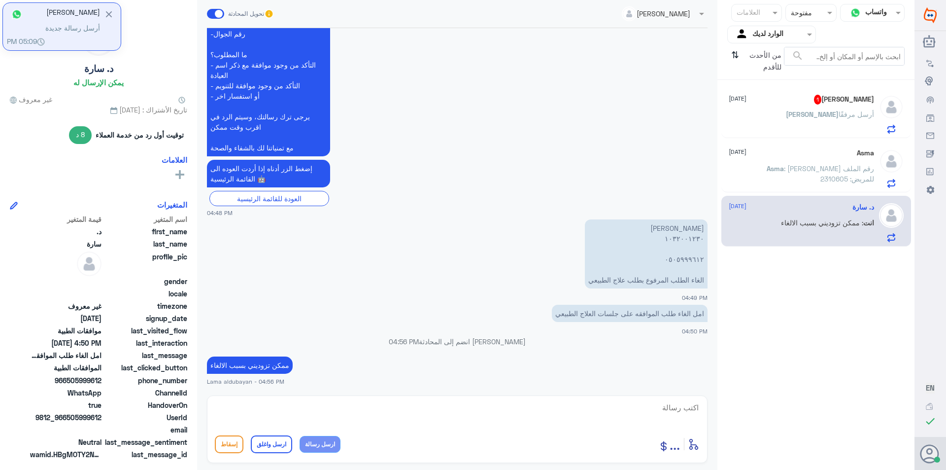
click at [829, 116] on span "[PERSON_NAME]" at bounding box center [812, 114] width 53 height 8
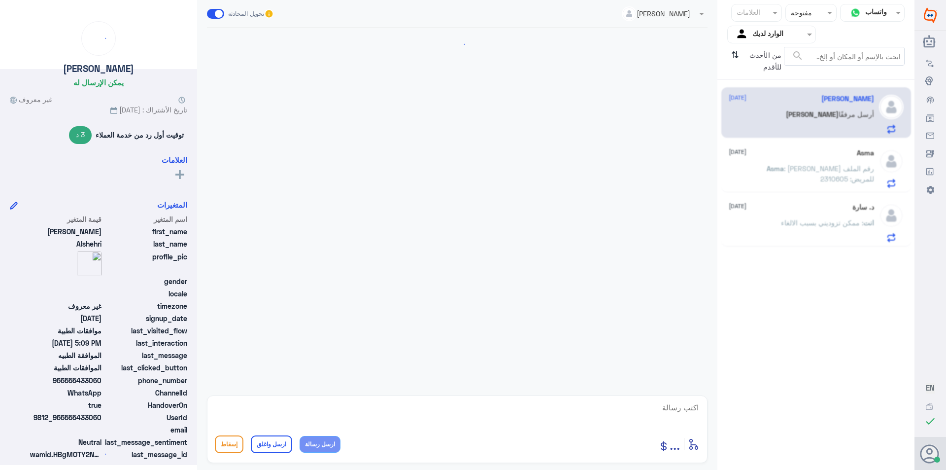
scroll to position [783, 0]
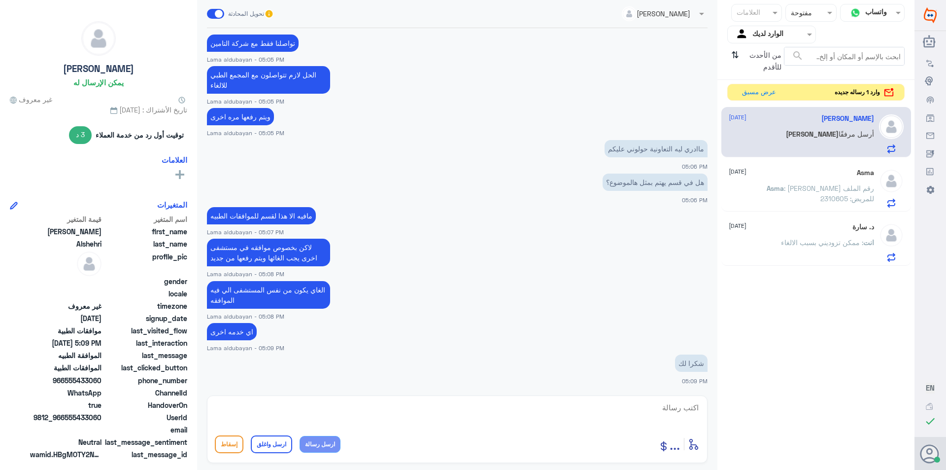
click at [672, 415] on textarea at bounding box center [457, 413] width 485 height 24
paste textarea "نشكر تواصلك مع مستشفيات دلة"
type textarea "نشكر تواصلك مع مستشفيات دلة"
click at [270, 443] on button "ارسل واغلق" at bounding box center [271, 444] width 41 height 18
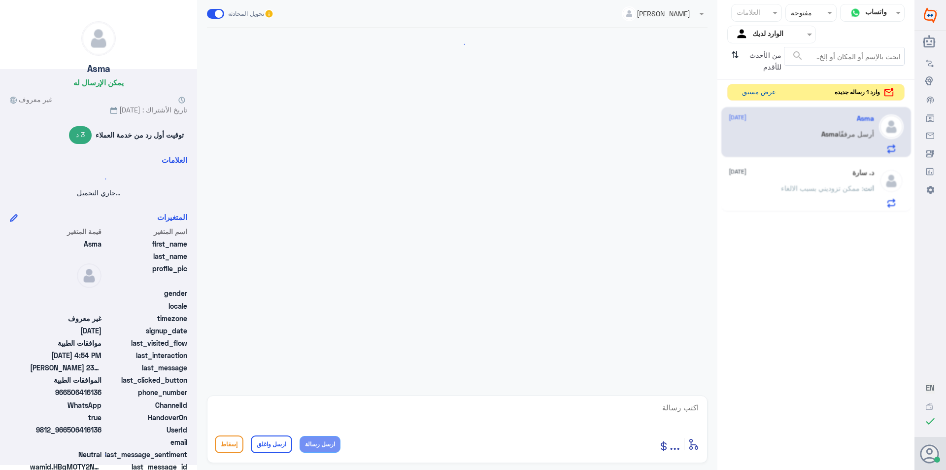
scroll to position [441, 0]
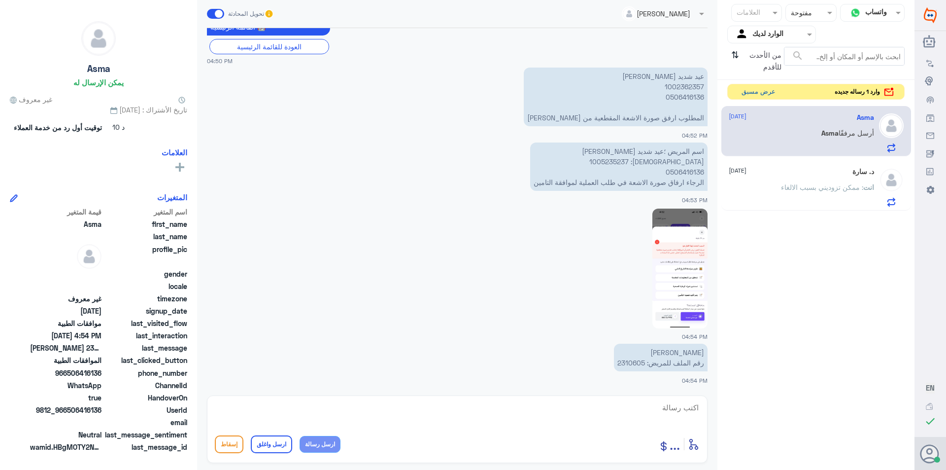
click at [749, 92] on button "عرض مسبق" at bounding box center [758, 91] width 41 height 15
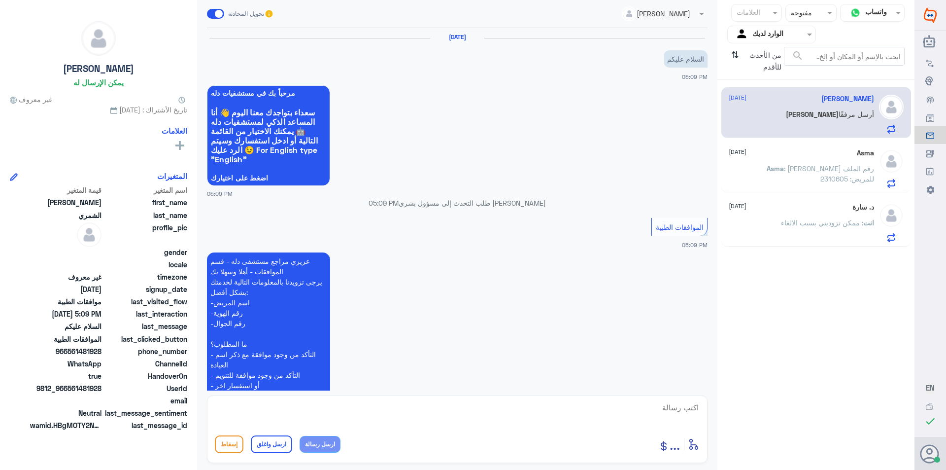
click at [802, 177] on p "Asma : [PERSON_NAME] رقم الملف للمريض: 2310605" at bounding box center [818, 175] width 111 height 25
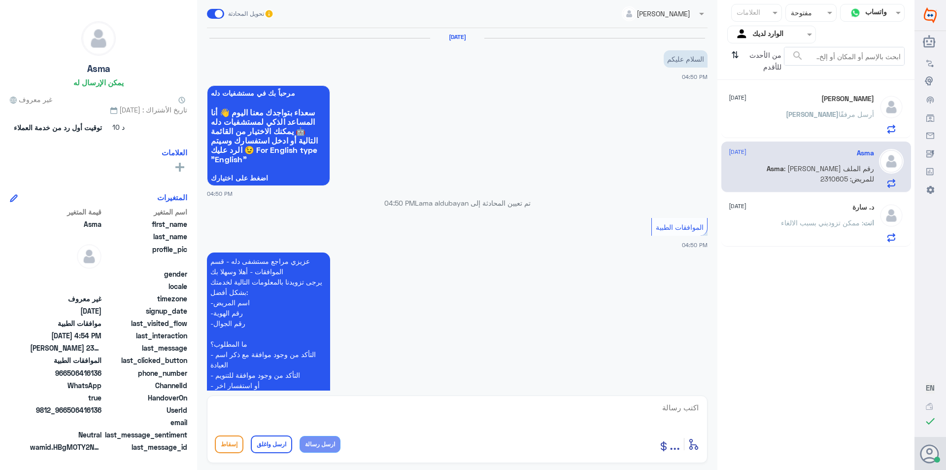
scroll to position [441, 0]
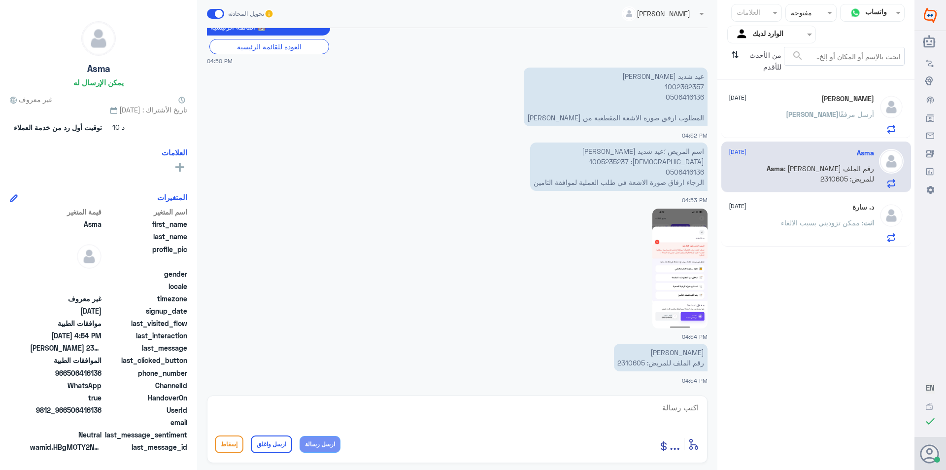
click at [797, 235] on p "انت : ممكن تزوديني بسبب الالغاء" at bounding box center [827, 229] width 93 height 25
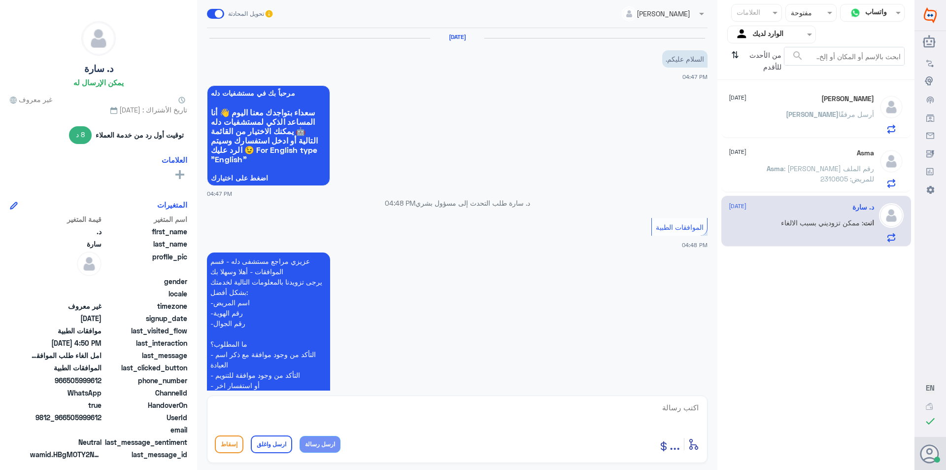
scroll to position [289, 0]
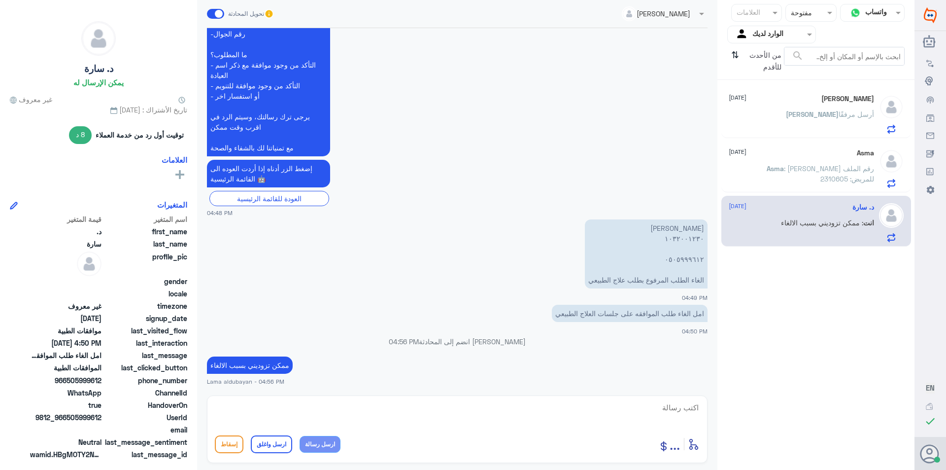
click at [824, 152] on div "Asma [DATE]" at bounding box center [801, 153] width 145 height 8
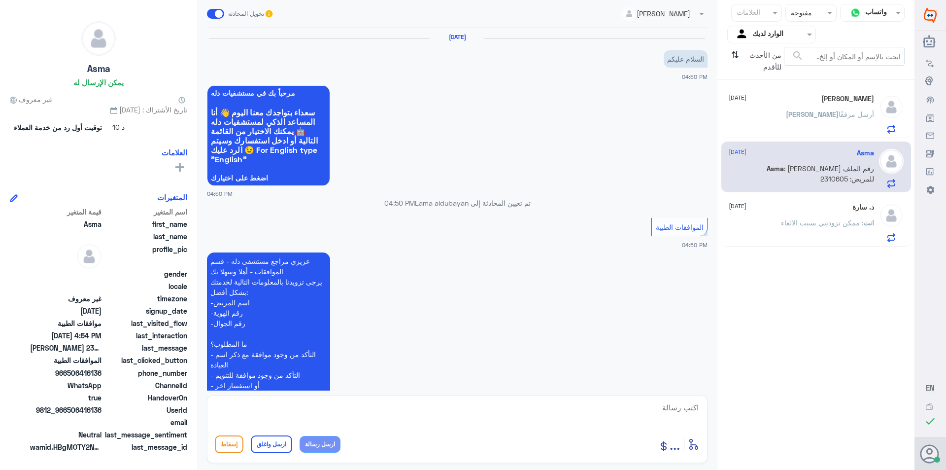
scroll to position [441, 0]
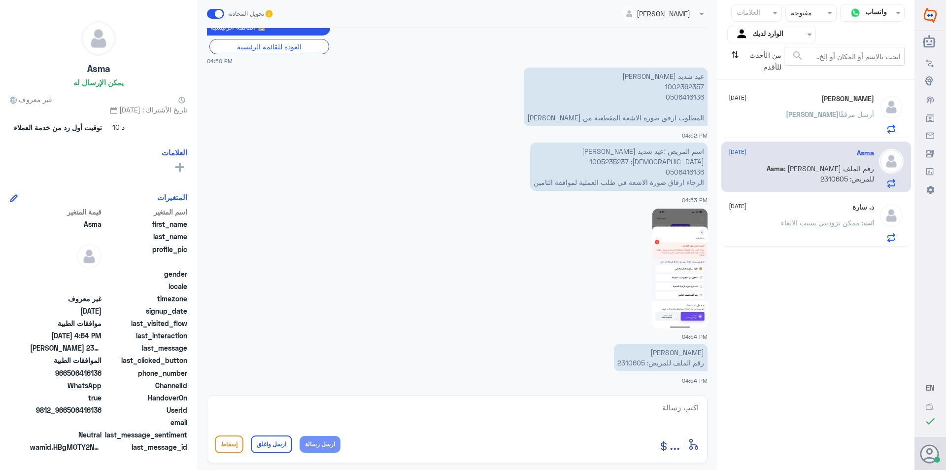
click at [630, 397] on div "أدخل اسم مجموعة الرسائل ... إسقاط ارسل واغلق ارسل رسالة" at bounding box center [457, 429] width 501 height 68
click at [636, 411] on textarea at bounding box center [457, 413] width 485 height 24
drag, startPoint x: 521, startPoint y: 416, endPoint x: 718, endPoint y: 412, distance: 196.2
click at [718, 412] on div "قناة واتساب Status × مفتوحة العلامات Agent Filter الوارد لديك search من الأحدث …" at bounding box center [457, 236] width 915 height 473
type textarea "تم تحويل الحاله للقسم الختص لمتابعة الطلب مره اخرى"
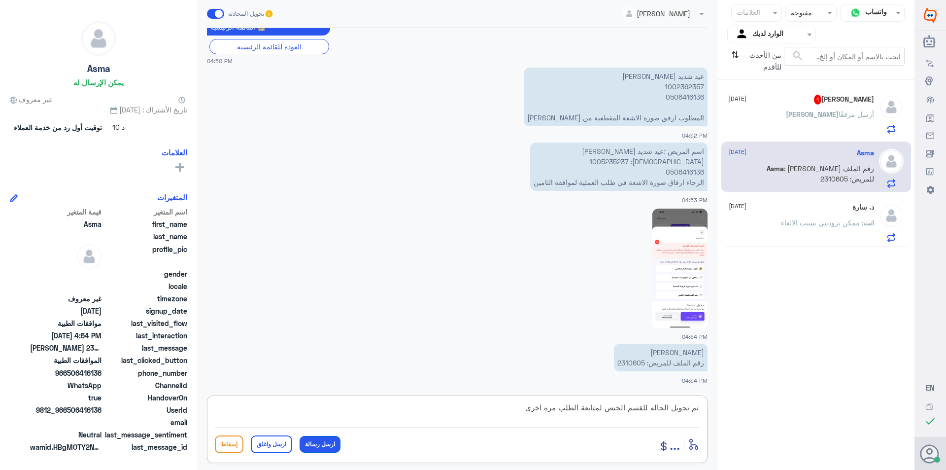
click at [326, 443] on button "ارسل رسالة" at bounding box center [320, 444] width 41 height 17
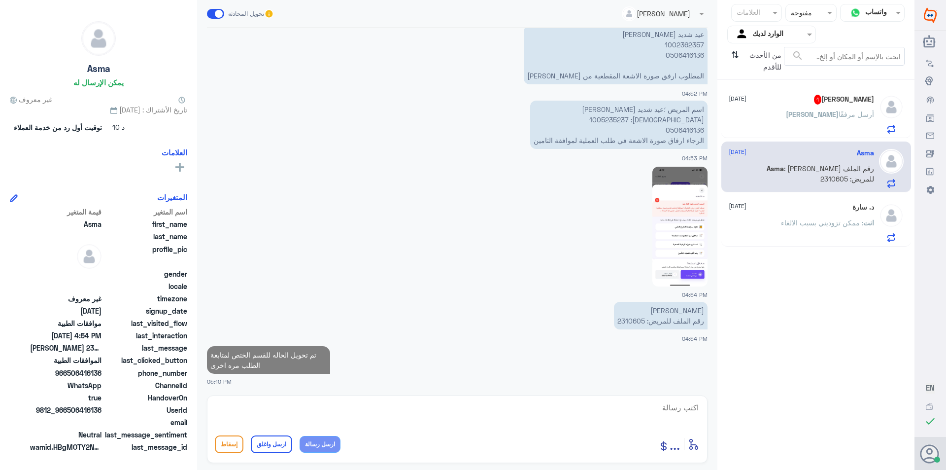
click at [811, 226] on span ": ممكن تزوديني بسبب الالغاء" at bounding box center [822, 222] width 82 height 8
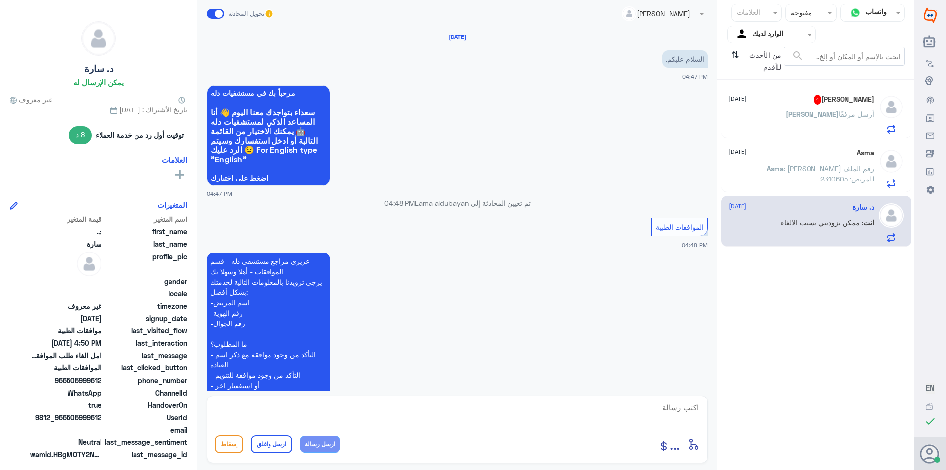
scroll to position [289, 0]
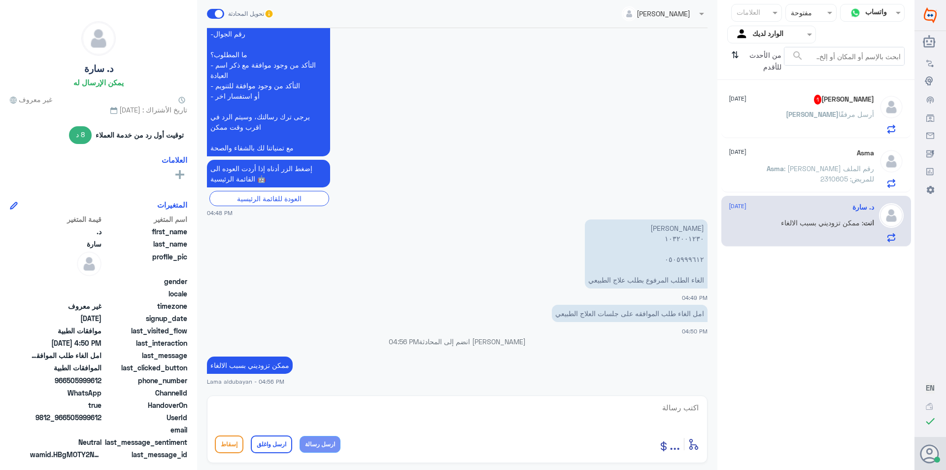
click at [809, 120] on div "[PERSON_NAME] مرفقًا" at bounding box center [801, 122] width 145 height 22
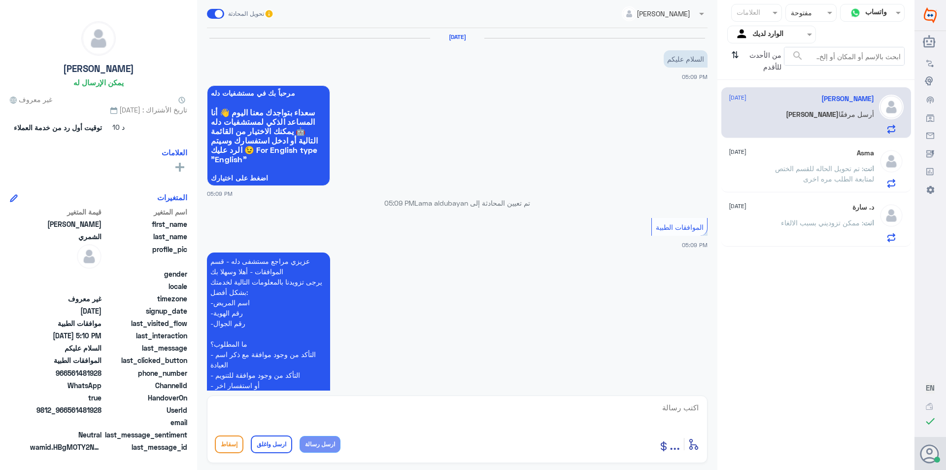
scroll to position [154, 0]
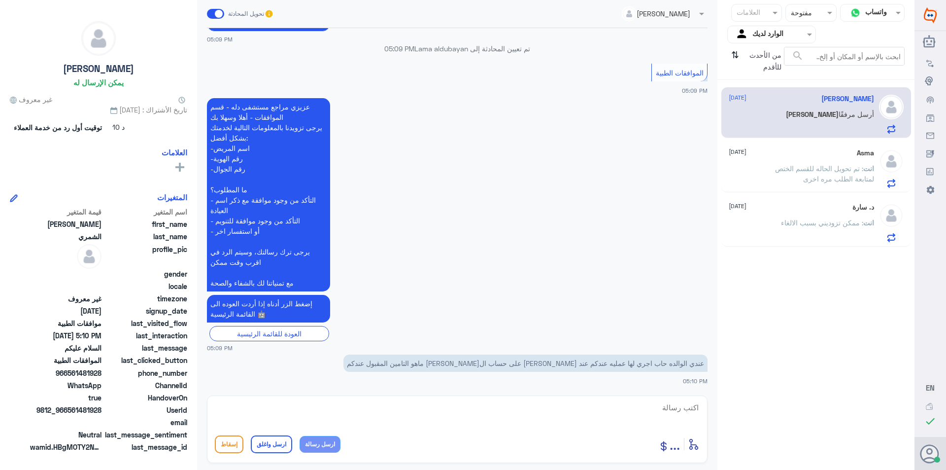
click at [600, 405] on textarea at bounding box center [457, 413] width 485 height 24
paste textarea "تم تحويل الحاله للقسم الختص لمتابعة الطلب مره اخرى"
type textarea "تم تحويل الحاله للقسم الختص لمتابعة الطلب مره اخرى وارفاق التقاير"
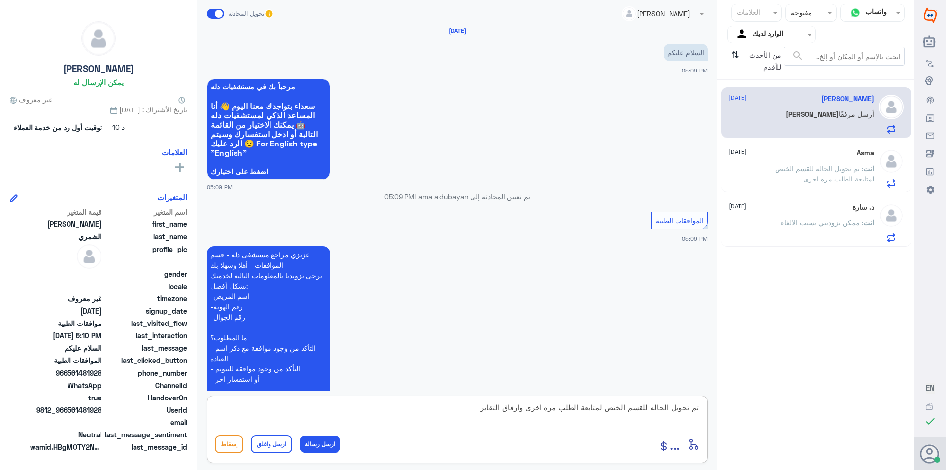
scroll to position [0, 0]
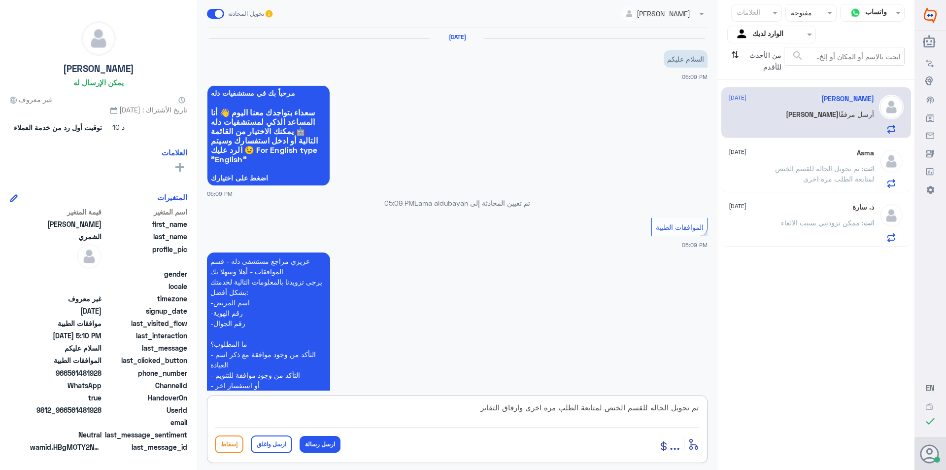
drag, startPoint x: 473, startPoint y: 416, endPoint x: 821, endPoint y: 438, distance: 349.1
click at [821, 438] on div "قناة واتساب Status × مفتوحة العلامات Agent Filter الوارد لديك search من الأحدث …" at bounding box center [457, 236] width 915 height 473
type textarea "زودني برقم الهويه"
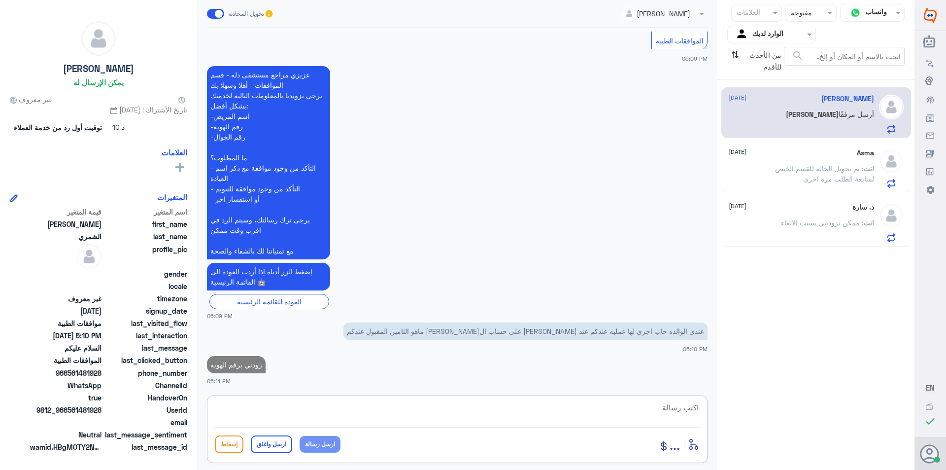
click at [794, 162] on div "Asma [DATE] انت : تم تحويل الحاله للقسم الختص لمتابعة الطلب مره اخرى" at bounding box center [801, 168] width 145 height 39
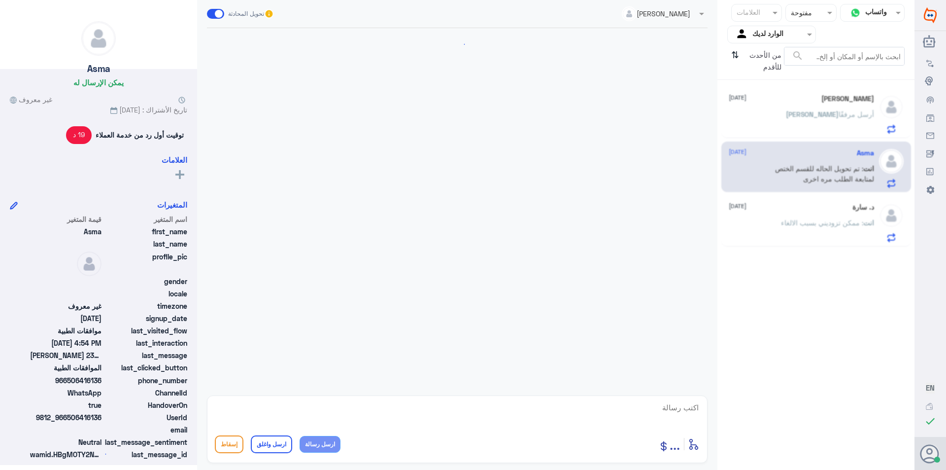
scroll to position [501, 0]
click at [798, 111] on div "[PERSON_NAME] [DATE] [PERSON_NAME] مرفقًا" at bounding box center [801, 114] width 145 height 39
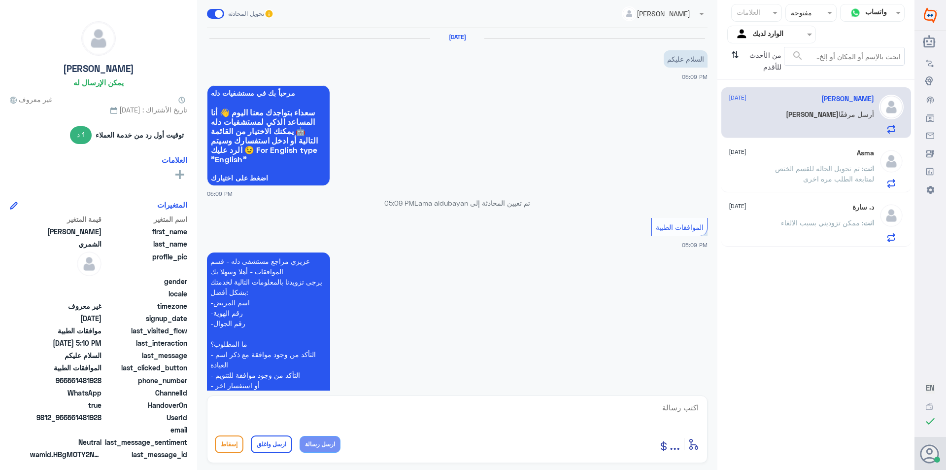
scroll to position [253, 0]
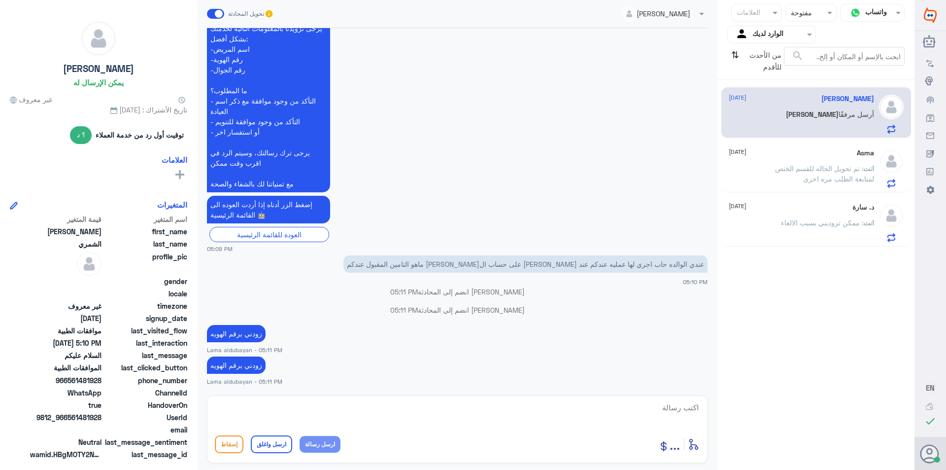
click at [802, 166] on span ": تم تحويل الحاله للقسم الختص لمتابعة الطلب مره اخرى" at bounding box center [824, 173] width 99 height 19
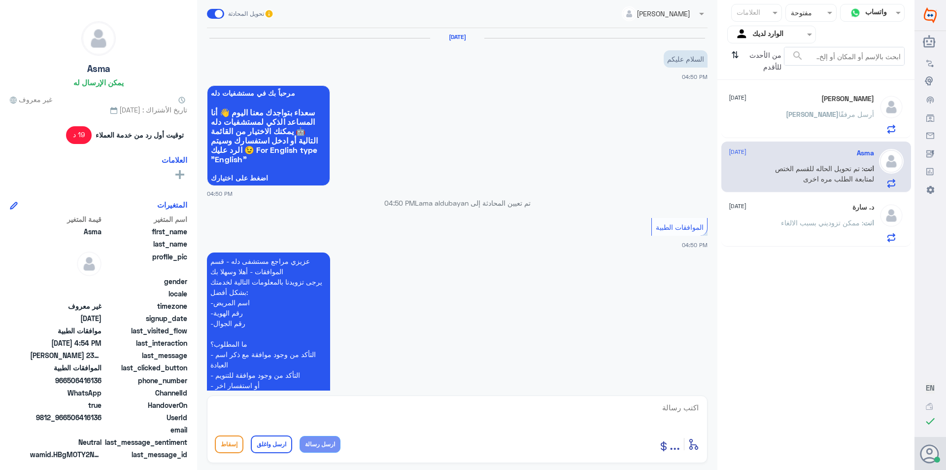
scroll to position [501, 0]
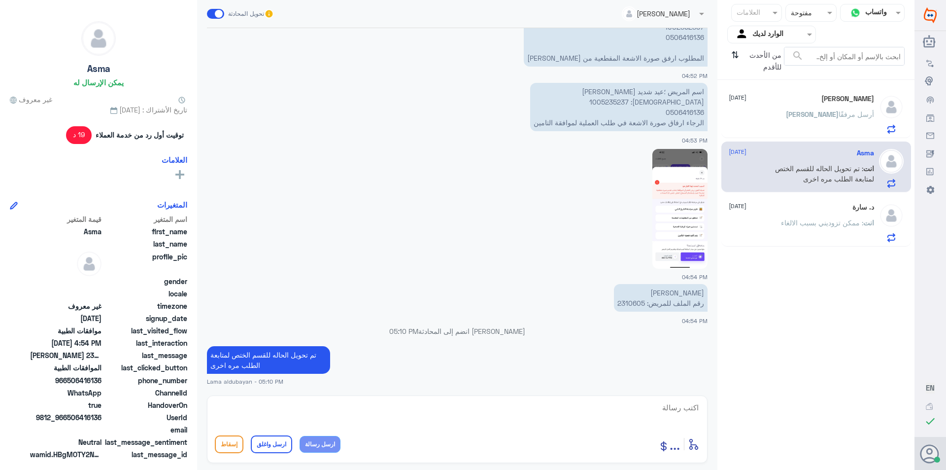
click at [799, 131] on div "[PERSON_NAME] مرفقًا" at bounding box center [801, 122] width 145 height 22
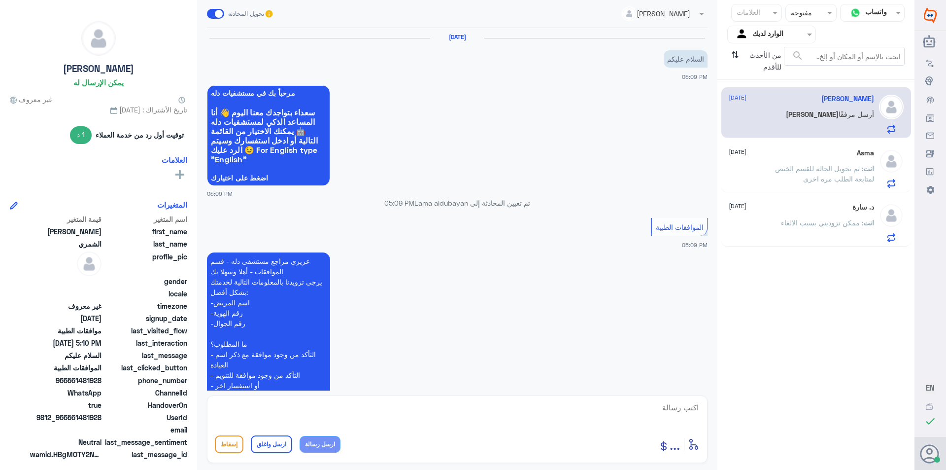
scroll to position [204, 0]
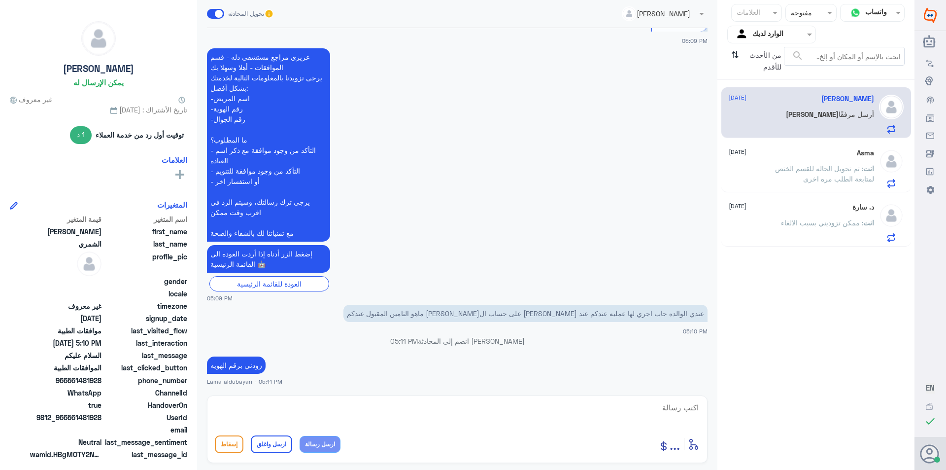
click at [807, 162] on div "Asma [DATE] انت : تم تحويل الحاله للقسم الختص لمتابعة الطلب مره اخرى" at bounding box center [801, 168] width 145 height 39
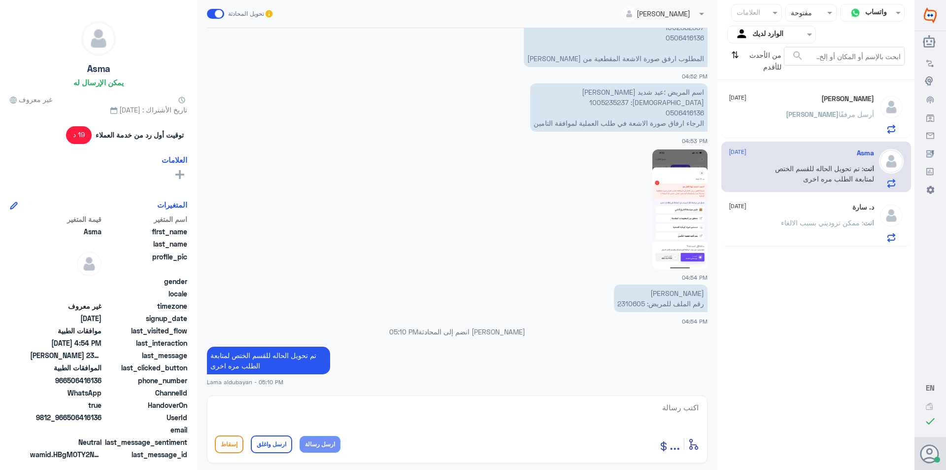
scroll to position [501, 0]
click at [776, 111] on div "[PERSON_NAME] مرفقًا" at bounding box center [801, 122] width 145 height 22
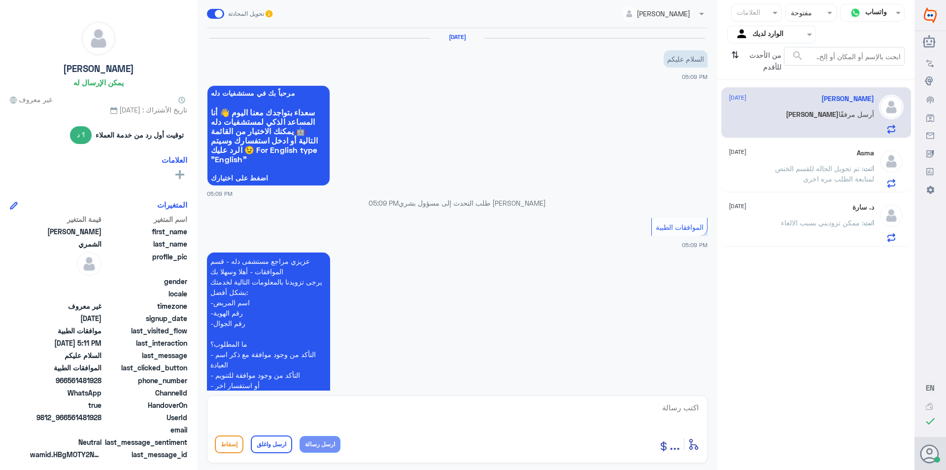
scroll to position [272, 0]
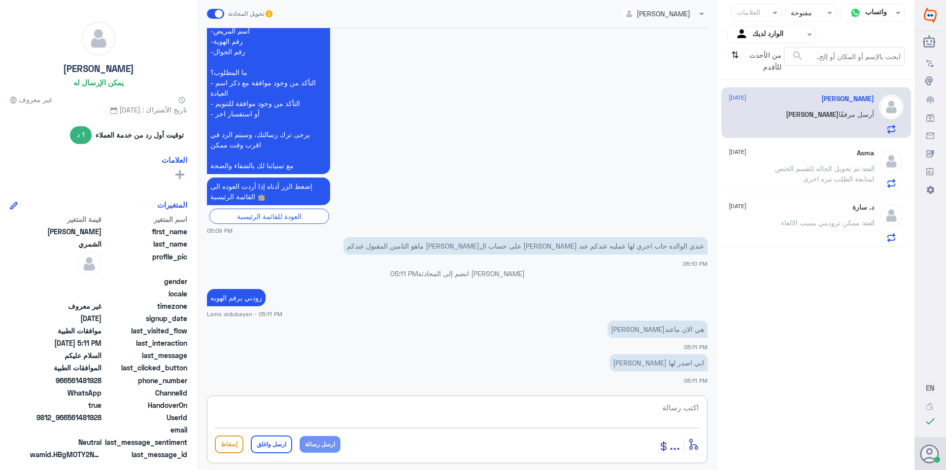
click at [647, 410] on textarea at bounding box center [457, 413] width 485 height 24
type textarea "ا"
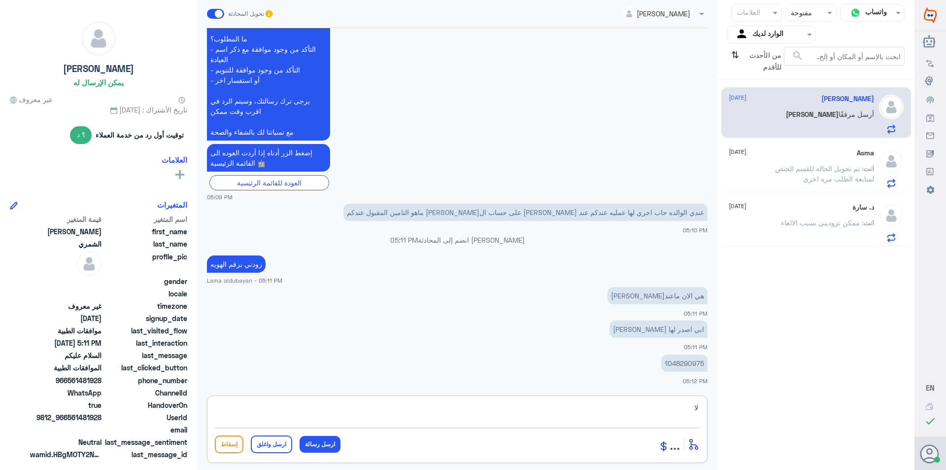
type textarea "ل"
type textarea "ك"
type textarea "اذا تم اصدار التامين"
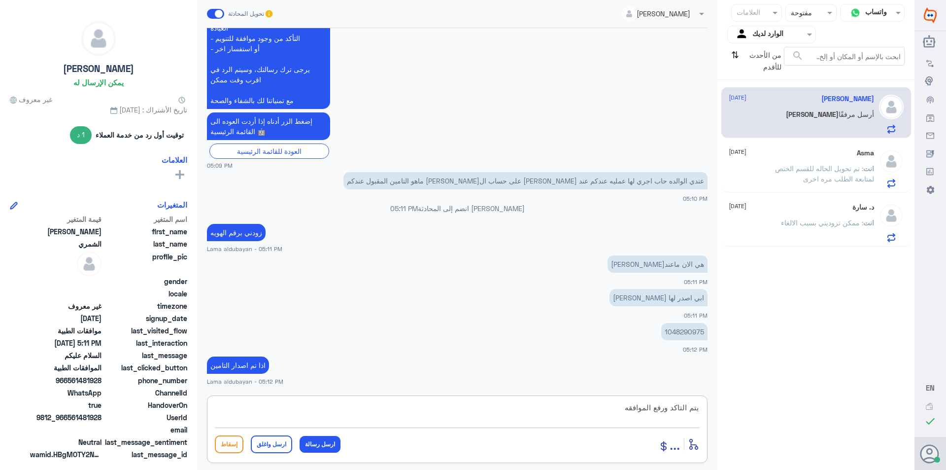
type textarea "يتم التاكد ورفع الموافقه"
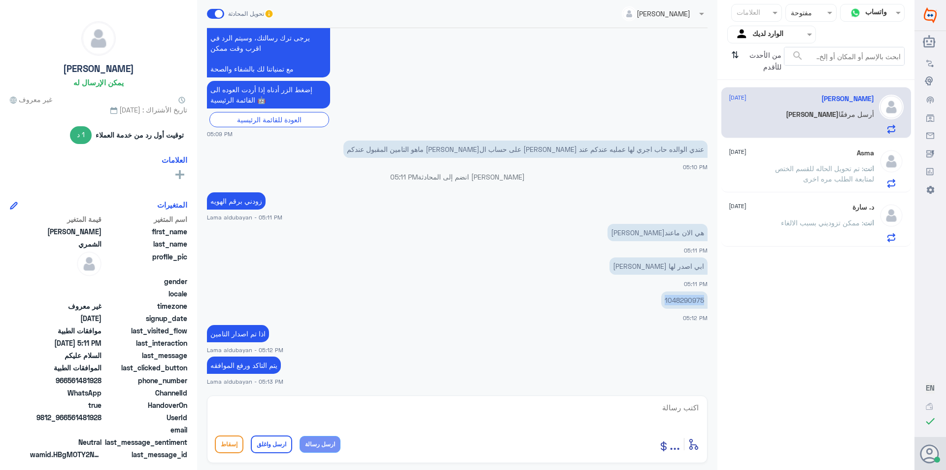
drag, startPoint x: 704, startPoint y: 299, endPoint x: 665, endPoint y: 299, distance: 39.4
click at [665, 299] on p "1048290975" at bounding box center [684, 299] width 46 height 17
click at [468, 414] on textarea at bounding box center [457, 413] width 485 height 24
type textarea "ل"
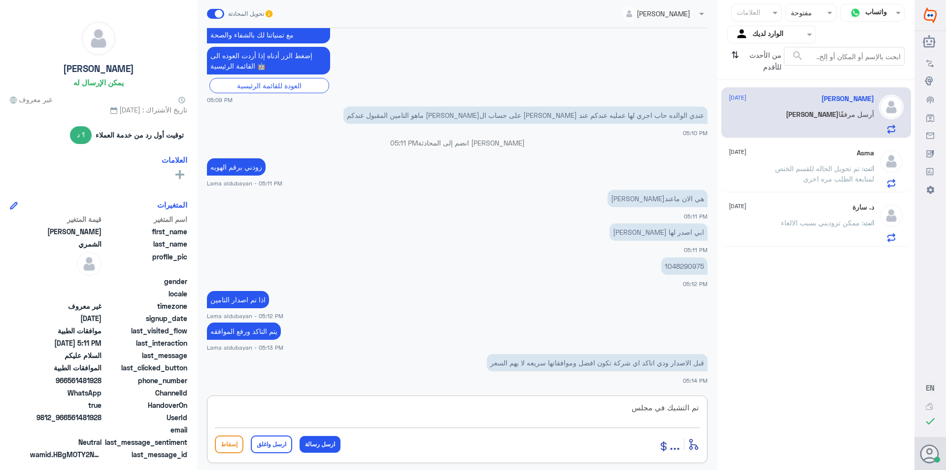
scroll to position [436, 0]
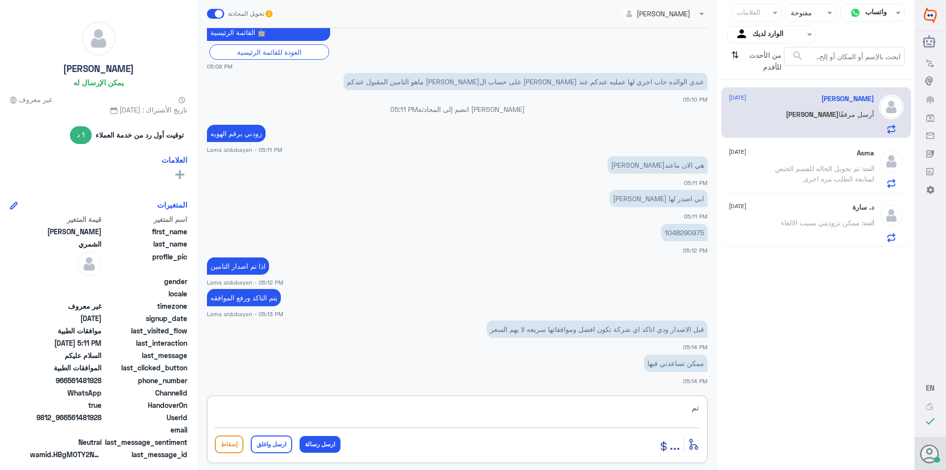
type textarea "ت"
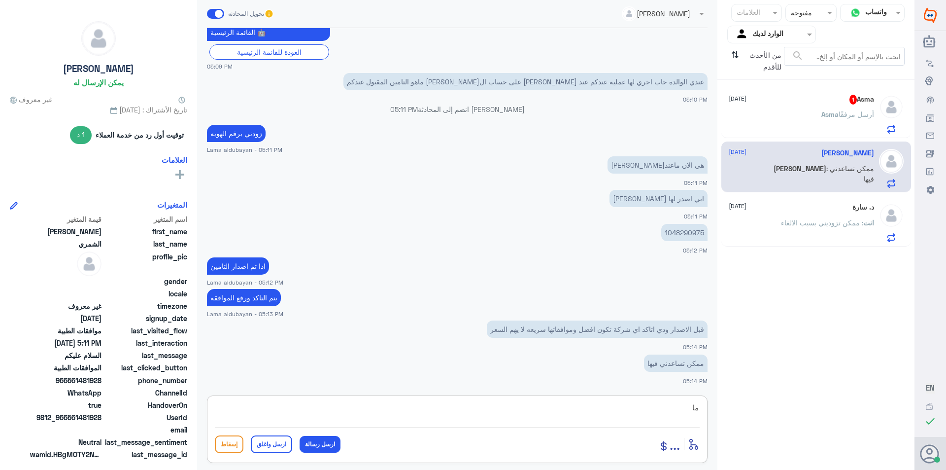
type textarea "م"
type textarea "هي على حسب تغطية لعقد"
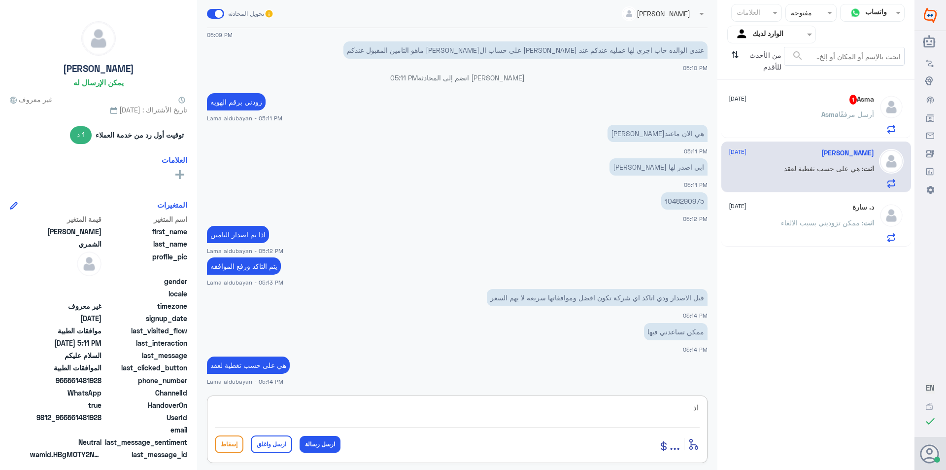
type textarea "ا"
type textarea "يمكنك الاستفسار من شركة التامين الي حاب تفعل عندم عن تغطيات العقد"
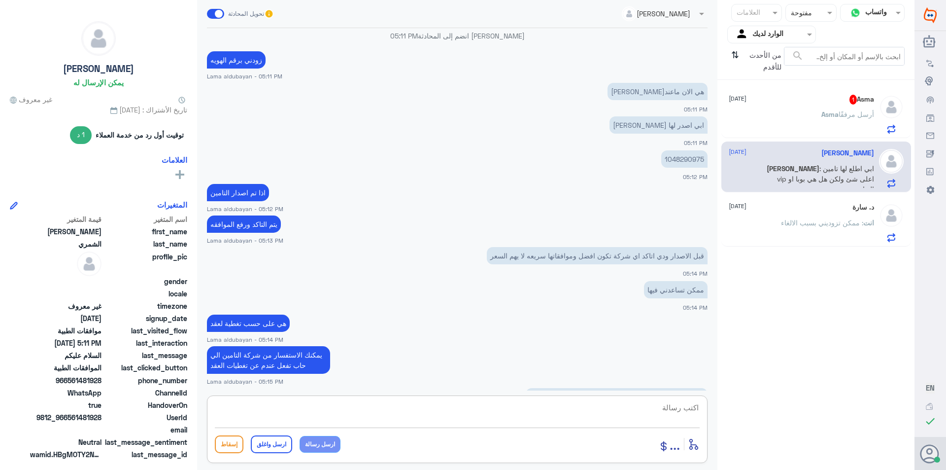
scroll to position [543, 0]
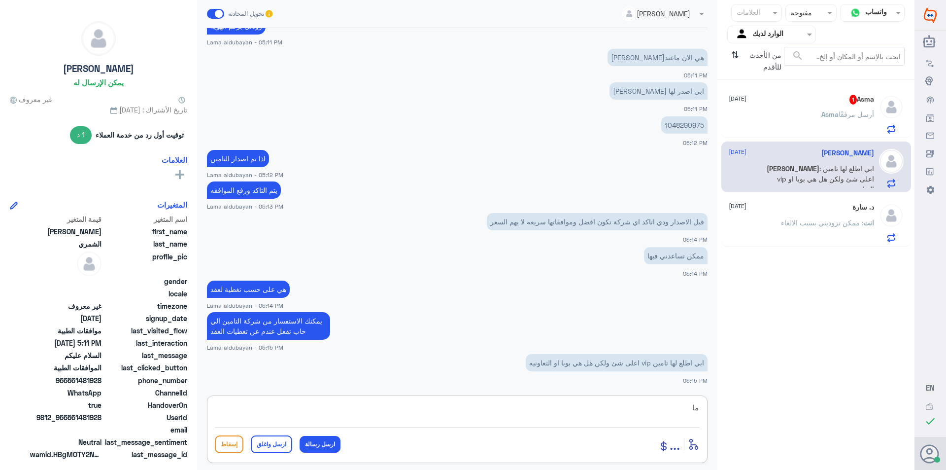
type textarea "م"
type textarea "د"
type textarea "ا"
type textarea "في حال تم تفعيل التامن اقدر اشيك لك على تغطية لعقد الخاص بك"
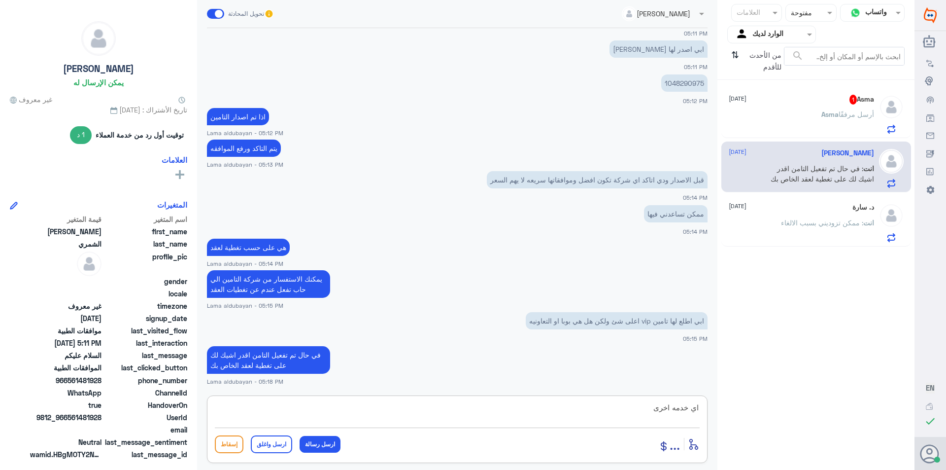
type textarea "اي خدمه اخرى"
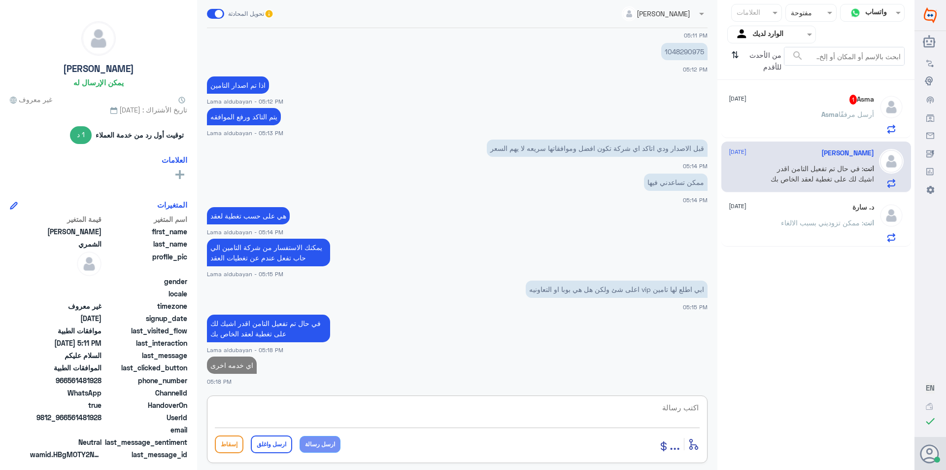
click at [814, 108] on div "Asma 1 [DATE] [PERSON_NAME] أرسل مرفقًا" at bounding box center [801, 114] width 145 height 39
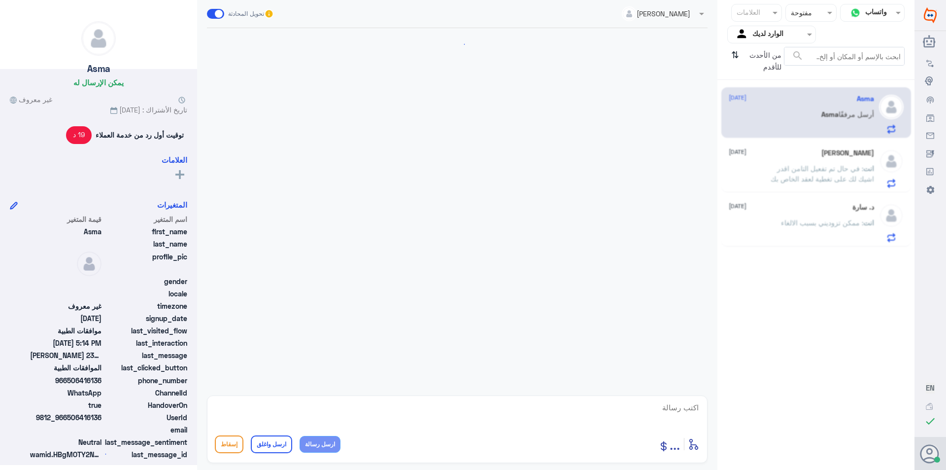
scroll to position [534, 0]
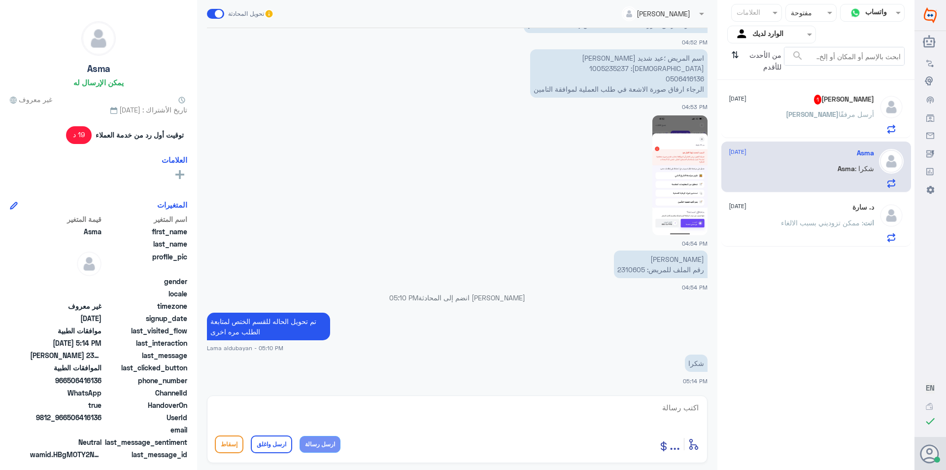
click at [823, 119] on p "[PERSON_NAME] مرفقًا" at bounding box center [830, 121] width 88 height 25
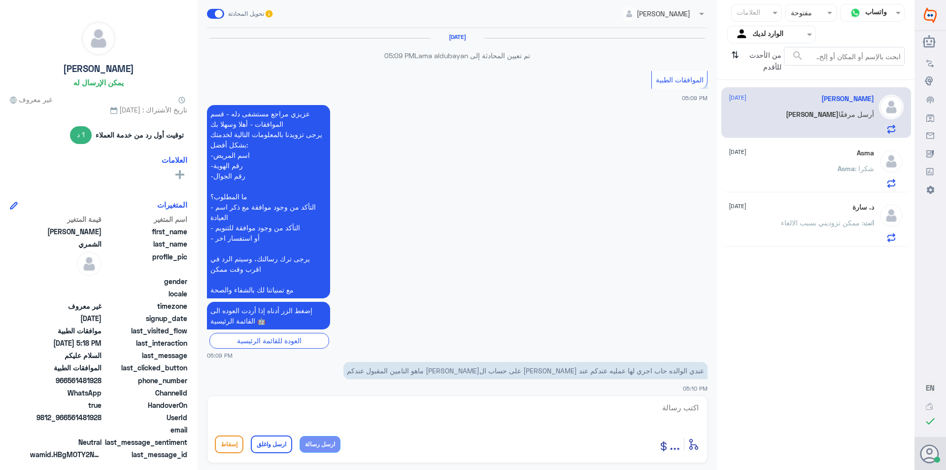
scroll to position [503, 0]
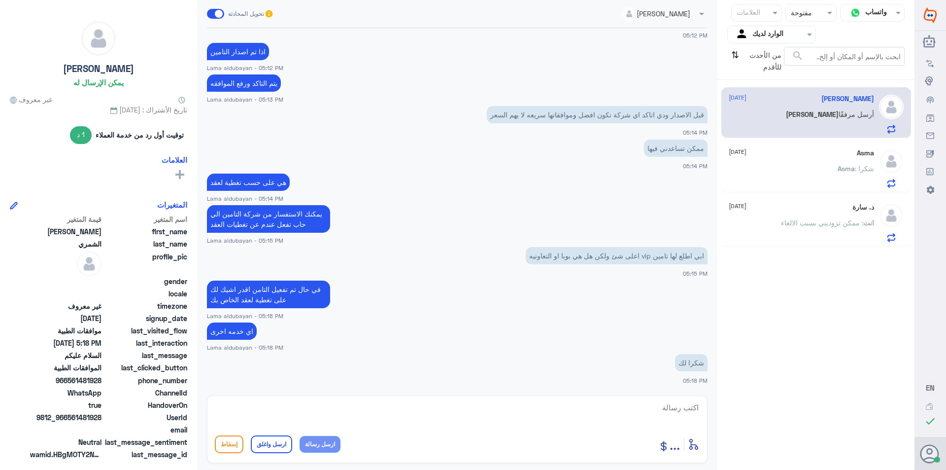
click at [527, 410] on textarea at bounding box center [457, 413] width 485 height 24
paste textarea "نشكر تواصلك مع مستشفيات دلة"
type textarea "نشكر تواصلك مع مستشفيات دلة"
click at [278, 451] on button "ارسل واغلق" at bounding box center [271, 444] width 41 height 18
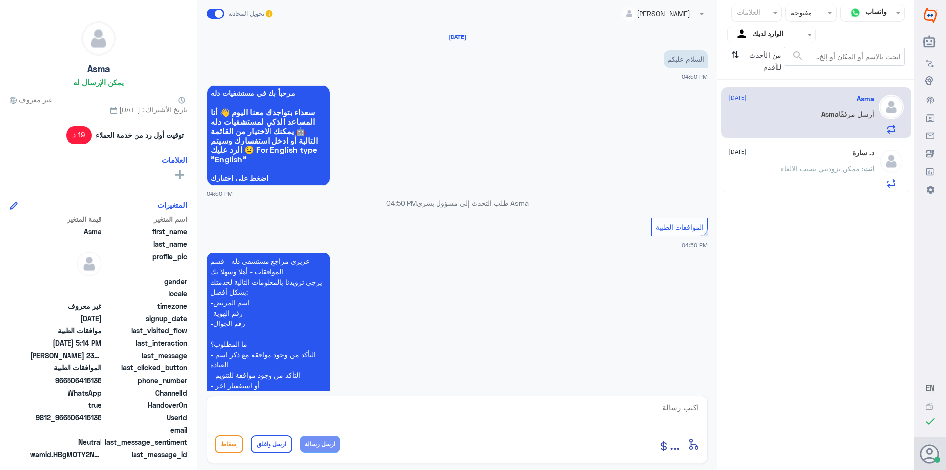
scroll to position [534, 0]
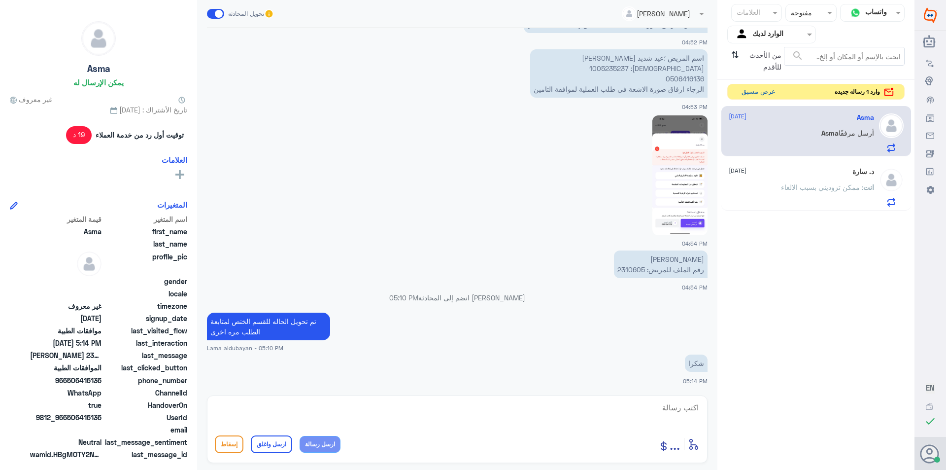
click at [751, 90] on button "عرض مسبق" at bounding box center [758, 91] width 41 height 15
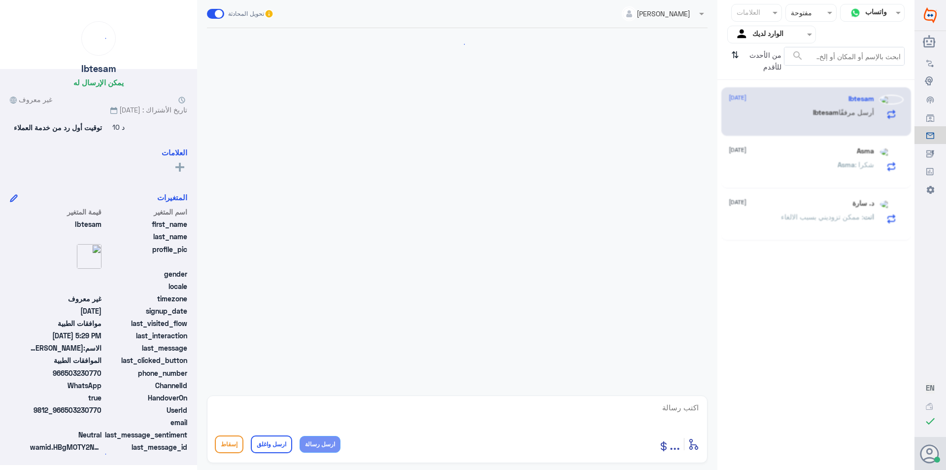
scroll to position [823, 0]
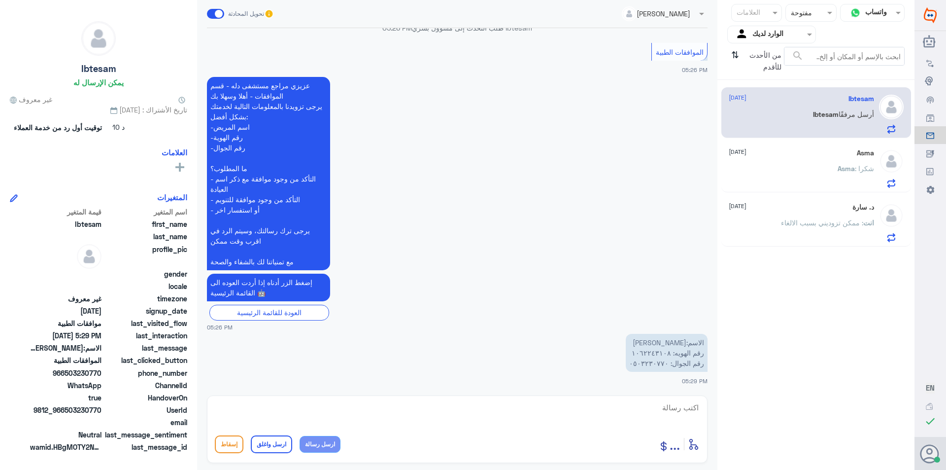
click at [674, 411] on textarea at bounding box center [457, 413] width 485 height 24
type textarea "1062243108"
drag, startPoint x: 653, startPoint y: 407, endPoint x: 820, endPoint y: 406, distance: 166.6
click at [820, 406] on div "قناة واتساب Status × مفتوحة العلامات Agent Filter الوارد لديك search من الأحدث …" at bounding box center [457, 236] width 915 height 473
click at [604, 416] on textarea at bounding box center [457, 413] width 485 height 24
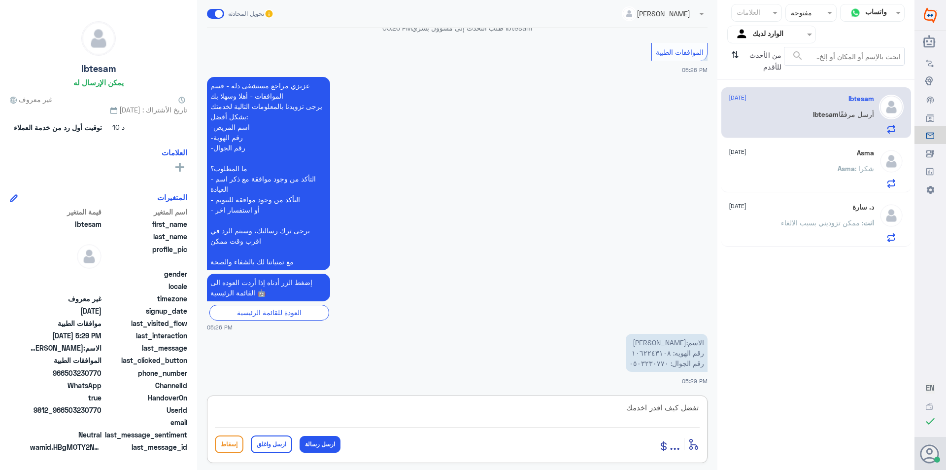
type textarea "تفضل كيف اقدر اخدمك ؟"
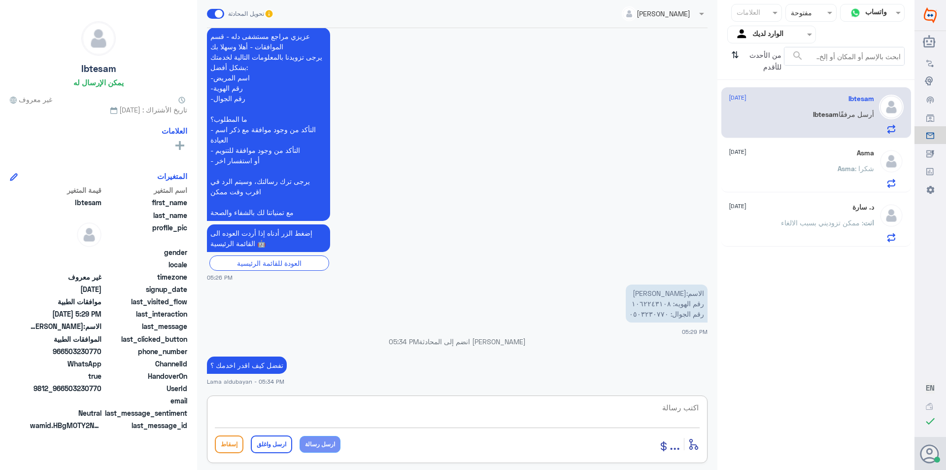
scroll to position [852, 0]
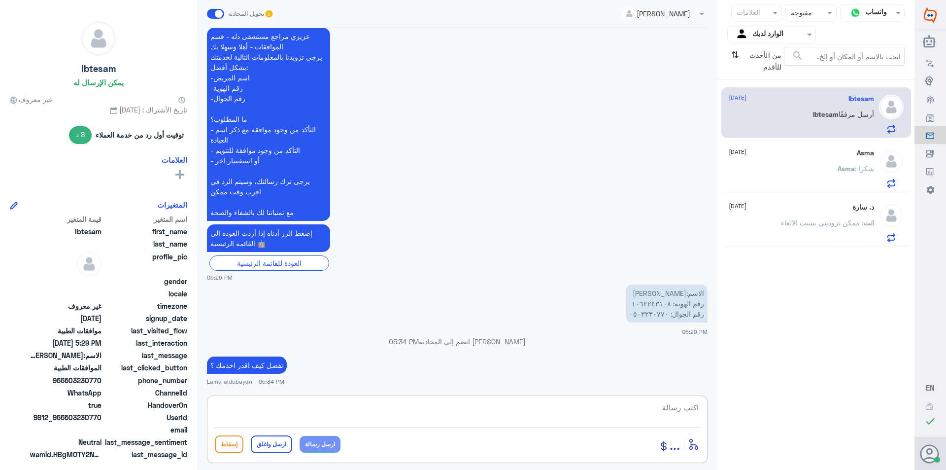
click at [825, 183] on div "Asma : شكرا" at bounding box center [801, 177] width 145 height 22
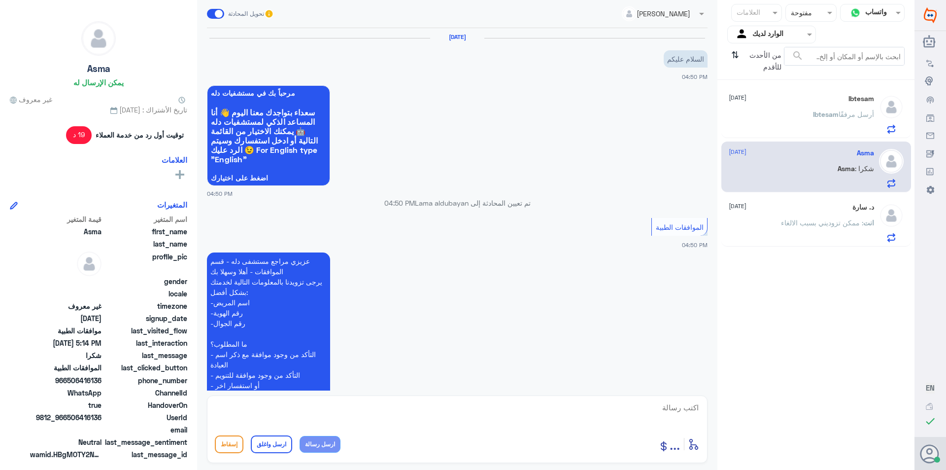
scroll to position [534, 0]
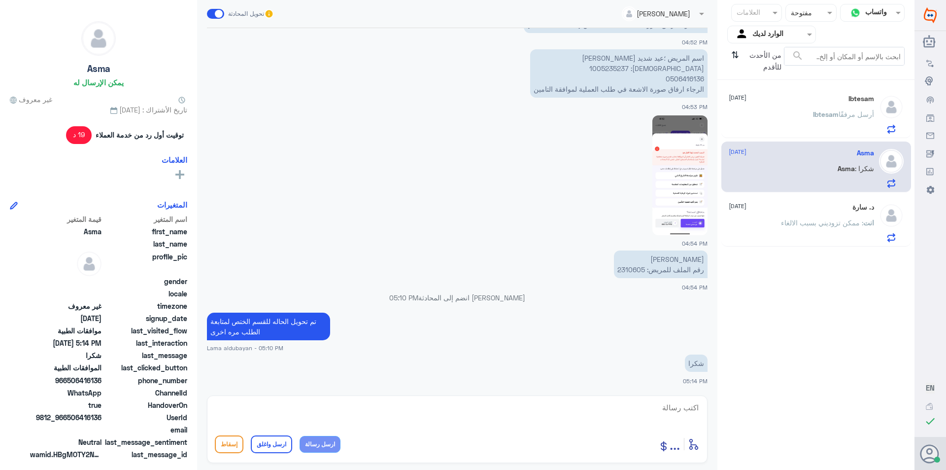
click at [827, 220] on span ": ممكن تزوديني بسبب الالغاء" at bounding box center [822, 222] width 82 height 8
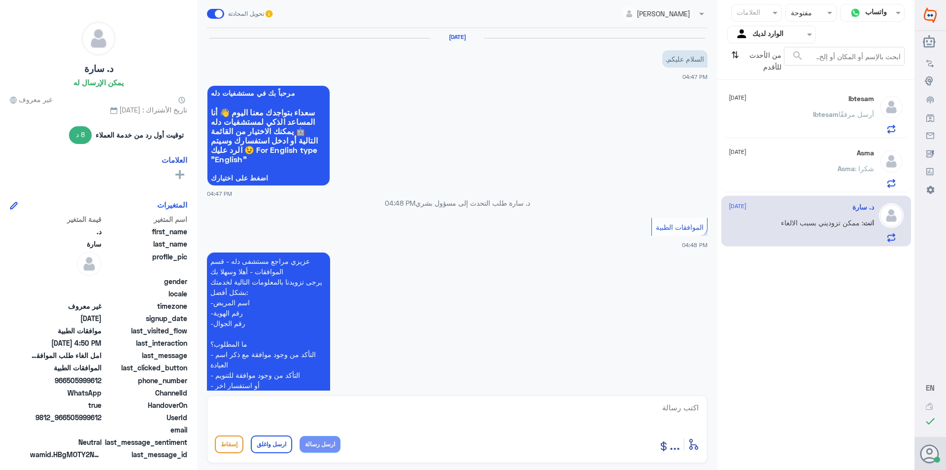
scroll to position [289, 0]
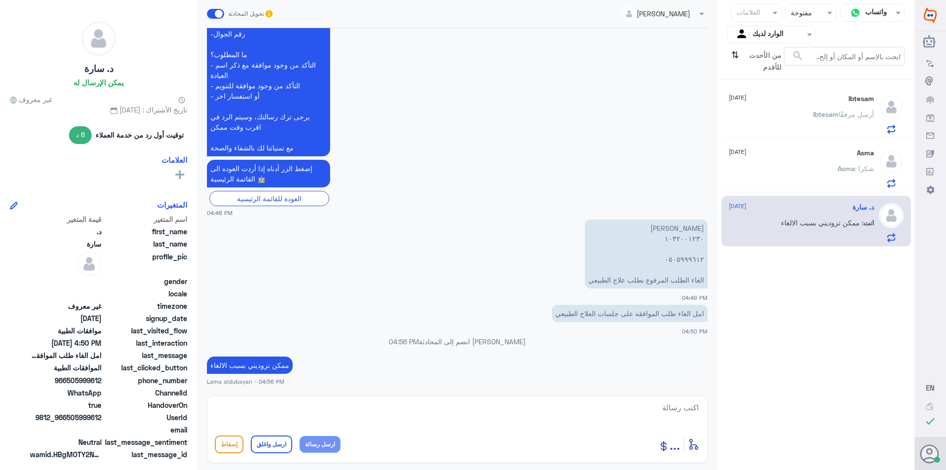
click at [824, 153] on div "Asma [DATE]" at bounding box center [801, 153] width 145 height 8
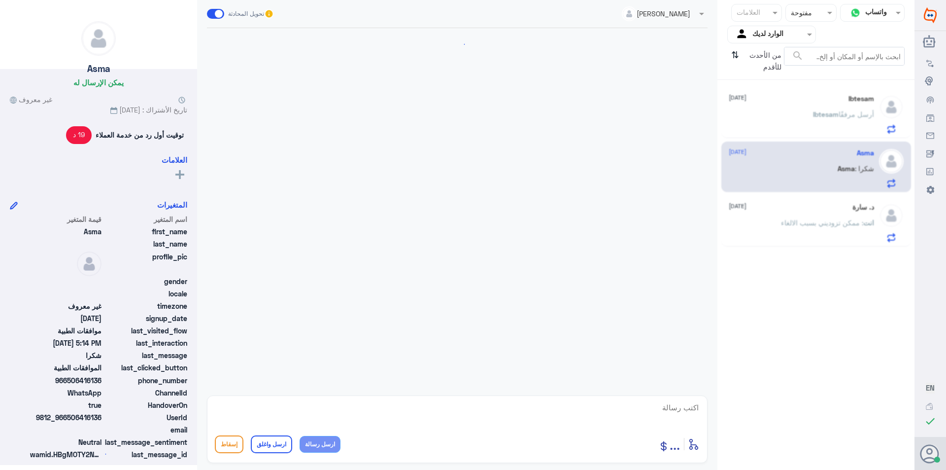
click at [824, 122] on p "Ibtesam أرسل مرفقًا" at bounding box center [843, 121] width 61 height 25
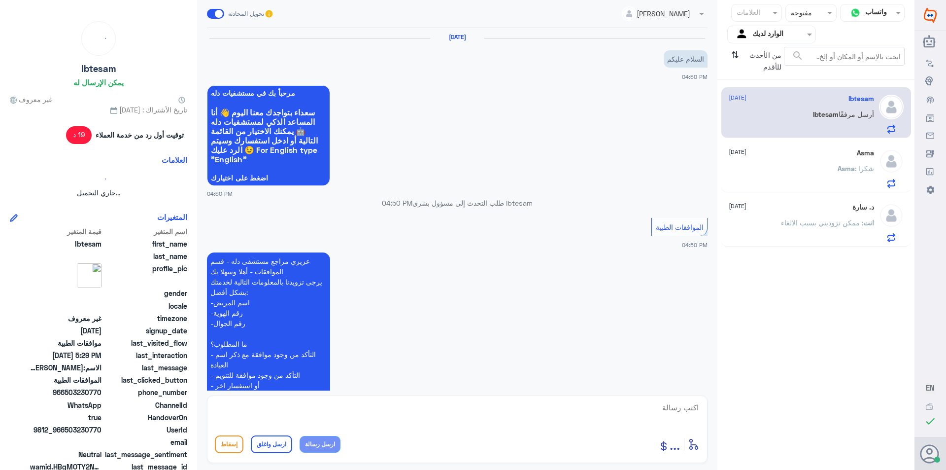
scroll to position [534, 0]
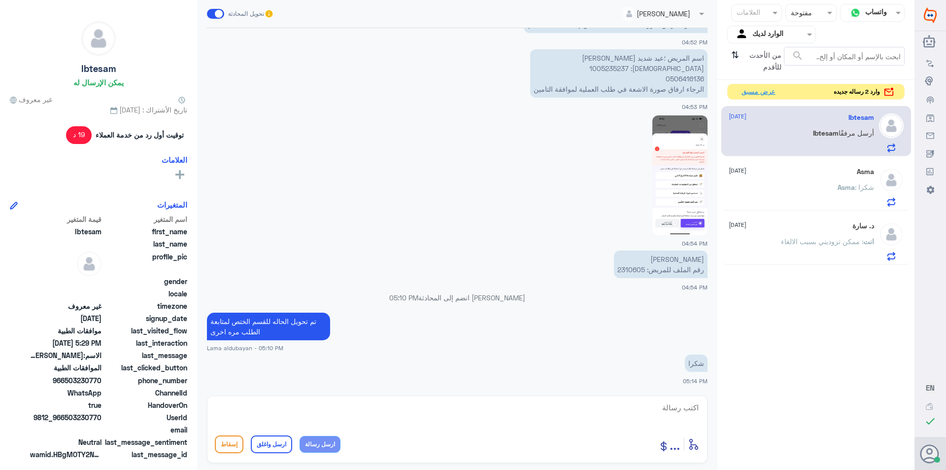
click at [764, 95] on button "عرض مسبق" at bounding box center [758, 91] width 41 height 15
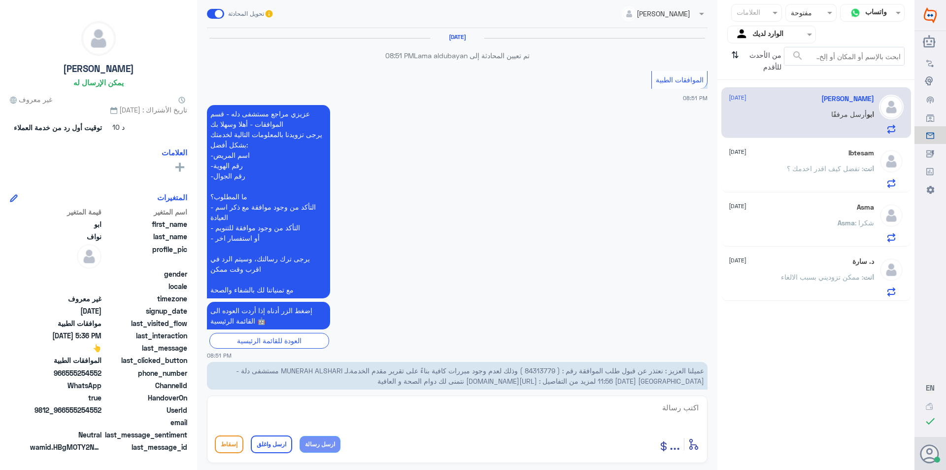
scroll to position [1005, 0]
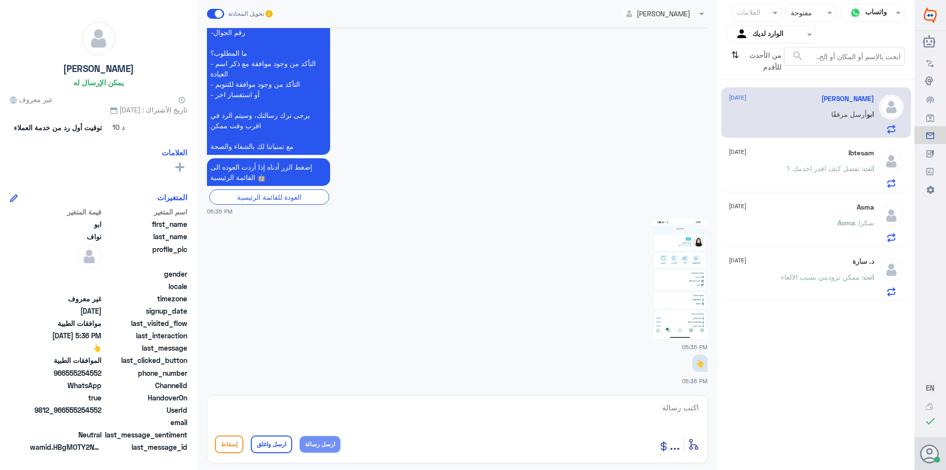
click at [694, 272] on img at bounding box center [680, 279] width 55 height 120
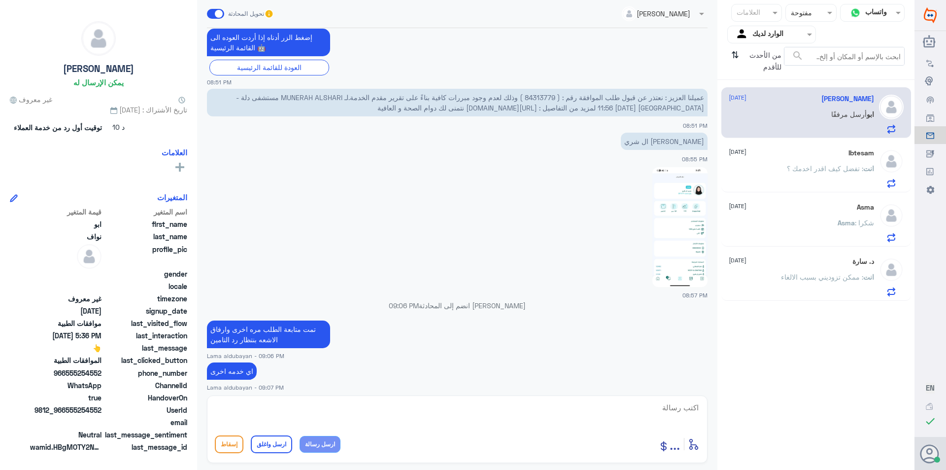
scroll to position [266, 0]
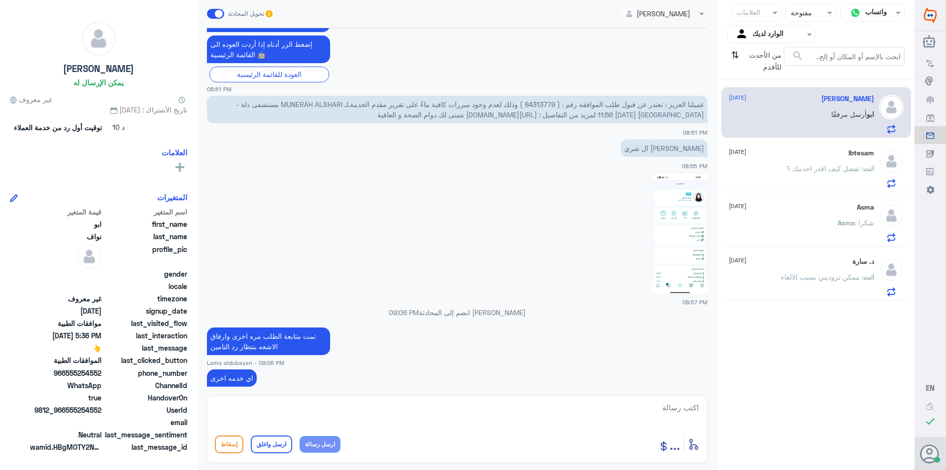
click at [532, 104] on span "عميلنا العزيز : نعتذر عن قبول طلب الموافقة رقم : ( 84313779 ) وذلك لعدم وجود مب…" at bounding box center [470, 109] width 468 height 19
click at [541, 99] on p "عميلنا العزيز : نعتذر عن قبول طلب الموافقة رقم : ( 84313779 ) وذلك لعدم وجود مب…" at bounding box center [457, 110] width 501 height 28
click at [541, 102] on span "عميلنا العزيز : نعتذر عن قبول طلب الموافقة رقم : ( 84313779 ) وذلك لعدم وجود مب…" at bounding box center [470, 109] width 468 height 19
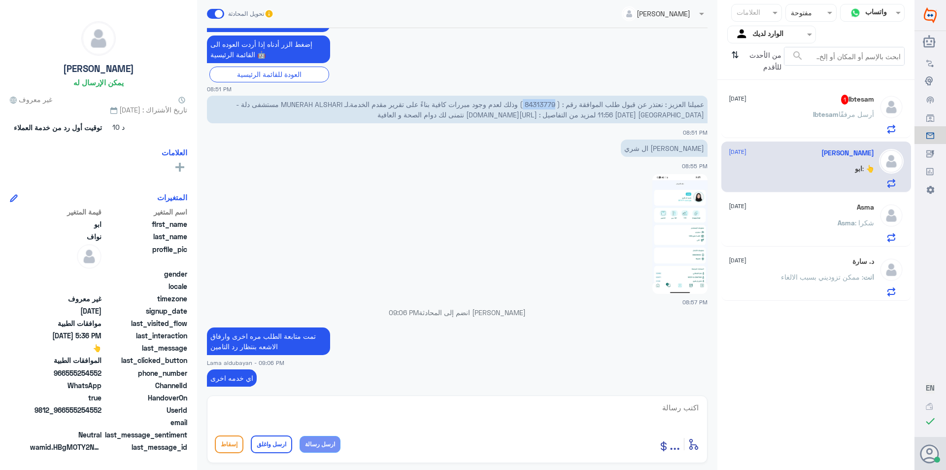
click at [767, 122] on div "Ibtesam أرسل مرفقًا" at bounding box center [801, 122] width 145 height 22
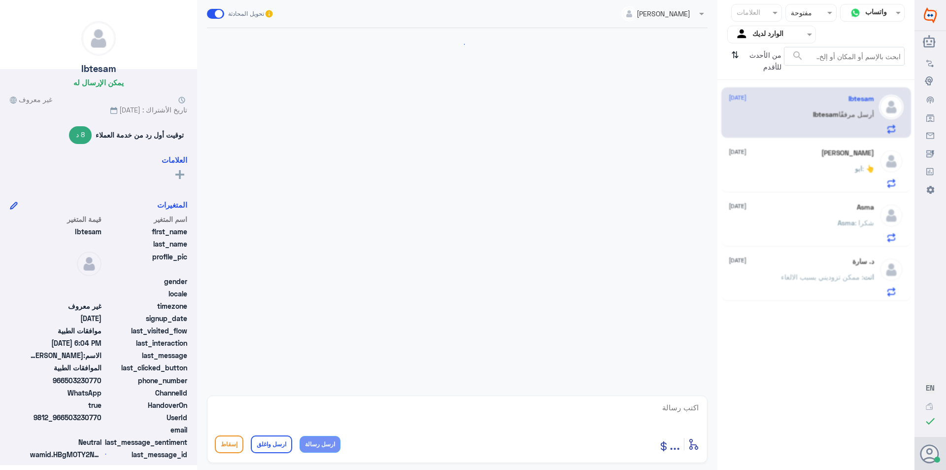
scroll to position [595, 0]
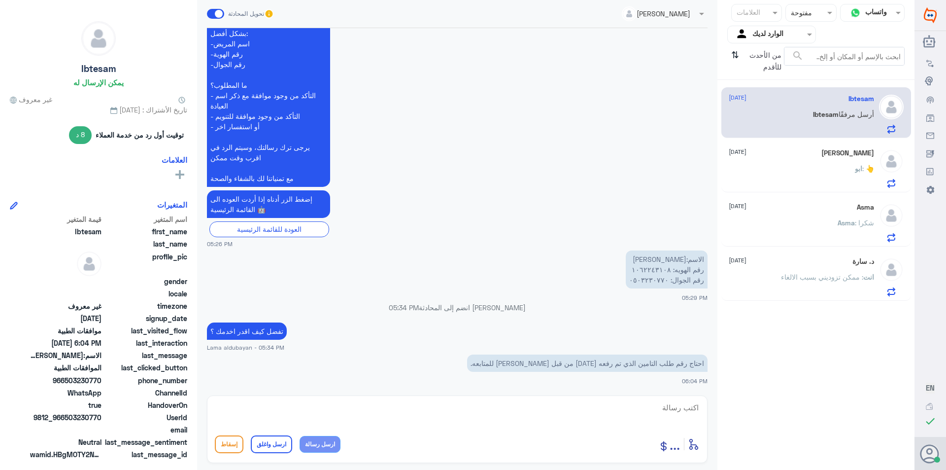
click at [645, 414] on textarea at bounding box center [457, 413] width 485 height 24
type textarea "1062243108"
drag, startPoint x: 750, startPoint y: 410, endPoint x: 799, endPoint y: 411, distance: 48.8
click at [799, 410] on div "قناة واتساب Status × مفتوحة العلامات Agent Filter الوارد لديك search من الأحدث …" at bounding box center [457, 236] width 915 height 473
click at [420, 410] on textarea at bounding box center [457, 413] width 485 height 24
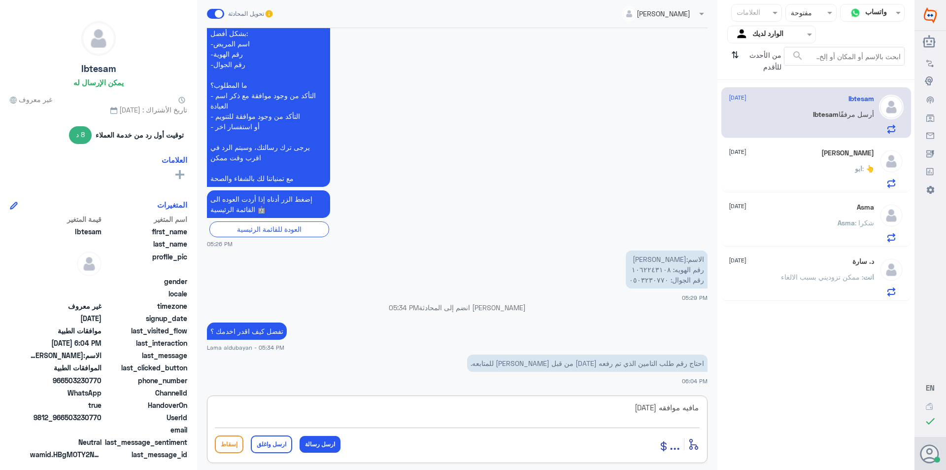
type textarea "مافيه موافقه [DATE]"
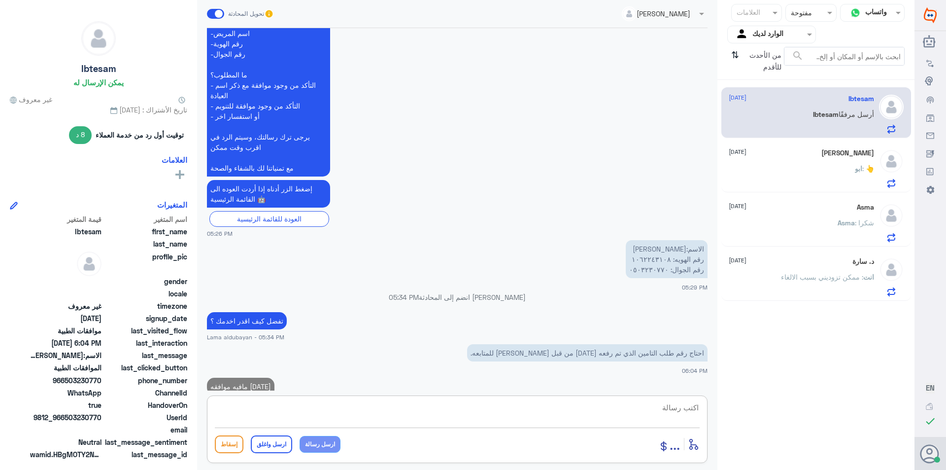
scroll to position [627, 0]
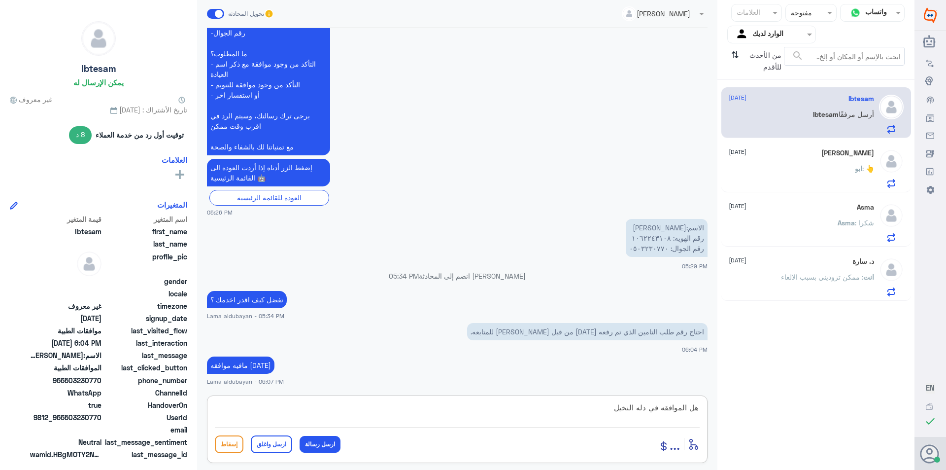
type textarea "هل الموافقه في دله النخيل ؟"
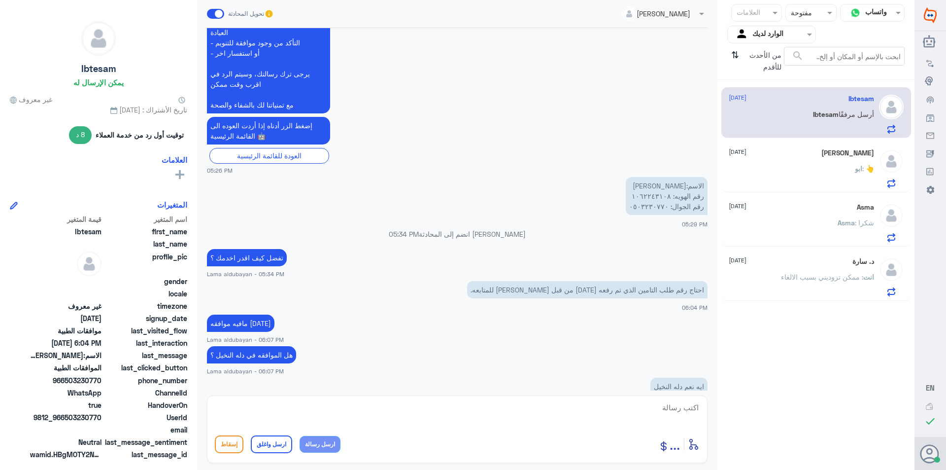
scroll to position [726, 0]
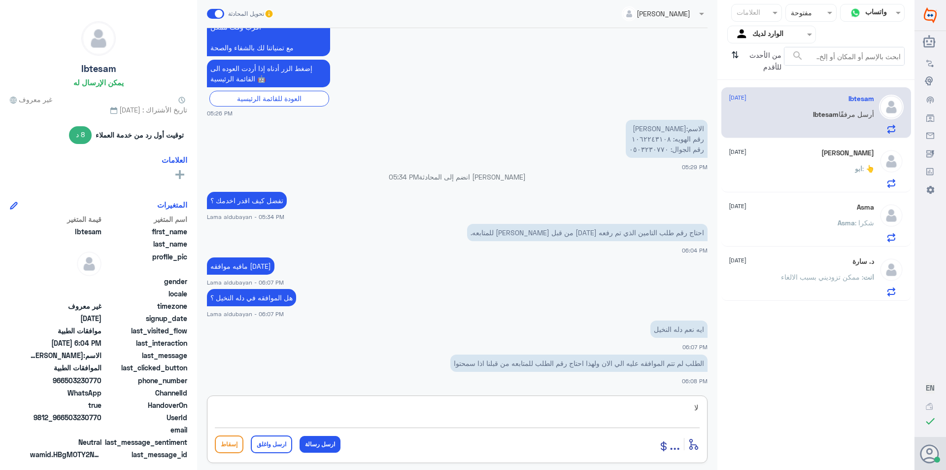
type textarea "ل"
type textarea "الموضح لدي مافيه اي طلب اخر طلب شهر ثمانيه"
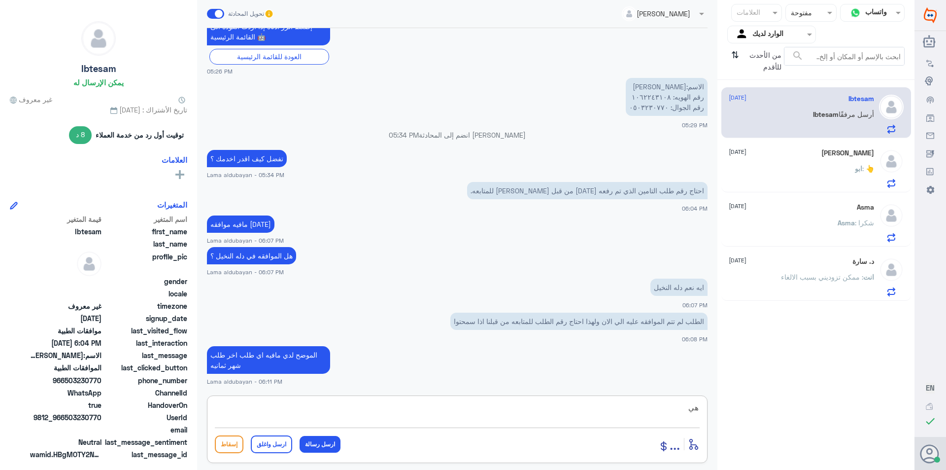
type textarea "ه"
type textarea "لطلبات تنرفع من عند الطبيب المعالج"
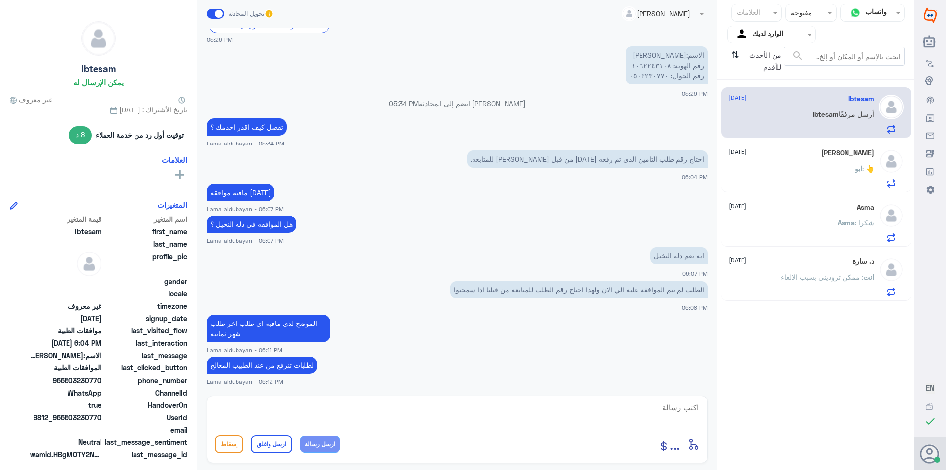
click at [850, 154] on h5 "[PERSON_NAME]" at bounding box center [848, 153] width 53 height 8
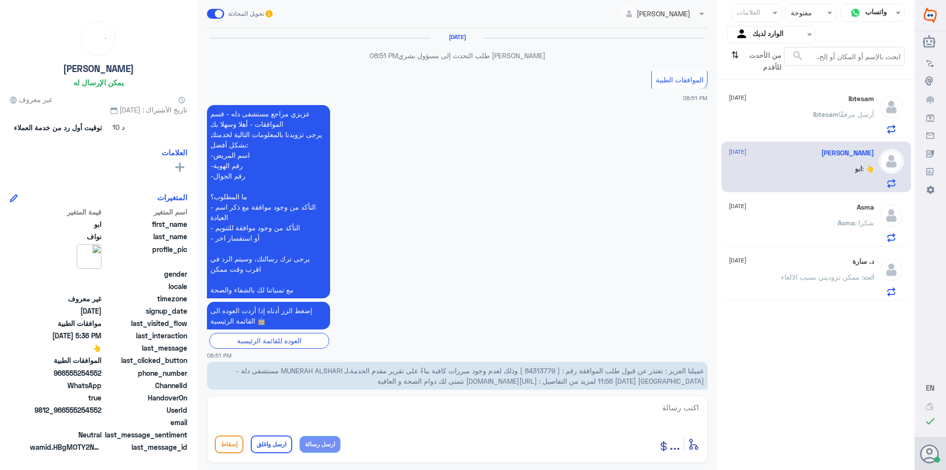
scroll to position [1005, 0]
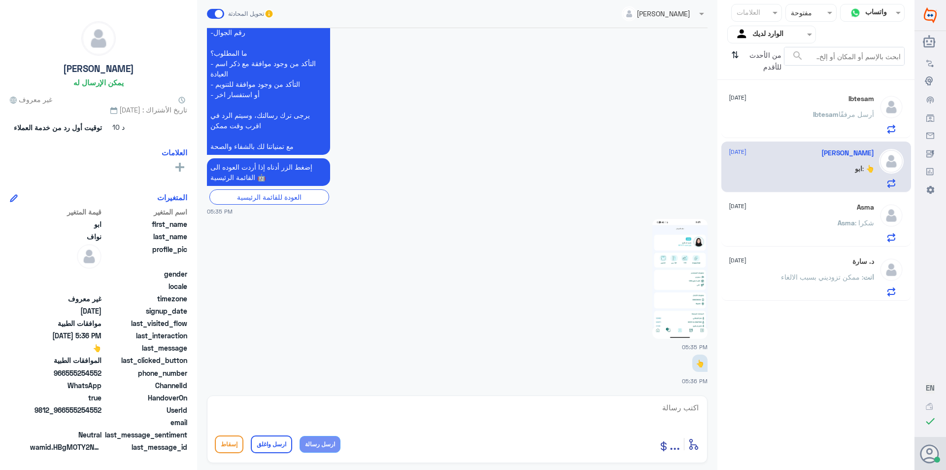
click at [654, 422] on textarea at bounding box center [457, 413] width 485 height 24
type textarea "تفضلي عزيزتي كيف اقدر اخدمك"
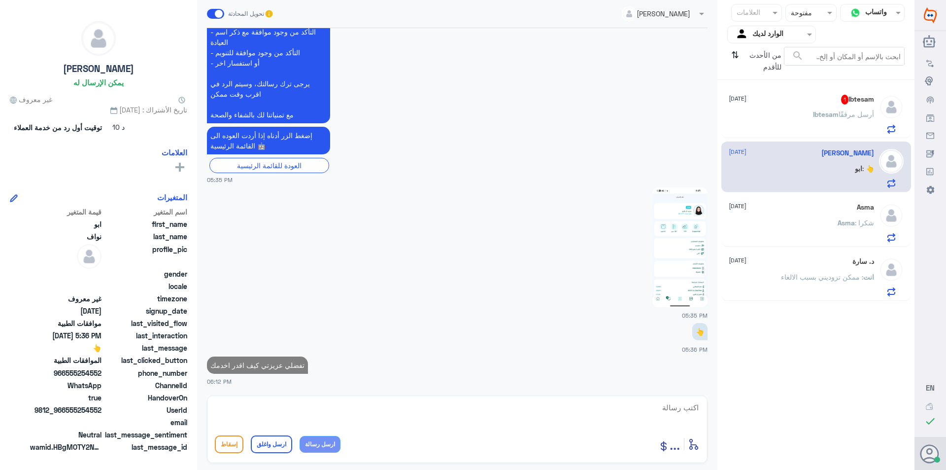
click at [843, 116] on span "أرسل مرفقًا" at bounding box center [856, 114] width 35 height 8
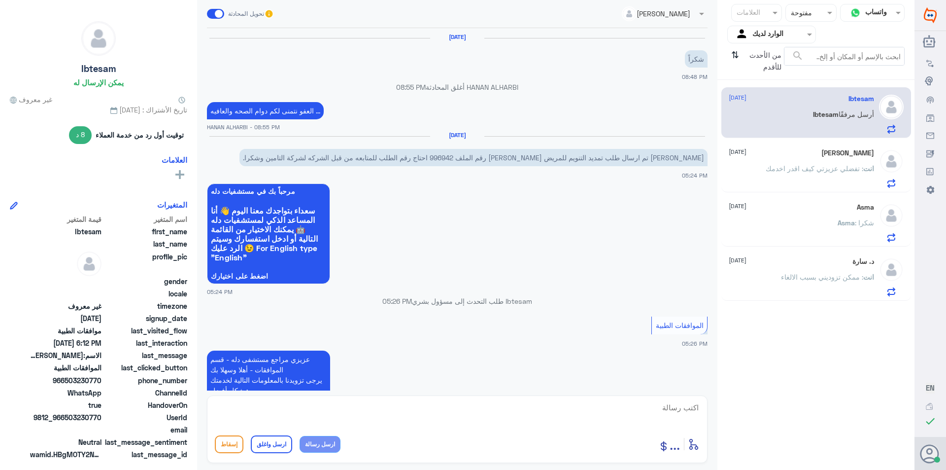
scroll to position [605, 0]
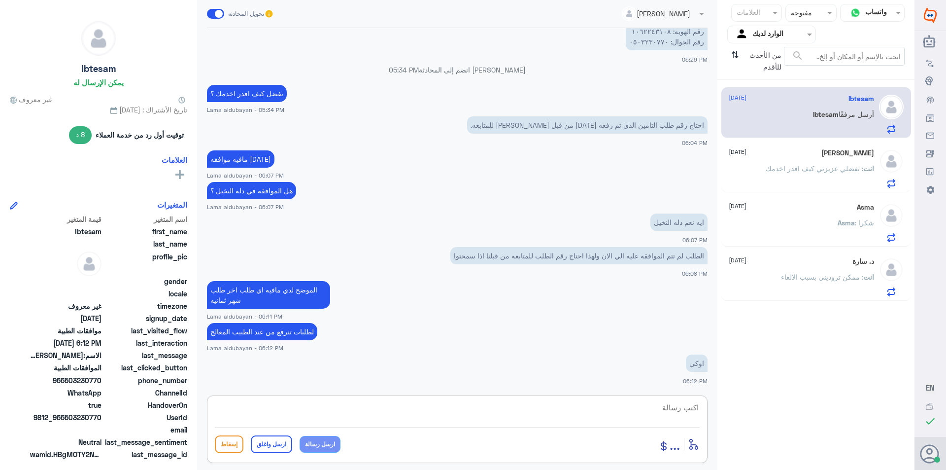
click at [643, 414] on textarea at bounding box center [457, 413] width 485 height 24
type textarea "اي خدمه اخرى"
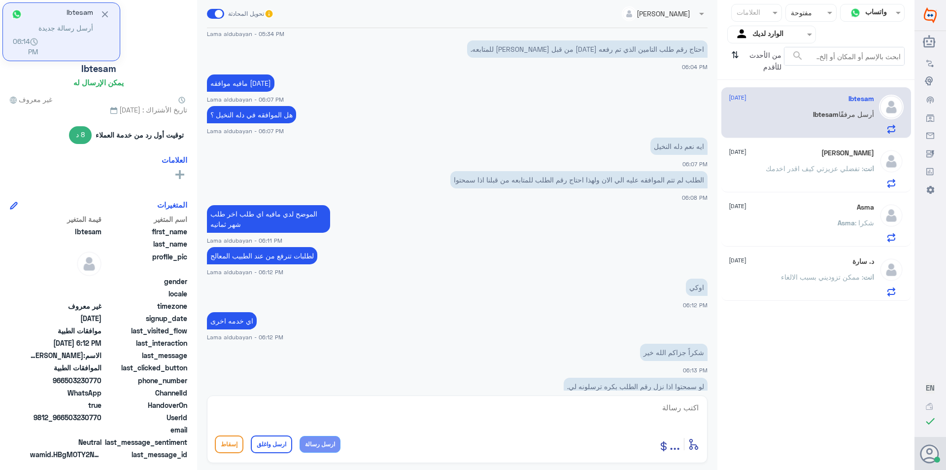
scroll to position [704, 0]
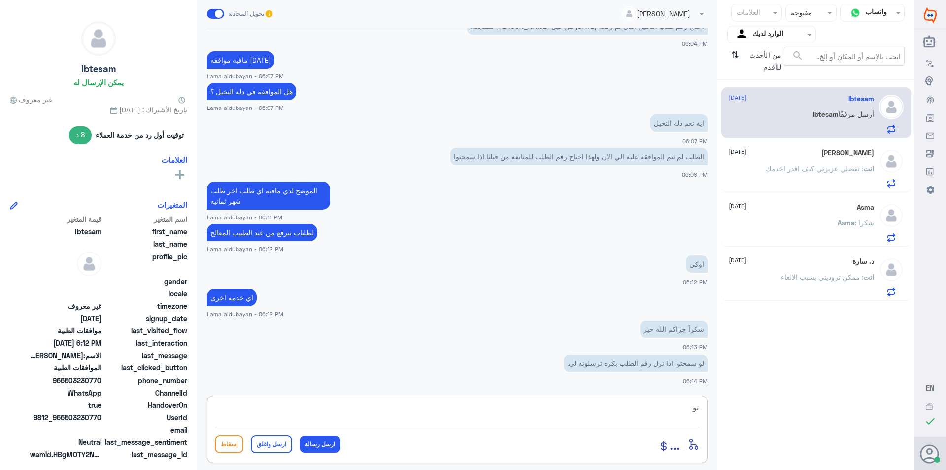
type textarea "ت"
type textarea "اول ما يرتفع الطلب راح تجيك رساله انه تم رفع طلب"
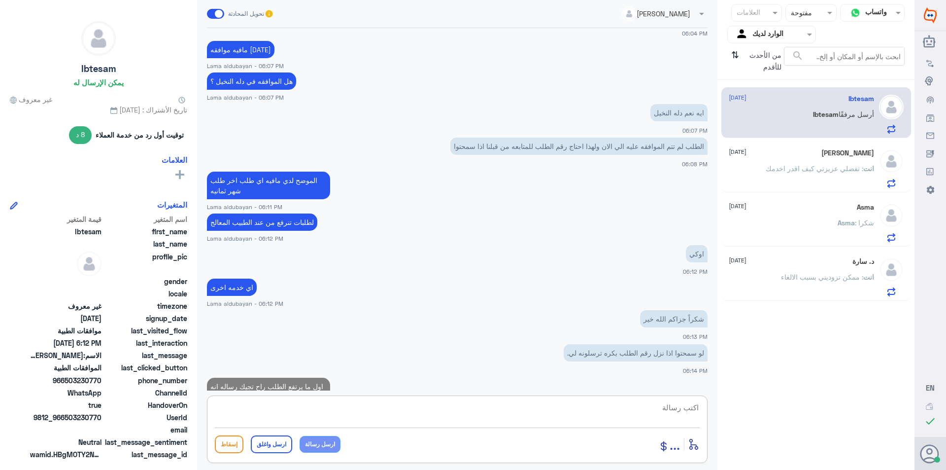
scroll to position [746, 0]
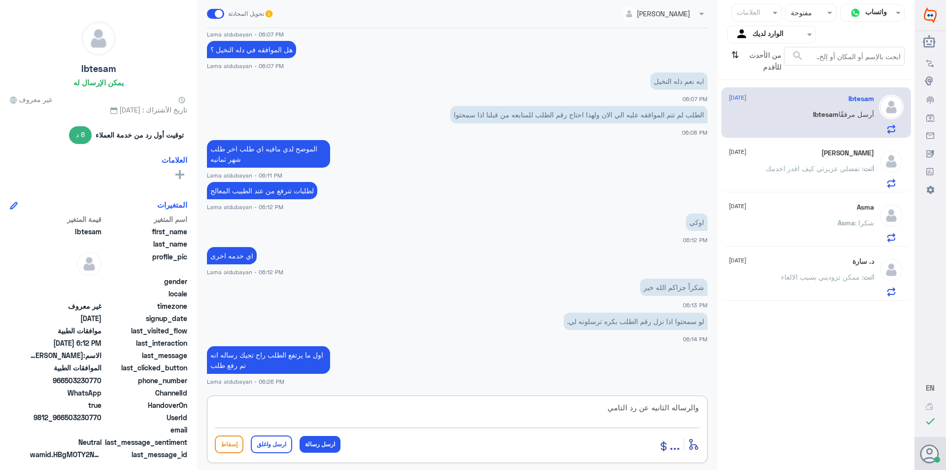
type textarea "والرساله الثانيه عن رد التامين"
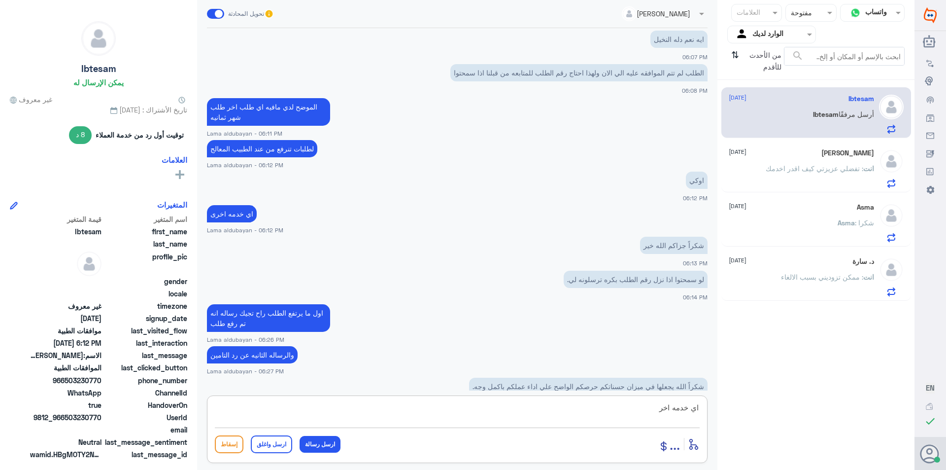
scroll to position [811, 0]
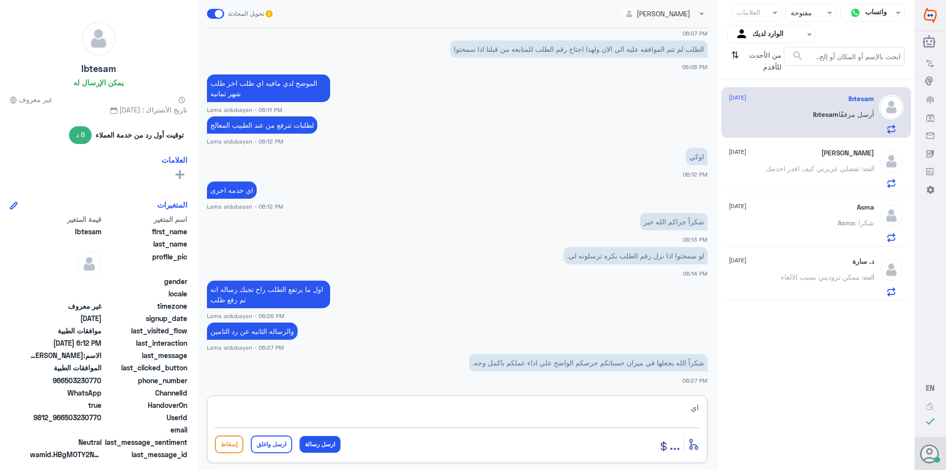
type textarea "ا"
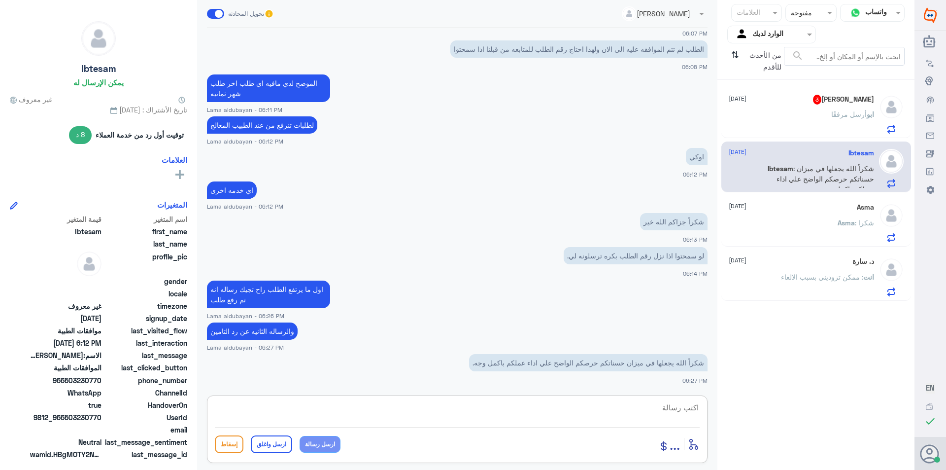
click at [503, 407] on textarea at bounding box center [457, 413] width 485 height 24
type textarea "العفو بالخدمه"
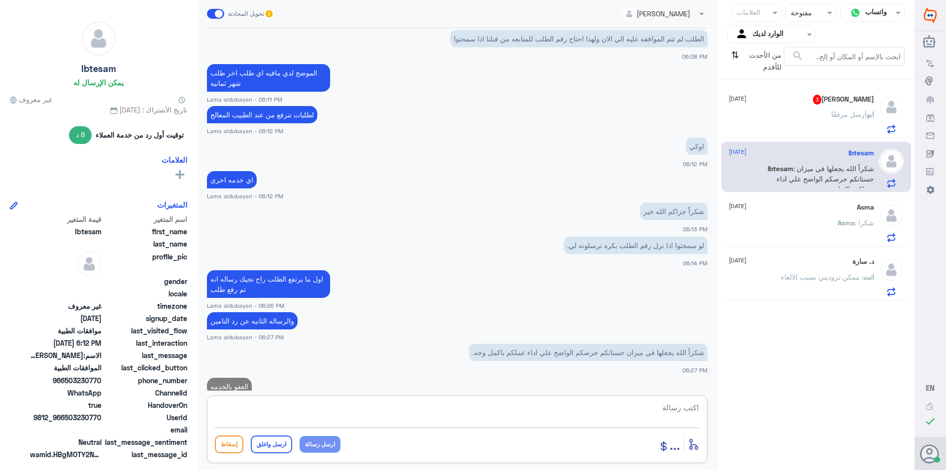
scroll to position [843, 0]
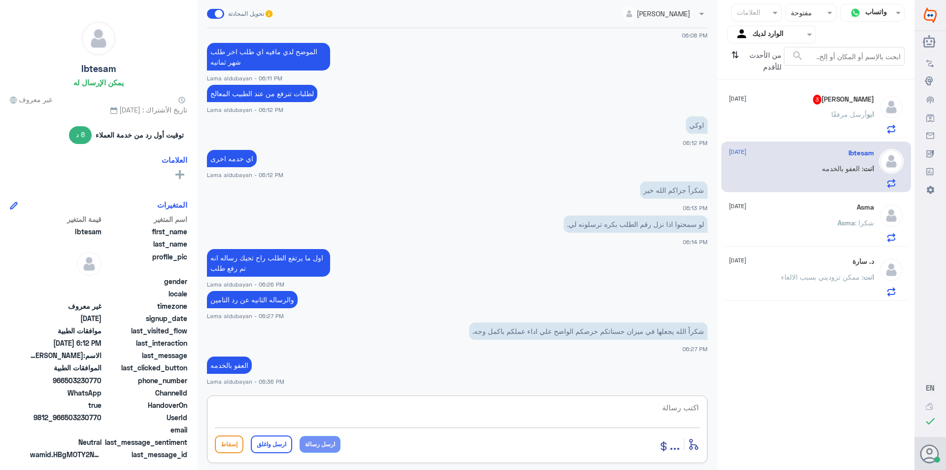
click at [406, 408] on textarea at bounding box center [457, 413] width 485 height 24
paste textarea "نشكر تواصلك مع مستشفيات دلة"
type textarea "نشكر تواصلك مع مستشفيات دلة"
click at [272, 445] on button "ارسل واغلق" at bounding box center [271, 444] width 41 height 18
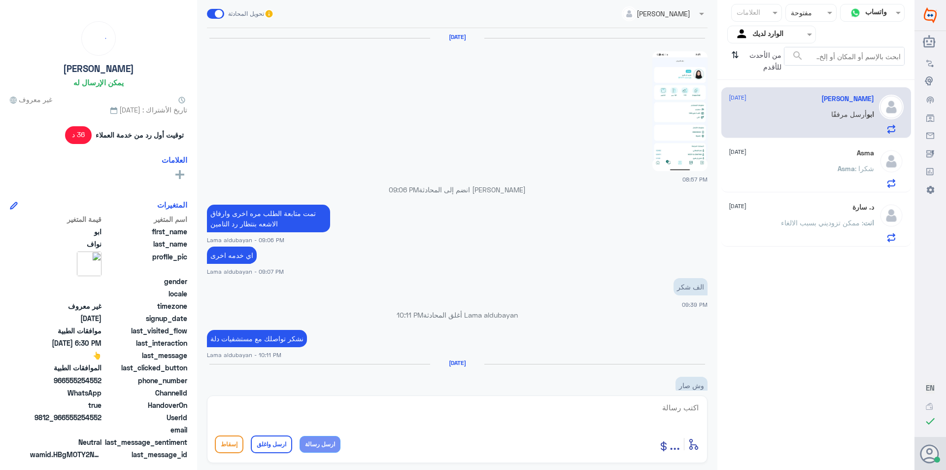
scroll to position [778, 0]
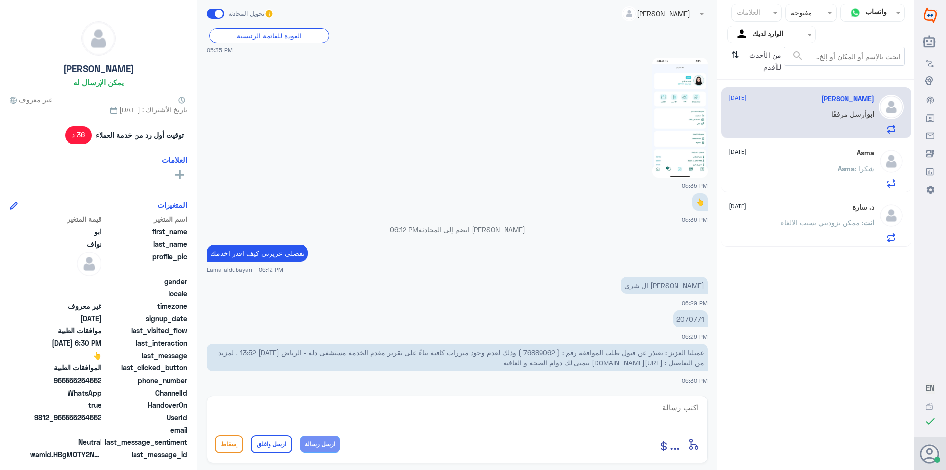
click at [543, 350] on span "عميلنا العزيز : نعتذر عن قبول طلب الموافقة رقم : ( 76889062 ) وذلك لعدم وجود مب…" at bounding box center [461, 357] width 486 height 19
click at [647, 412] on textarea at bounding box center [457, 413] width 485 height 24
type textarea "زيزتي متاكده من رقم الموافقه"
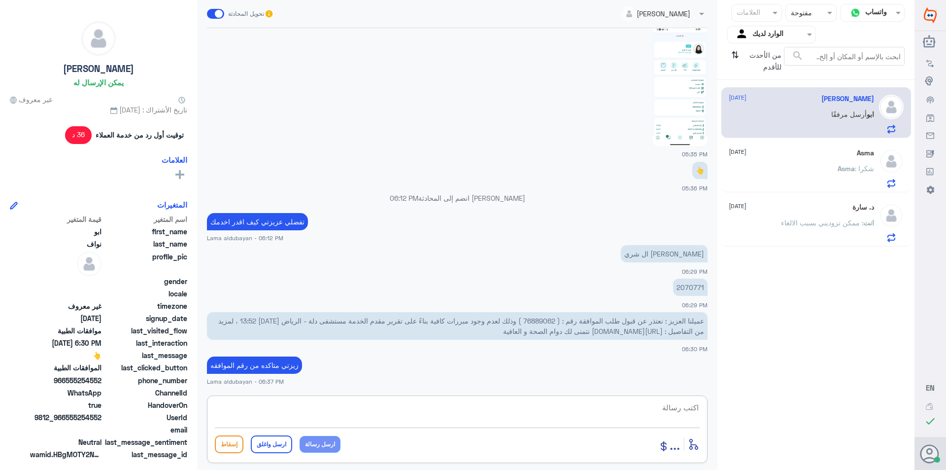
click at [386, 416] on textarea at bounding box center [457, 413] width 485 height 24
type textarea "هذي موافقه باسم [PERSON_NAME]"
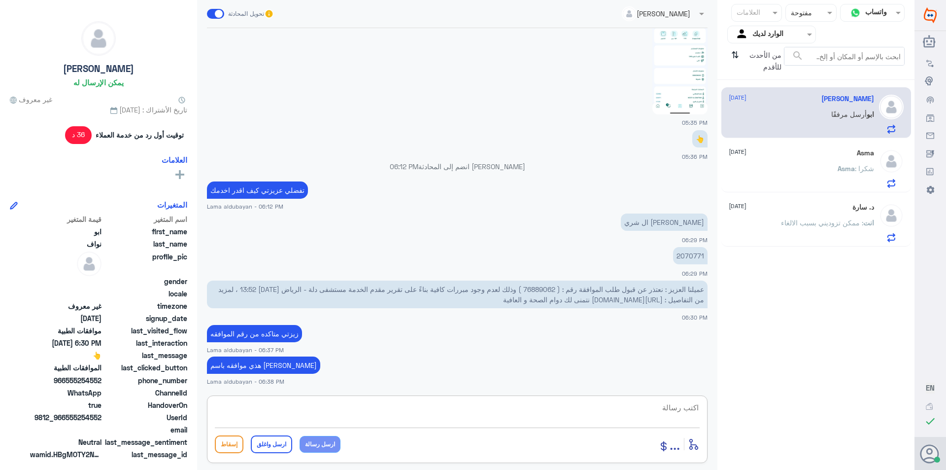
click at [815, 225] on span ": ممكن تزوديني بسبب الالغاء" at bounding box center [822, 222] width 82 height 8
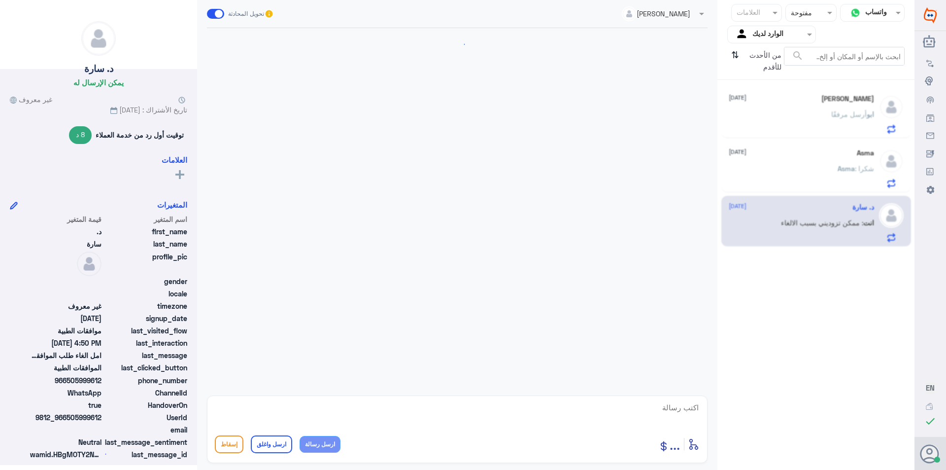
scroll to position [289, 0]
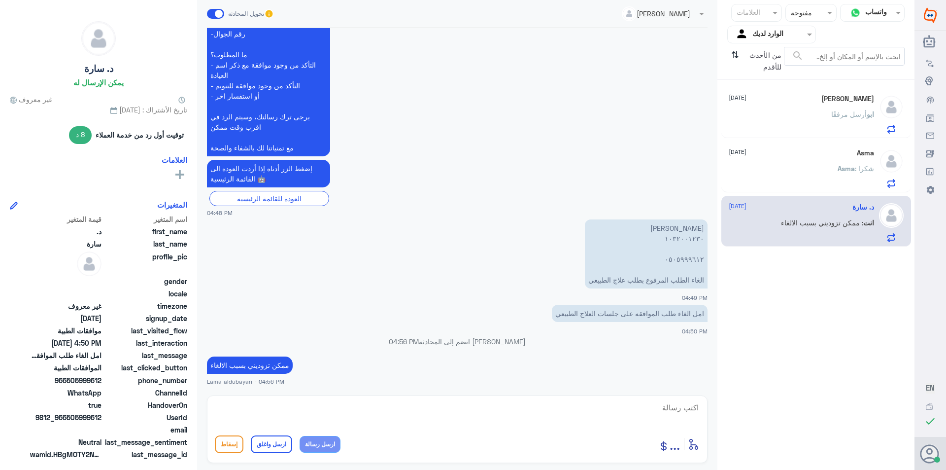
click at [811, 121] on div "[PERSON_NAME] مرفقًا" at bounding box center [801, 122] width 145 height 22
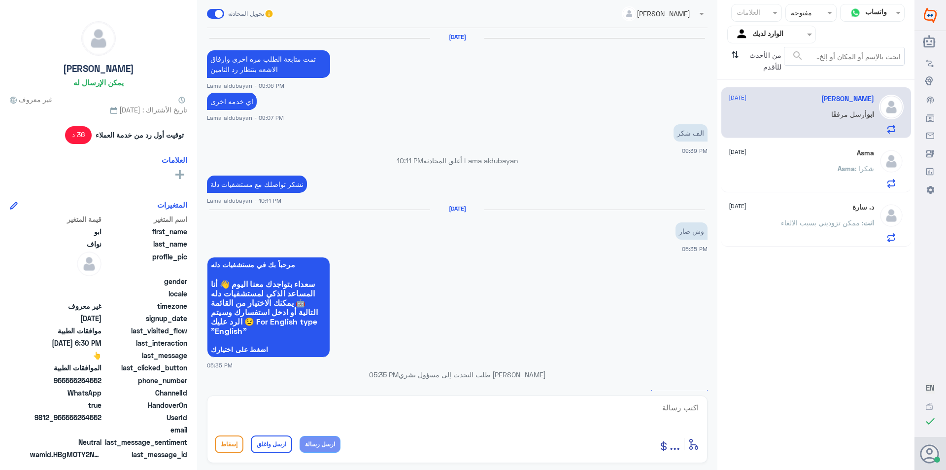
scroll to position [687, 0]
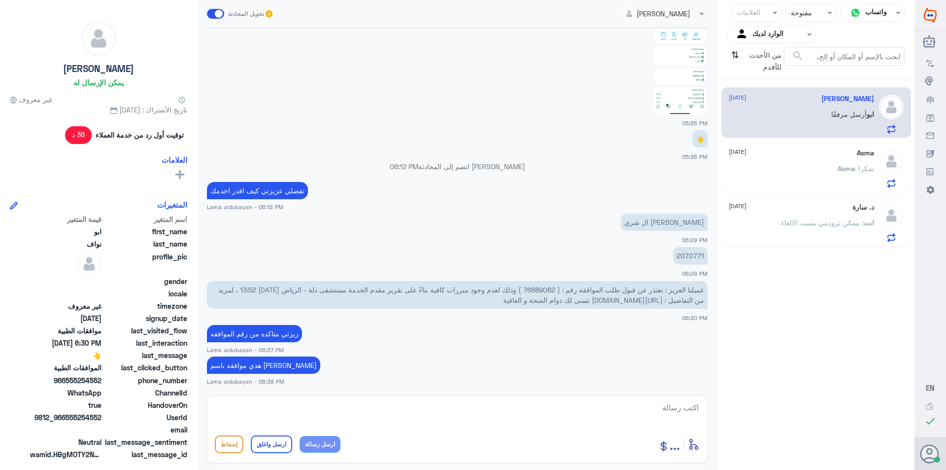
click at [847, 217] on div "د. سارة [DATE] انت : ممكن تزوديني بسبب الالغاء" at bounding box center [801, 222] width 145 height 39
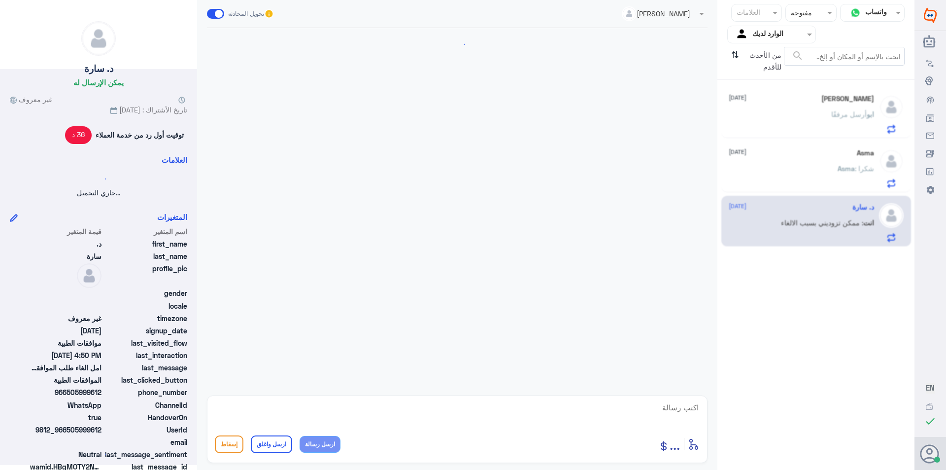
scroll to position [289, 0]
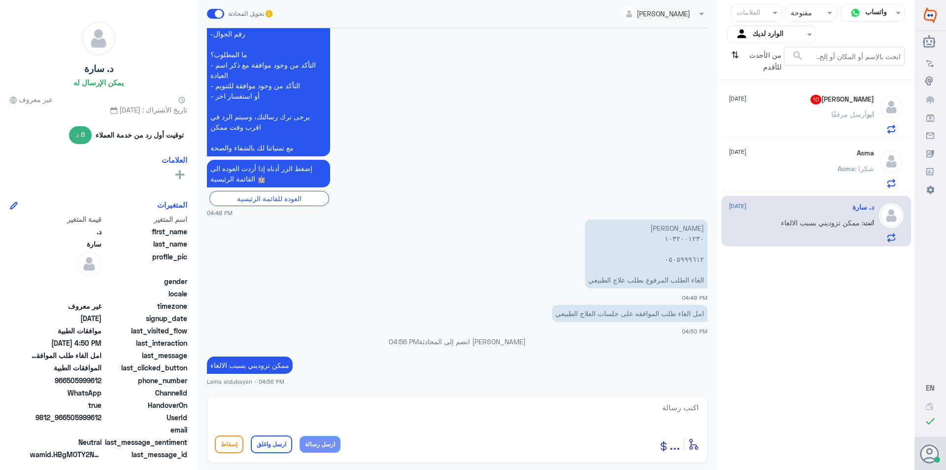
click at [822, 122] on div "[PERSON_NAME] مرفقًا" at bounding box center [801, 122] width 145 height 22
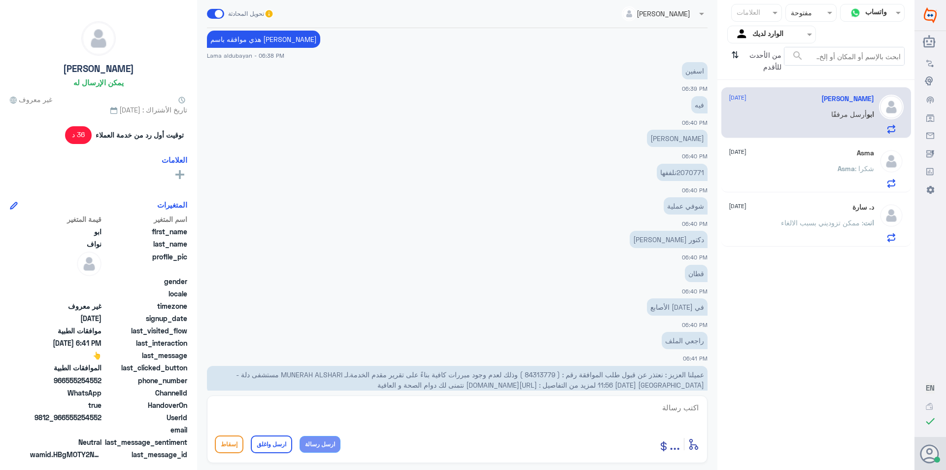
scroll to position [660, 0]
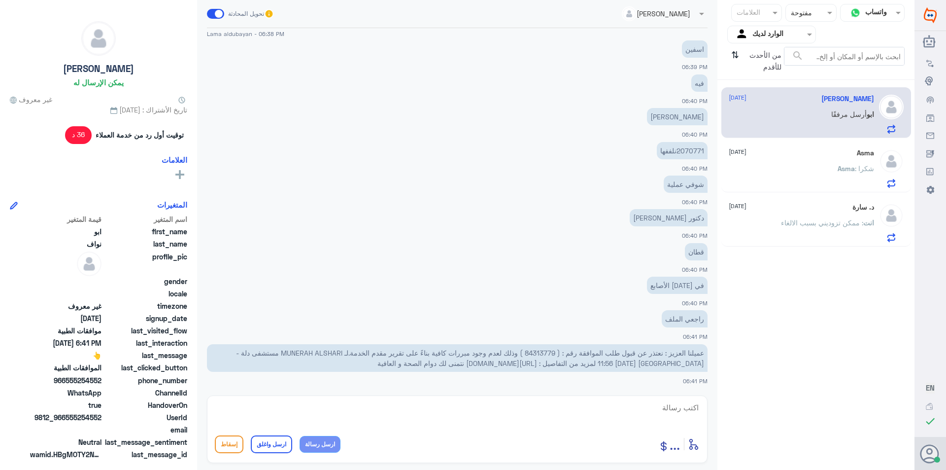
click at [551, 352] on span "عميلنا العزيز : نعتذر عن قبول طلب الموافقة رقم : ( 84313779 ) وذلك لعدم وجود مب…" at bounding box center [470, 357] width 468 height 19
click at [534, 351] on span "عميلنا العزيز : نعتذر عن قبول طلب الموافقة رقم : ( 84313779 ) وذلك لعدم وجود مب…" at bounding box center [470, 357] width 468 height 19
click at [522, 353] on span "عميلنا العزيز : نعتذر عن قبول طلب الموافقة رقم : ( 84313779 ) وذلك لعدم وجود مب…" at bounding box center [470, 357] width 468 height 19
drag, startPoint x: 525, startPoint y: 352, endPoint x: 554, endPoint y: 356, distance: 28.8
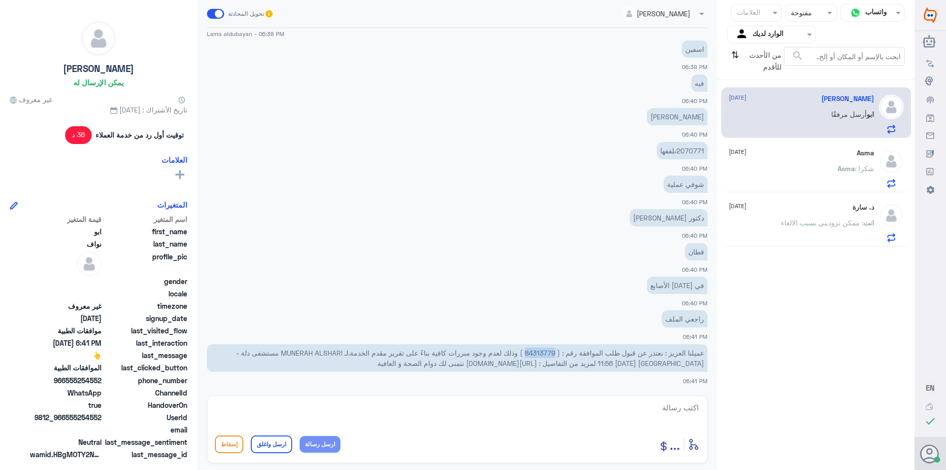
click at [554, 356] on span "عميلنا العزيز : نعتذر عن قبول طلب الموافقة رقم : ( 84313779 ) وذلك لعدم وجود مب…" at bounding box center [470, 357] width 468 height 19
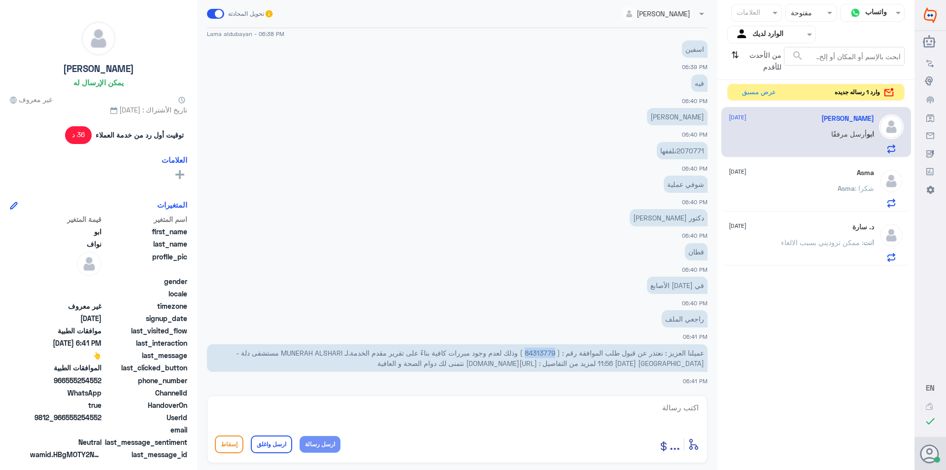
click at [503, 417] on textarea at bounding box center [457, 413] width 485 height 24
click at [643, 408] on textarea "تم رفعها من جديد لممتابعه" at bounding box center [457, 413] width 485 height 24
click at [671, 408] on textarea "تم رفعها من جديد لممتابعه" at bounding box center [457, 413] width 485 height 24
click at [496, 418] on textarea "تم رفعها للقسم المختص من جديد لممتابعه" at bounding box center [457, 413] width 485 height 24
type textarea "تم رفعها للقسم المختص من جديد لممتابعه الطلب"
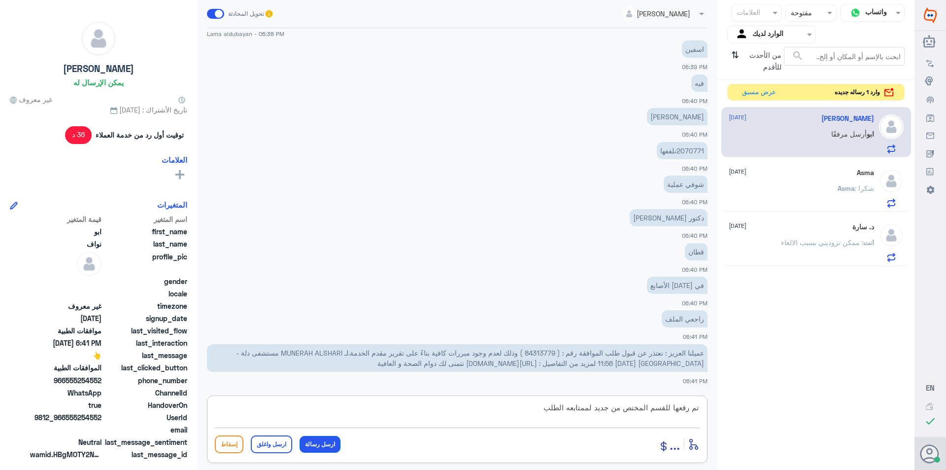
click at [326, 443] on button "ارسل رسالة" at bounding box center [320, 444] width 41 height 17
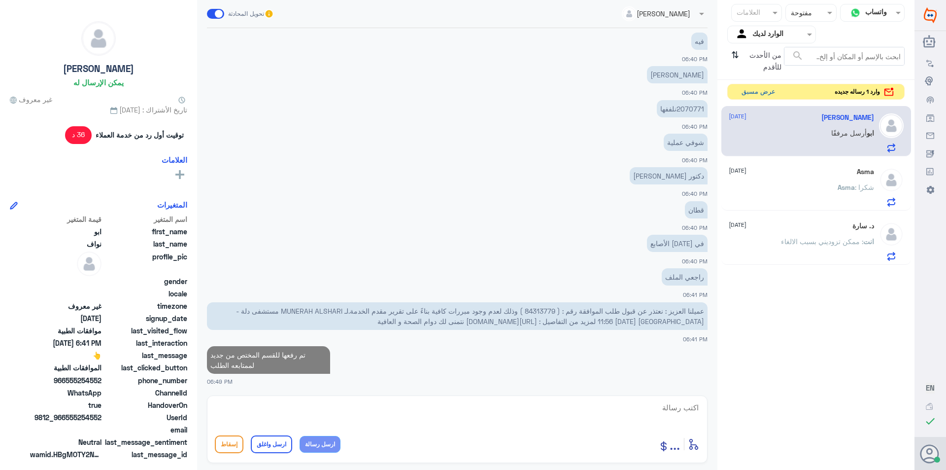
click at [758, 91] on button "عرض مسبق" at bounding box center [758, 91] width 41 height 15
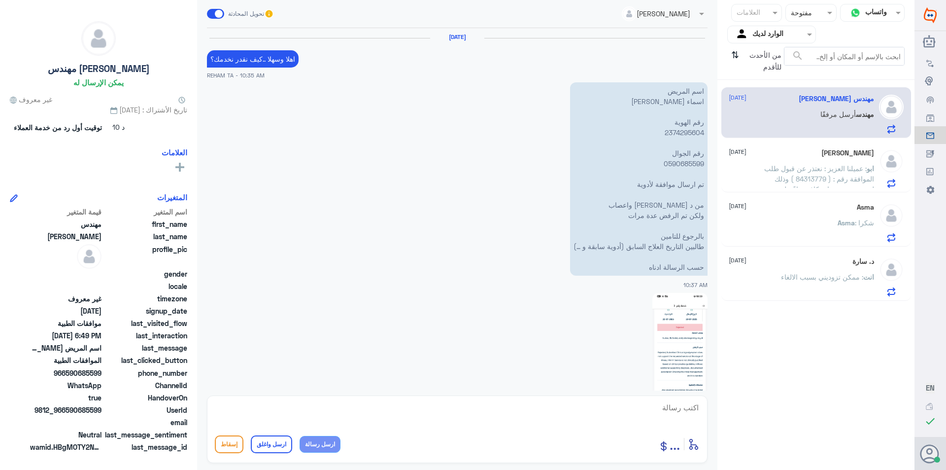
scroll to position [1327, 0]
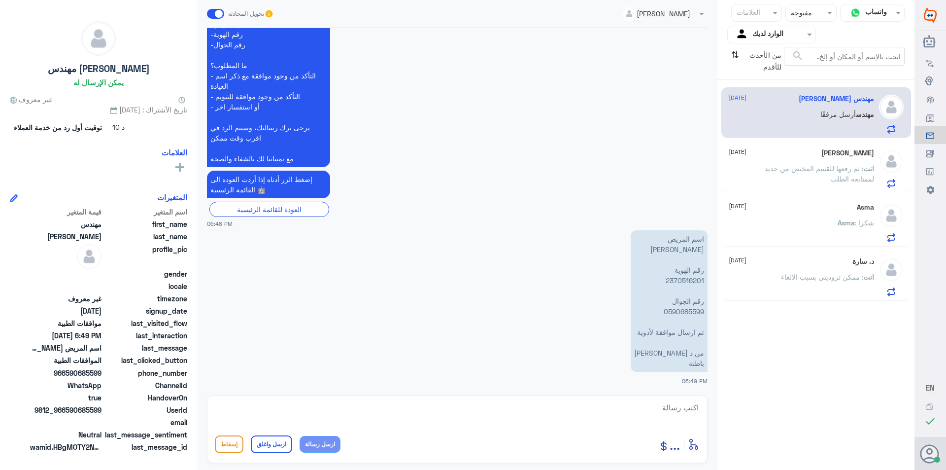
click at [692, 280] on p "اسم المريض [PERSON_NAME] رقم الهوية ‭2370516201‬ رقم الجوال 0590685599 تم ارسال…" at bounding box center [669, 300] width 77 height 141
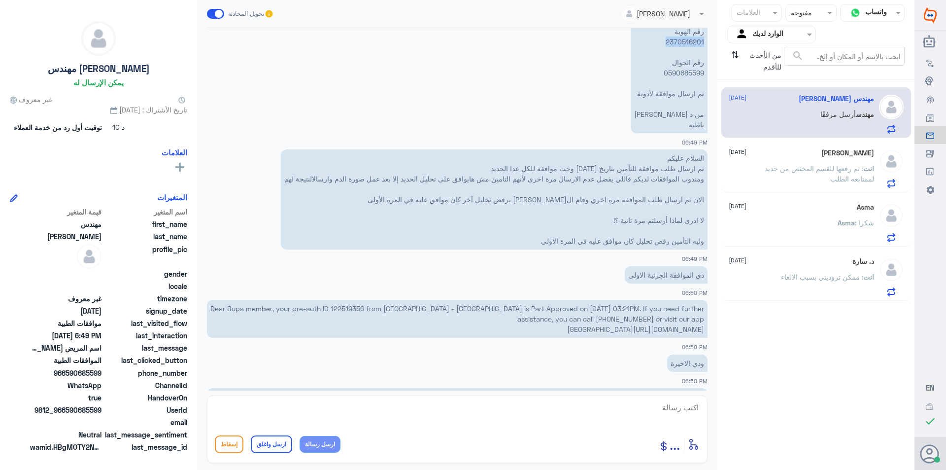
scroll to position [1620, 0]
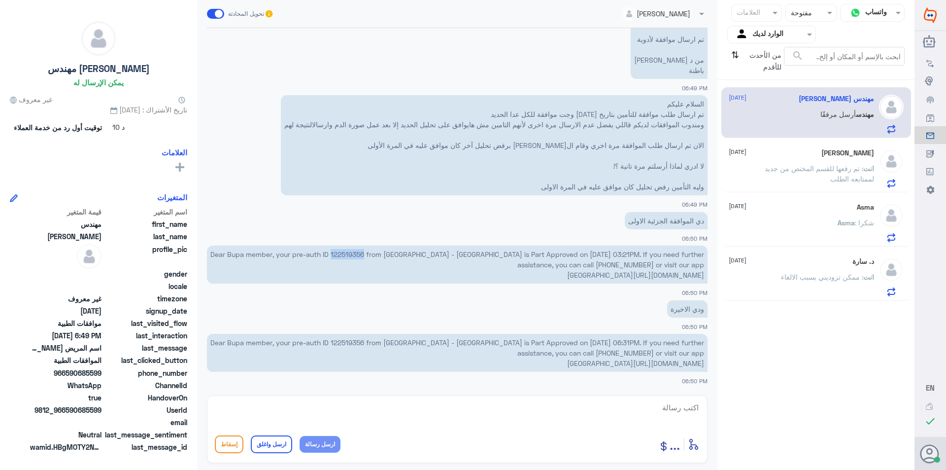
drag, startPoint x: 371, startPoint y: 255, endPoint x: 338, endPoint y: 256, distance: 33.0
click at [338, 256] on p "Dear Bupa member, your pre-auth ID 122519356 from [GEOGRAPHIC_DATA] - [GEOGRAPH…" at bounding box center [457, 264] width 501 height 38
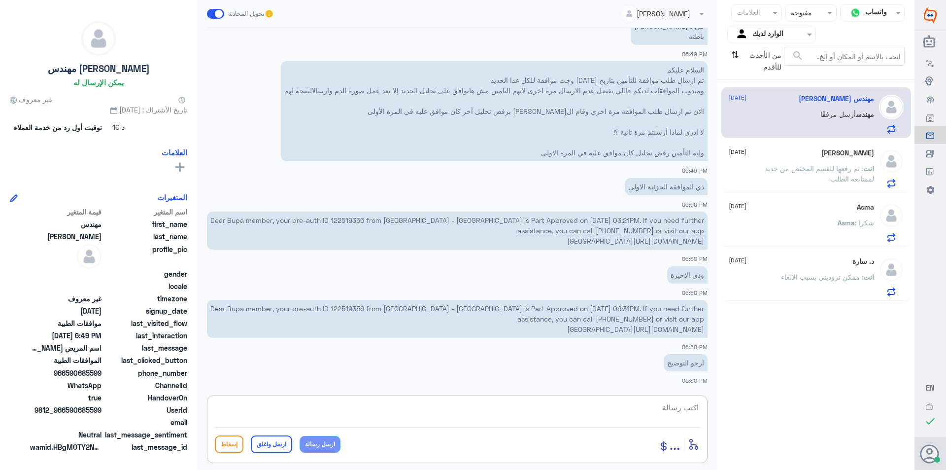
click at [654, 410] on textarea at bounding box center [457, 413] width 485 height 24
type textarea "الطلب يرتفع من قبل الدكتور جميع الطلبات"
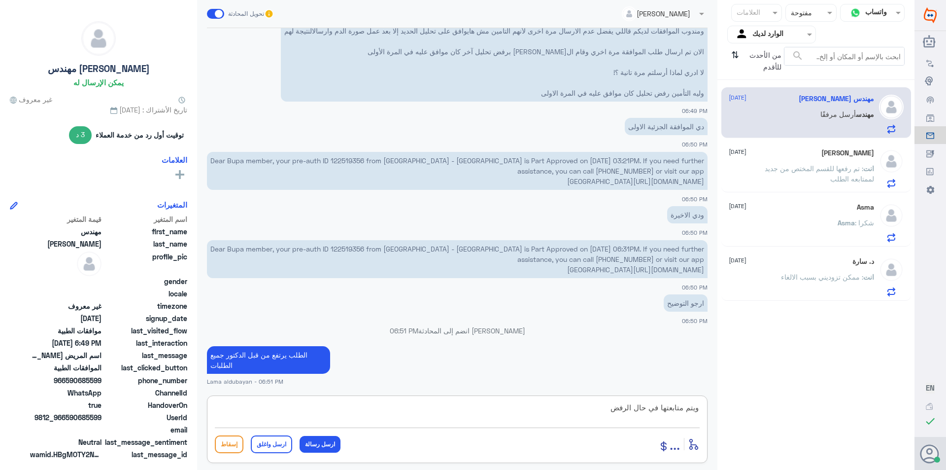
type textarea "ويتم متابعتها في حال الرفض"
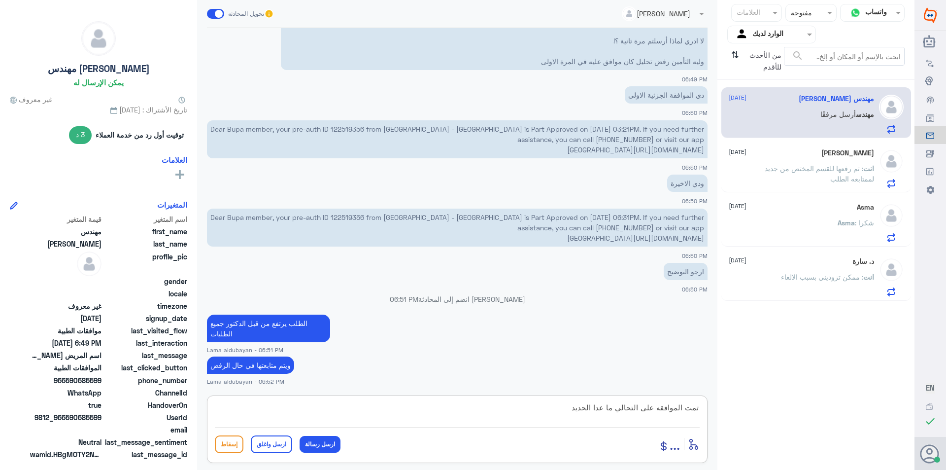
type textarea "تمت الموافقه على التحالي ما عدا الحديد"
drag, startPoint x: 595, startPoint y: 407, endPoint x: 570, endPoint y: 410, distance: 25.4
click at [570, 410] on textarea "تمت الموافقه على التحالي ما عدا الحديد" at bounding box center [457, 413] width 485 height 24
click at [547, 412] on textarea "تمت الموافقه على التحالي ما عدا الحديد" at bounding box center [457, 413] width 485 height 24
click at [328, 446] on button "ارسل رسالة" at bounding box center [320, 444] width 41 height 17
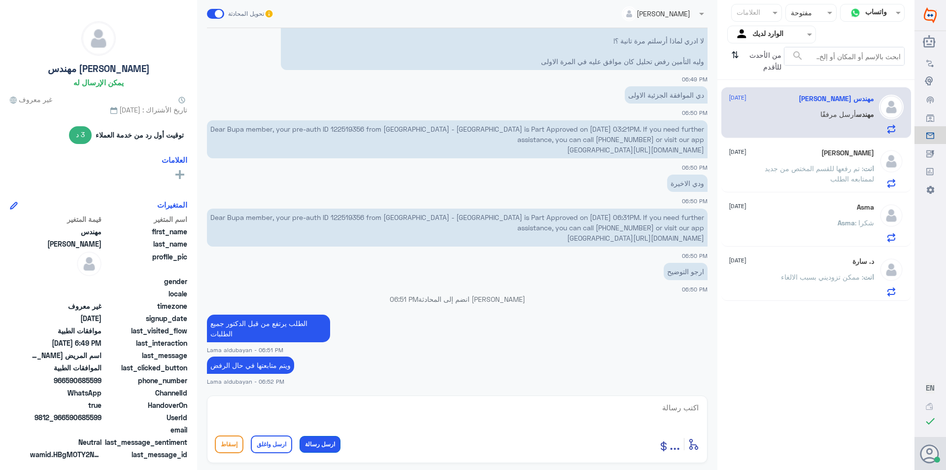
scroll to position [1759, 0]
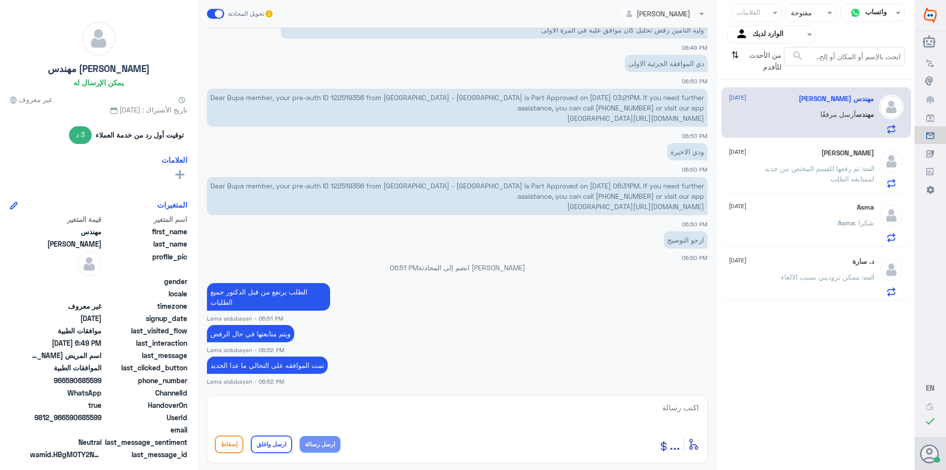
click at [300, 436] on button "ارسل رسالة" at bounding box center [320, 444] width 41 height 17
click at [593, 411] on textarea at bounding box center [457, 413] width 485 height 24
type textarea "ب"
type textarea "ي"
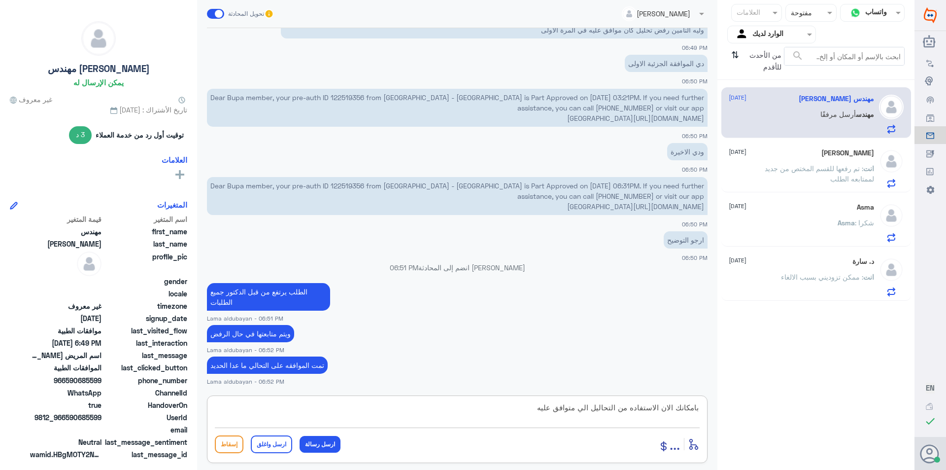
type textarea "بامكانك الان الاستفاده من التحاليل الي متوافق عليه"
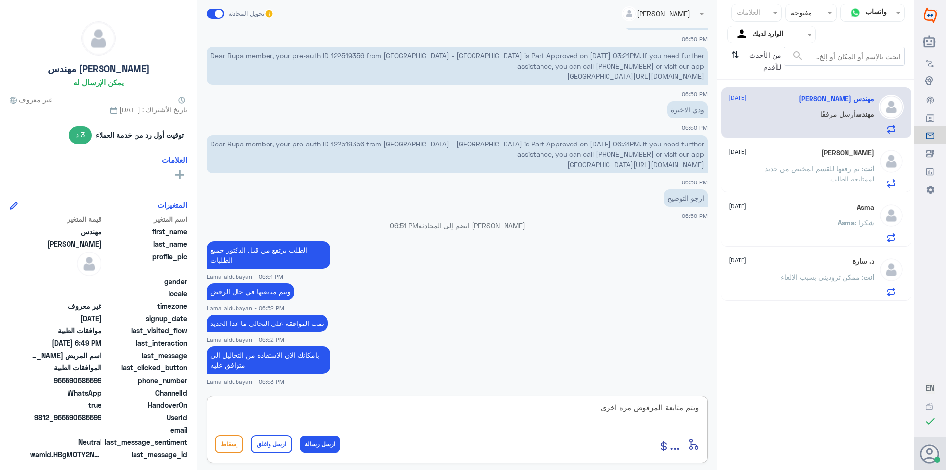
type textarea "ويتم متابعة المرفوض مره اخرى"
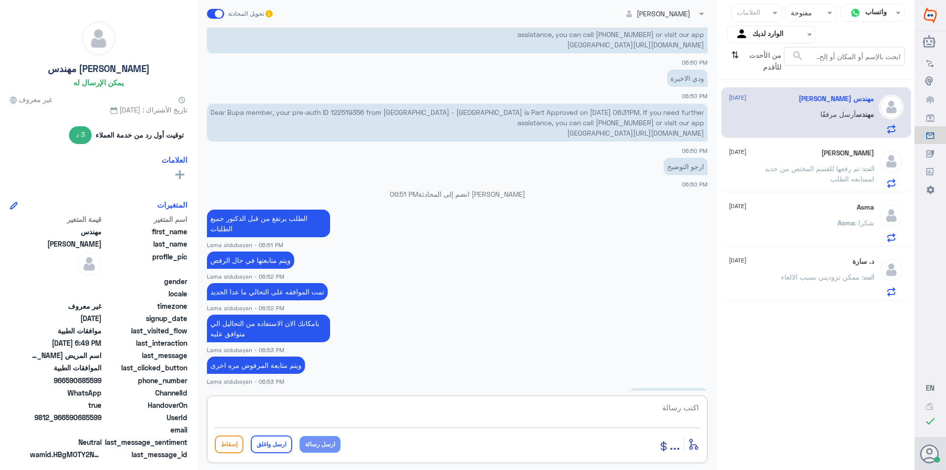
scroll to position [2002, 0]
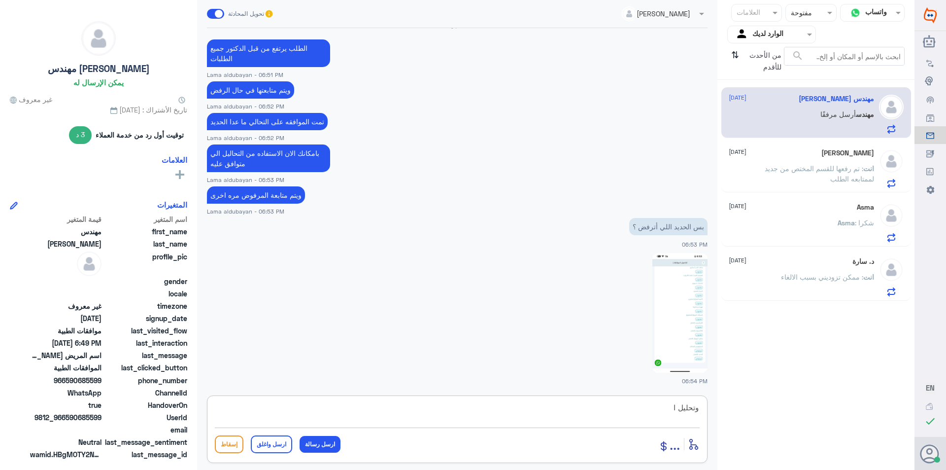
click at [617, 413] on textarea "وتحليل ا" at bounding box center [457, 413] width 485 height 24
paste textarea "[MEDICAL_DATA] (Fe)"
type textarea "وتحليل [MEDICAL_DATA] (Fe)"
click at [309, 442] on button "ارسل رسالة" at bounding box center [320, 444] width 41 height 17
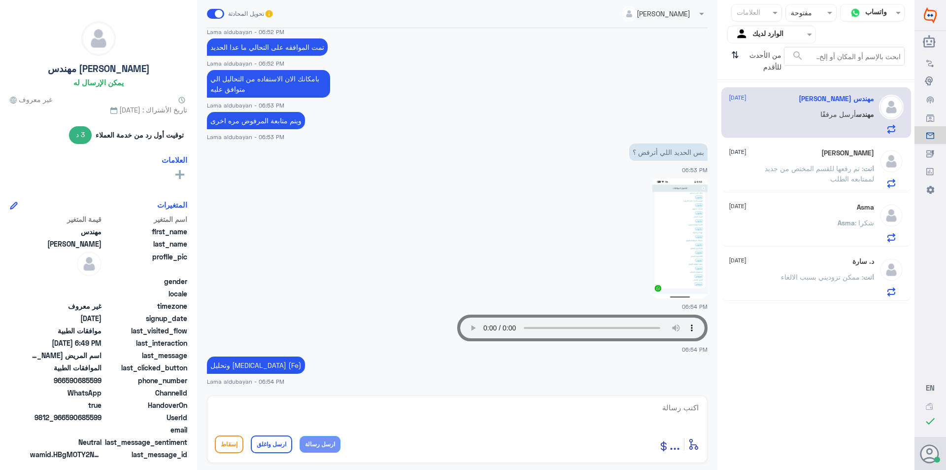
click at [456, 408] on textarea at bounding box center [457, 413] width 485 height 24
type textarea "ا"
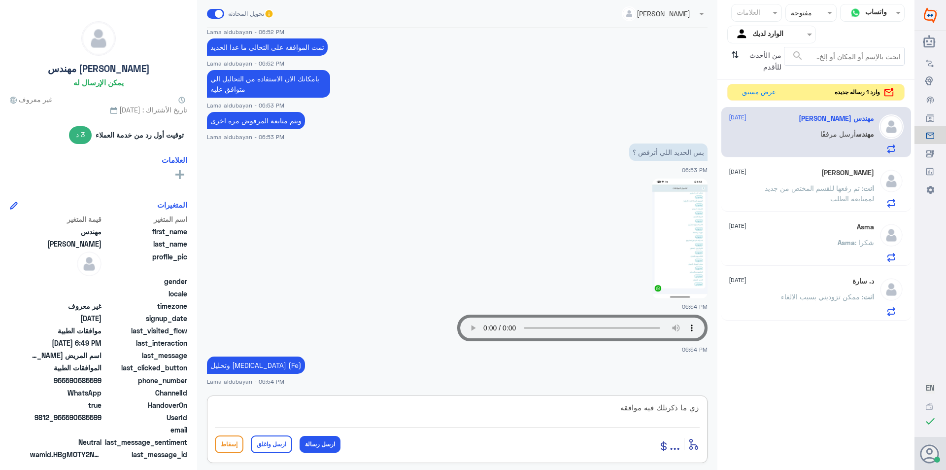
type textarea "زي ما ذكرتلك فيه موافقه"
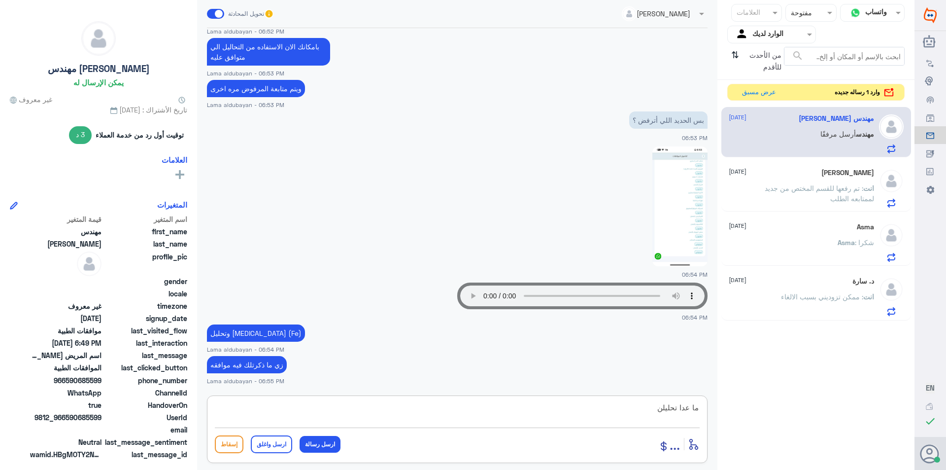
type textarea "ما عدا تحليلن"
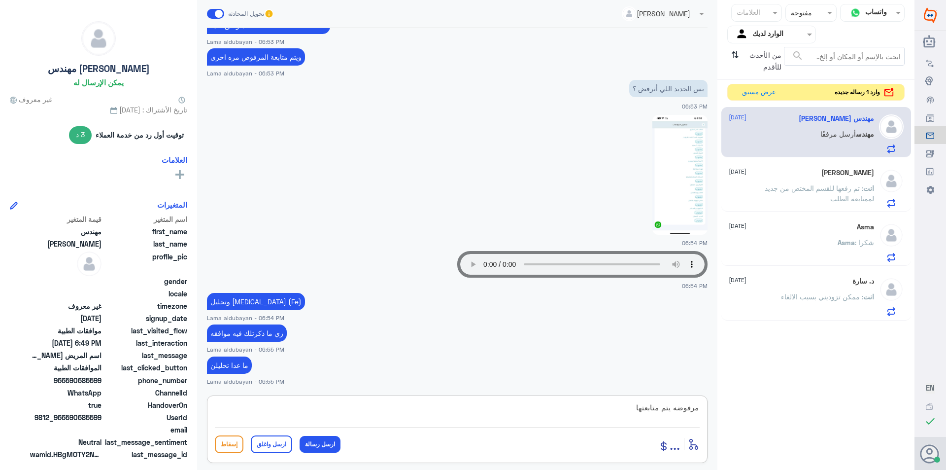
type textarea "مرفوضه يتم متابعتها"
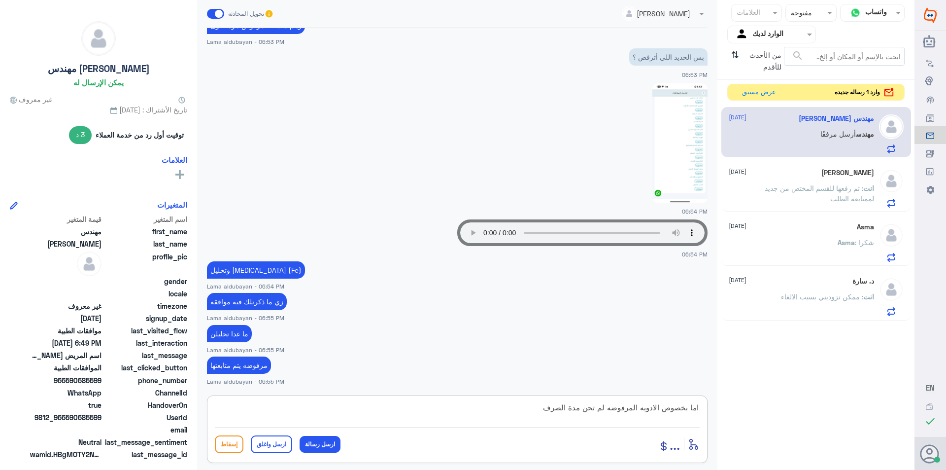
type textarea "اما بخصوص الادويه المرفوضه لم تحن مدة الصرف"
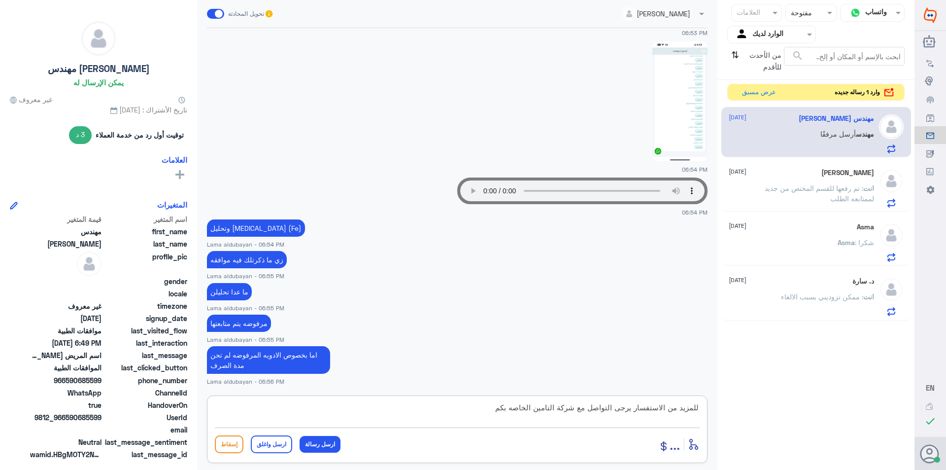
type textarea "للمزيد من الاستفسار يرجى التواصل مع شركة التامين الخاصه بكم"
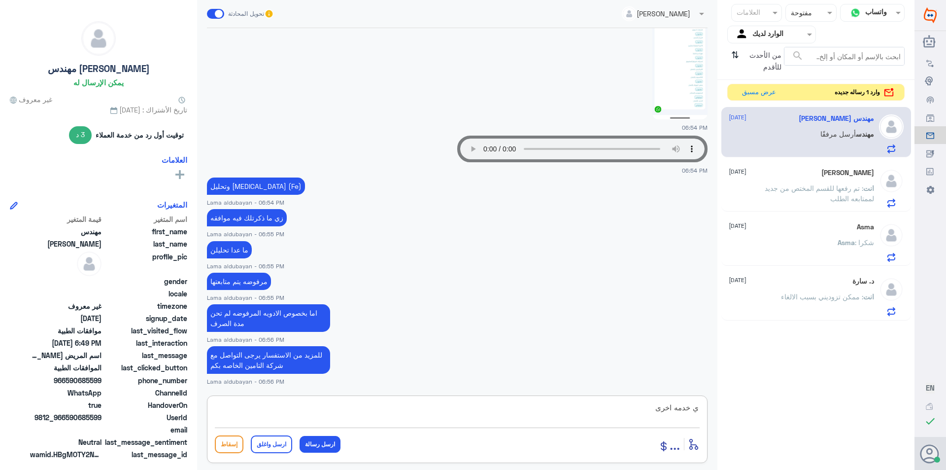
type textarea "ي خدمه اخرى"
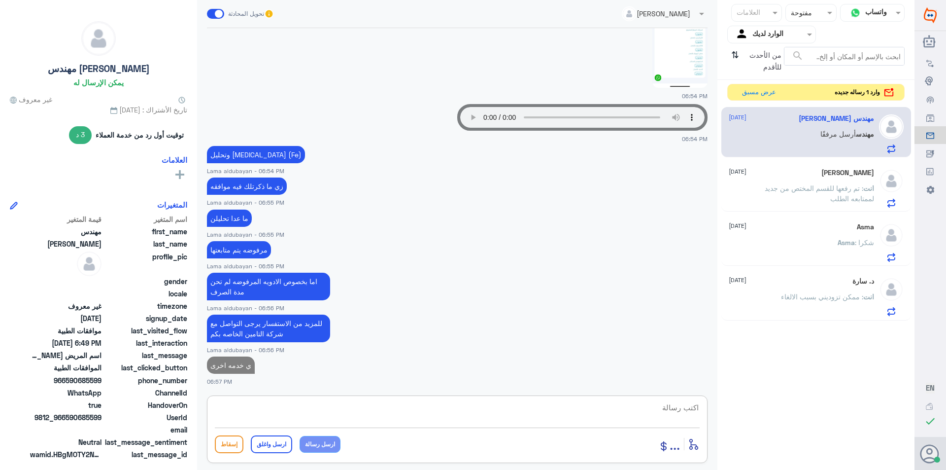
click at [736, 93] on div "وارد 1 رساله جديده عرض مسبق" at bounding box center [815, 92] width 177 height 17
click at [759, 95] on button "عرض مسبق" at bounding box center [758, 91] width 41 height 15
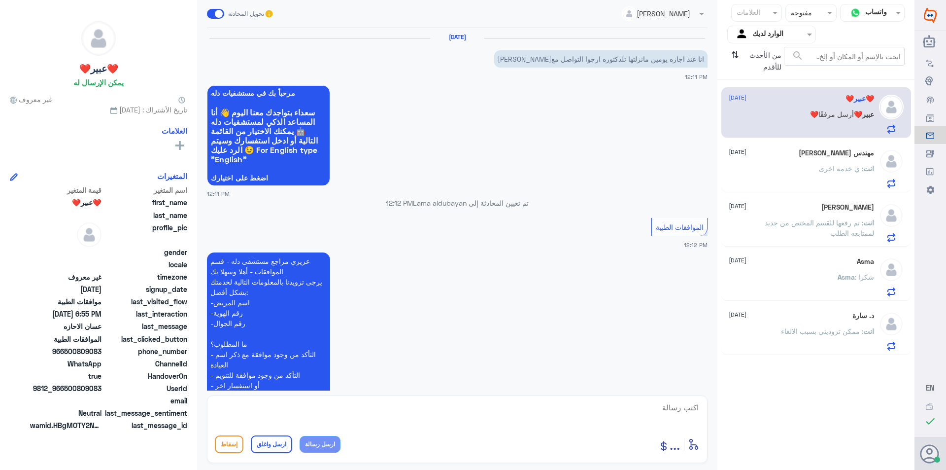
scroll to position [967, 0]
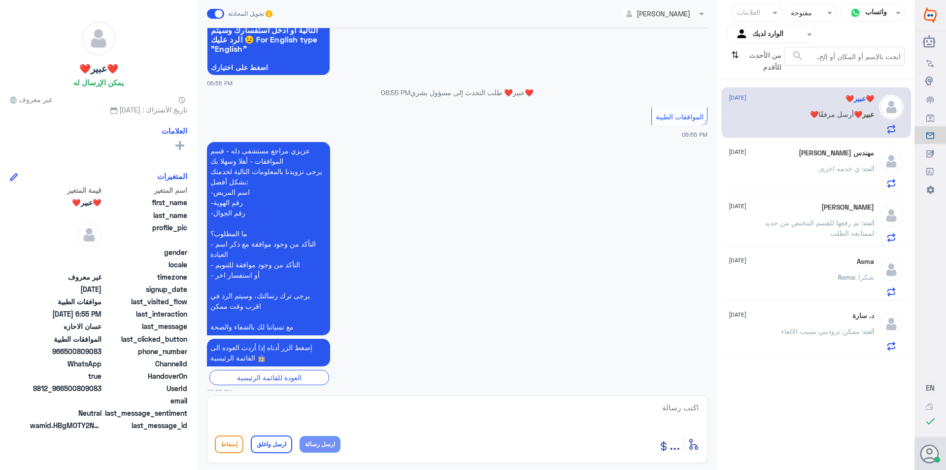
click at [792, 164] on div "مهندس [PERSON_NAME] [DATE] انت : ي خدمه اخرى" at bounding box center [801, 168] width 145 height 39
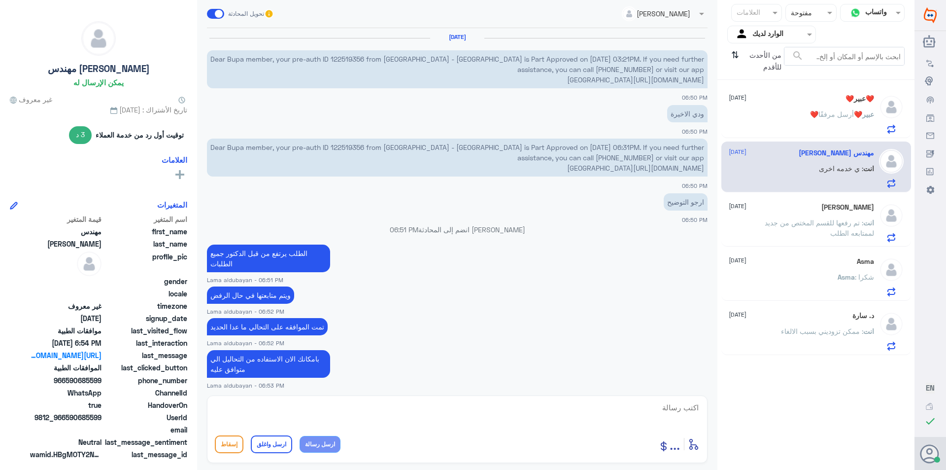
scroll to position [490, 0]
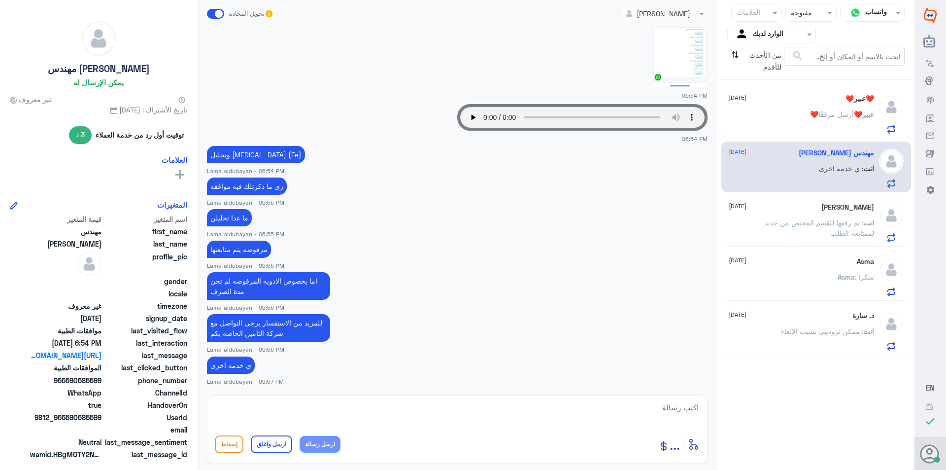
click at [826, 122] on p "❤️عبير❤️ أرسل مرفقًا" at bounding box center [842, 121] width 64 height 25
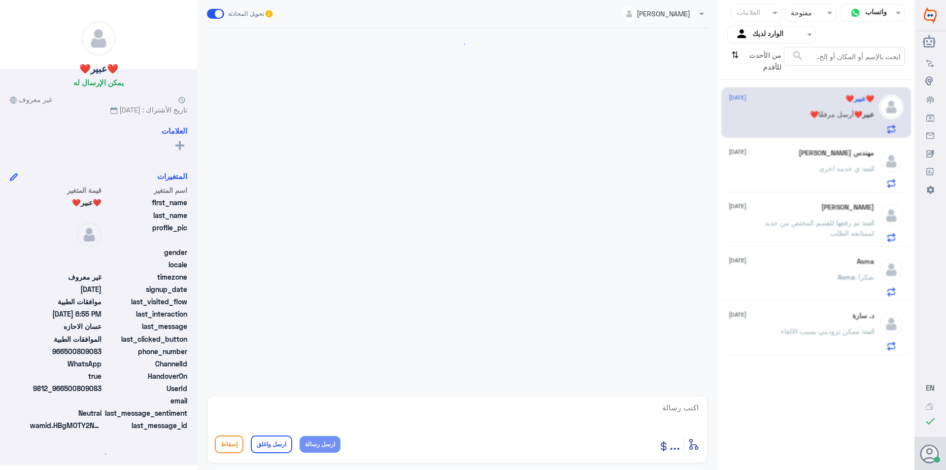
scroll to position [967, 0]
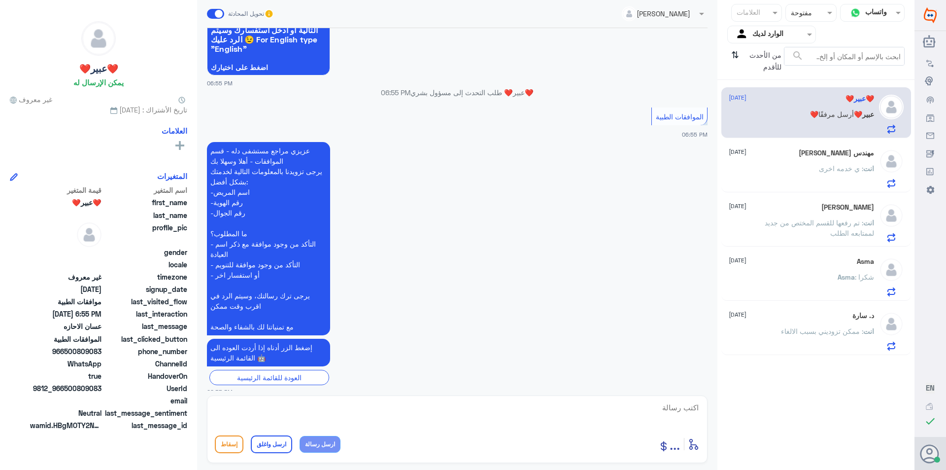
click at [802, 160] on div "مهندس [PERSON_NAME] [DATE] انت : ي خدمه اخرى" at bounding box center [801, 168] width 145 height 39
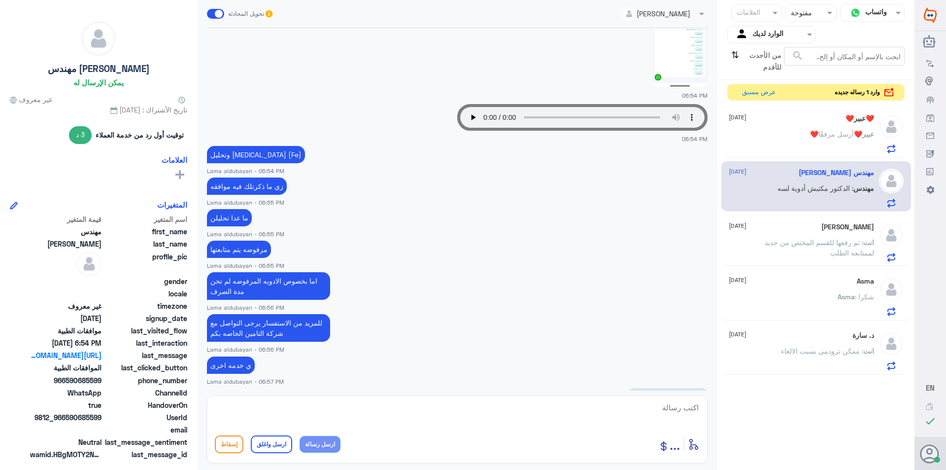
scroll to position [524, 0]
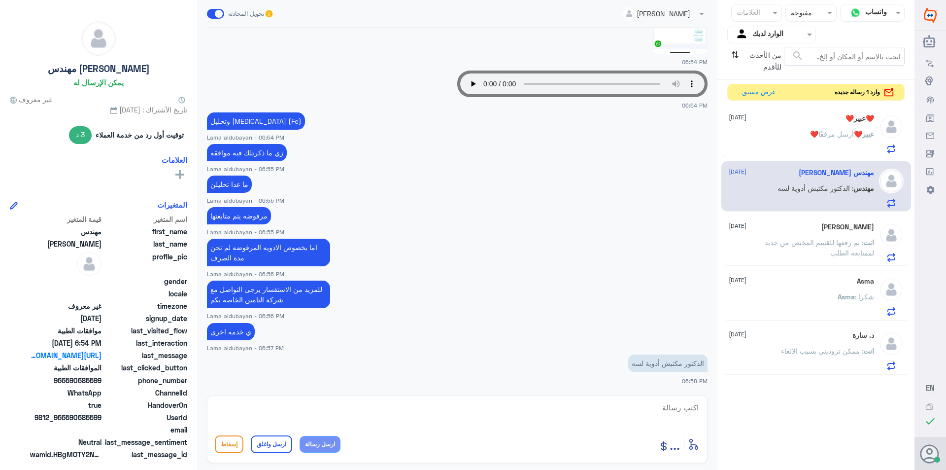
click at [584, 408] on textarea at bounding box center [457, 413] width 485 height 24
type textarea "موجود ادويه مرفوعه [DATE]"
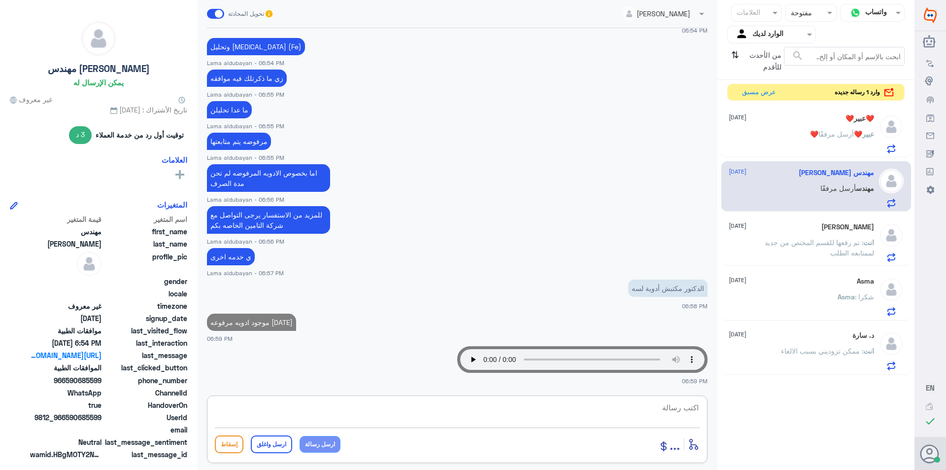
scroll to position [544, 0]
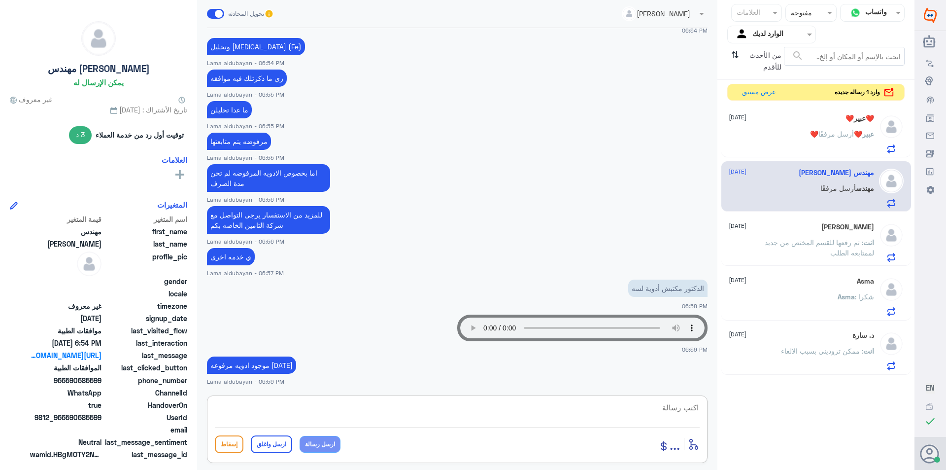
click at [598, 417] on textarea at bounding box center [457, 413] width 485 height 24
type textarea "يرجى الكتابه"
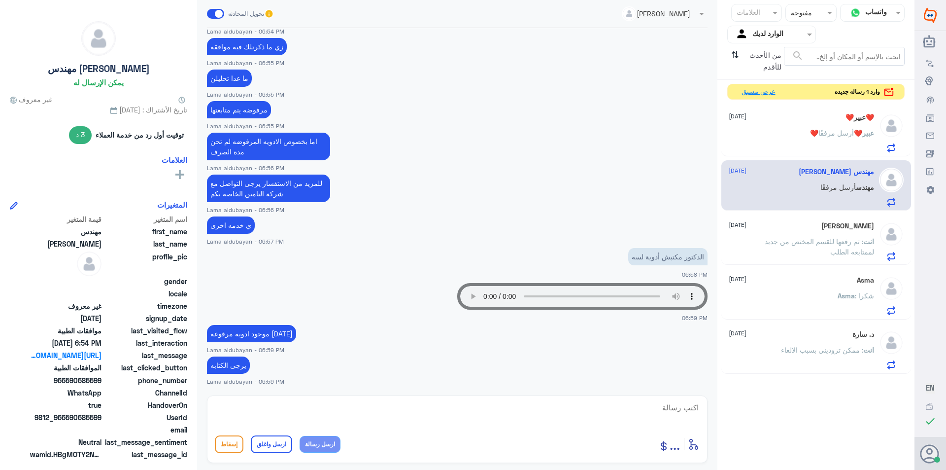
click at [753, 92] on button "عرض مسبق" at bounding box center [758, 91] width 41 height 15
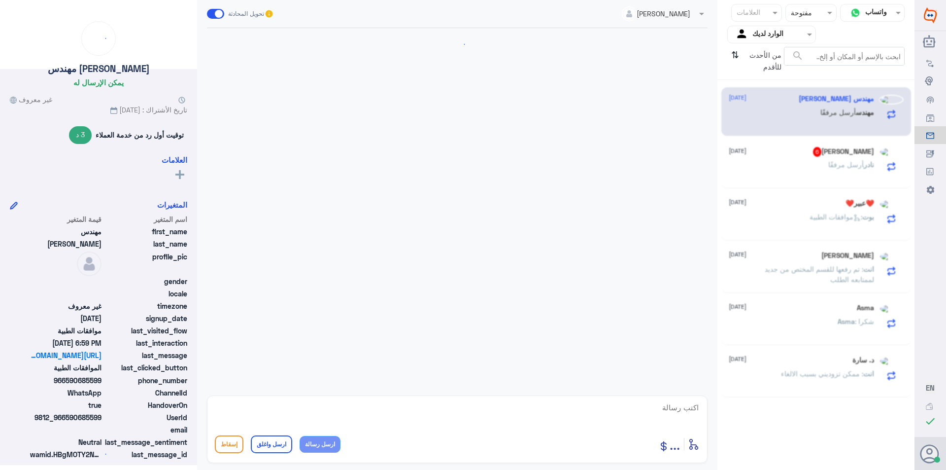
scroll to position [456, 0]
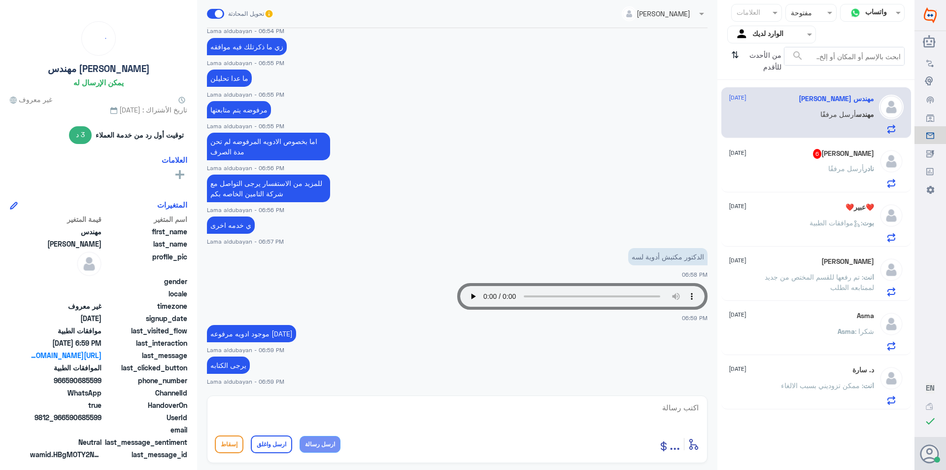
click at [866, 167] on span "نادر" at bounding box center [869, 168] width 10 height 8
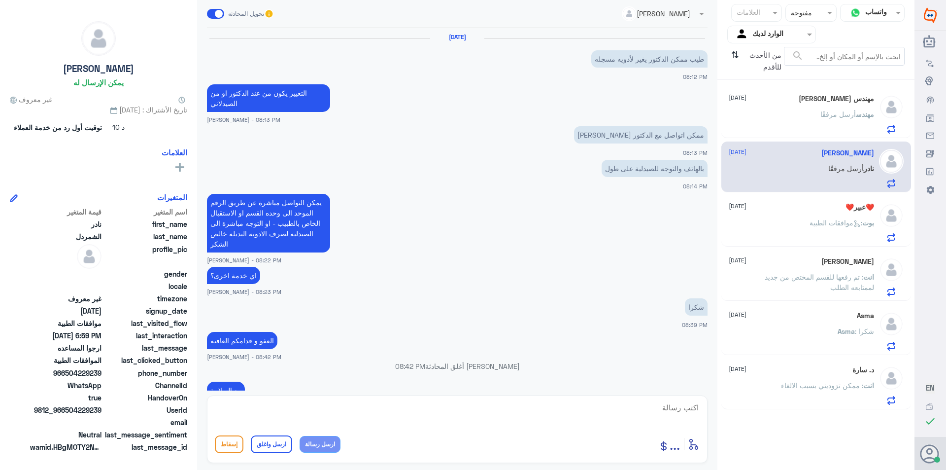
scroll to position [643, 0]
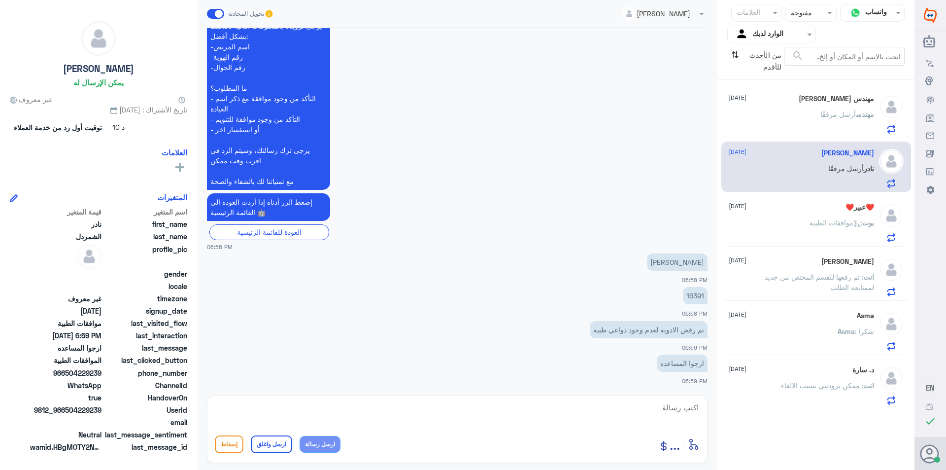
click at [701, 299] on p "16391" at bounding box center [695, 295] width 25 height 17
click at [775, 122] on div "مهندس أرسل مرفقًا" at bounding box center [801, 122] width 145 height 22
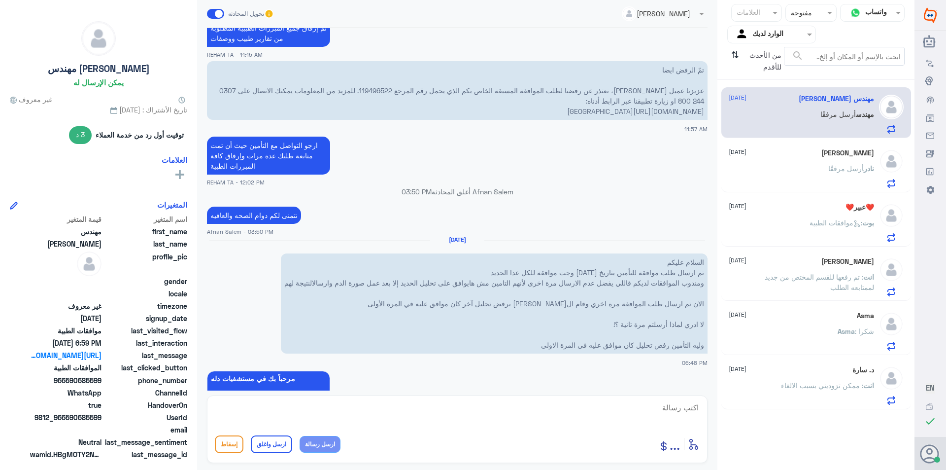
scroll to position [1063, 0]
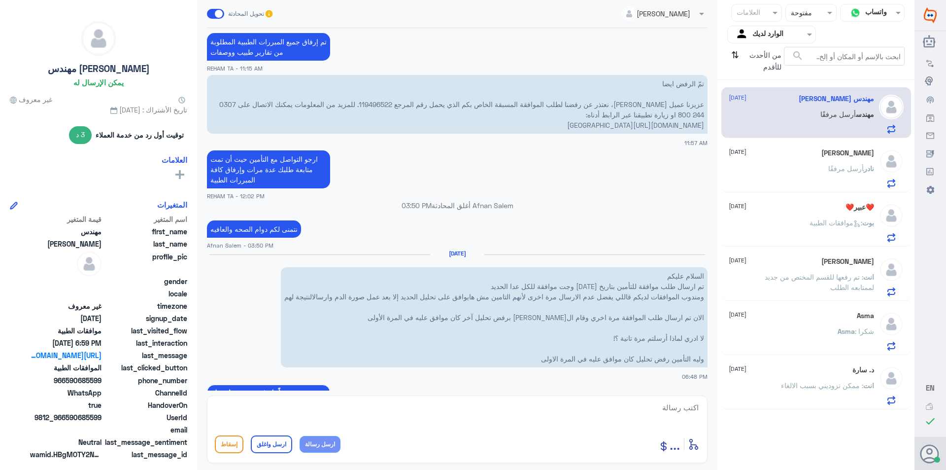
click at [419, 102] on p "تمّ الرفض ايضا [PERSON_NAME]نا عميل [PERSON_NAME]، نعتذر عن رفضنا لطلب الموافقة…" at bounding box center [457, 104] width 501 height 59
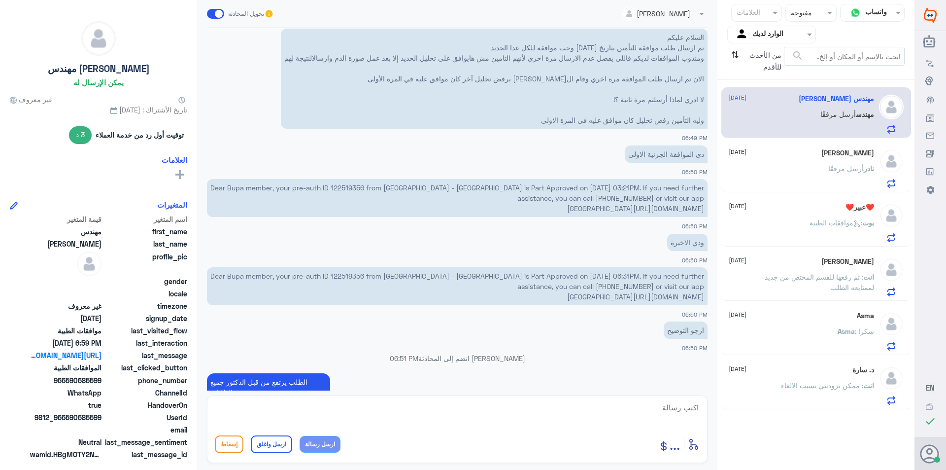
scroll to position [2245, 0]
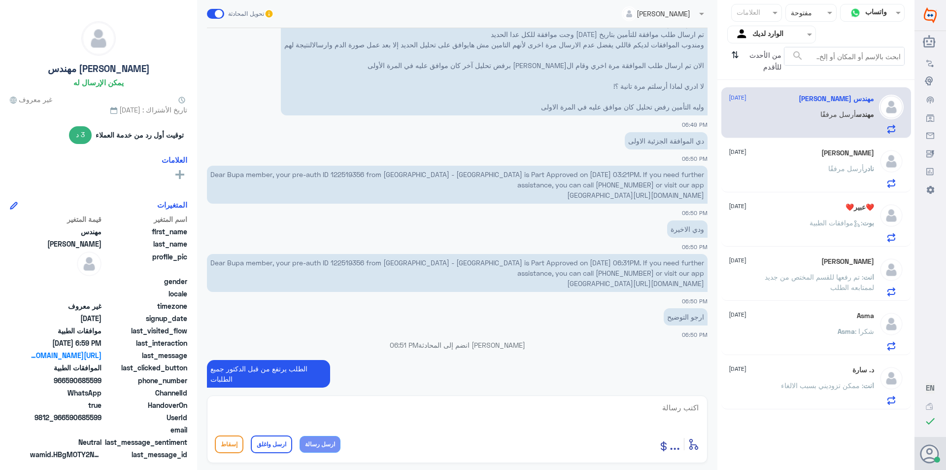
click at [350, 264] on p "Dear Bupa member, your pre-auth ID 122519356 from [GEOGRAPHIC_DATA] - [GEOGRAPH…" at bounding box center [457, 273] width 501 height 38
click at [389, 413] on textarea at bounding box center [457, 413] width 485 height 24
type textarea "عذرا صحيح فقط مرفوع [DATE] على التحالي"
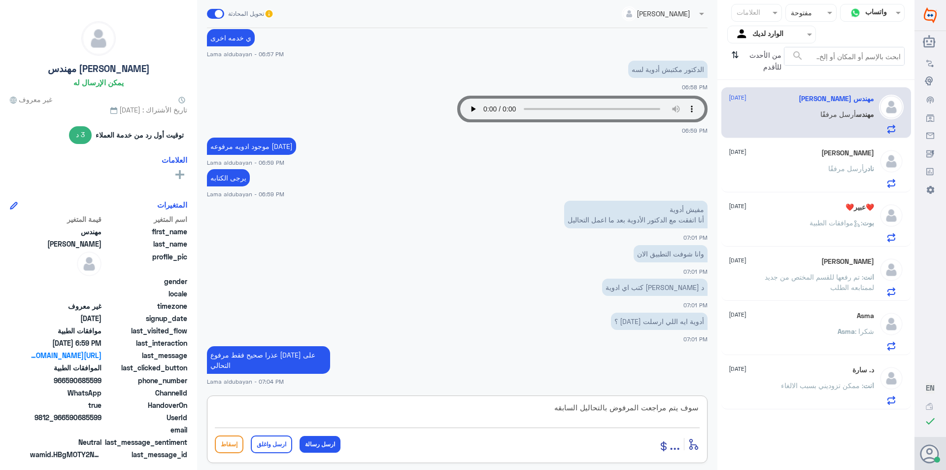
type textarea "سوف يتم مراجعت المرفوض بالتحاليل السابقه"
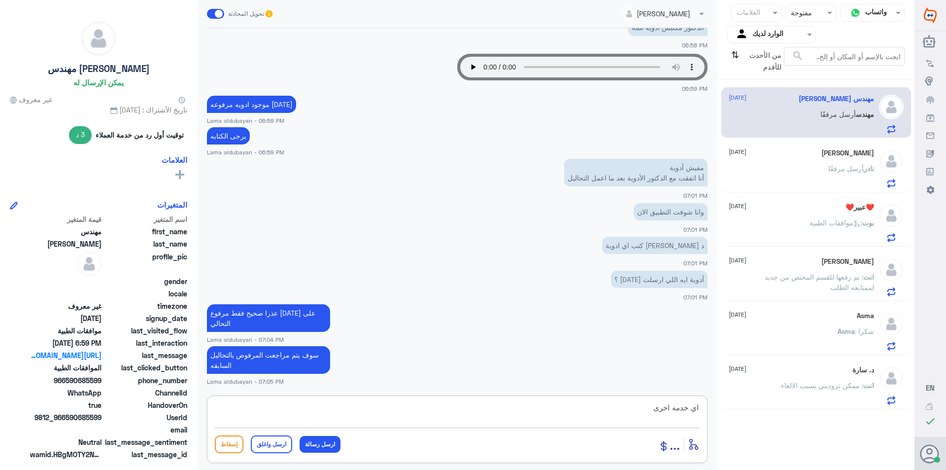
type textarea "اي خدمه اخرى"
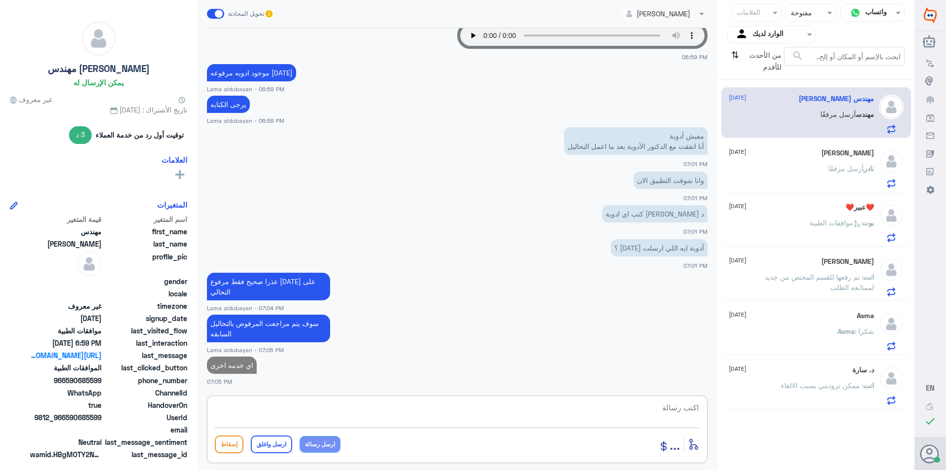
click at [803, 178] on div "[PERSON_NAME] أرسل مرفقًا" at bounding box center [801, 177] width 145 height 22
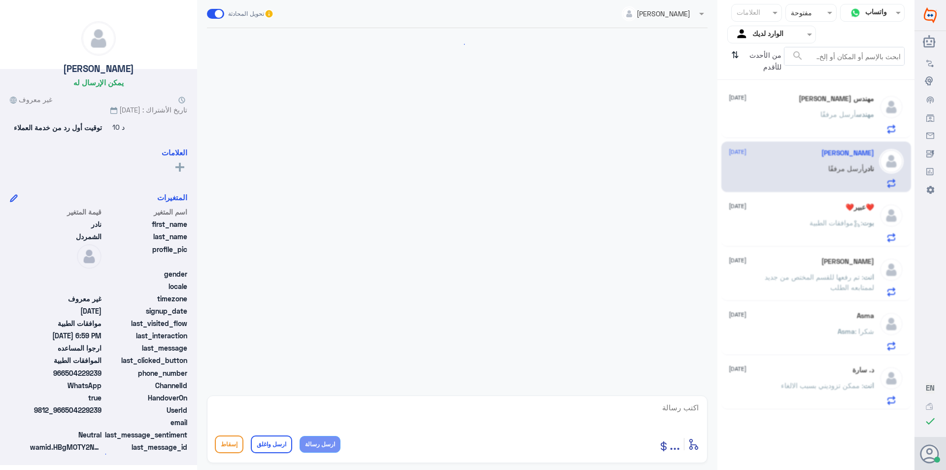
scroll to position [643, 0]
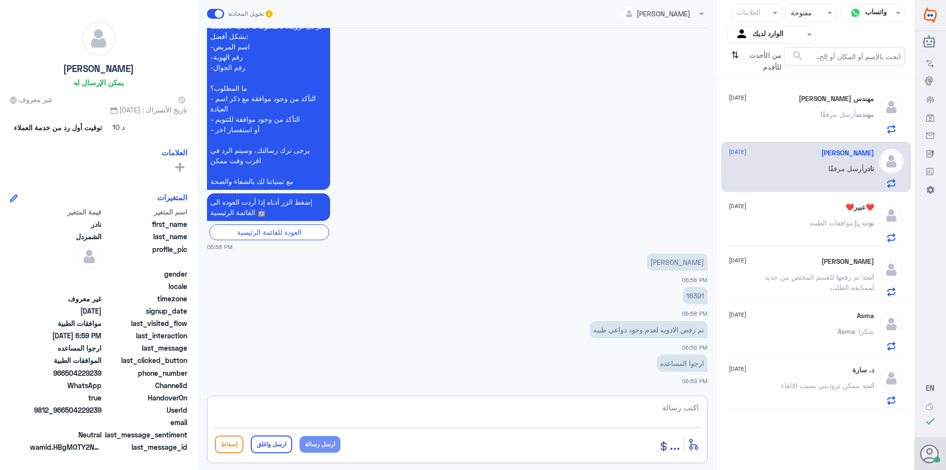
click at [607, 417] on textarea at bounding box center [457, 413] width 485 height 24
type textarea "تم رفع الوصفه"
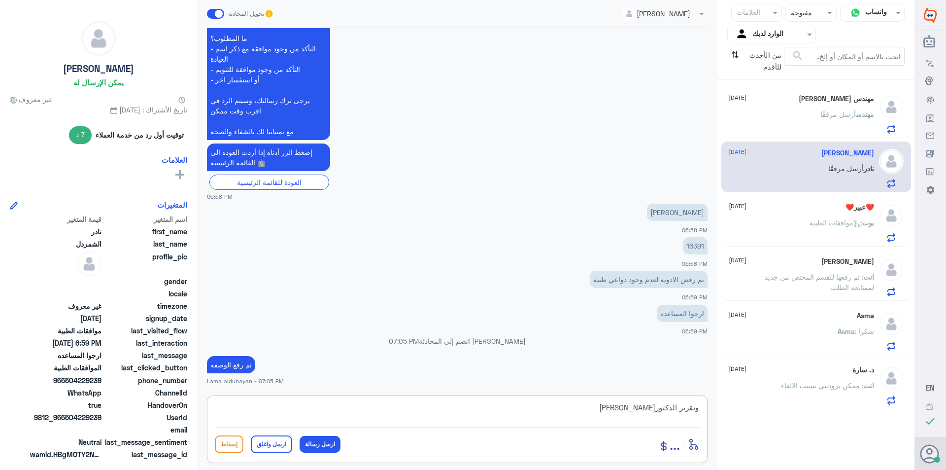
type textarea "وتقرير الدكتور[PERSON_NAME]"
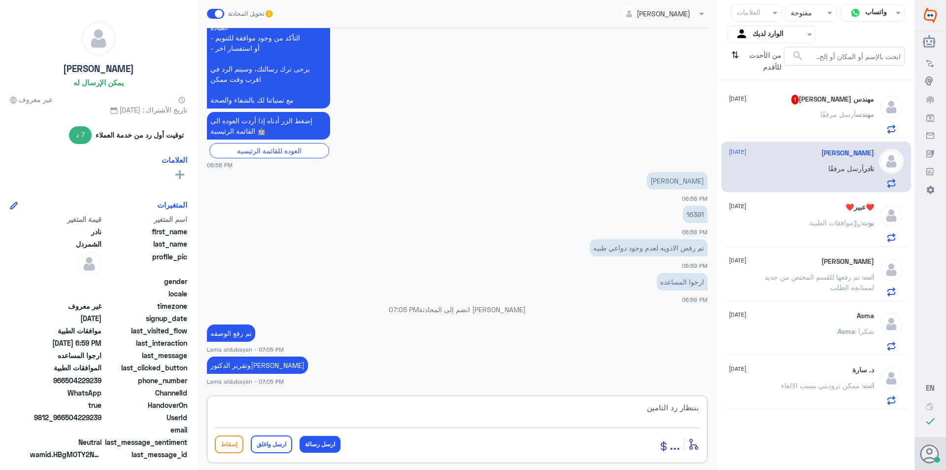
type textarea "بنتظار رد التامين"
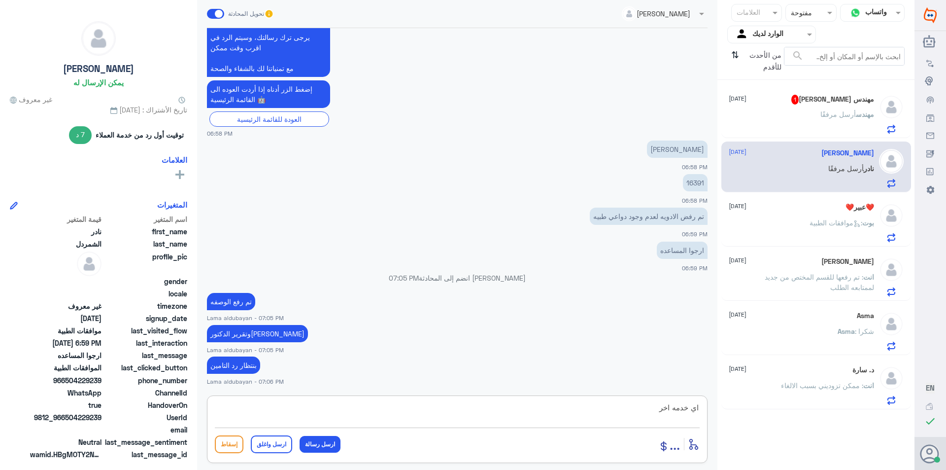
type textarea "اي خدمه اخرى"
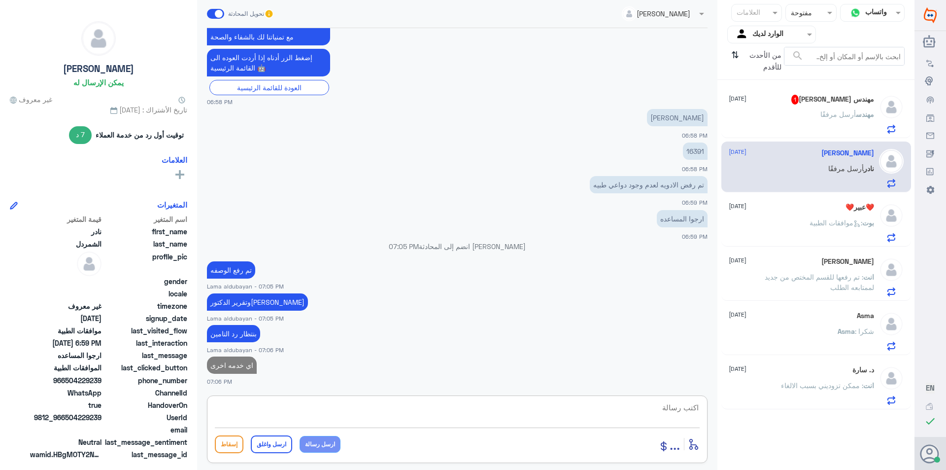
click at [822, 126] on p "مهندس أرسل مرفقًا" at bounding box center [848, 121] width 54 height 25
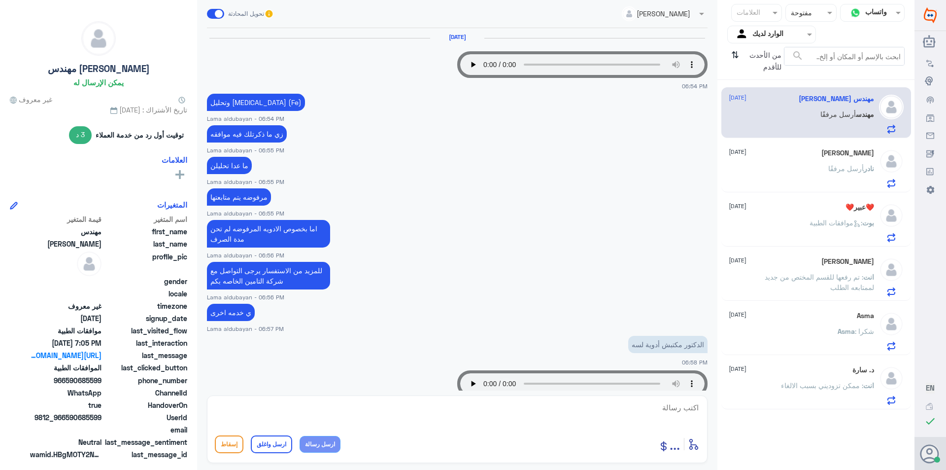
scroll to position [382, 0]
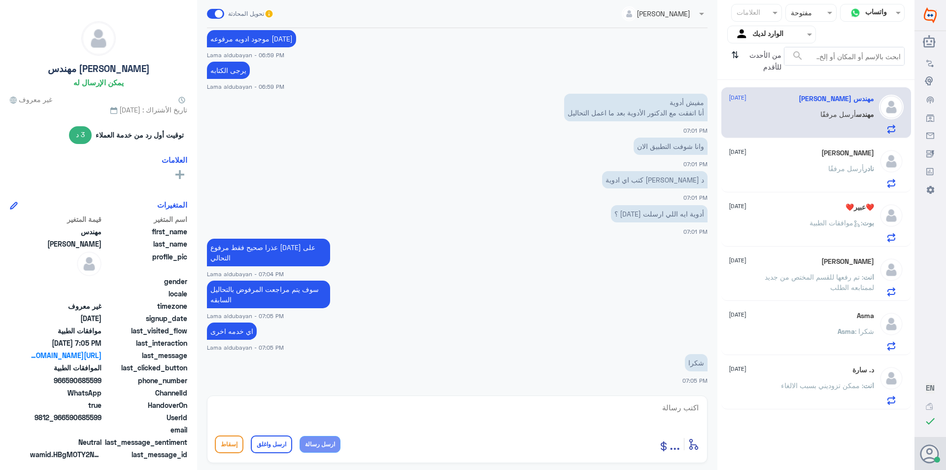
click at [384, 419] on textarea at bounding box center [457, 413] width 485 height 24
paste textarea "نشكر تواصلك مع مستشفيات دلة"
type textarea "نشكر تواصلك مع مستشفيات دلة"
drag, startPoint x: 278, startPoint y: 448, endPoint x: 349, endPoint y: 436, distance: 71.9
click at [279, 448] on button "ارسل واغلق" at bounding box center [271, 444] width 41 height 18
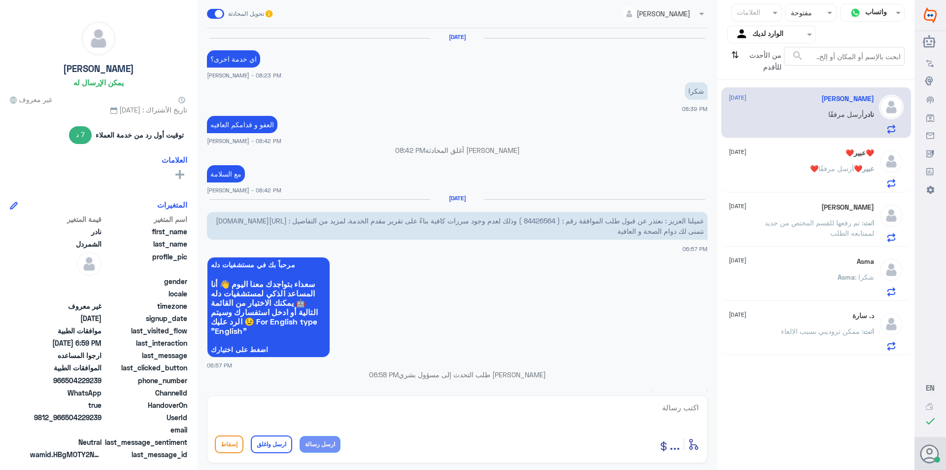
scroll to position [572, 0]
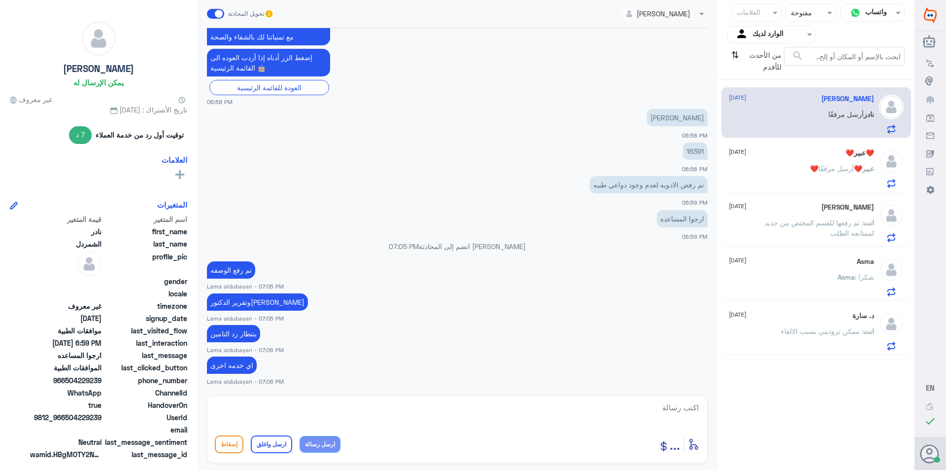
click at [771, 152] on div "❤️عبير❤️ [DATE]" at bounding box center [801, 153] width 145 height 8
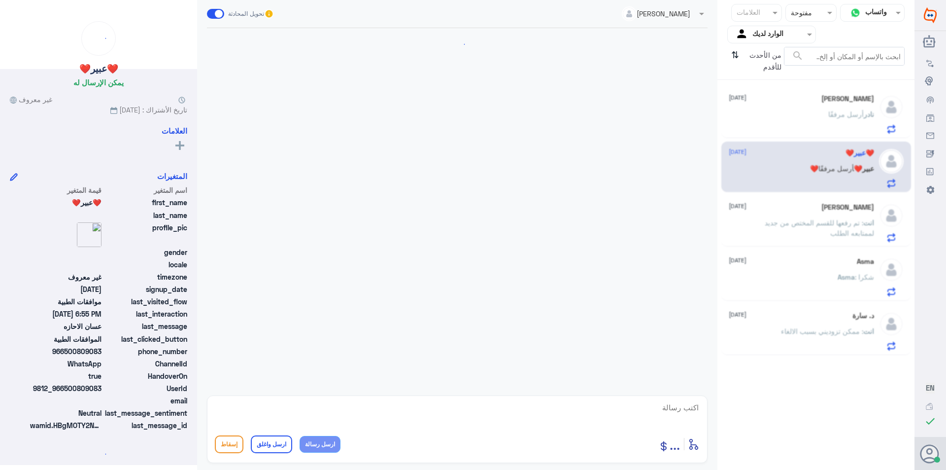
click at [787, 217] on p "انت : تم رفعها للقسم المختص من جديد لممتابعه الطلب" at bounding box center [818, 229] width 111 height 25
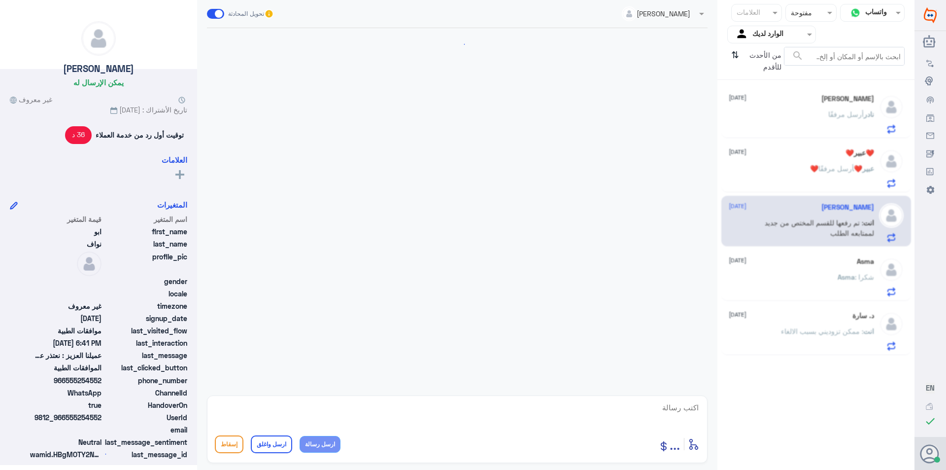
scroll to position [446, 0]
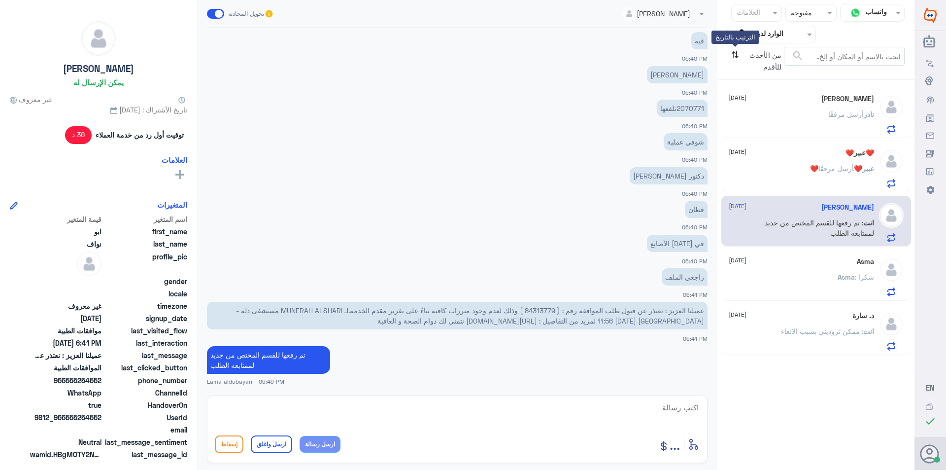
click at [737, 56] on icon "⇅" at bounding box center [735, 59] width 8 height 25
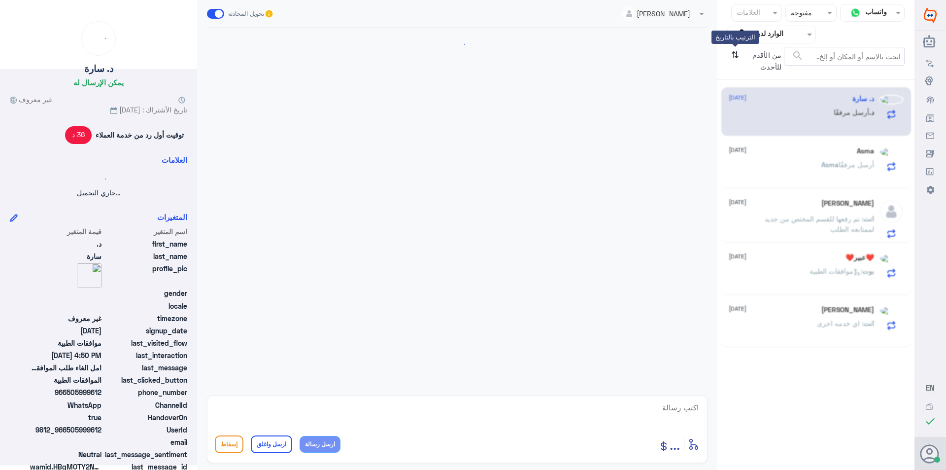
scroll to position [0, 0]
click at [737, 56] on icon "⇅" at bounding box center [735, 59] width 8 height 25
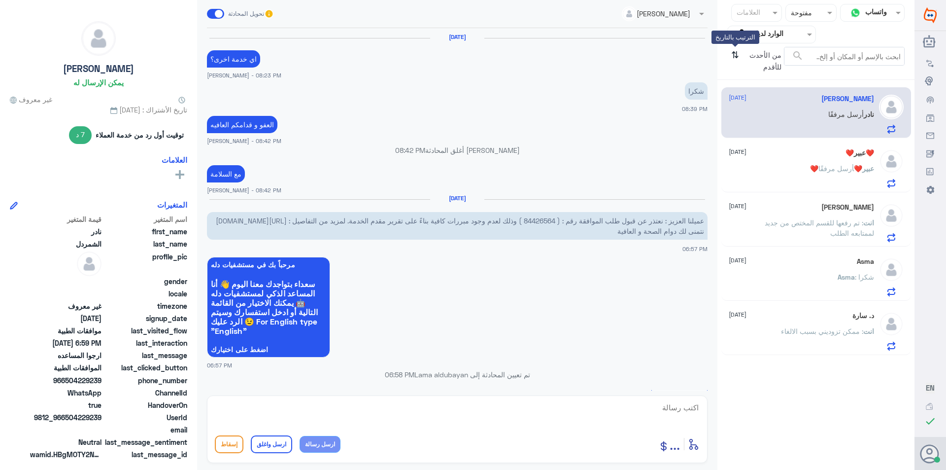
scroll to position [572, 0]
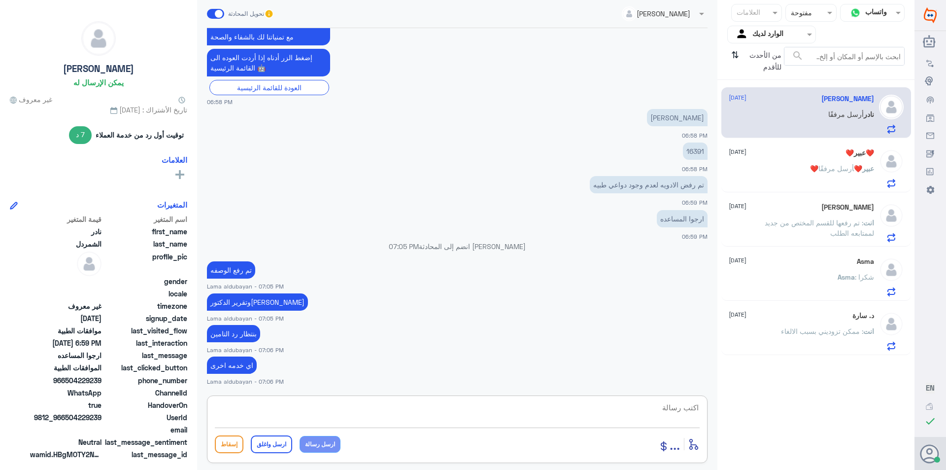
click at [415, 404] on textarea at bounding box center [457, 413] width 485 height 24
click at [410, 414] on textarea at bounding box center [457, 413] width 485 height 24
paste textarea "نشكر تواصلك مع مستشفيات دلة"
type textarea "نشكر تواصلك مع مستشفيات دلة"
click at [263, 445] on button "ارسل واغلق" at bounding box center [271, 444] width 41 height 18
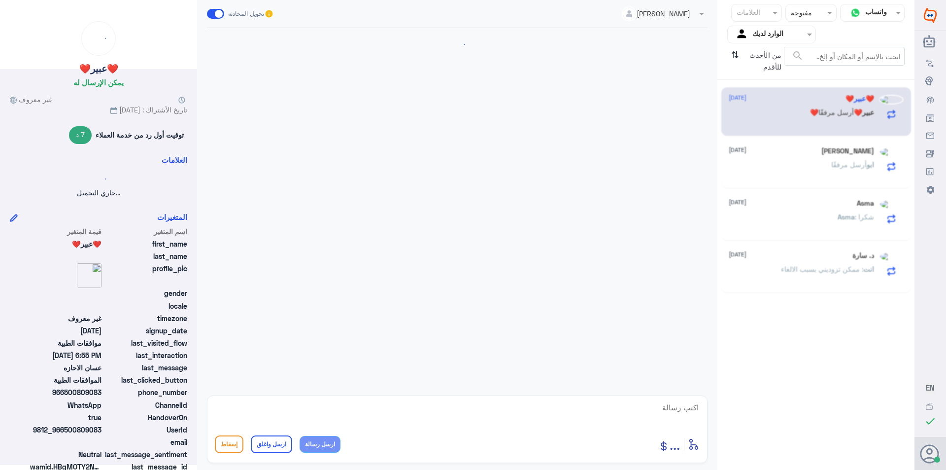
scroll to position [0, 0]
click at [781, 168] on div "[PERSON_NAME] مرفقًا" at bounding box center [801, 173] width 145 height 22
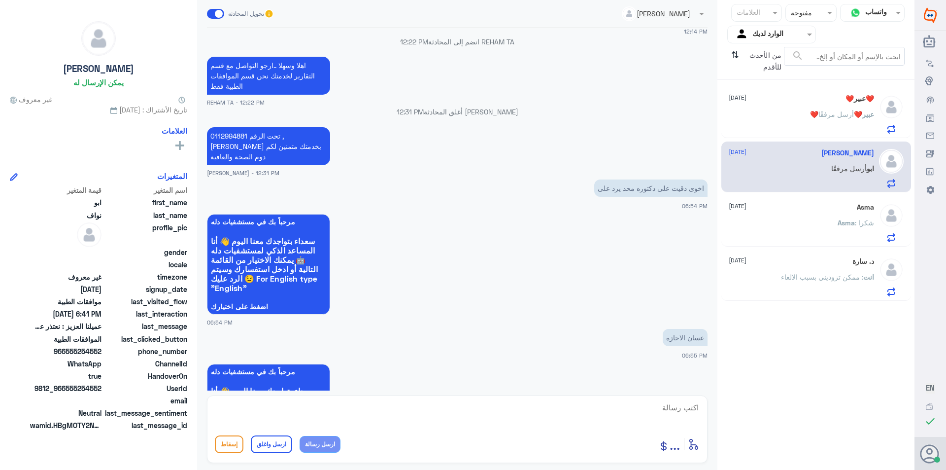
scroll to position [573, 0]
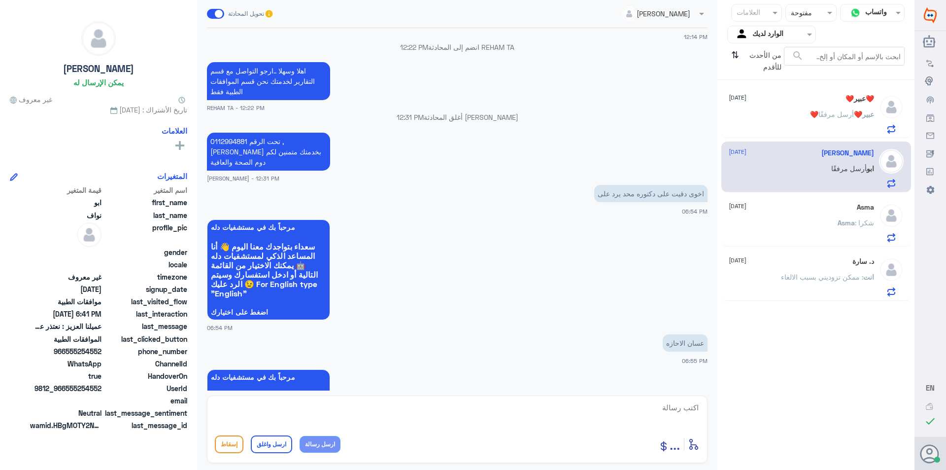
click at [606, 411] on textarea at bounding box center [457, 413] width 485 height 24
type textarea "تفضل كيف اقدر اخدمك"
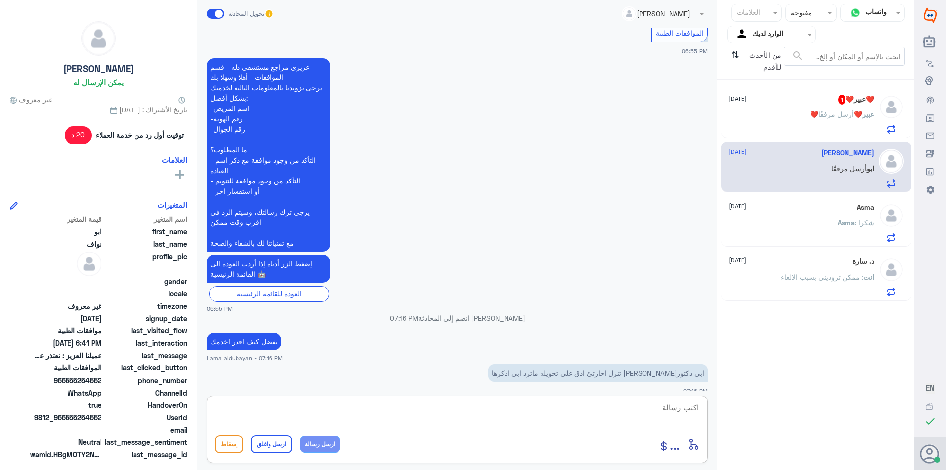
scroll to position [1067, 0]
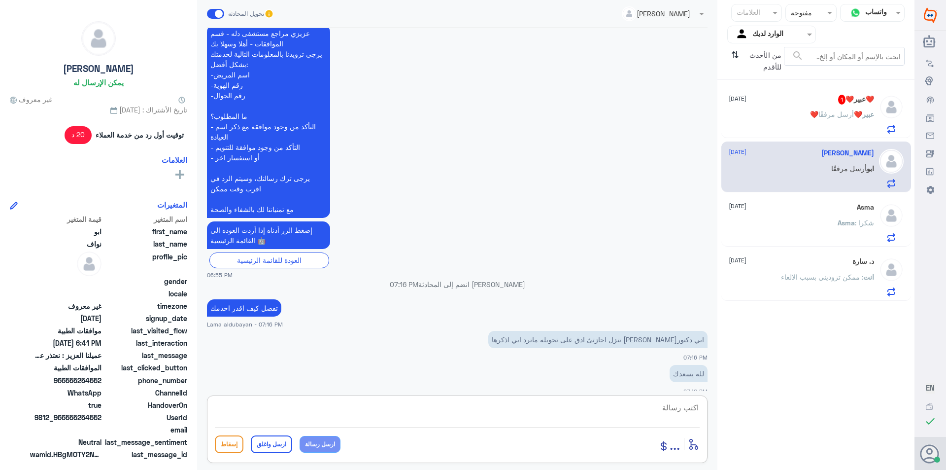
click at [518, 420] on textarea at bounding box center [457, 413] width 485 height 24
paste textarea "يرجى التواصل مع قسم التقارير عن طريق الاتصال بشكل مباشر على الرقم 966112994881"
type textarea "يرجى التواصل مع قسم التقارير عن طريق الاتصال بشكل مباشر على الرقم 966112994881"
click at [323, 444] on button "ارسل رسالة" at bounding box center [320, 444] width 41 height 17
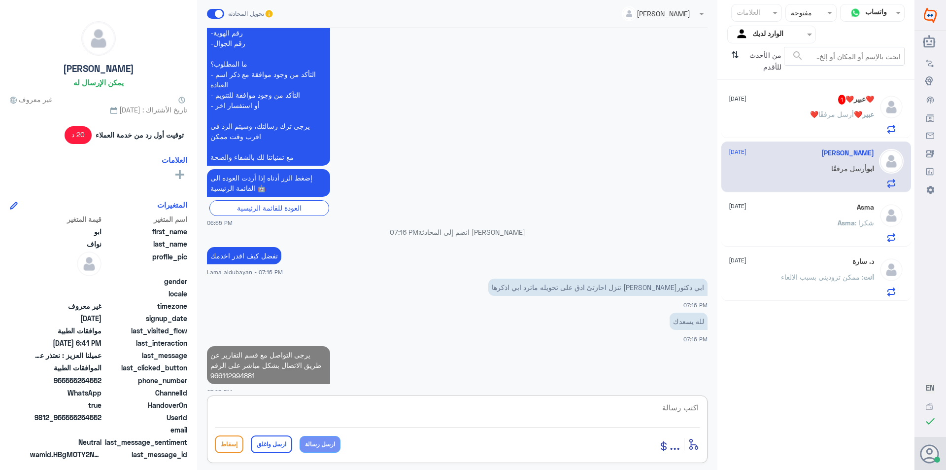
drag, startPoint x: 356, startPoint y: 413, endPoint x: 369, endPoint y: 402, distance: 16.8
click at [356, 412] on textarea at bounding box center [457, 413] width 485 height 24
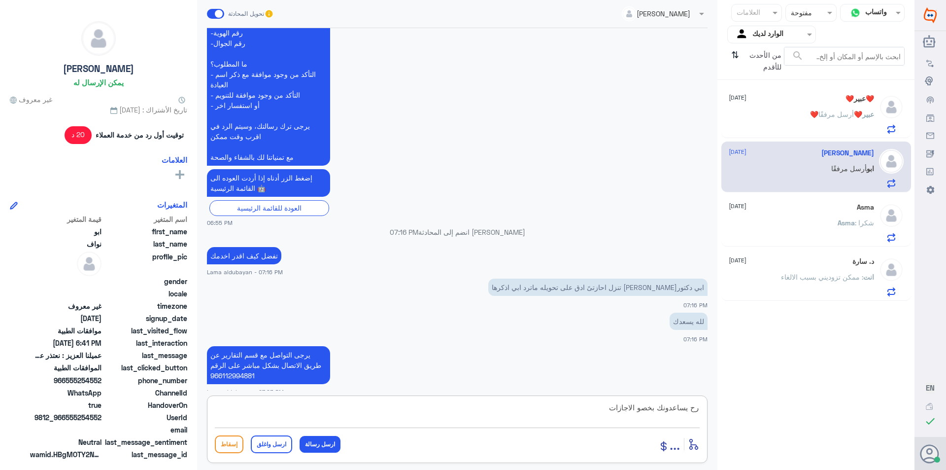
type textarea "رح يساعدونك بخصو الاجازات"
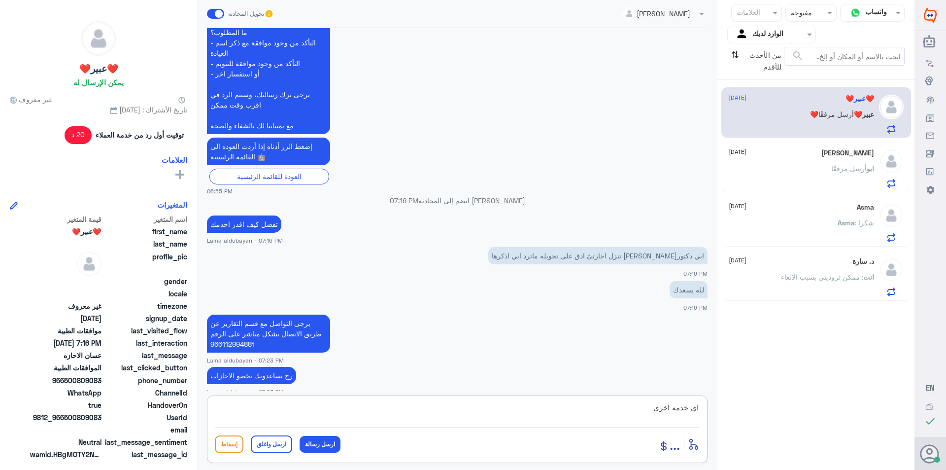
type textarea "اي خدمه اخرى؟"
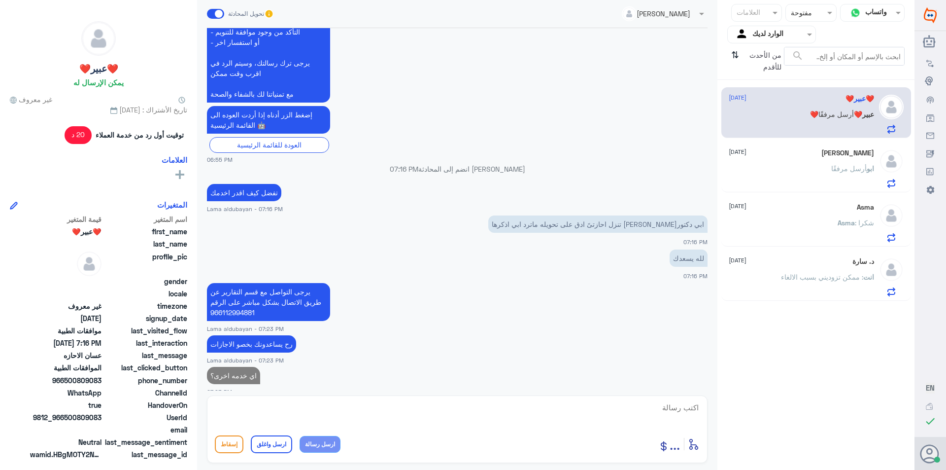
click at [823, 130] on p "❤️عبير❤️ أرسل مرفقًا" at bounding box center [842, 121] width 64 height 25
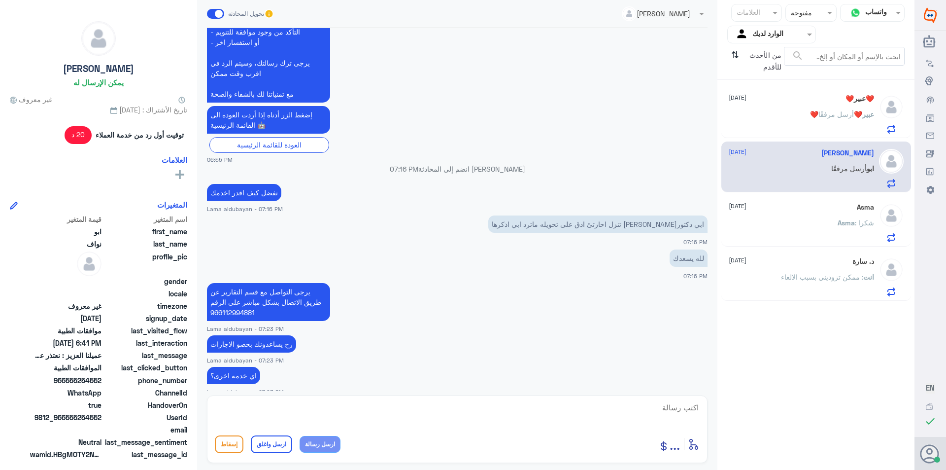
click at [806, 199] on div "Asma [DATE] Asma : شكرا" at bounding box center [817, 221] width 190 height 51
click at [803, 265] on div "د. سارة [DATE]" at bounding box center [801, 261] width 145 height 8
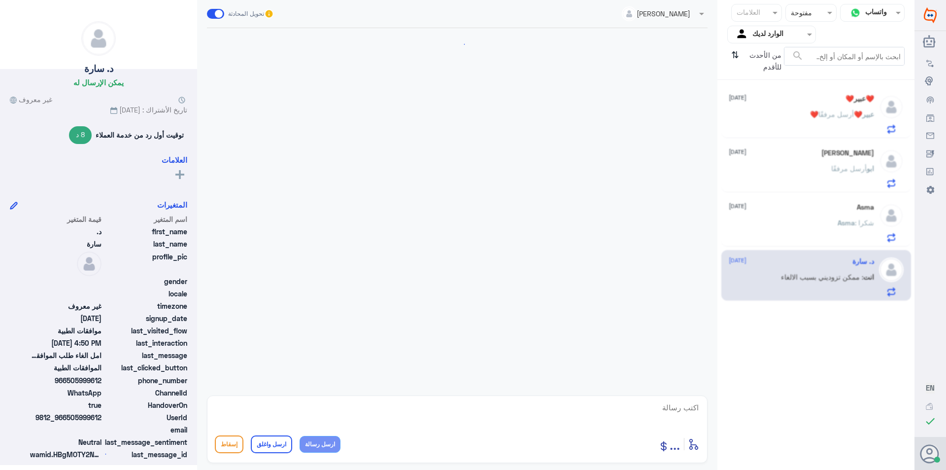
scroll to position [289, 0]
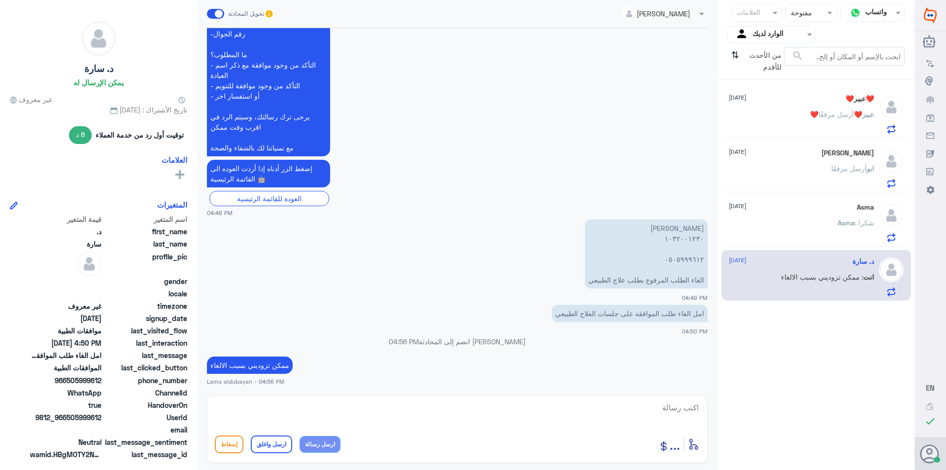
click at [813, 231] on div "Asma : شكرا" at bounding box center [801, 231] width 145 height 22
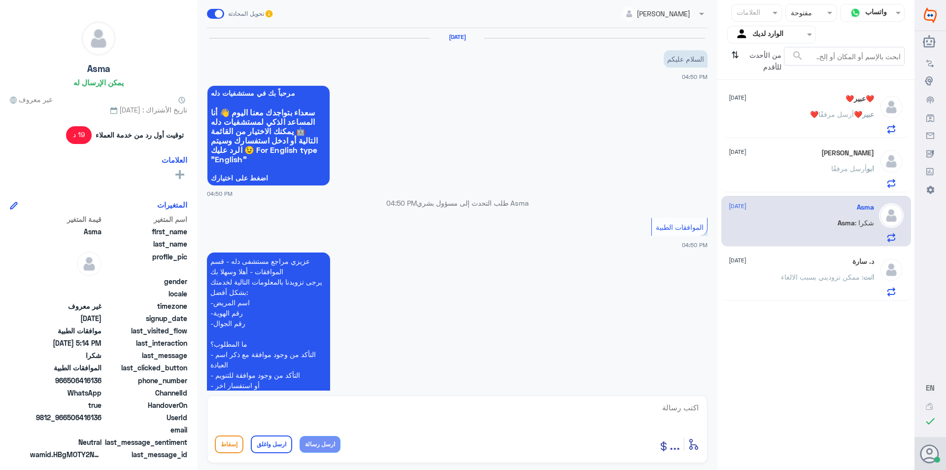
scroll to position [534, 0]
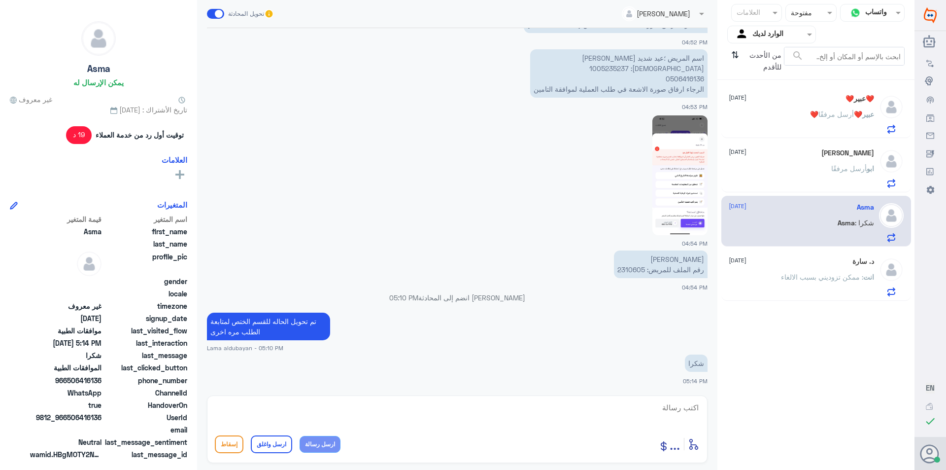
click at [818, 173] on div "[PERSON_NAME] مرفقًا" at bounding box center [801, 177] width 145 height 22
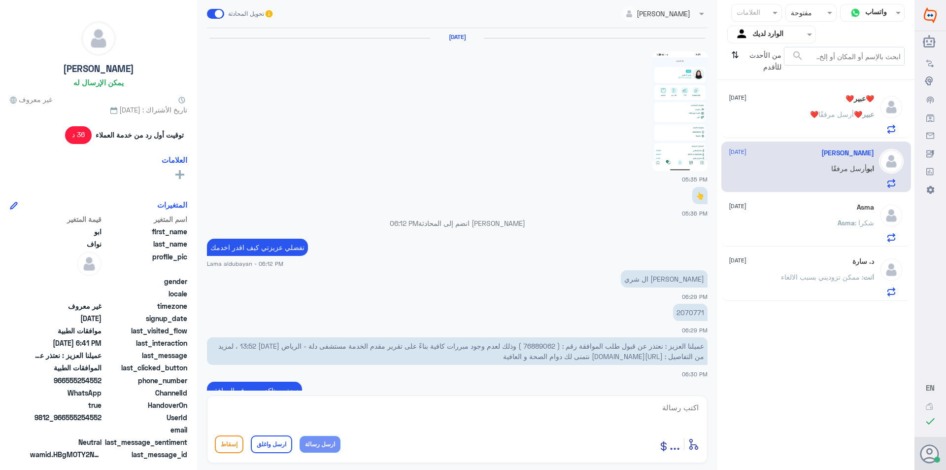
scroll to position [446, 0]
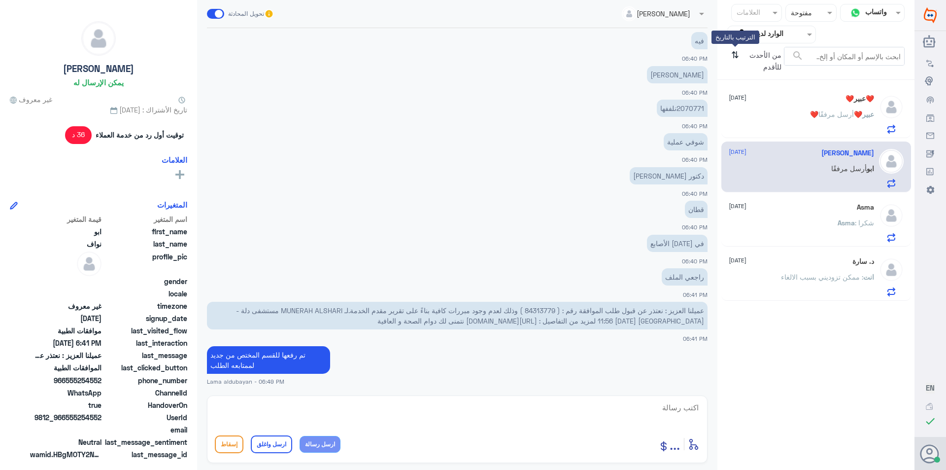
click at [735, 60] on icon "⇅" at bounding box center [735, 59] width 8 height 25
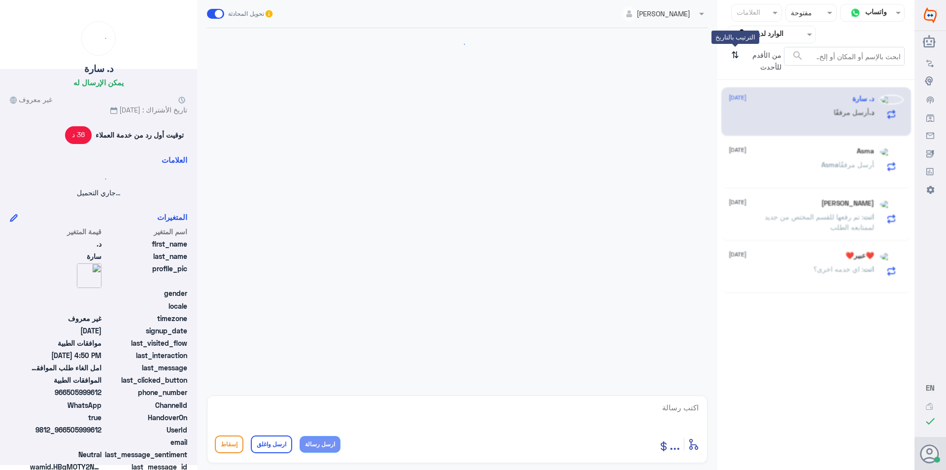
scroll to position [0, 0]
click at [735, 60] on icon "⇅" at bounding box center [735, 59] width 8 height 25
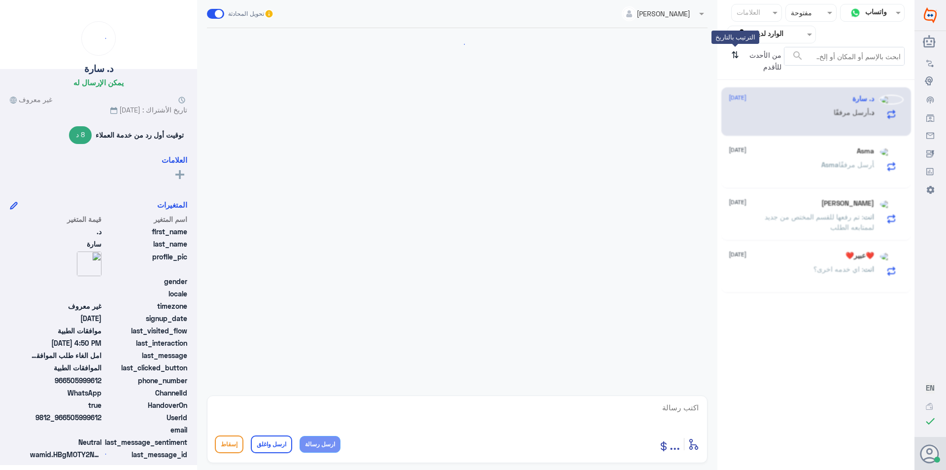
scroll to position [289, 0]
